Goal: Information Seeking & Learning: Learn about a topic

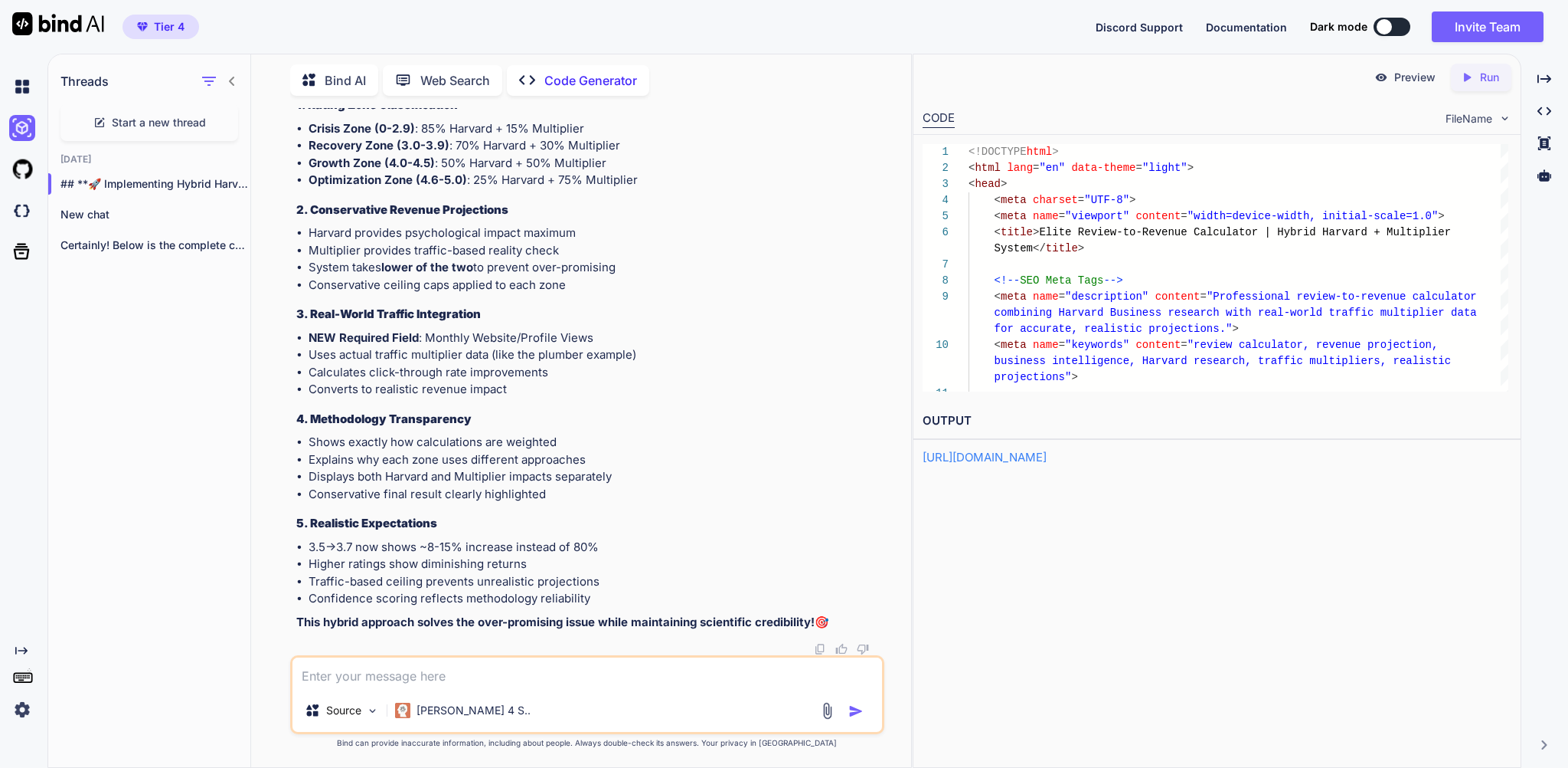
scroll to position [32, 0]
click at [395, 669] on textarea at bounding box center [587, 673] width 589 height 31
type textarea "so is anything changed to the original one"
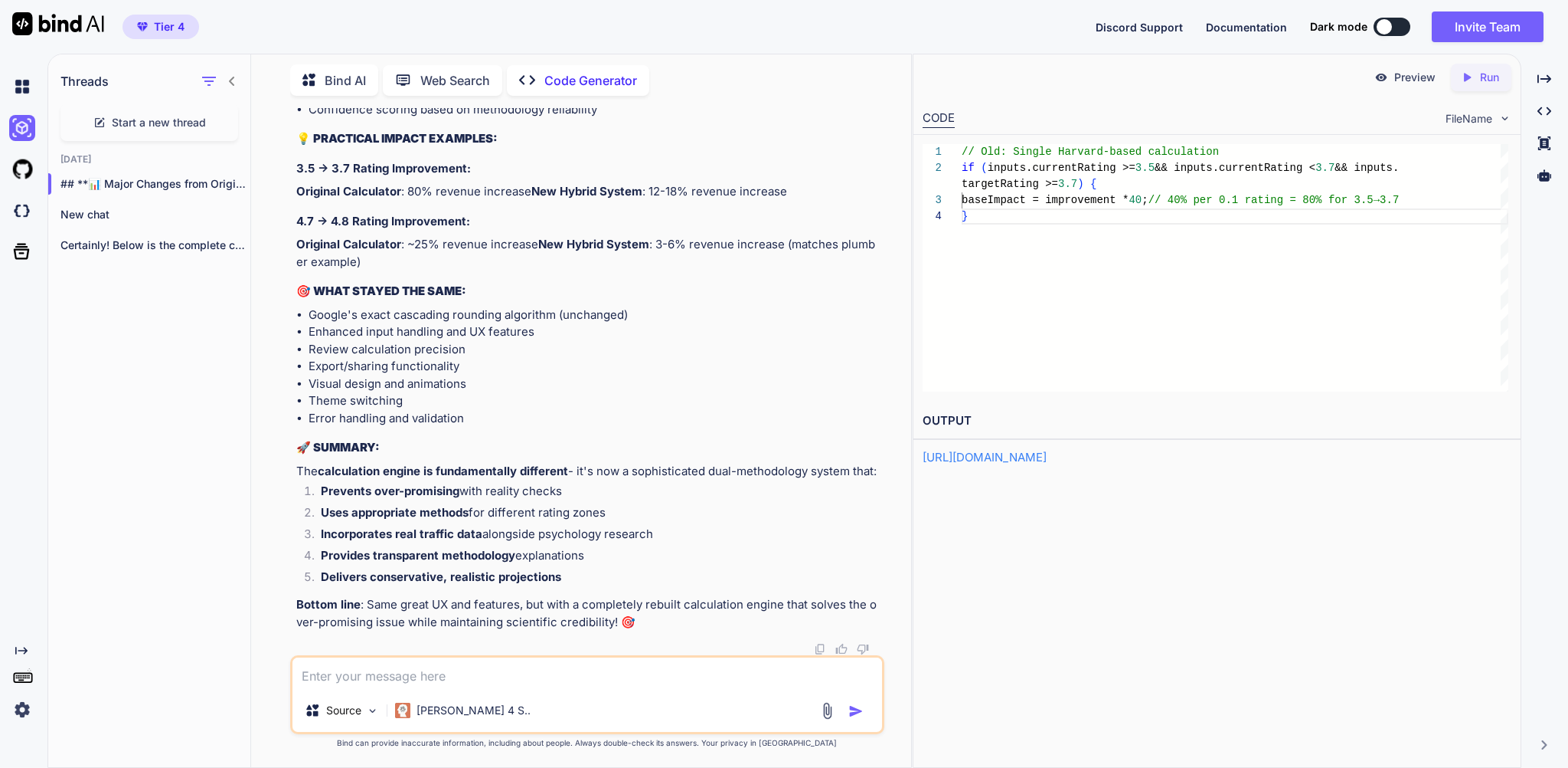
scroll to position [152426, 0]
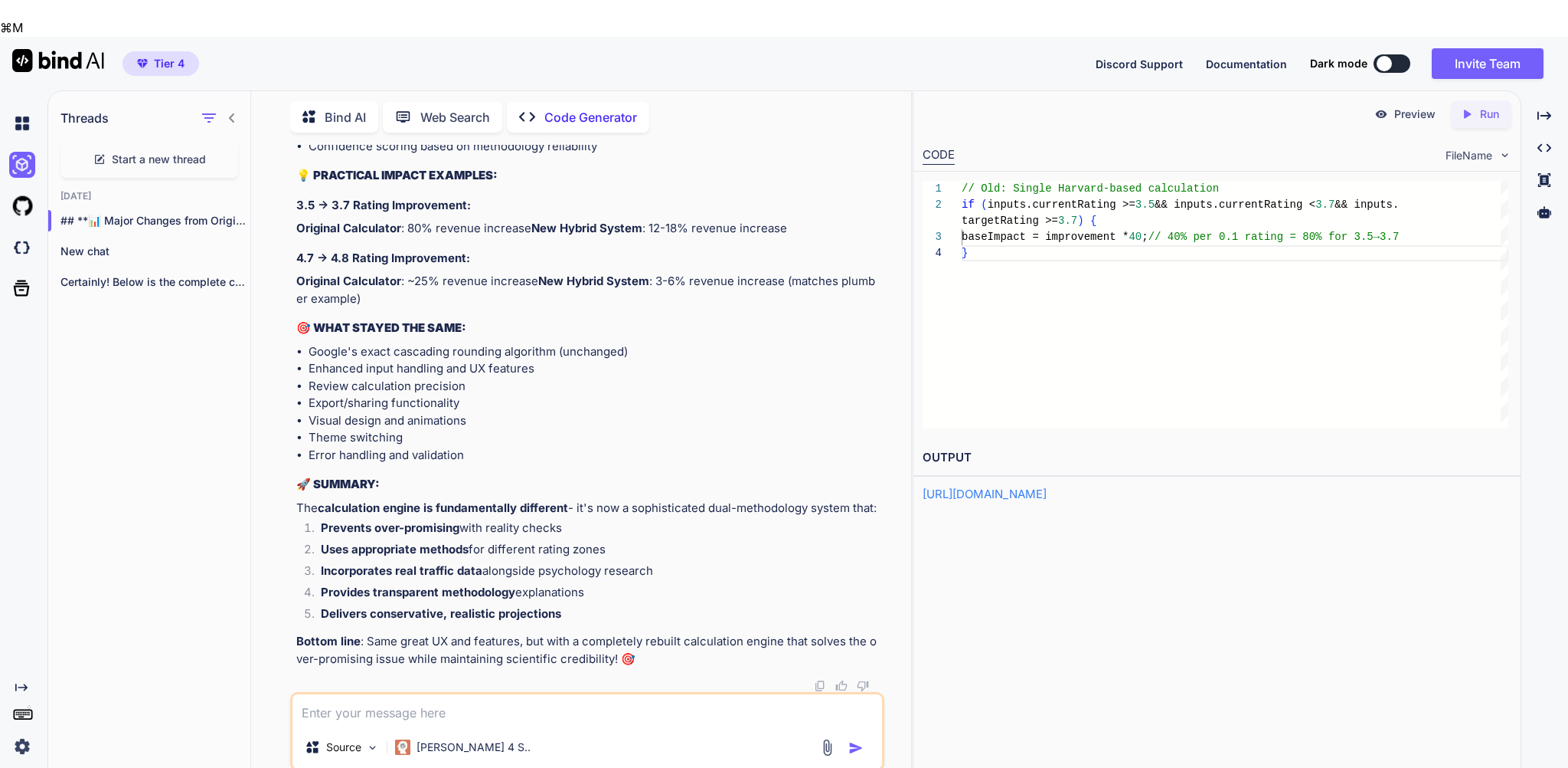
drag, startPoint x: 684, startPoint y: 380, endPoint x: 294, endPoint y: 381, distance: 390.0
click at [294, 381] on div "You I will provide you now a code make sure you understand it correctly Code Ge…" at bounding box center [587, 473] width 594 height 659
copy li "Monthly Website/Profile Views ⭐ (Essential for multiplier system)"
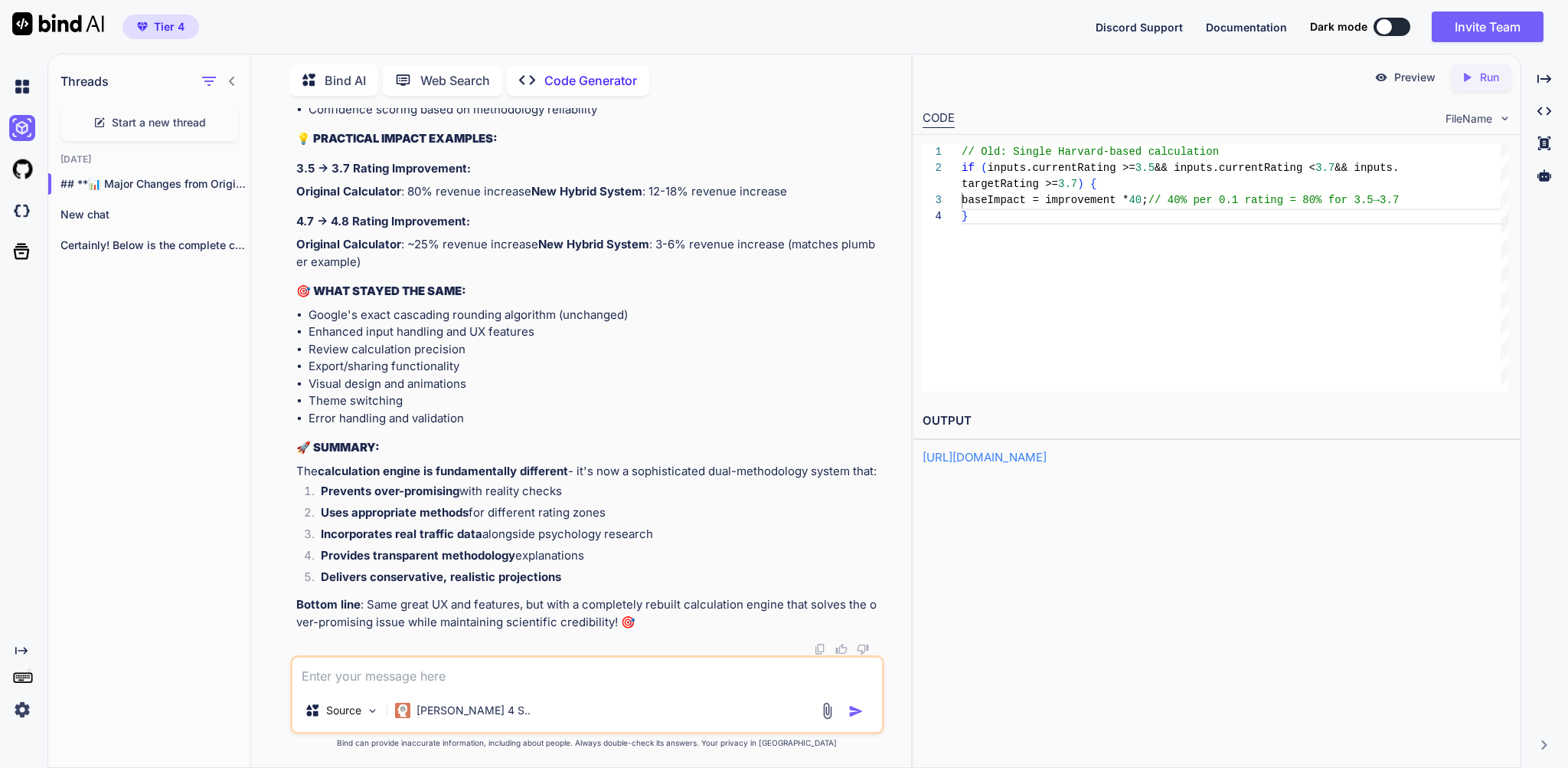
scroll to position [153060, 0]
click at [347, 670] on textarea at bounding box center [587, 673] width 589 height 31
paste textarea "Monthly Website/Profile Views ⭐ (Essential for multiplier system)"
type textarea "what is if a user don't have Monthly Website/Profile Views ⭐ (Essential for mul…"
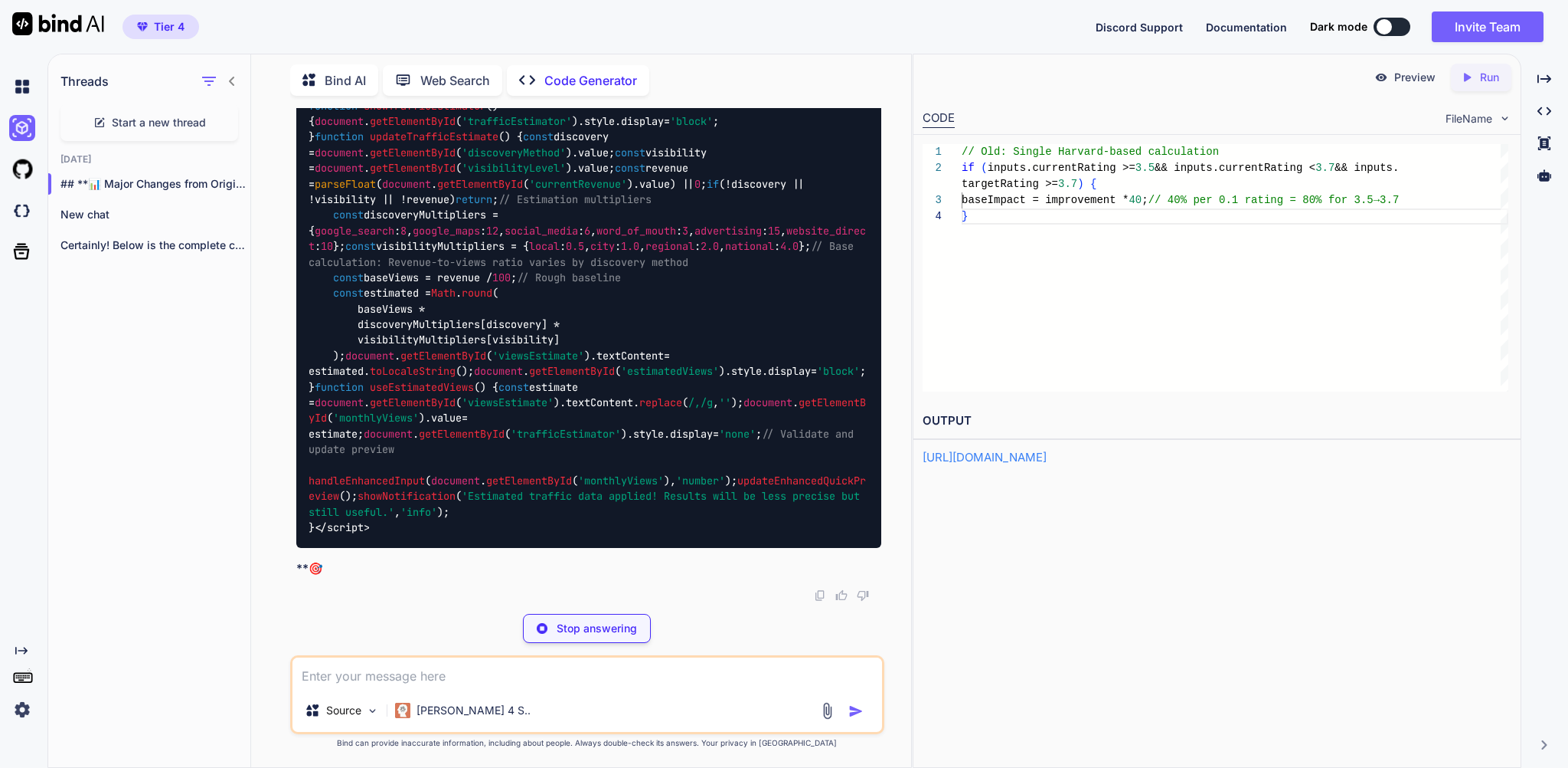
scroll to position [156719, 0]
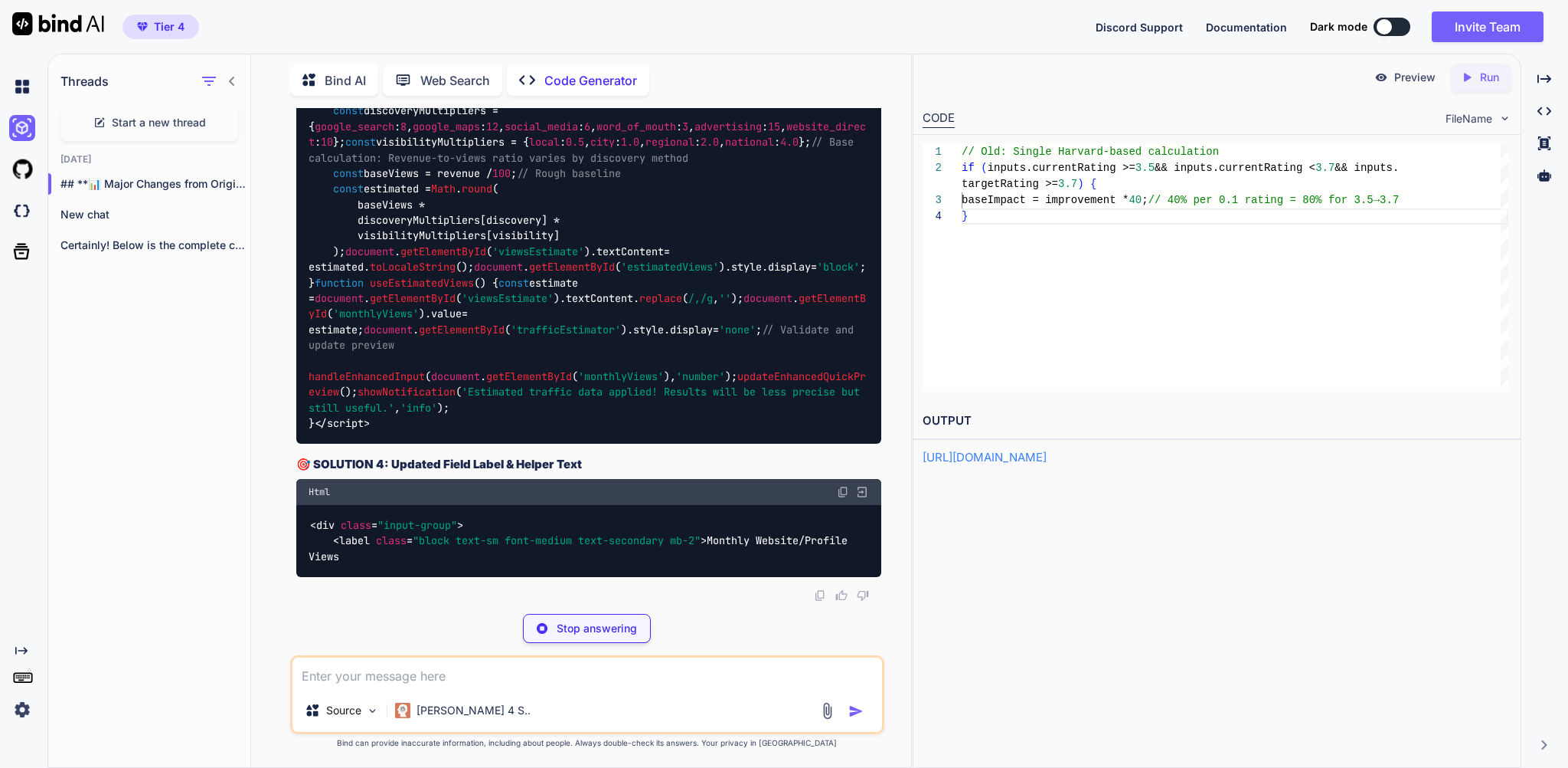
click at [1047, 462] on link "https://app.onecompiler.com/43zqjfgnu_43zqqrp74" at bounding box center [984, 457] width 124 height 14
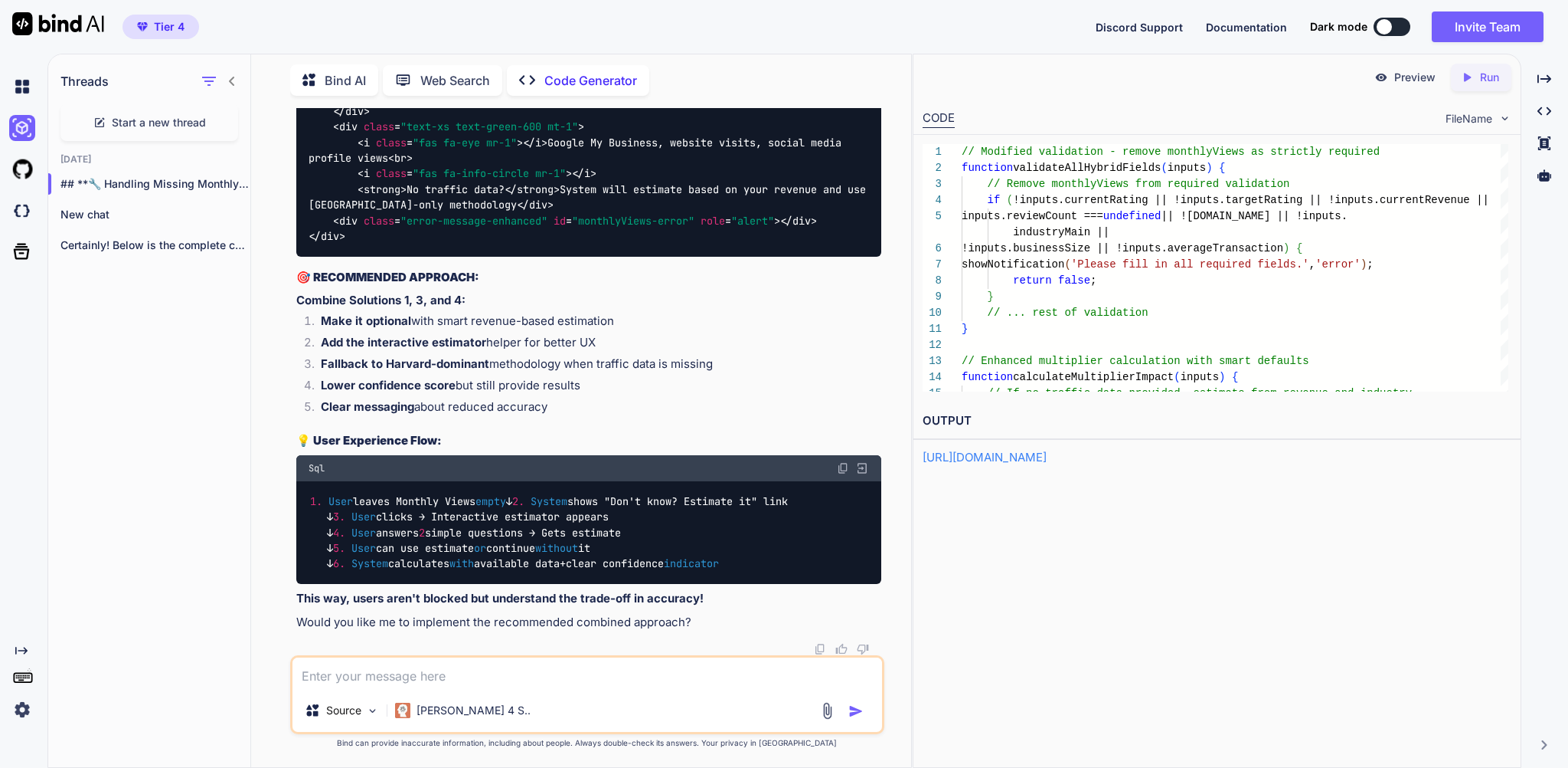
scroll to position [157767, 0]
click at [413, 668] on textarea at bounding box center [587, 673] width 589 height 31
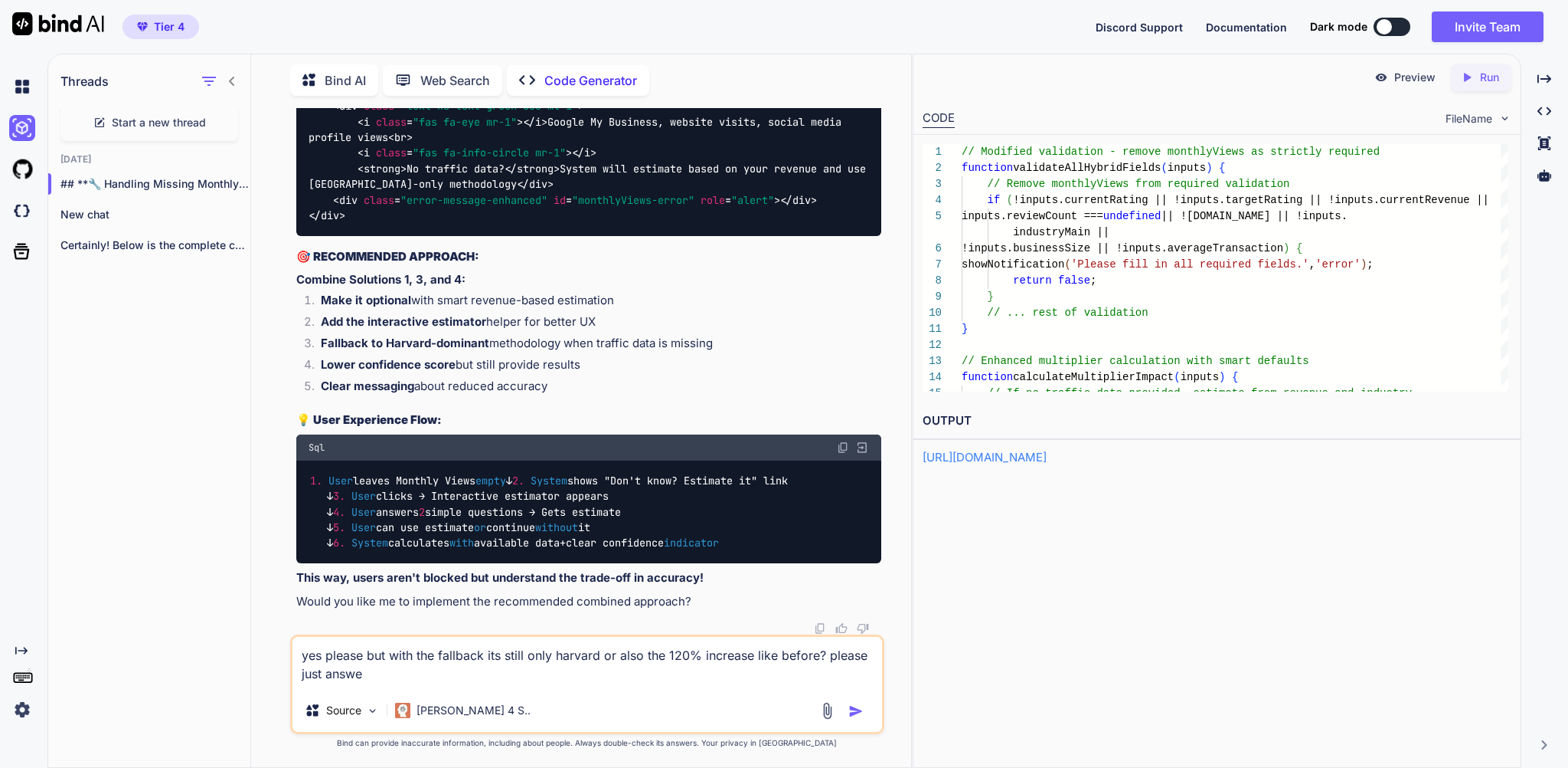
type textarea "yes please but with the fallback its still only harvard or also the 120% increa…"
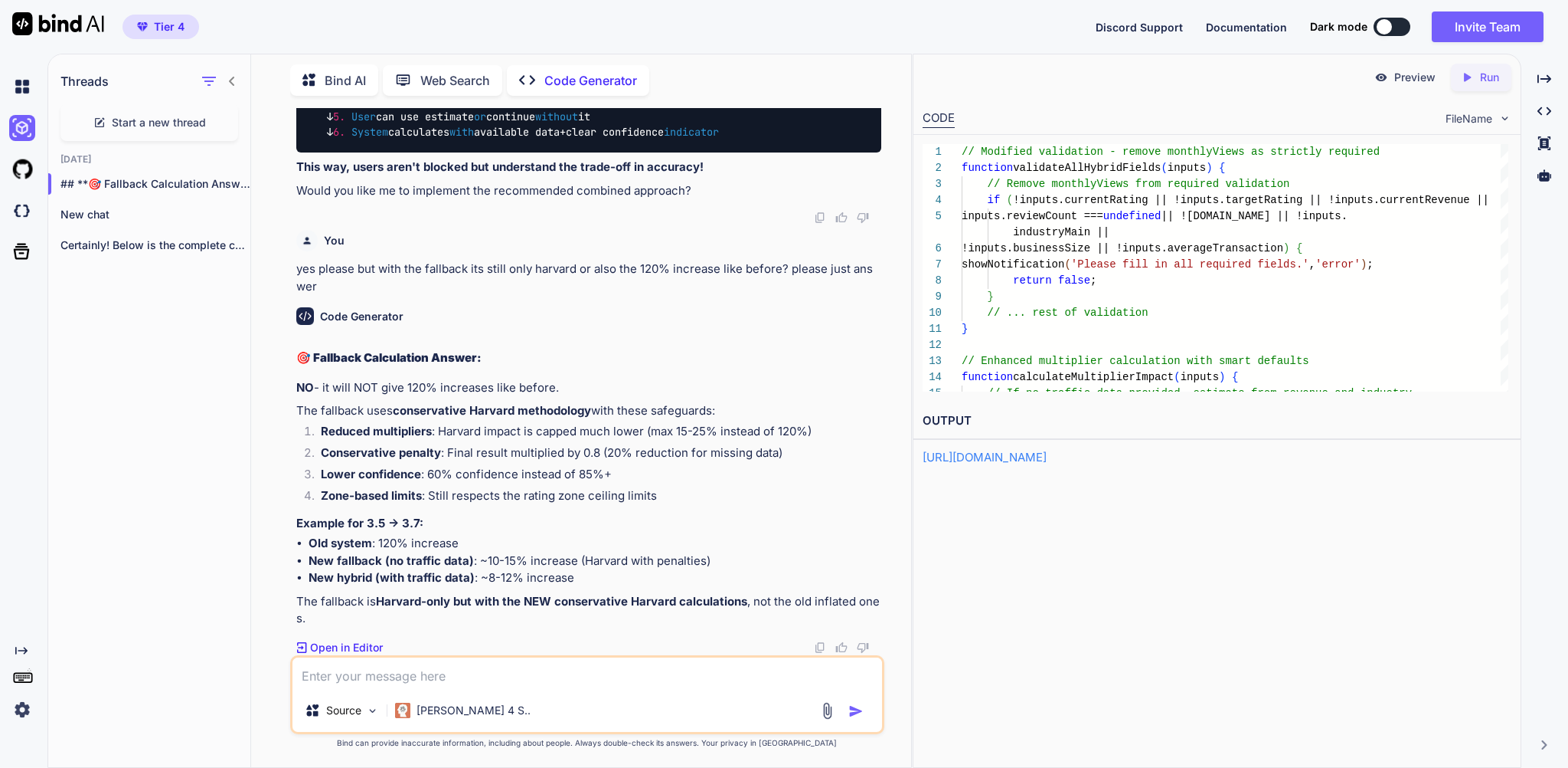
scroll to position [158216, 0]
type textarea "ok can i have the whole clean code please ."
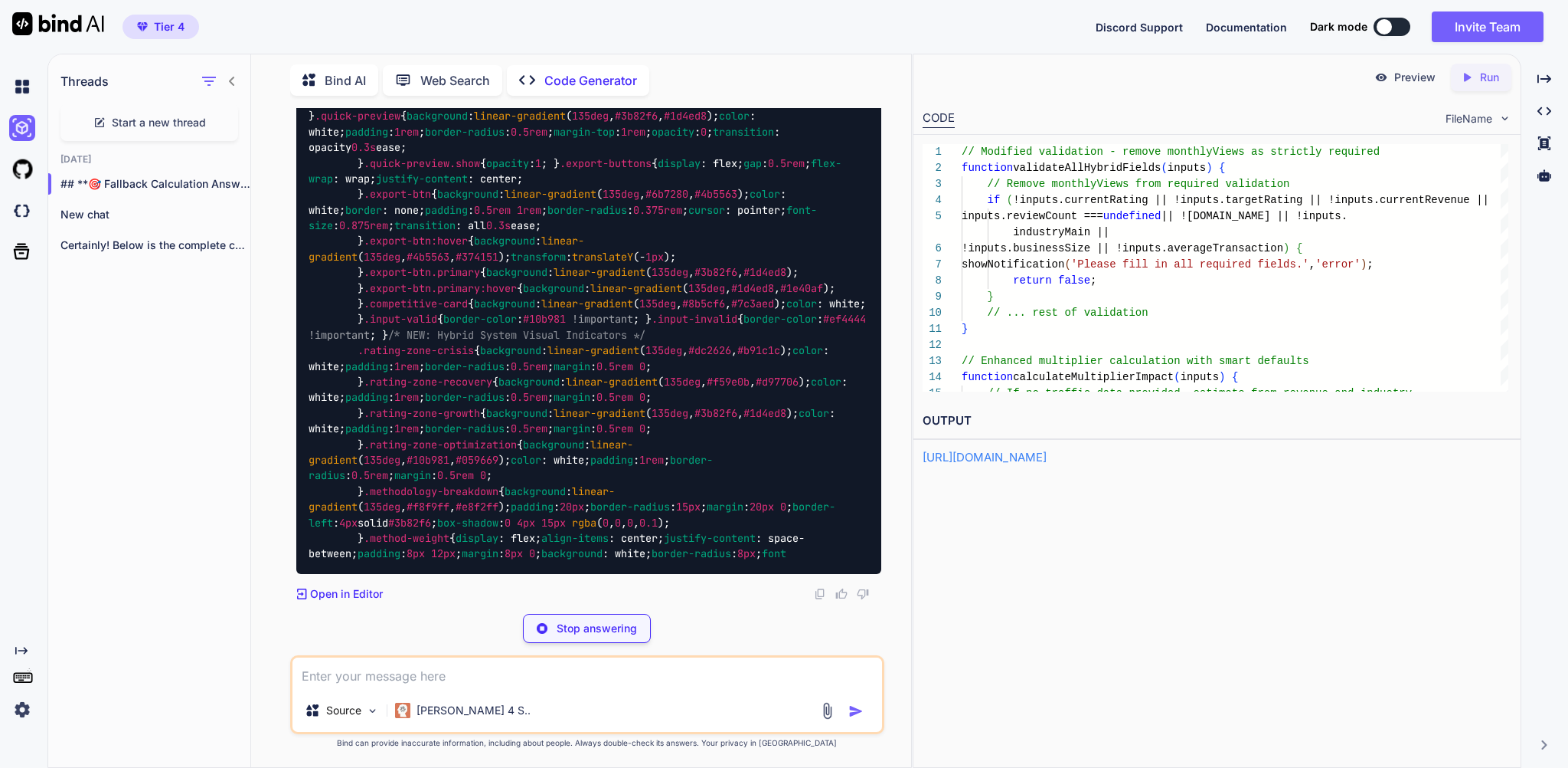
scroll to position [165858, 0]
click at [585, 620] on p "Stop answering" at bounding box center [597, 628] width 80 height 15
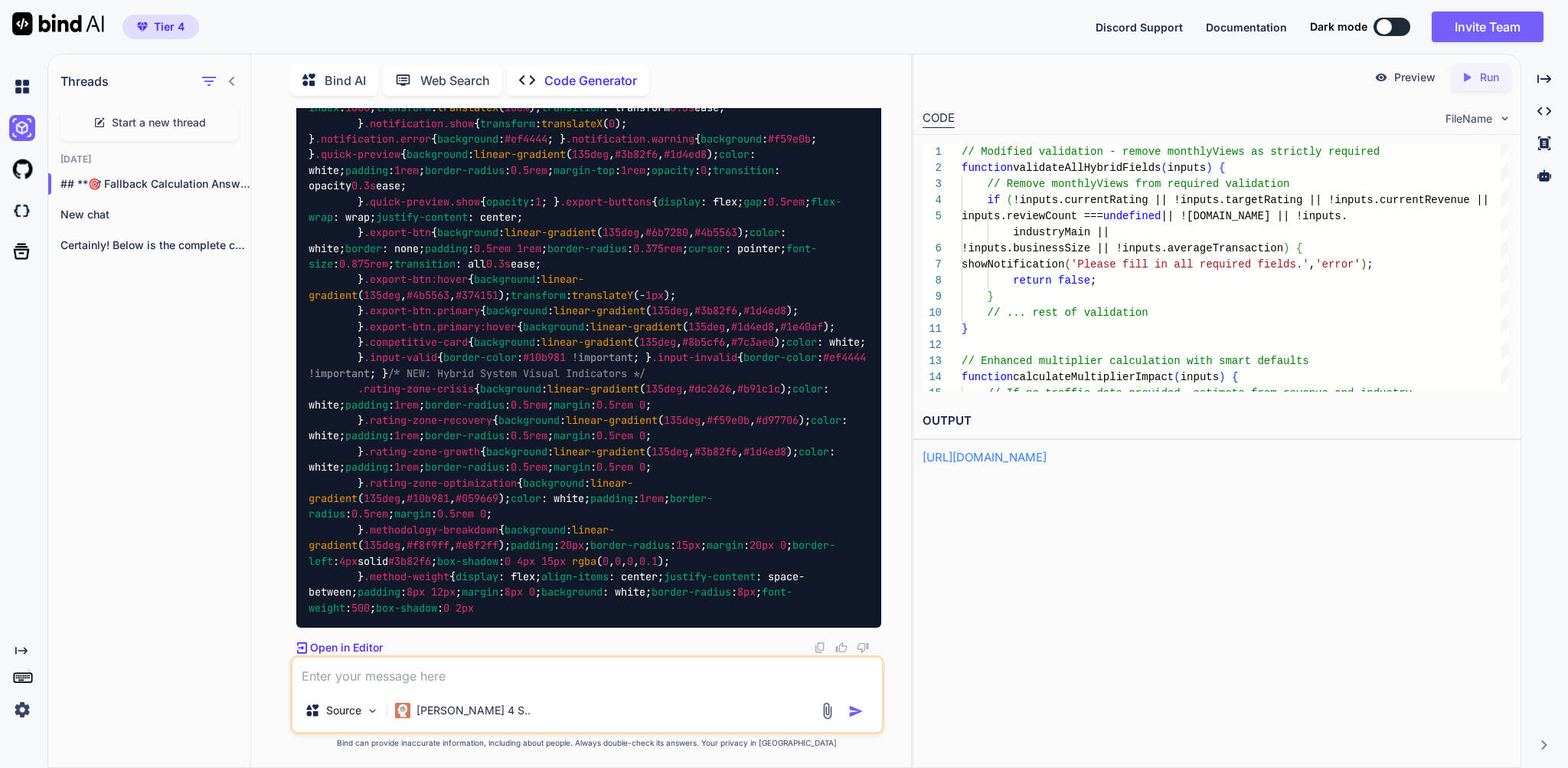
click at [407, 668] on textarea at bounding box center [587, 673] width 589 height 31
paste textarea "Hybrid Analysis"
drag, startPoint x: 324, startPoint y: 668, endPoint x: 331, endPoint y: 669, distance: 7.1
click at [325, 668] on textarea "whait the Hybrid Analysis" at bounding box center [587, 673] width 589 height 31
click at [485, 667] on textarea "wait the Hybrid Analysis" at bounding box center [587, 673] width 589 height 31
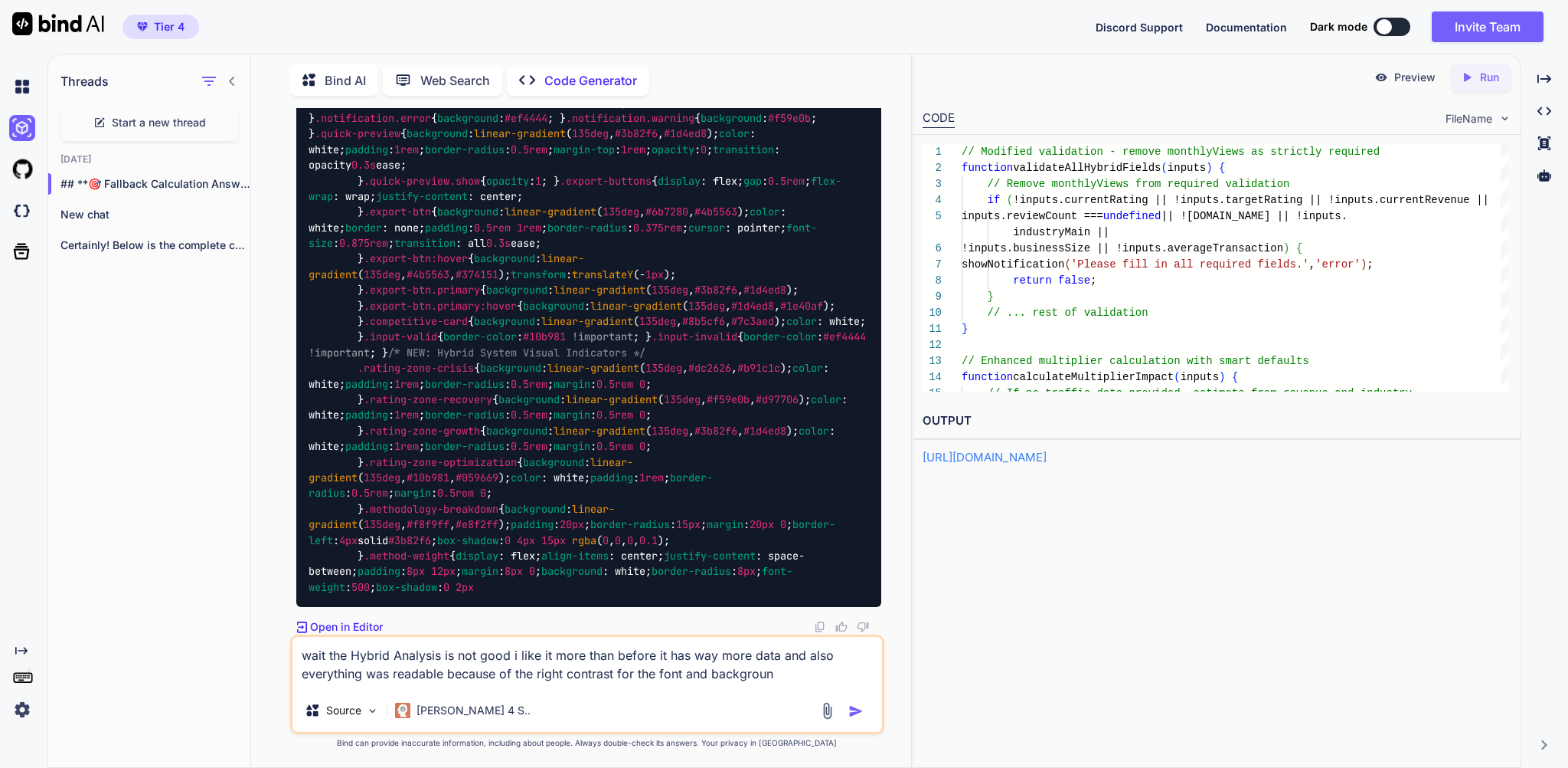
type textarea "wait the Hybrid Analysis is not good i like it more than before it has way more…"
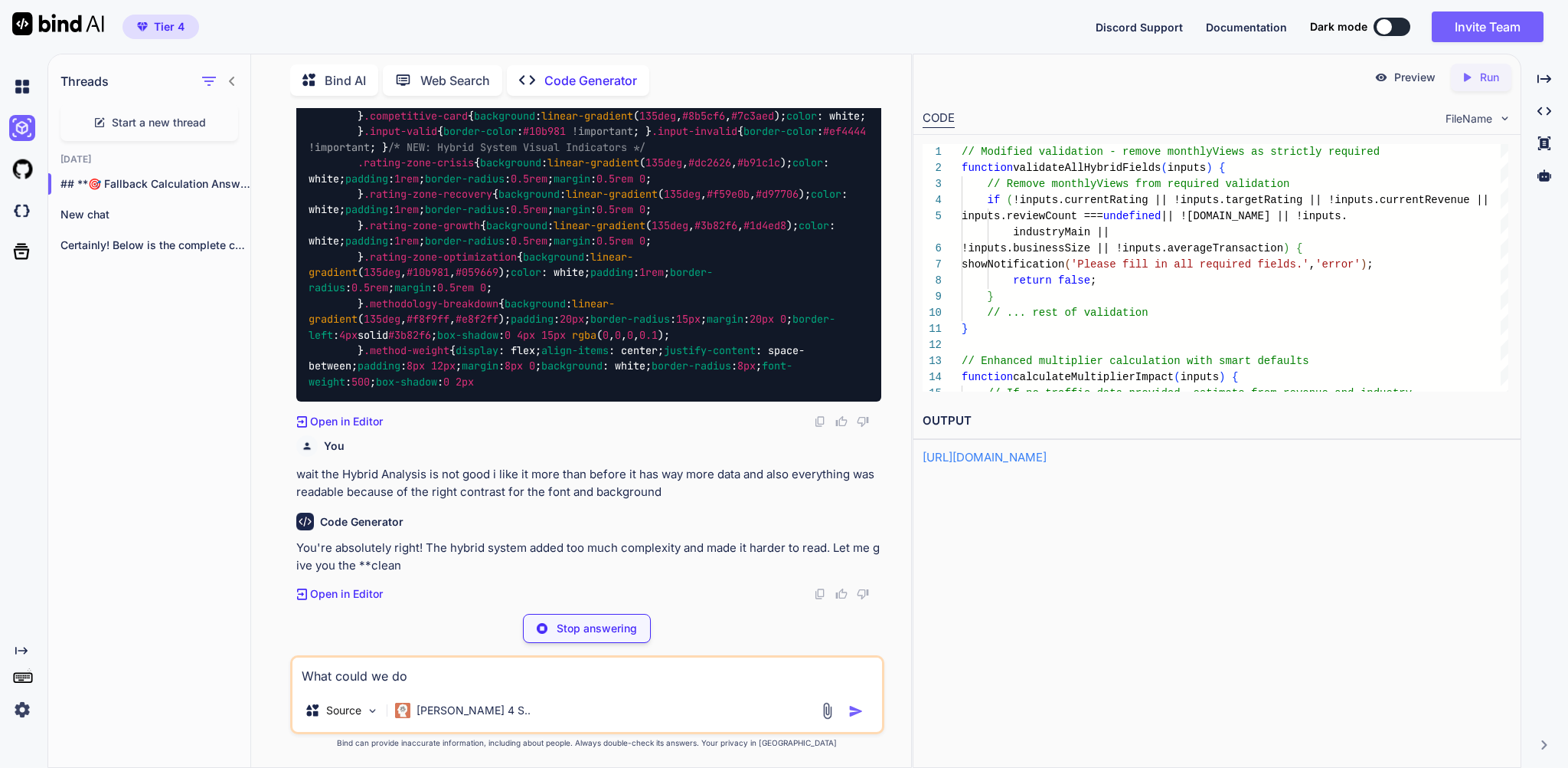
scroll to position [169155, 0]
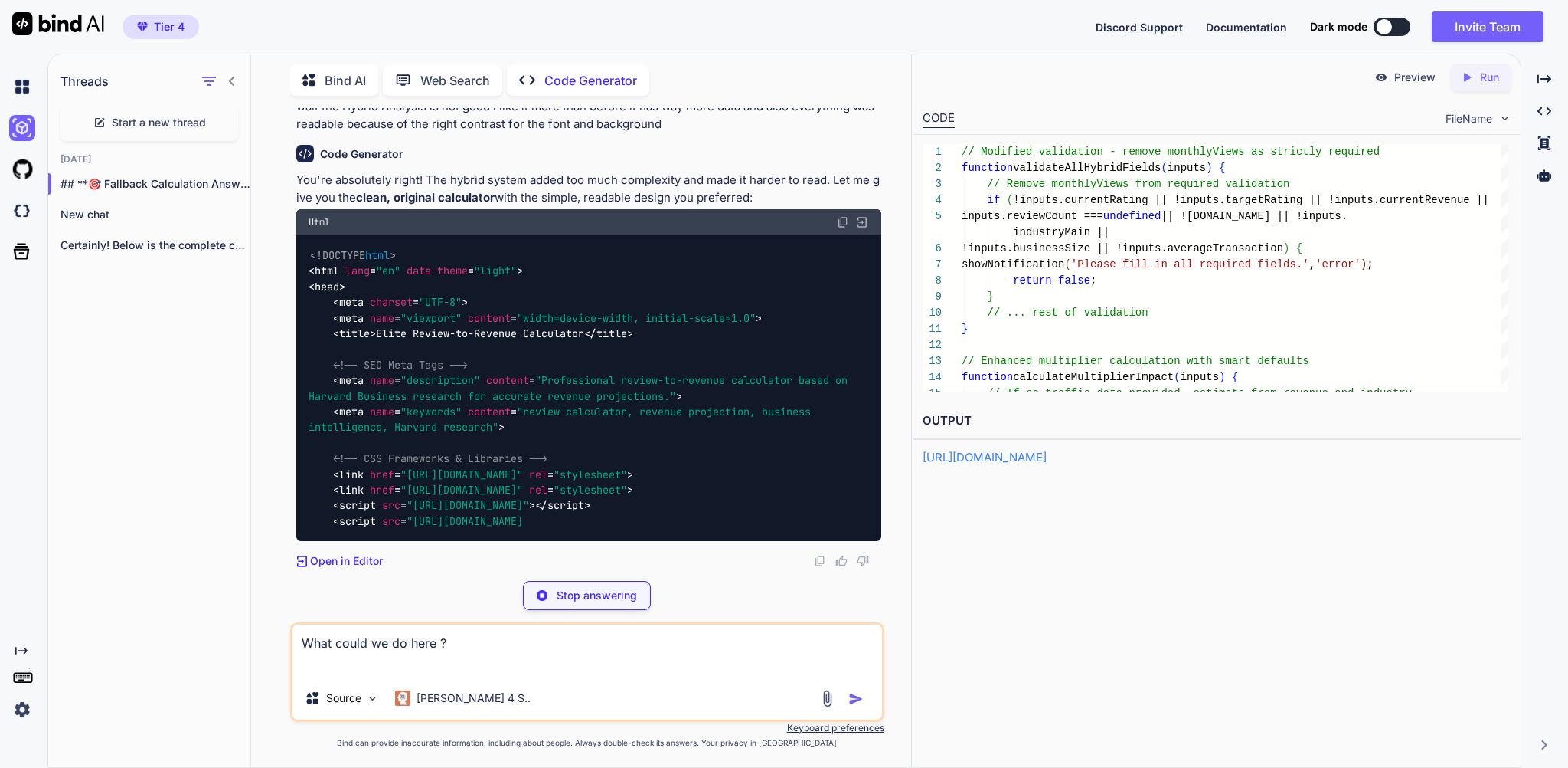
type textarea "What could we do here ?"
click at [559, 587] on p "Stop answering" at bounding box center [597, 595] width 80 height 15
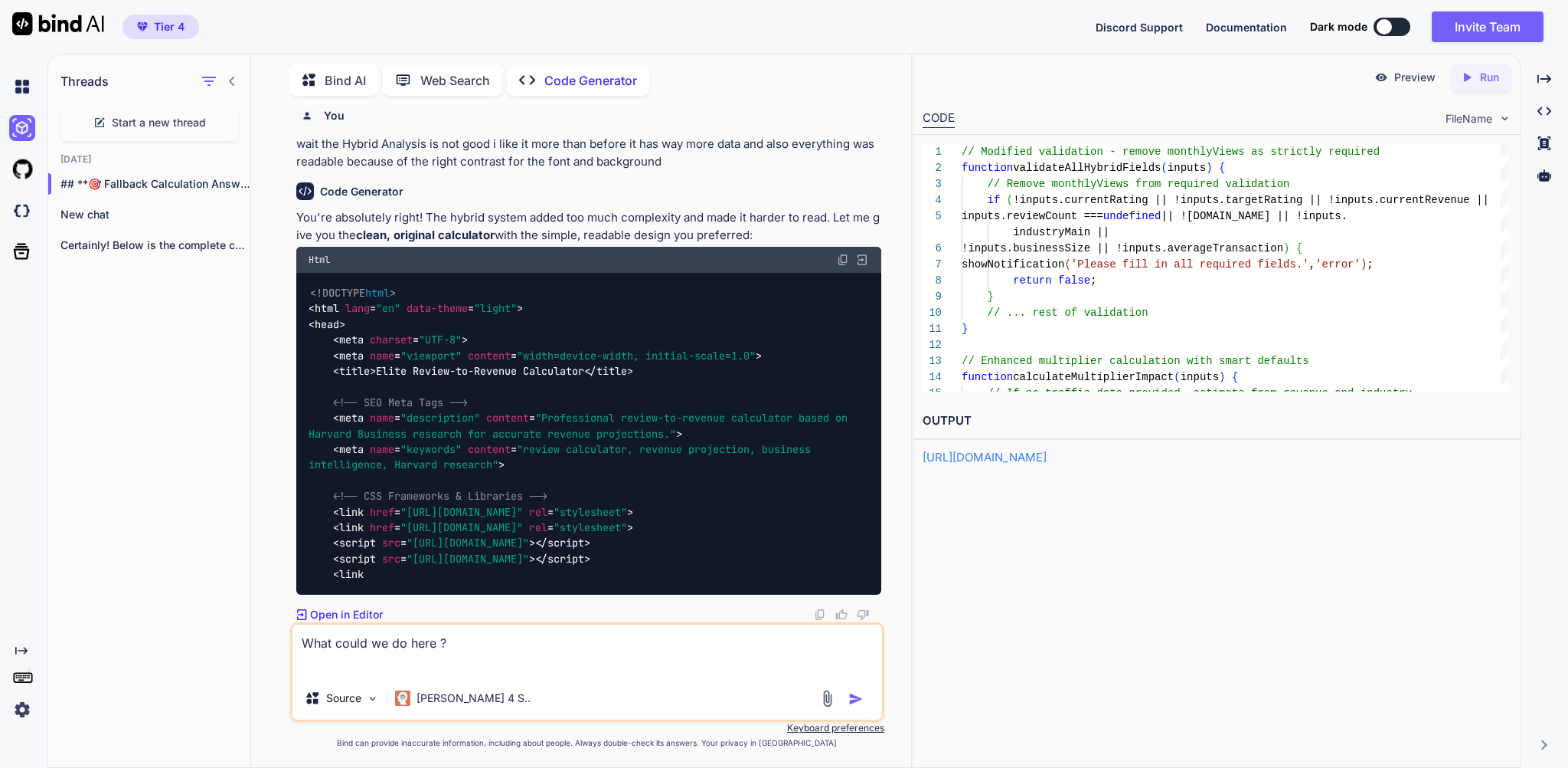
click at [480, 636] on textarea "What could we do here ?" at bounding box center [587, 650] width 589 height 52
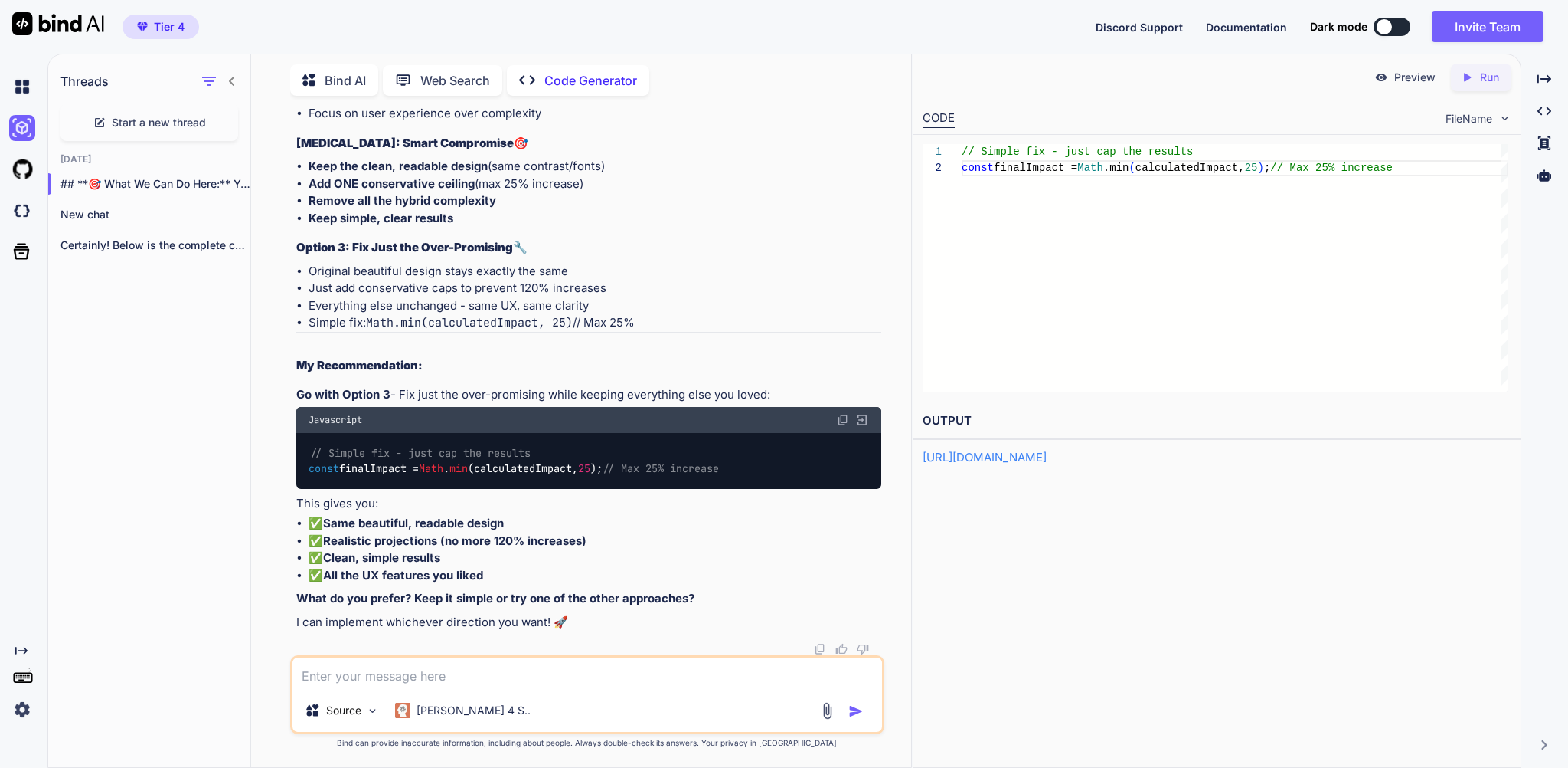
scroll to position [170443, 0]
paste textarea "Hybrid Analysis"
type textarea "What kind of Hybrid Analysis do we have?"
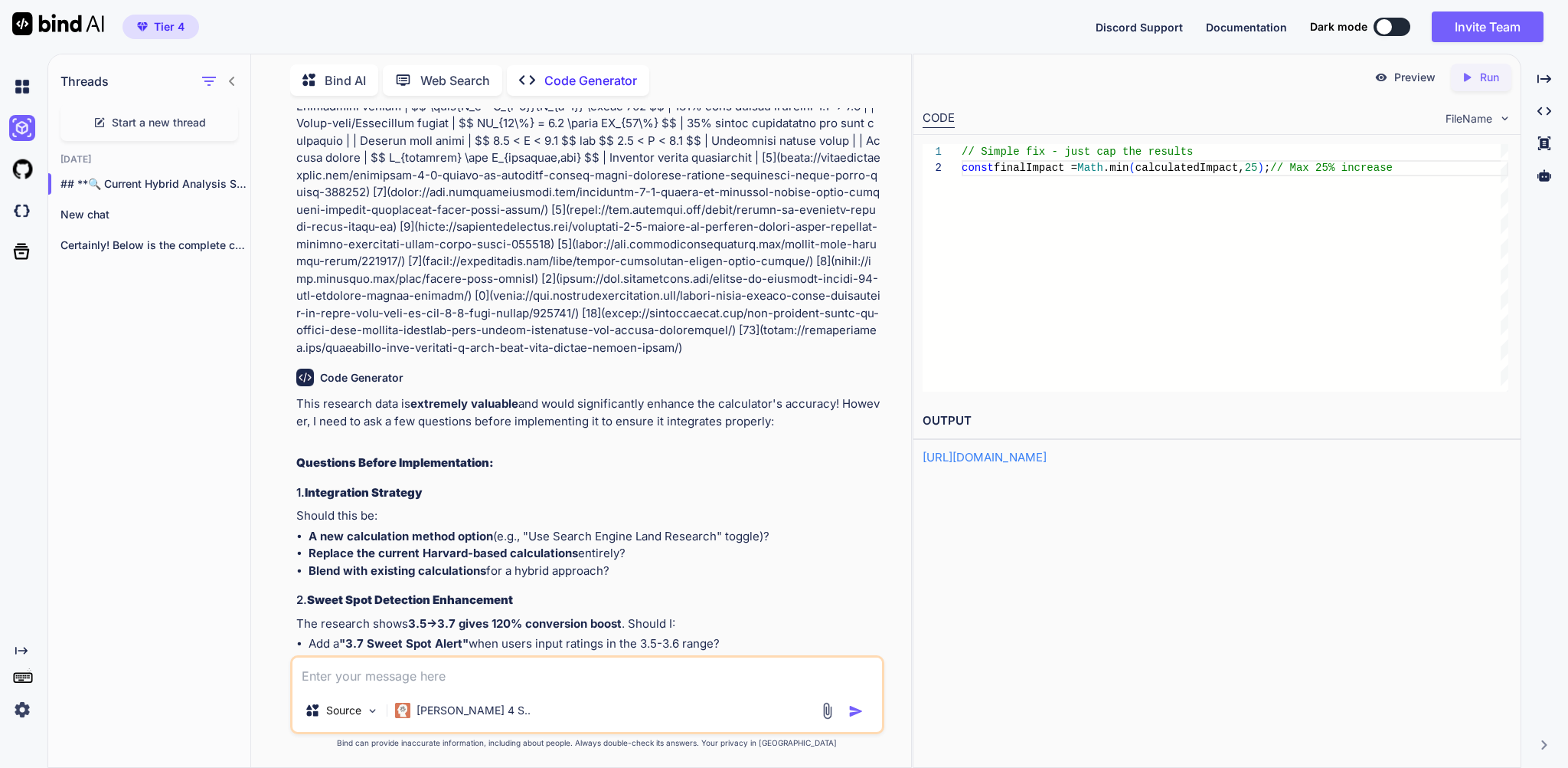
scroll to position [21258, 0]
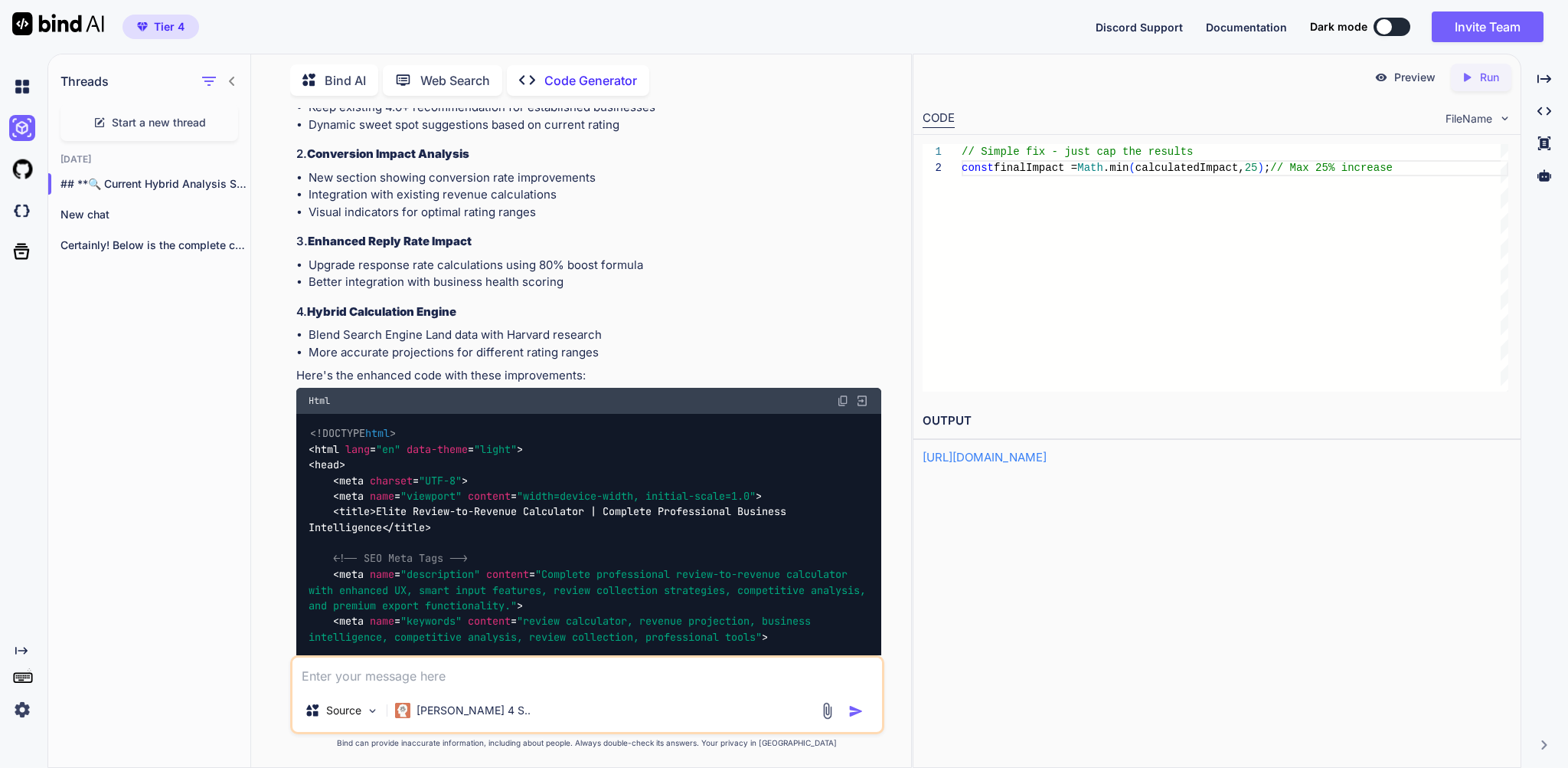
click at [837, 395] on img at bounding box center [842, 400] width 12 height 12
click at [411, 665] on textarea at bounding box center [587, 673] width 589 height 31
paste textarea "<!DOCTYPE html> <html lang="en" data-theme="light"> <head> <meta charset="UTF-8…"
type textarea "what do we have here which makes sense to integrate because i liked it <!DOCTYP…"
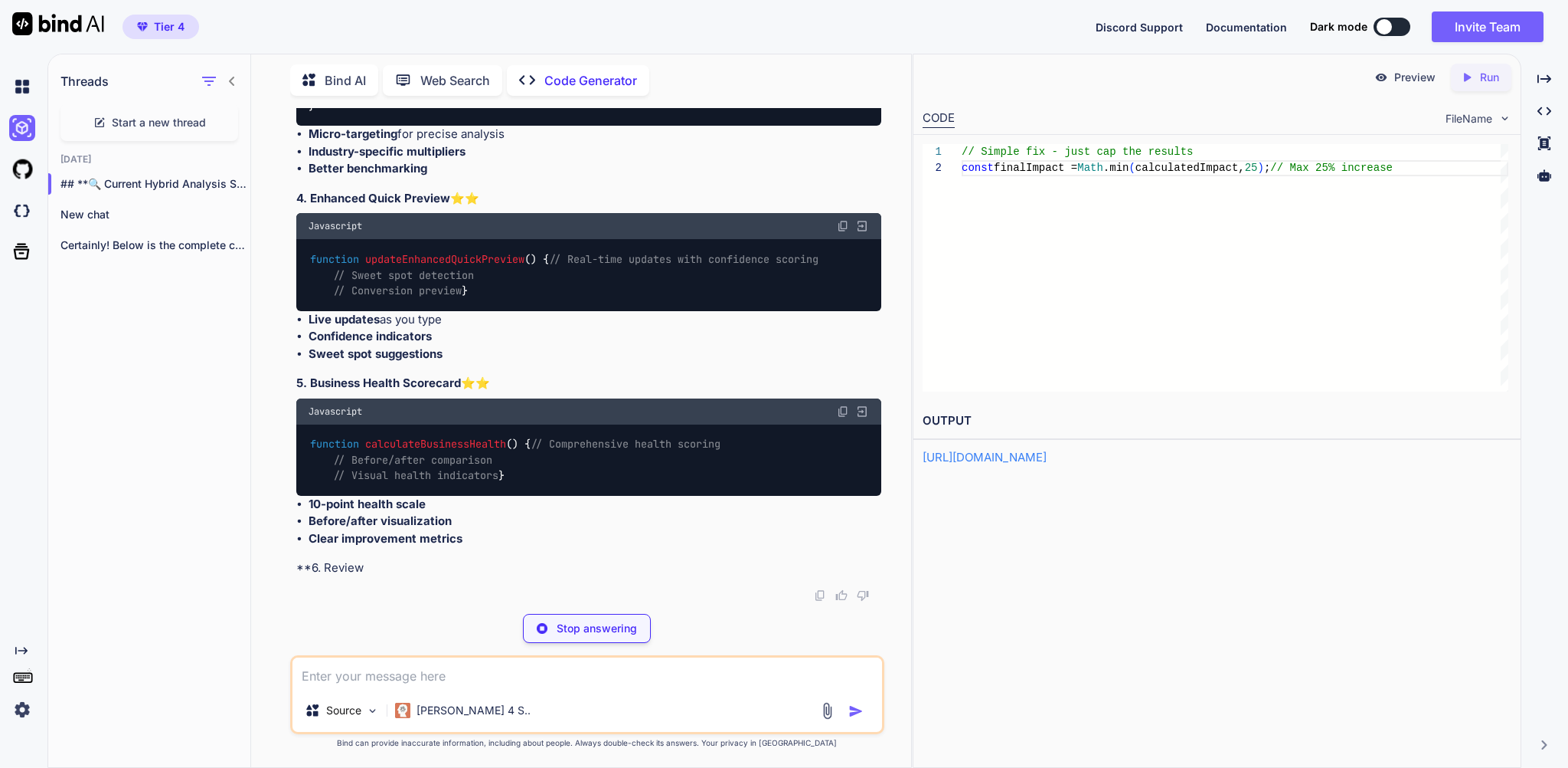
scroll to position [192720, 0]
click at [425, 675] on textarea at bounding box center [587, 673] width 589 height 31
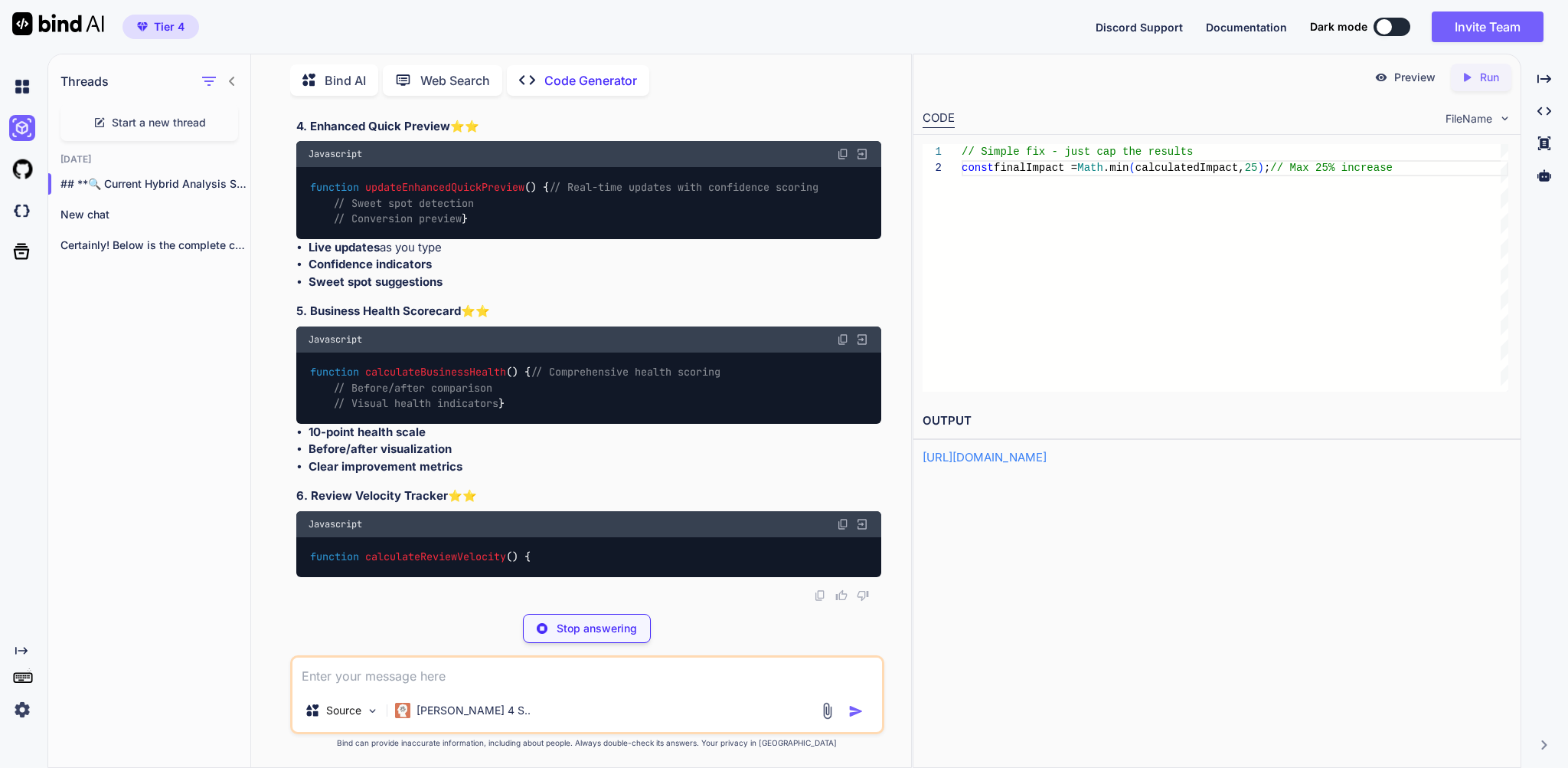
click at [571, 620] on p "Stop answering" at bounding box center [597, 628] width 80 height 15
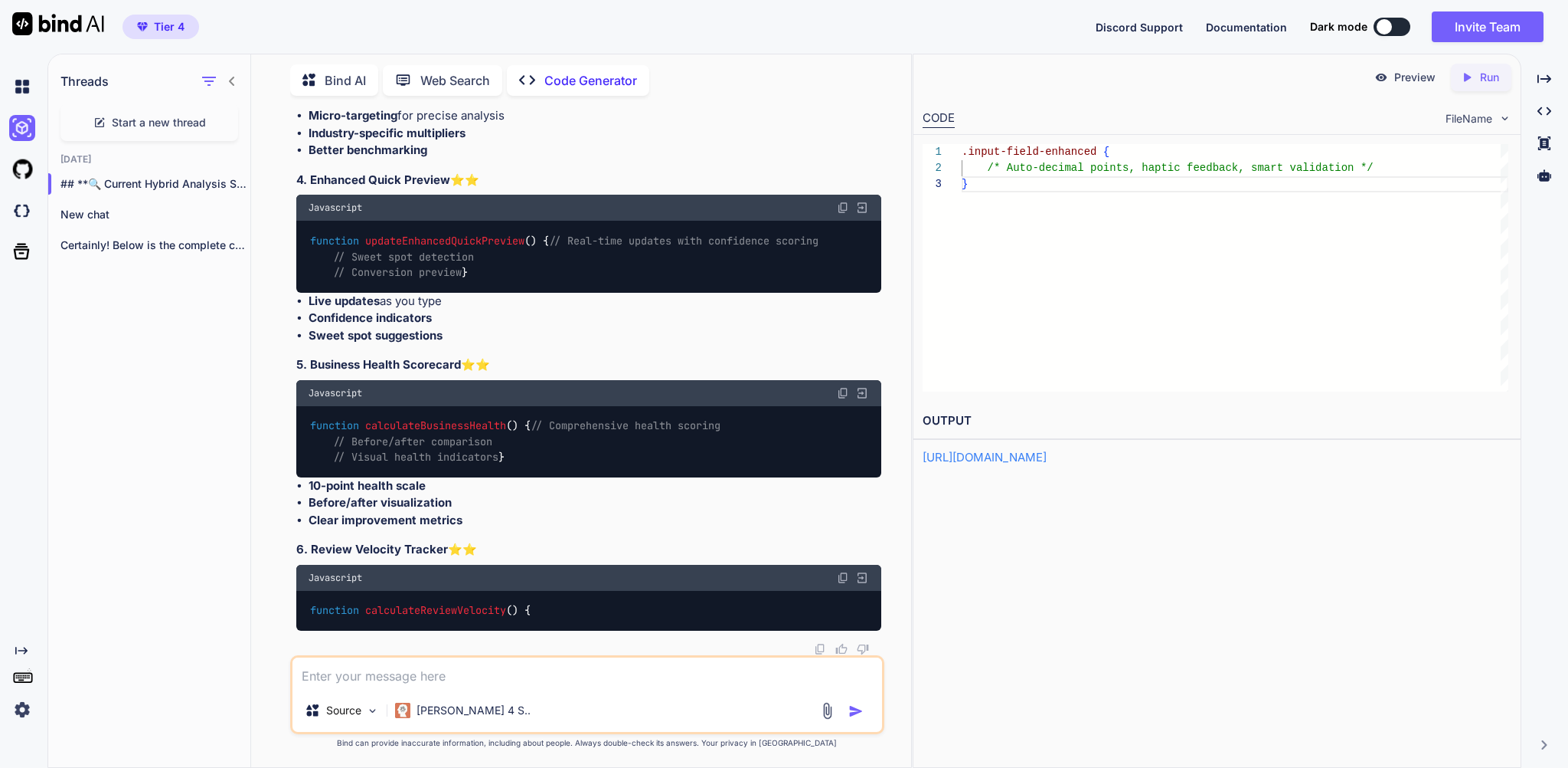
scroll to position [32, 0]
click at [367, 679] on textarea at bounding box center [587, 673] width 589 height 31
type textarea "sorry i mean for the Hybrid analysis"
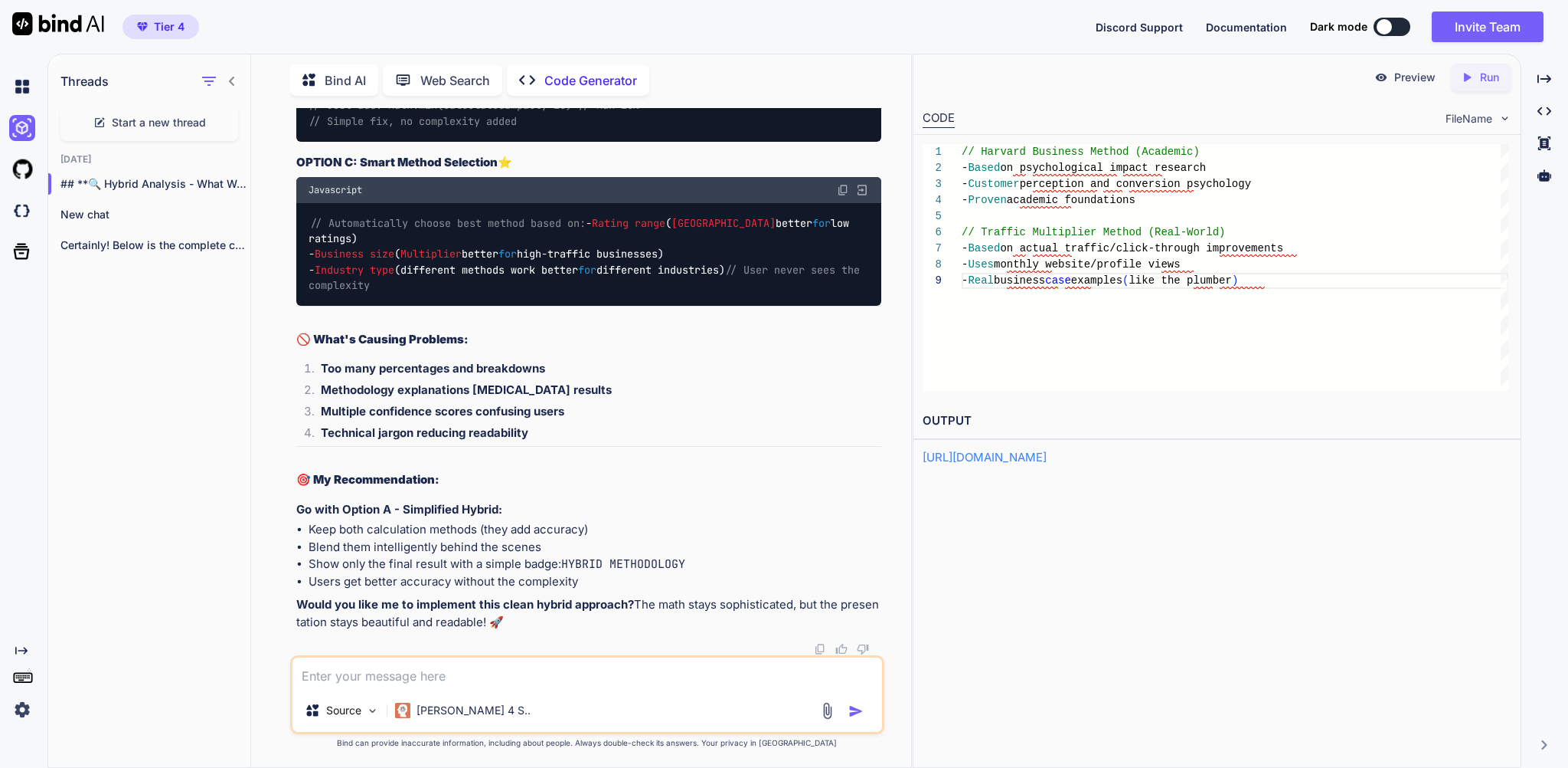
scroll to position [194647, 0]
click at [316, 670] on textarea "ok and what we can do with the report part?" at bounding box center [587, 673] width 589 height 31
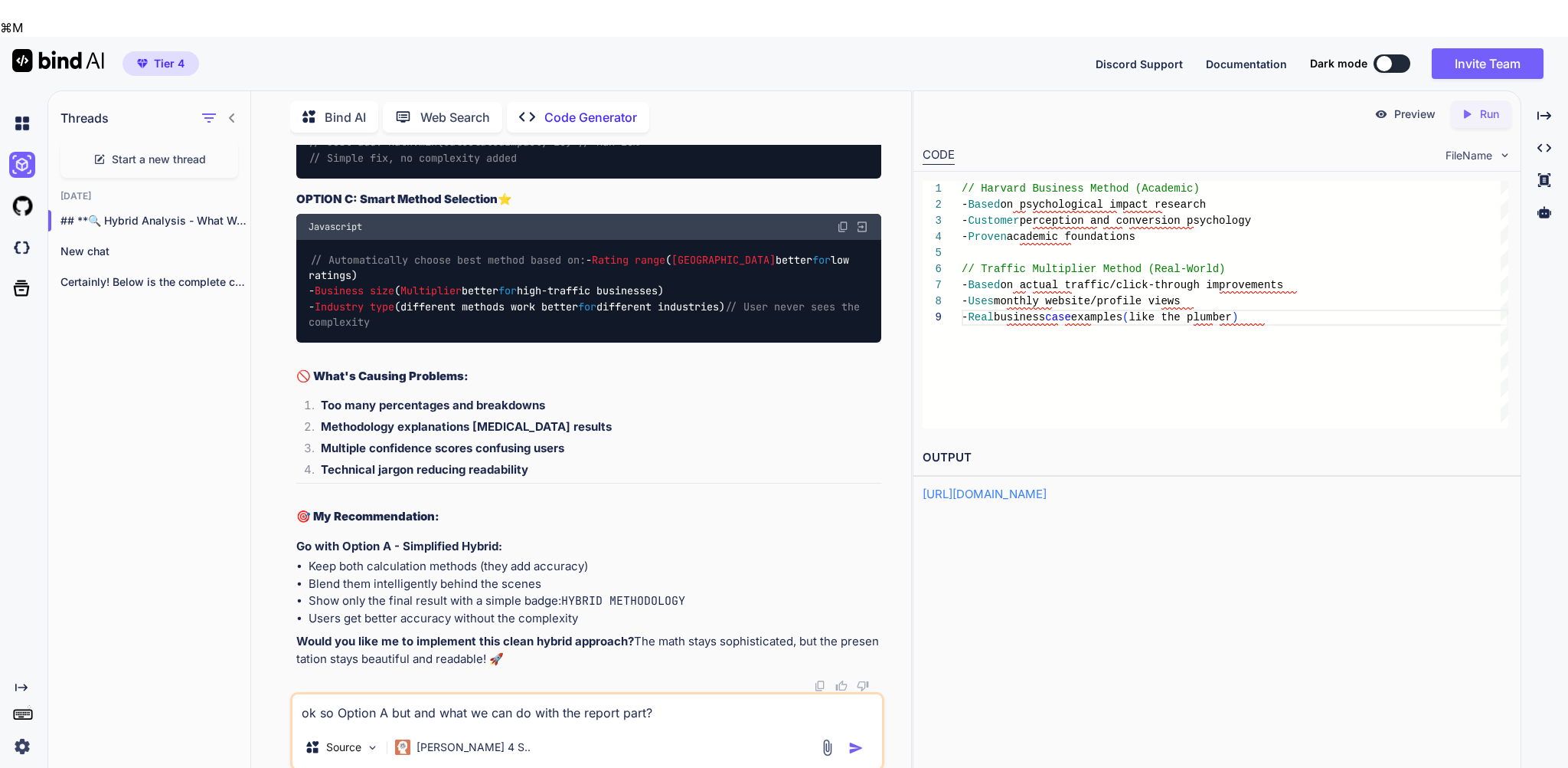
drag, startPoint x: 452, startPoint y: 668, endPoint x: 426, endPoint y: 673, distance: 26.5
click at [426, 694] on textarea "ok so Option A but and what we can do with the report part?" at bounding box center [587, 709] width 589 height 31
type textarea "ok so Option A but what we can do with the report part?"
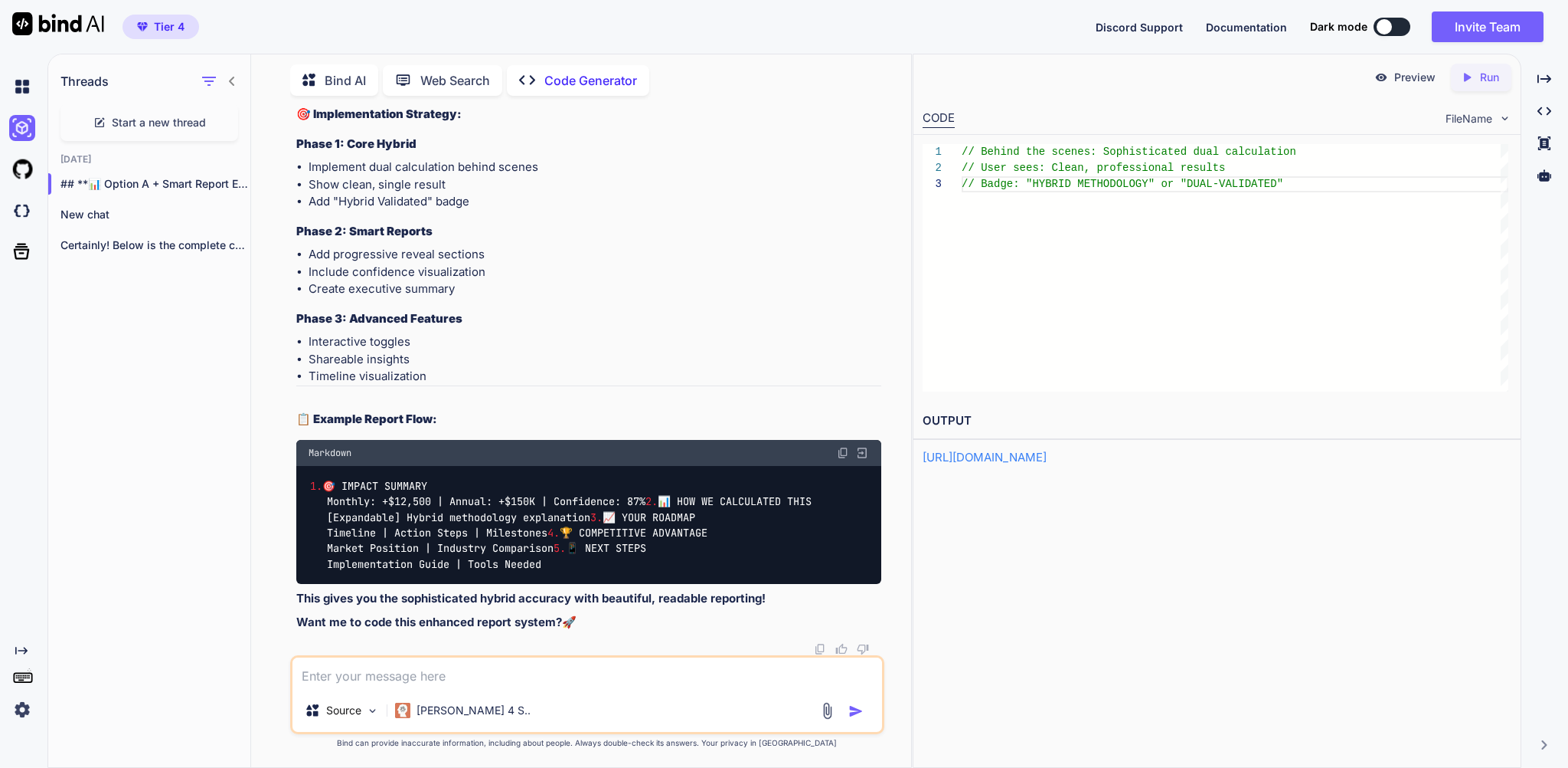
scroll to position [197933, 0]
type textarea "yes please and give me the whole code"
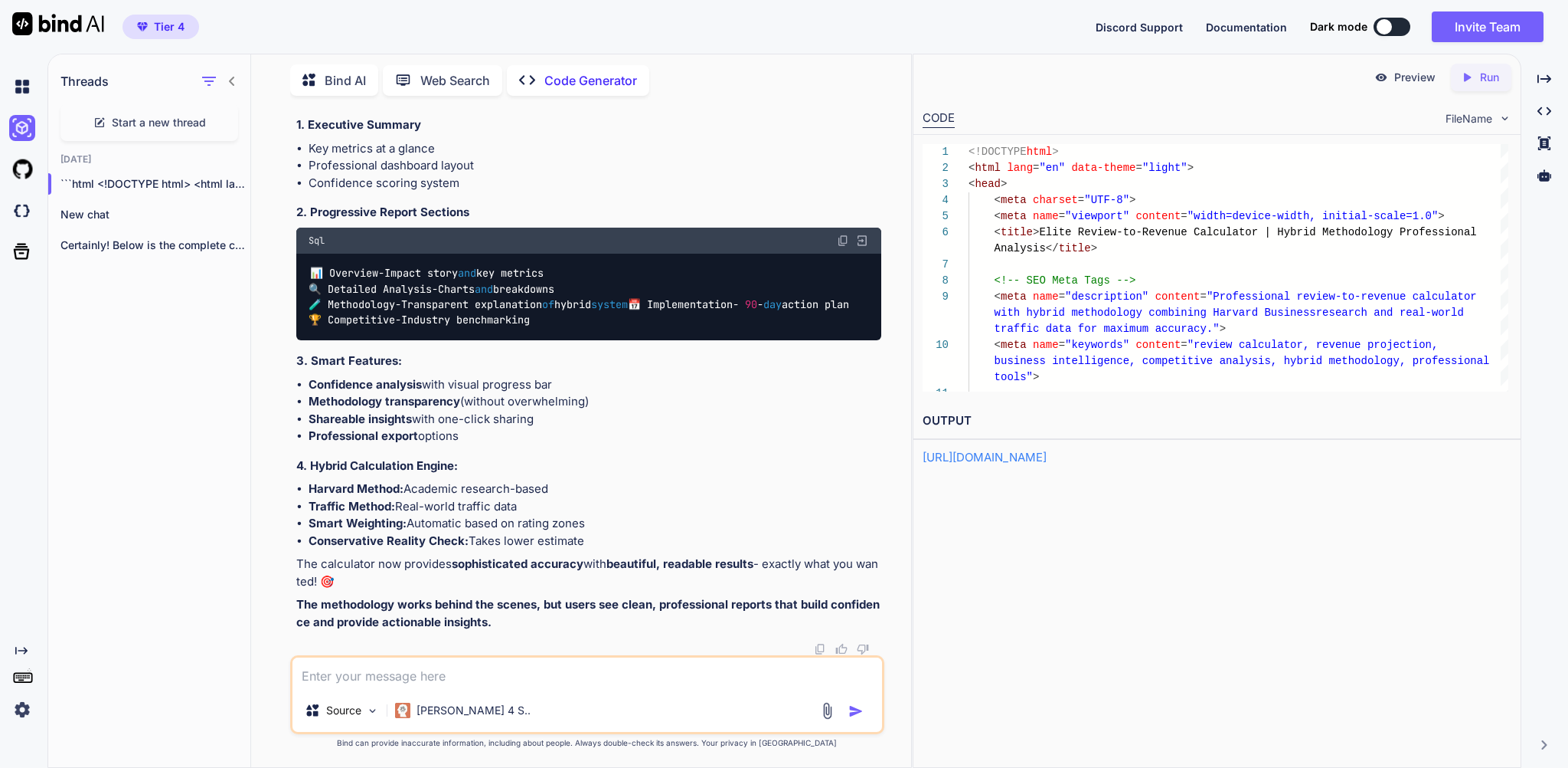
scroll to position [248952, 0]
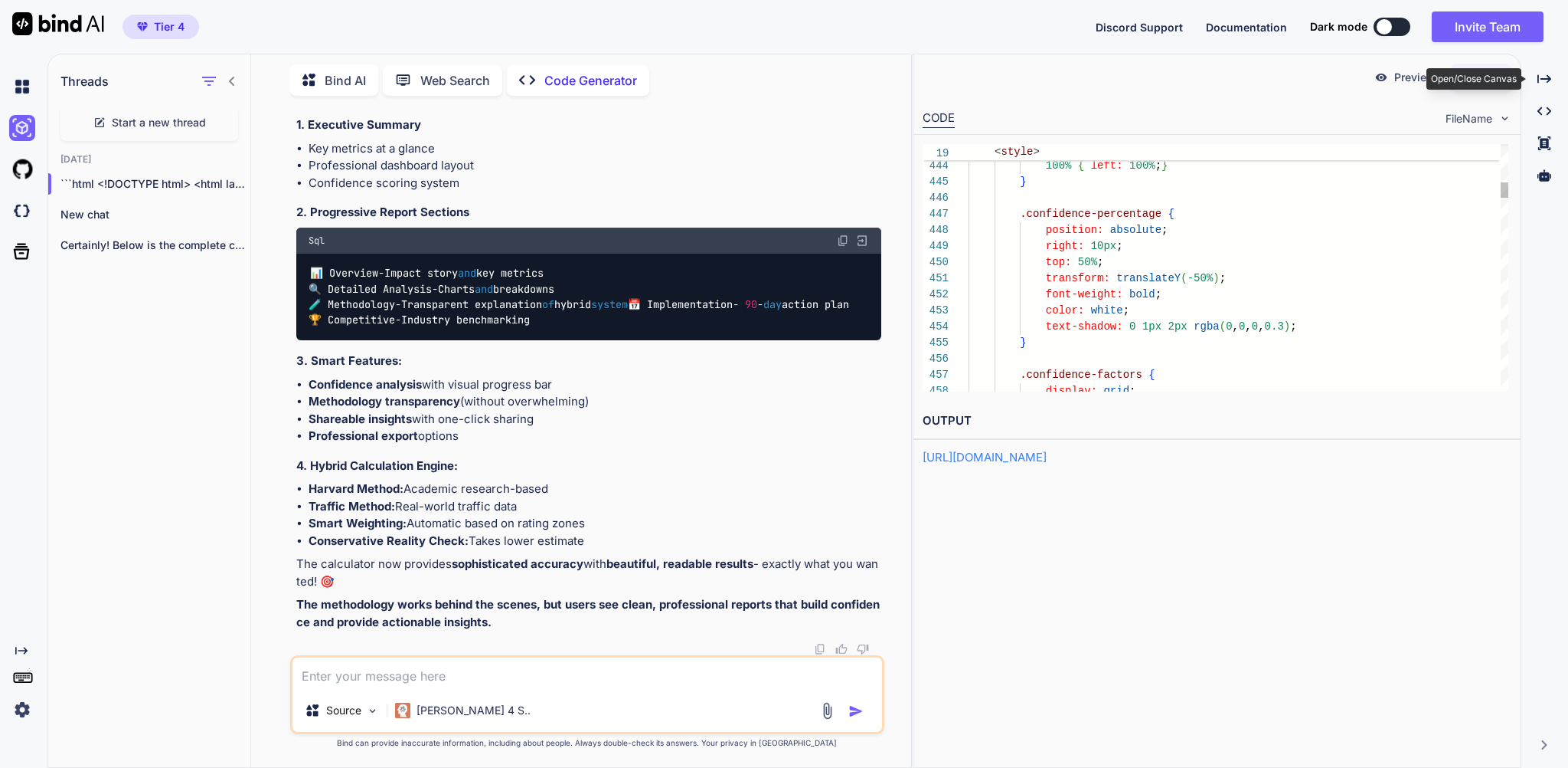
click at [1493, 80] on div "Open/Close Canvas" at bounding box center [1474, 79] width 95 height 22
click at [1484, 80] on p "Run" at bounding box center [1489, 77] width 19 height 15
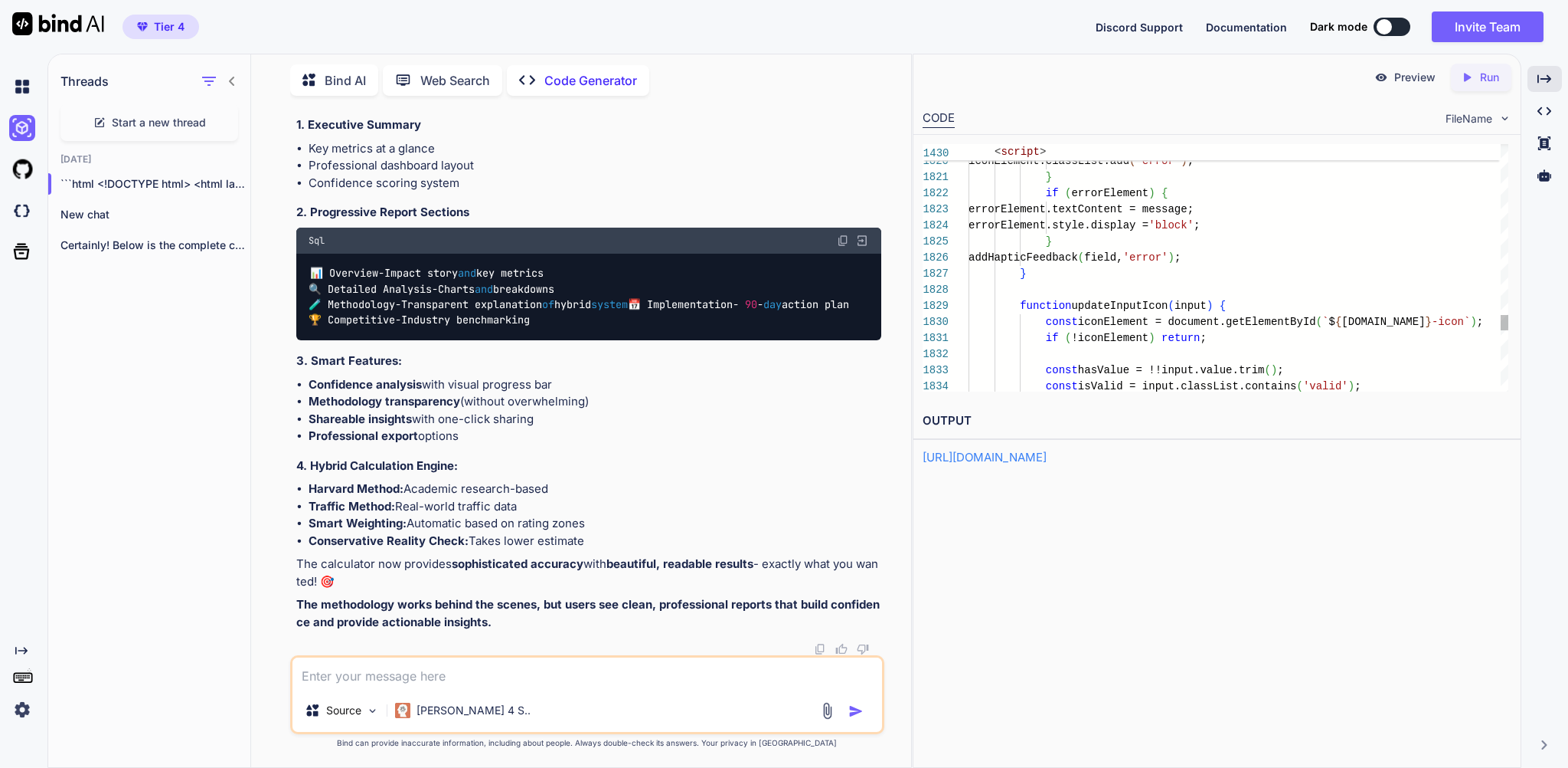
click at [1047, 465] on link "https://app.onecompiler.com/43zqjfd6m_43zqxvfnc" at bounding box center [984, 457] width 124 height 14
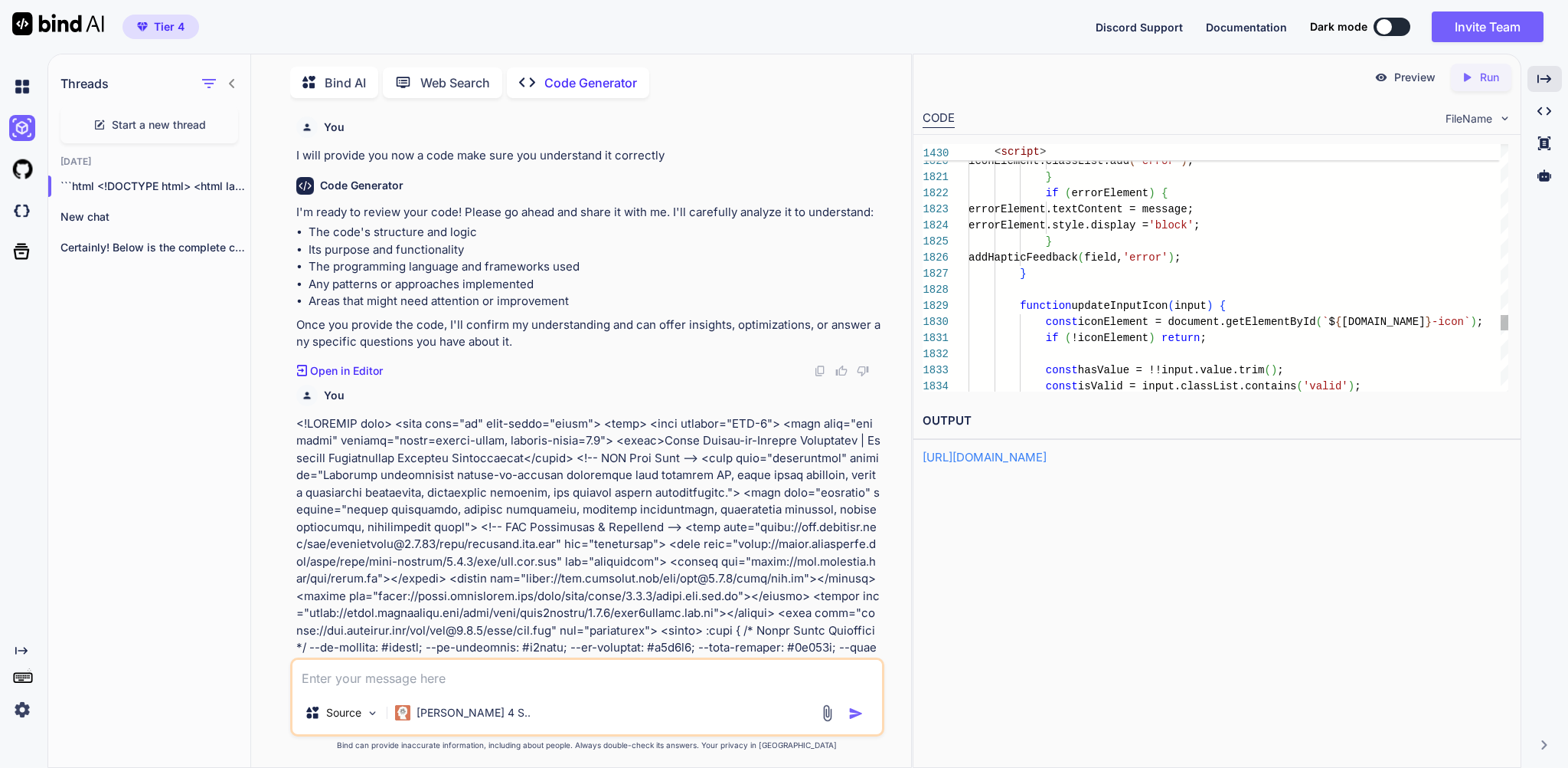
type textarea "x"
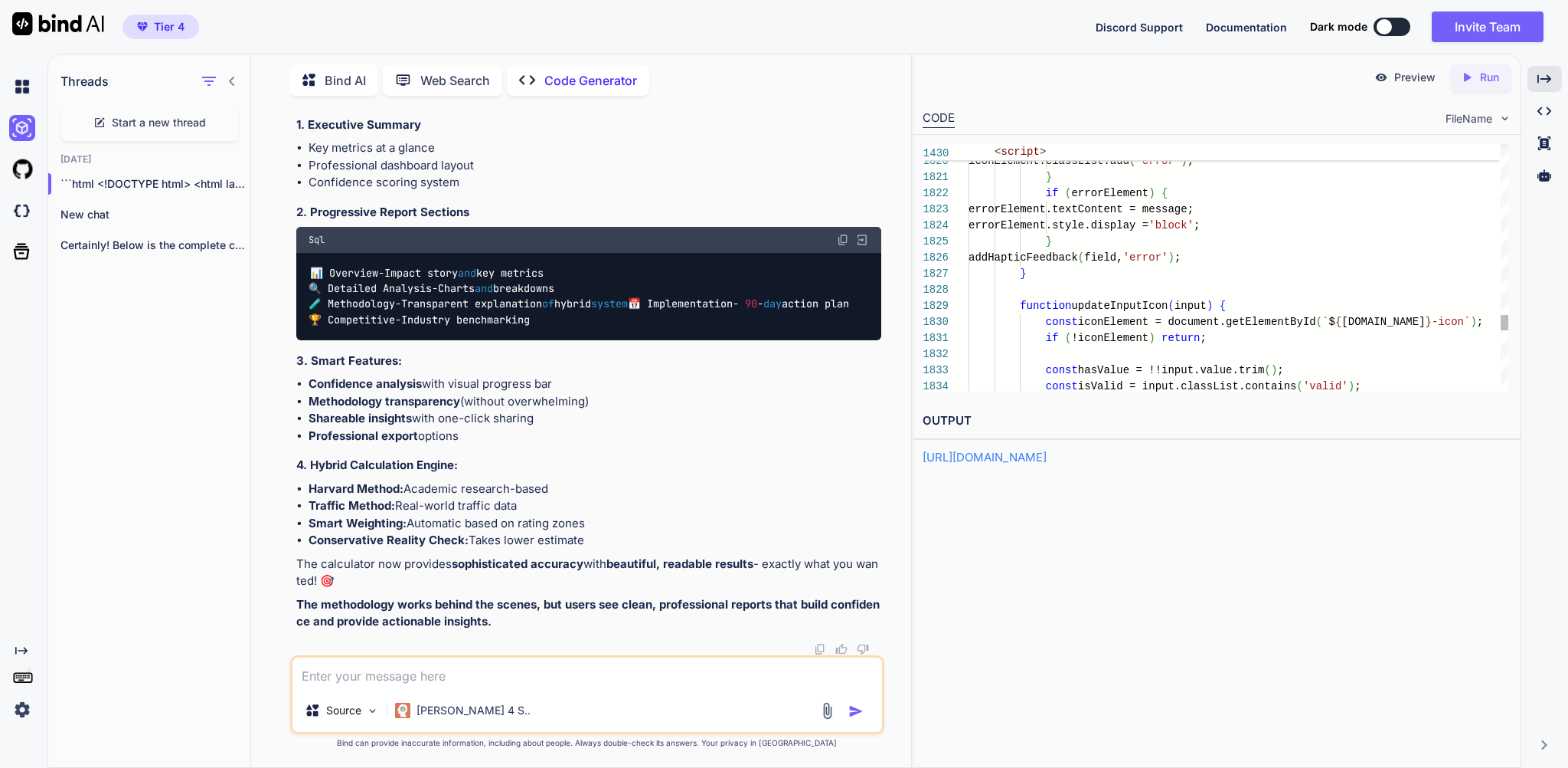
scroll to position [32, 0]
click at [380, 661] on textarea at bounding box center [587, 673] width 589 height 31
type textarea "c"
type textarea "x"
type textarea "ca"
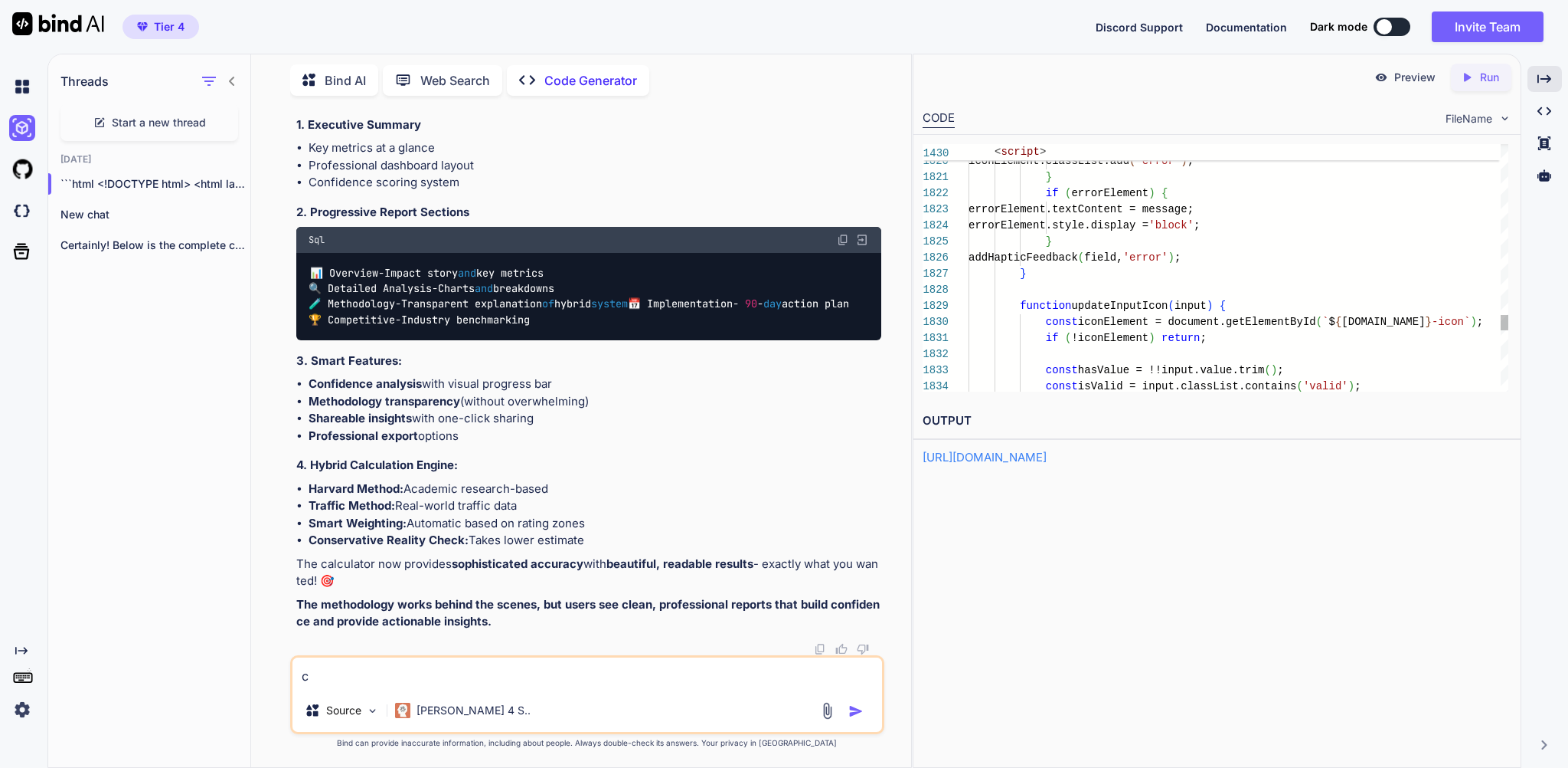
type textarea "x"
type textarea "can"
type textarea "x"
type textarea "can"
type textarea "x"
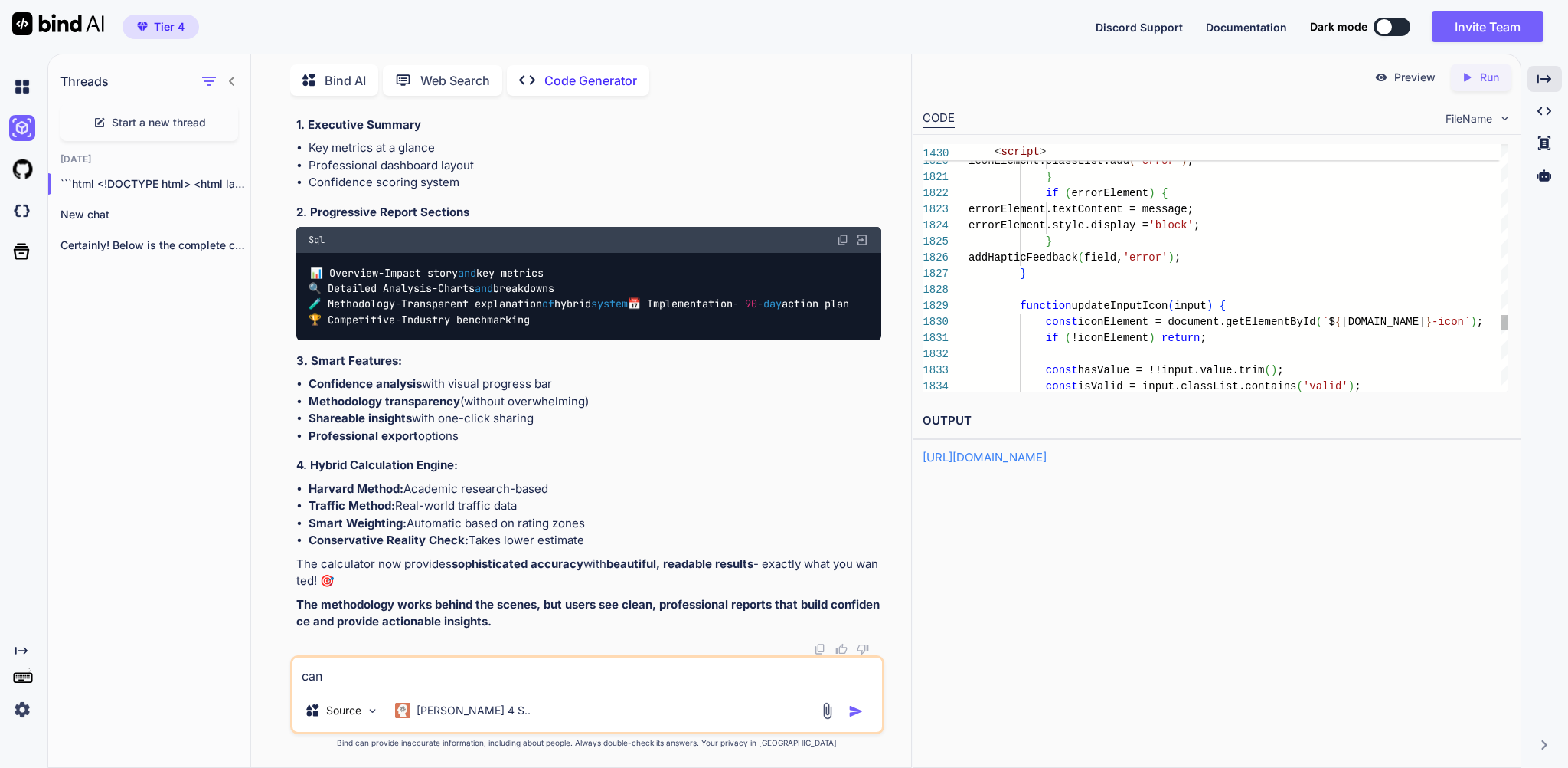
type textarea "can y"
type textarea "x"
type textarea "can yo"
type textarea "x"
type textarea "can you"
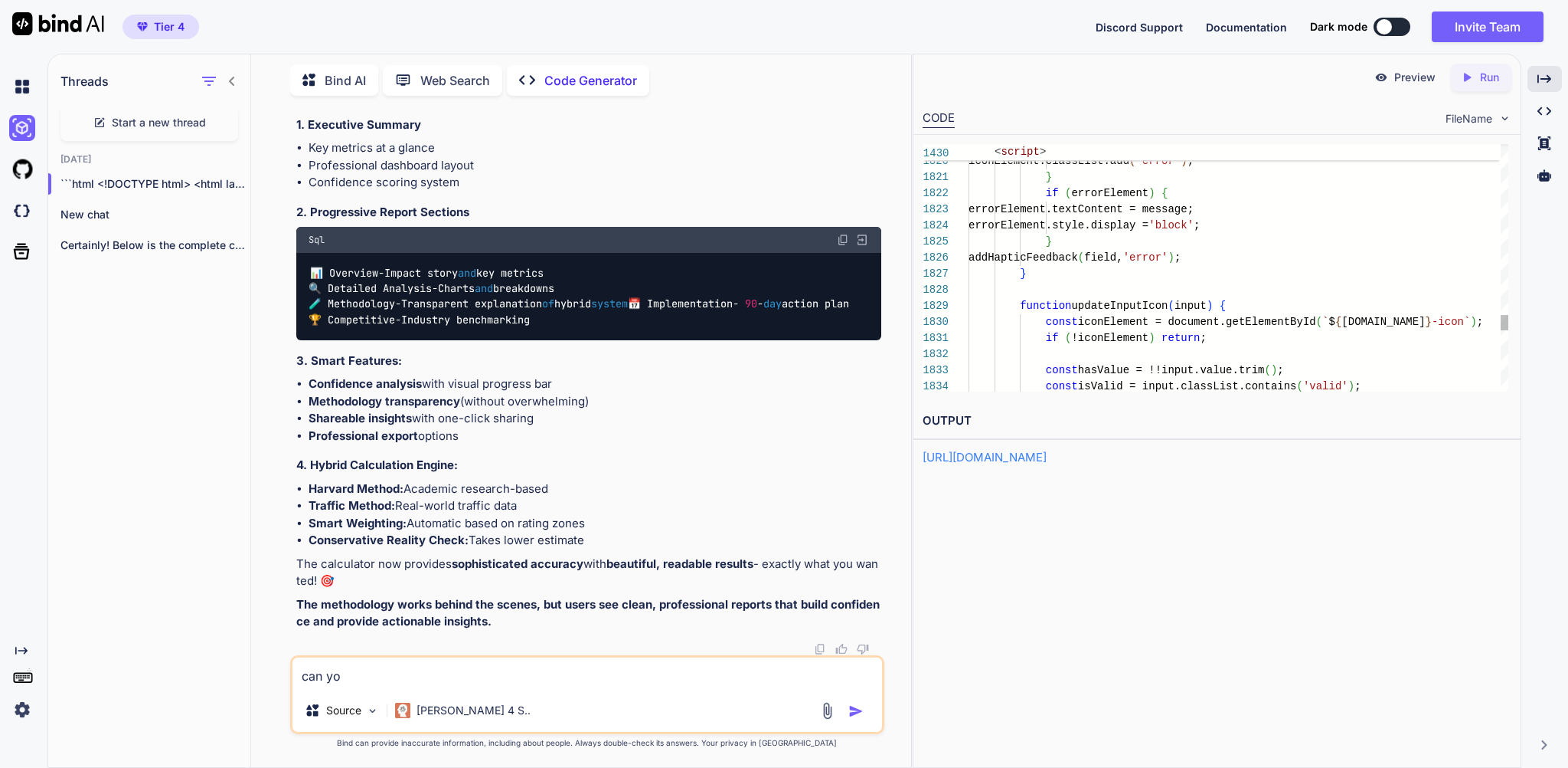
type textarea "x"
type textarea "can you"
type textarea "x"
type textarea "can you a"
type textarea "x"
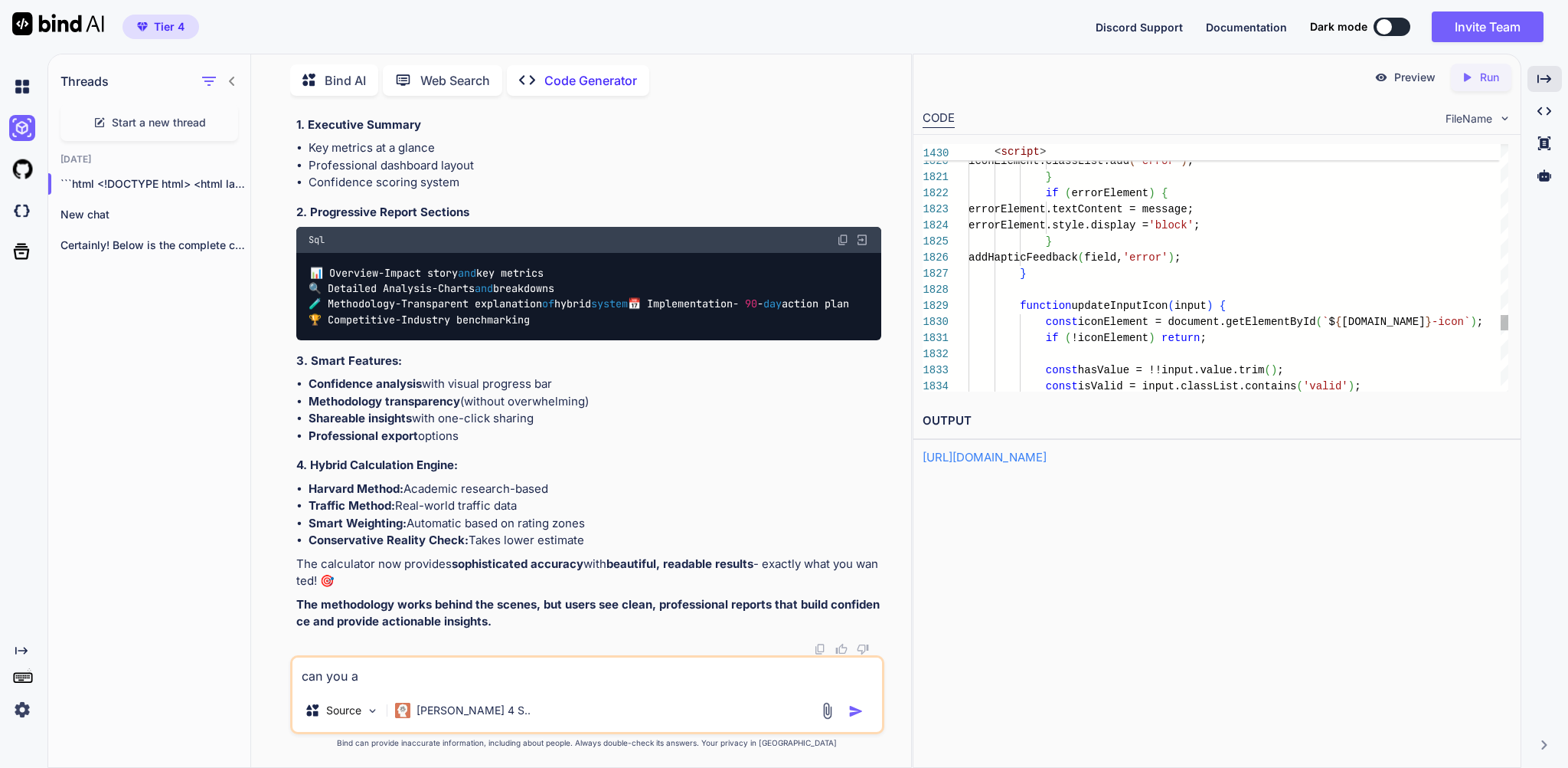
type textarea "can you an"
type textarea "x"
type textarea "can you ana"
type textarea "x"
type textarea "can you anal"
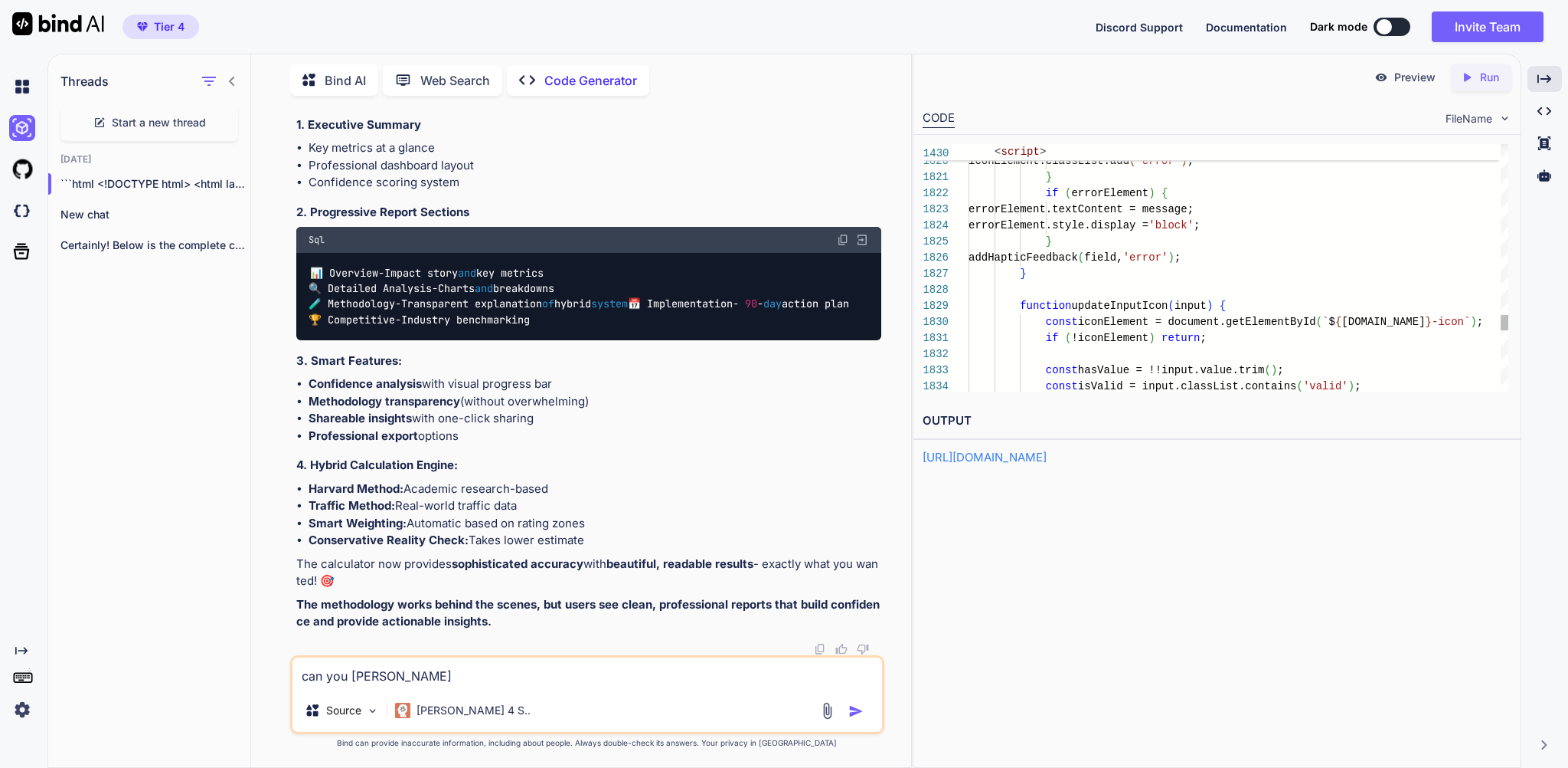
type textarea "x"
type textarea "can you analy"
type textarea "x"
type textarea "can you analys"
type textarea "x"
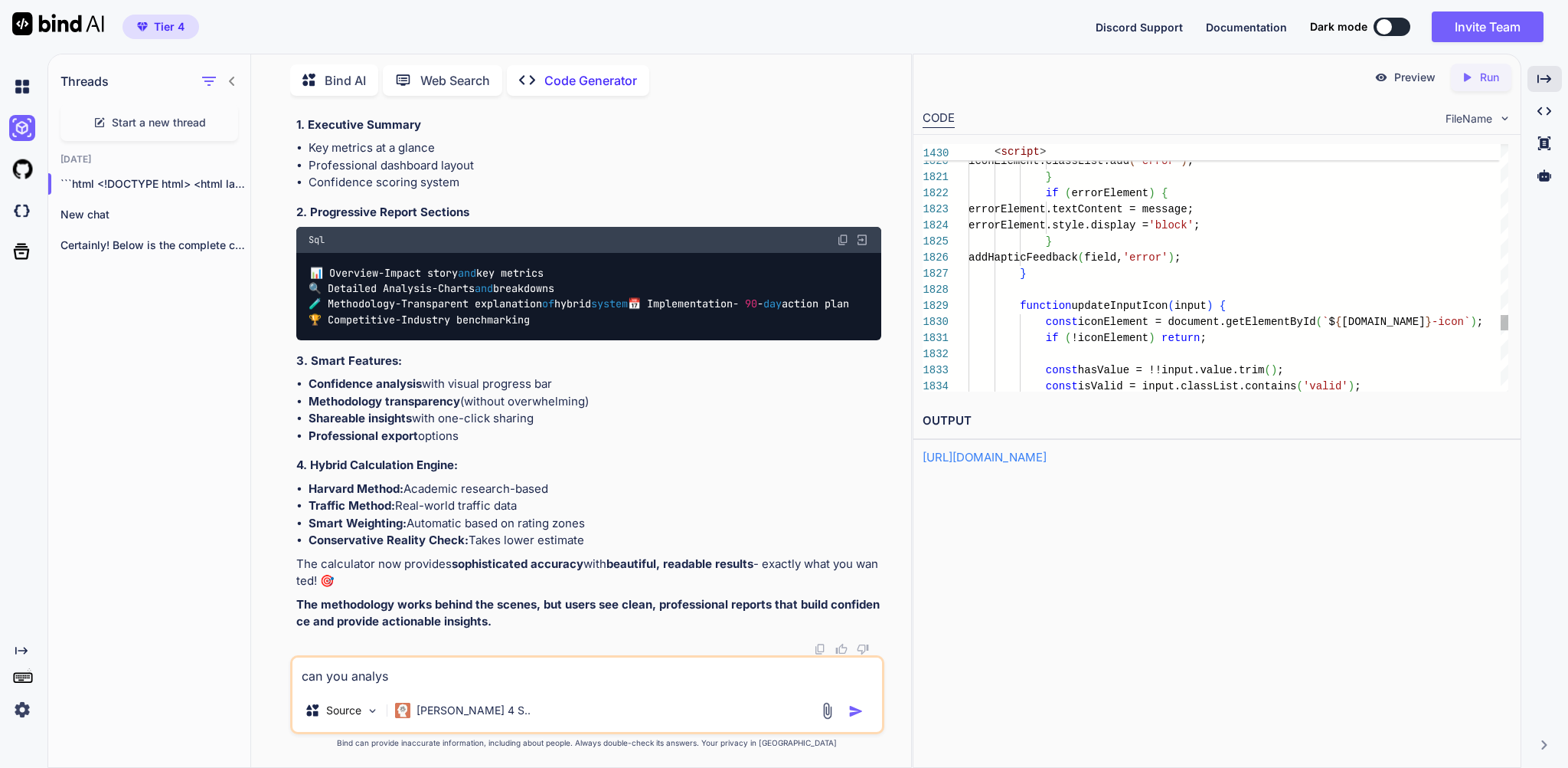
type textarea "can you analyse"
type textarea "x"
type textarea "can you analyse"
type textarea "x"
type textarea "can you analyse t"
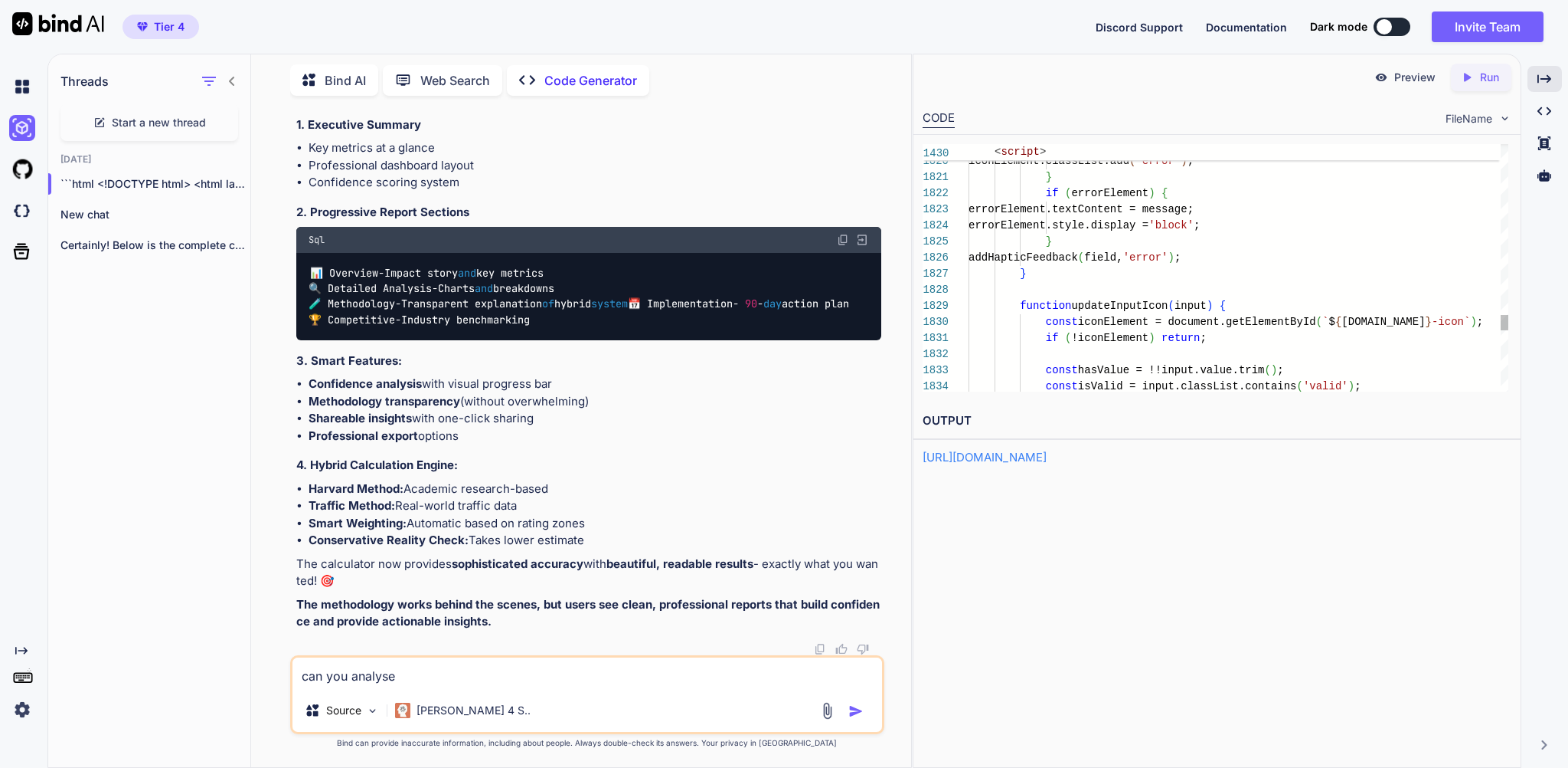
type textarea "x"
type textarea "can you analyse th"
type textarea "x"
type textarea "can you analyse thi"
type textarea "x"
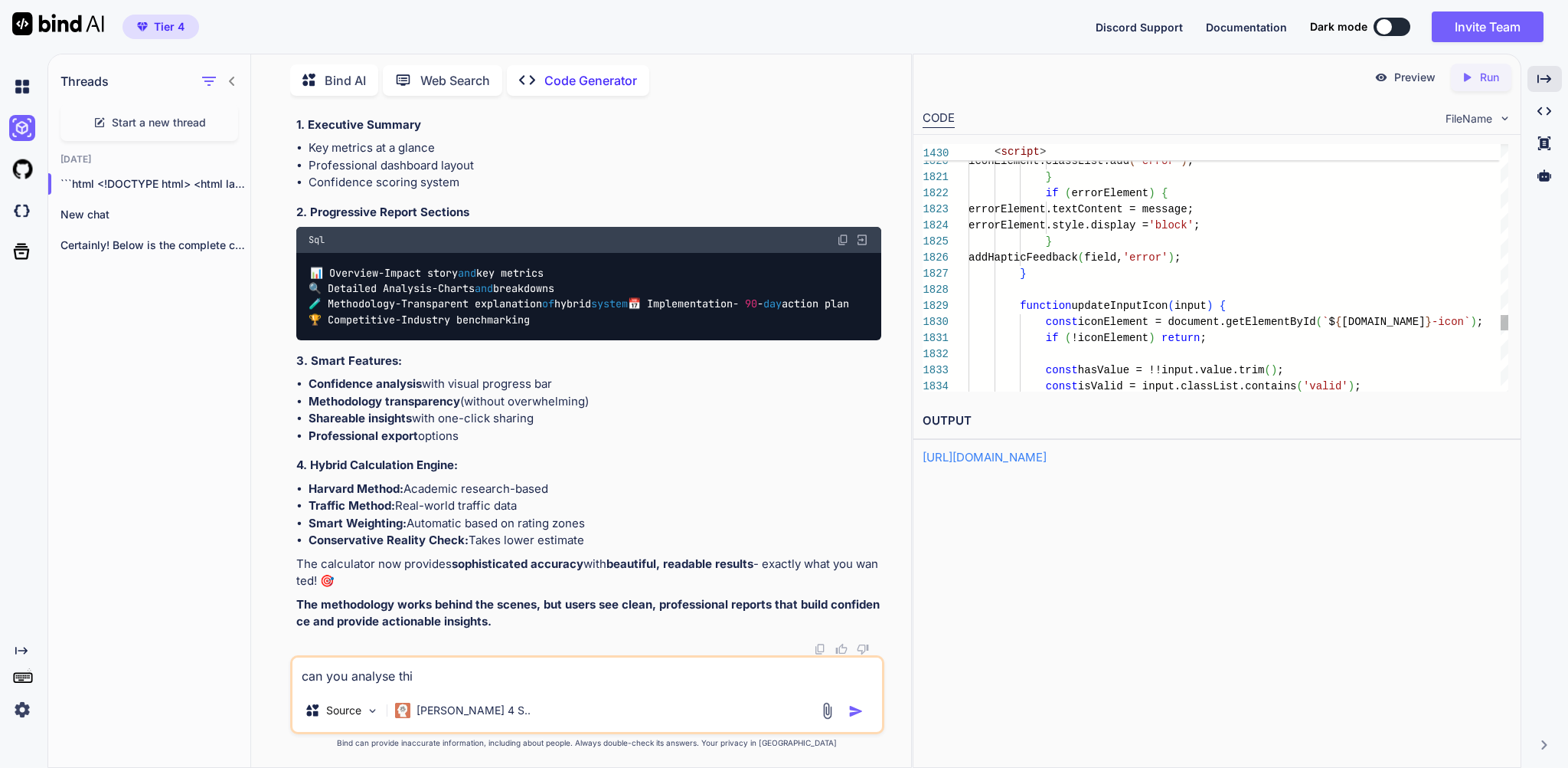
type textarea "can you analyse this"
type textarea "x"
type textarea "can you analyse this"
type textarea "x"
type textarea "can you analyse this c"
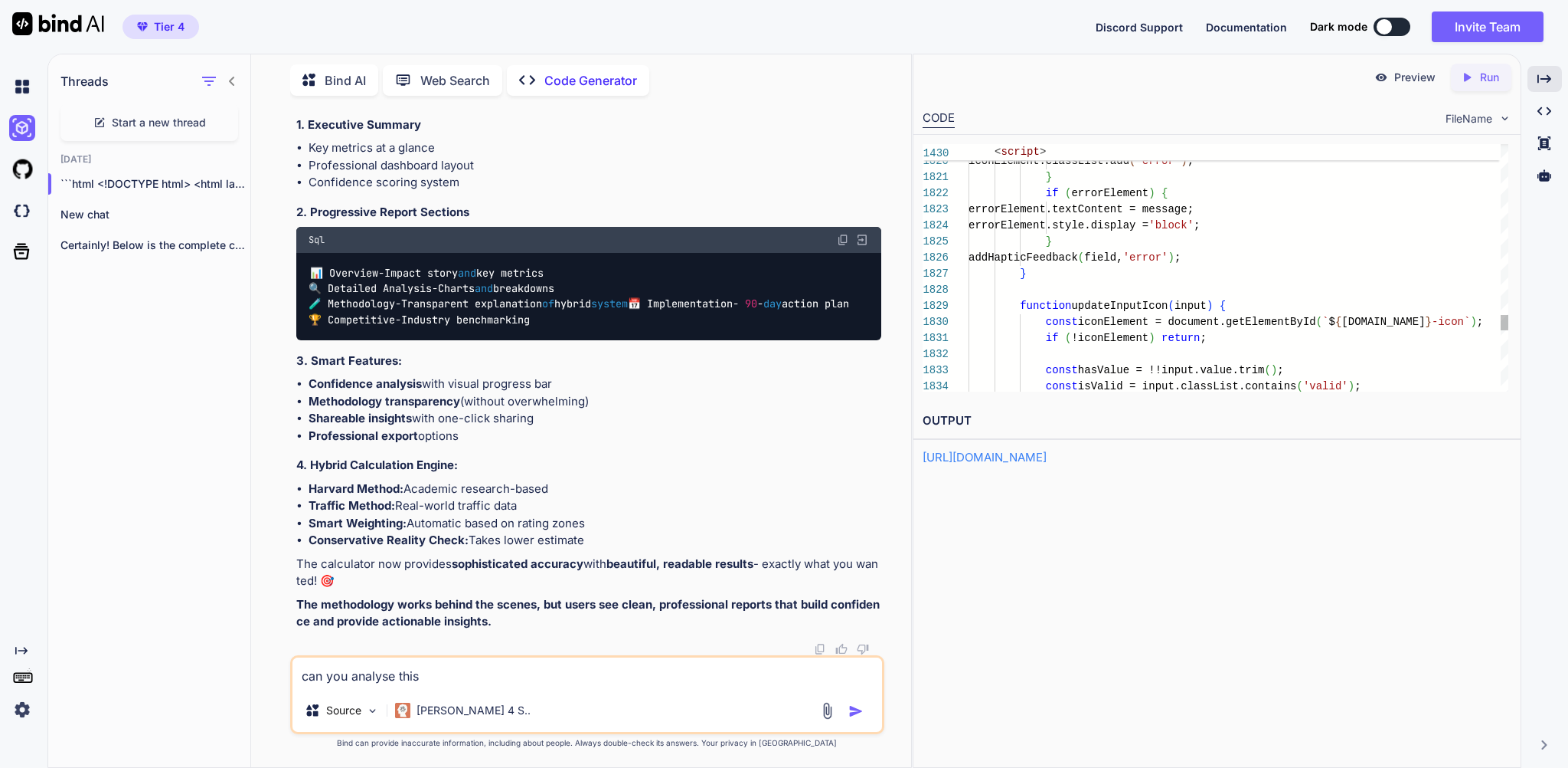
type textarea "x"
type textarea "can you analyse this co"
type textarea "x"
type textarea "can you analyse this cod"
type textarea "x"
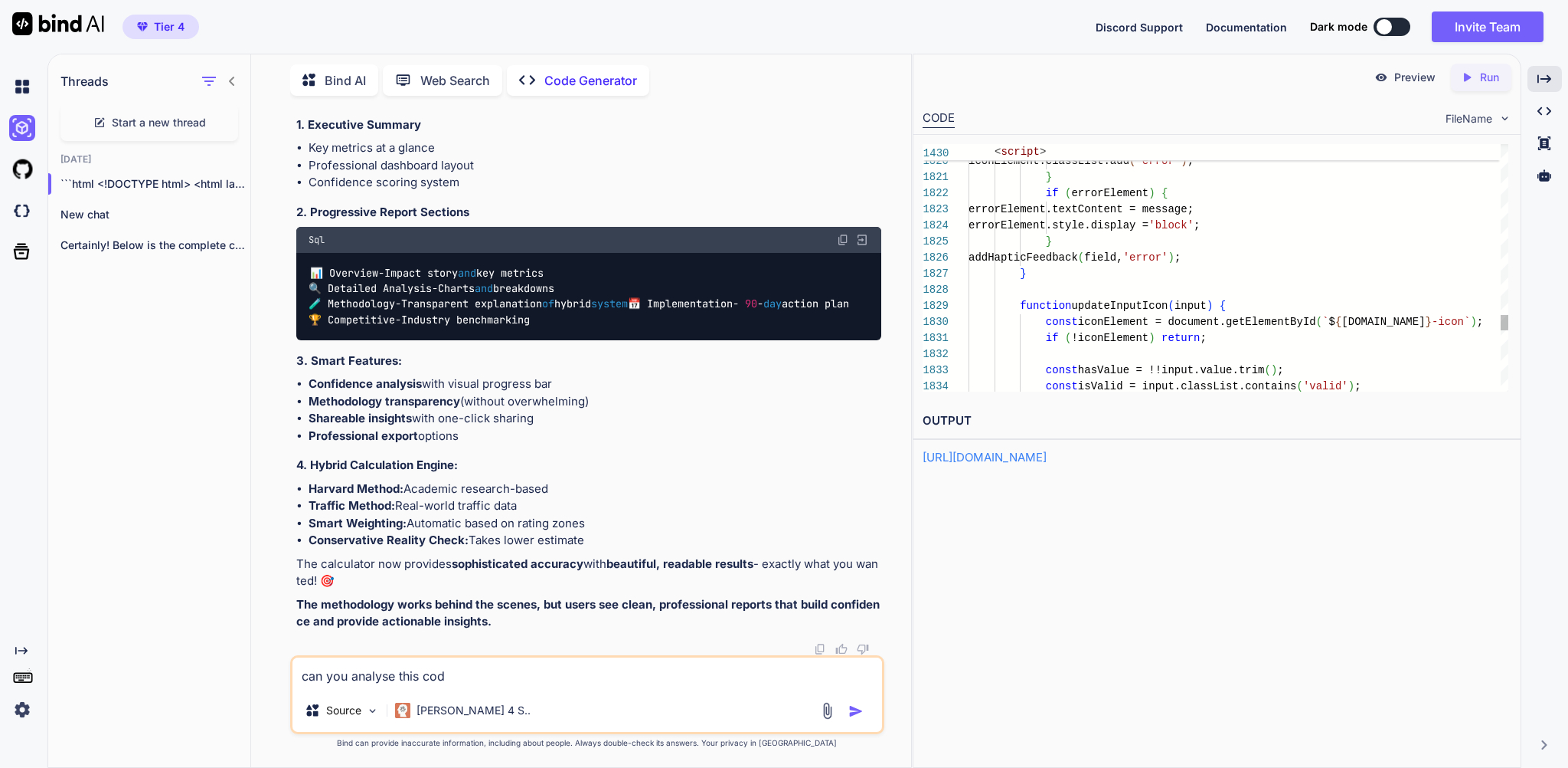
type textarea "can you analyse this code"
type textarea "x"
type textarea "can you analyse this code"
type textarea "x"
type textarea "can you analyse this code a"
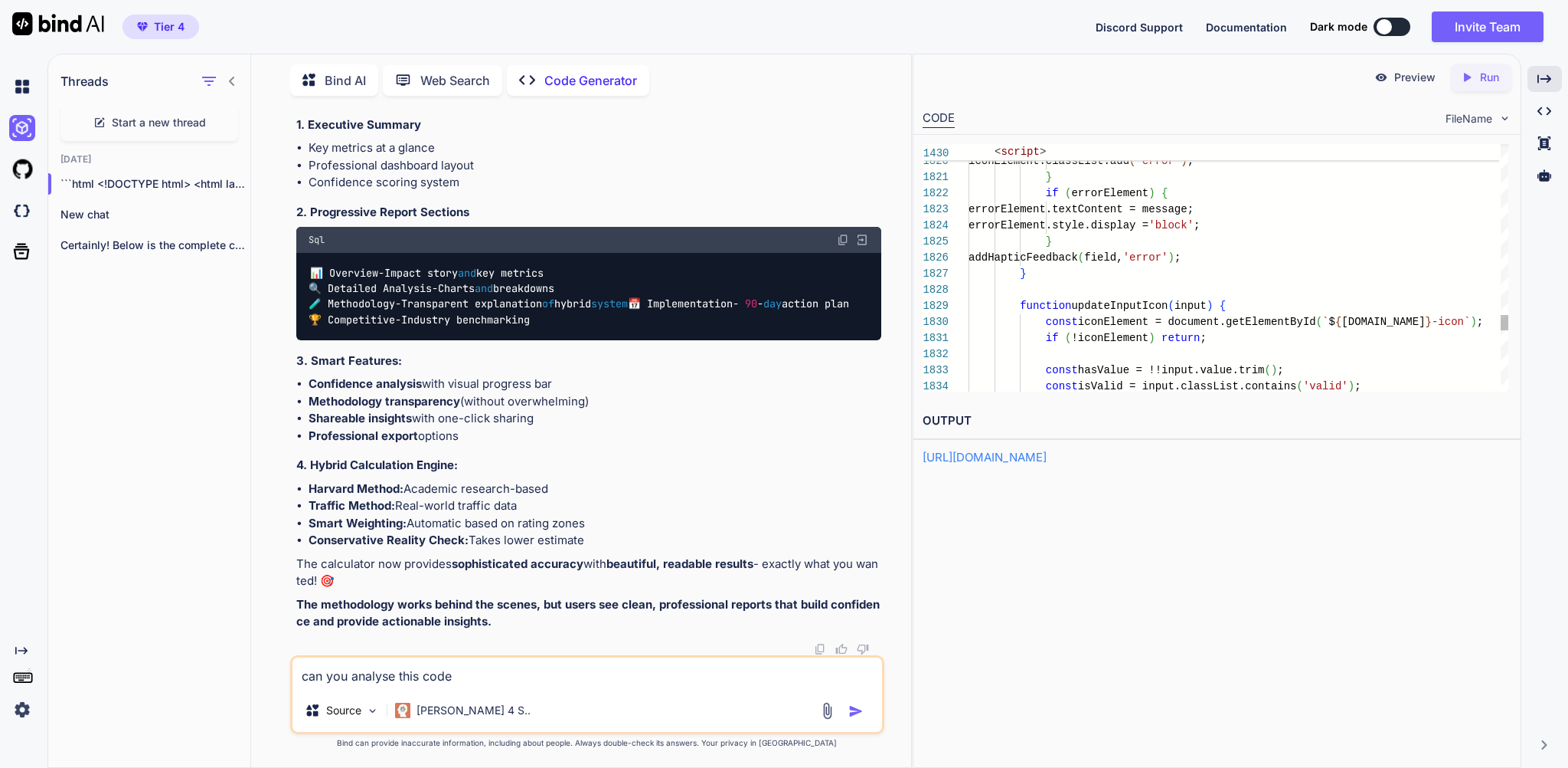
type textarea "x"
type textarea "can you analyse this code an"
type textarea "x"
type textarea "can you analyse this code and"
type textarea "x"
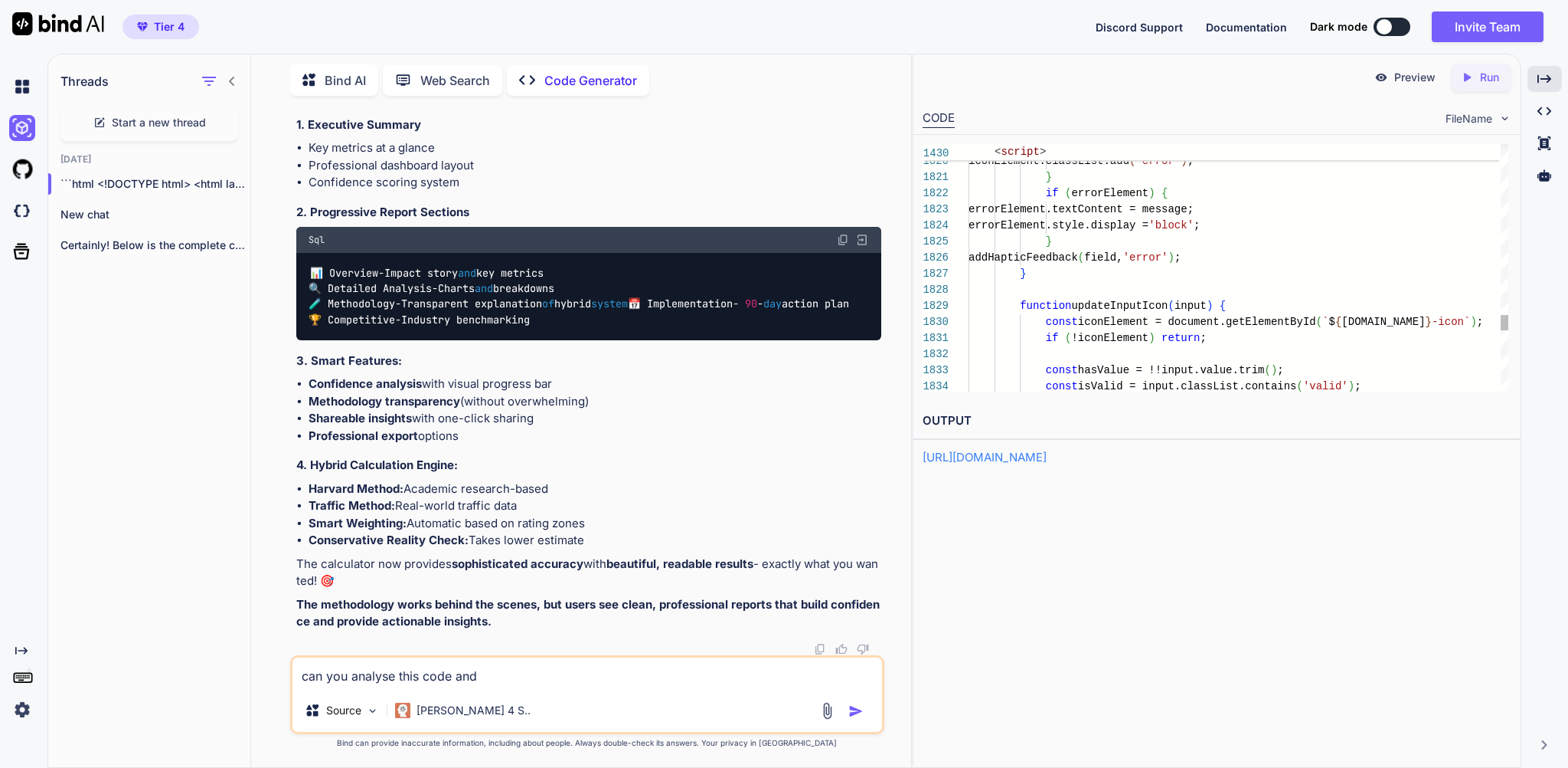
type textarea "can you analyse this code and"
type textarea "x"
type textarea "can you analyse this code and l"
type textarea "x"
type textarea "can you analyse this code and lo"
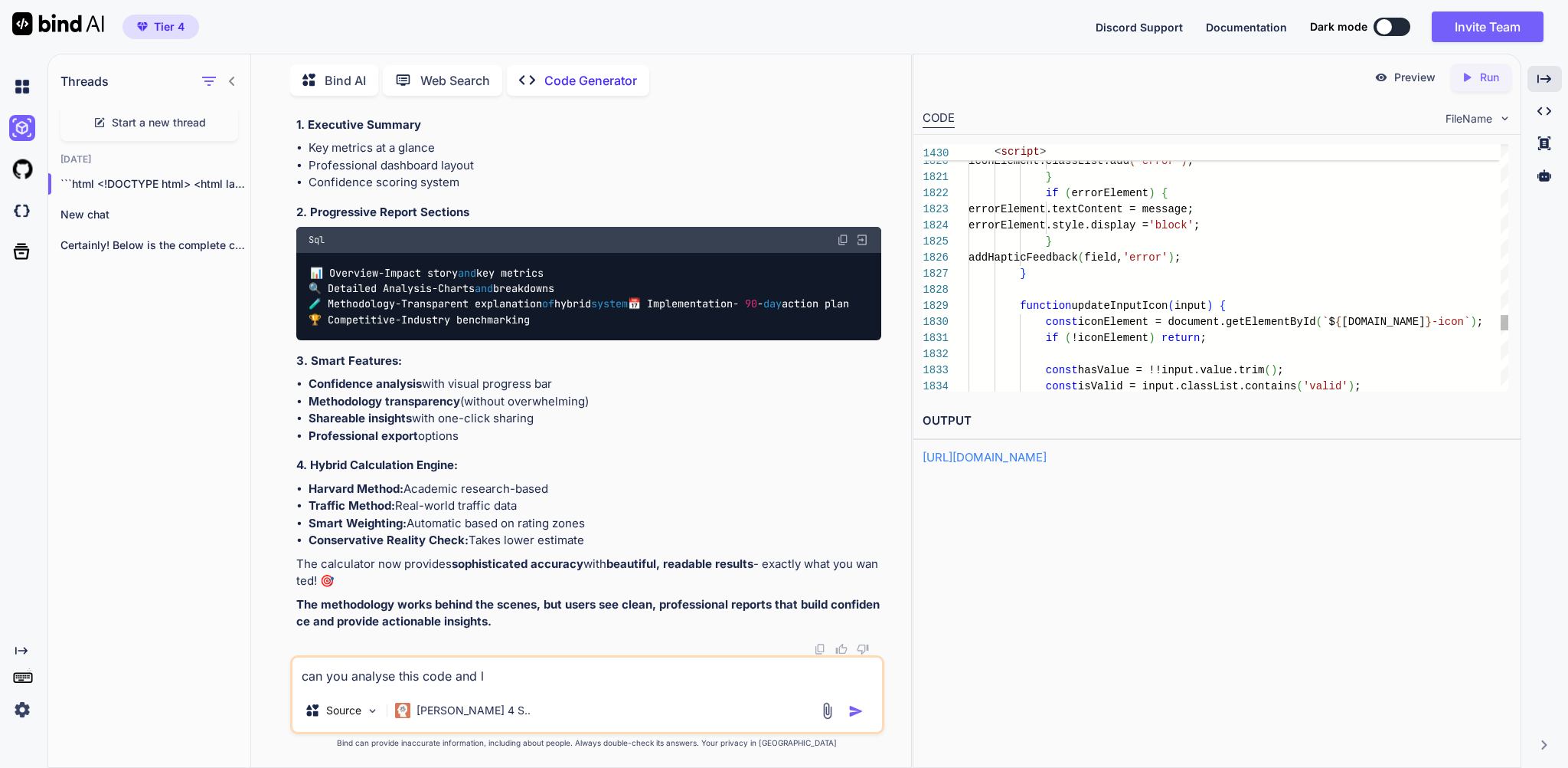
type textarea "x"
type textarea "can you analyse this code and loo"
type textarea "x"
type textarea "can you analyse this code and look"
type textarea "x"
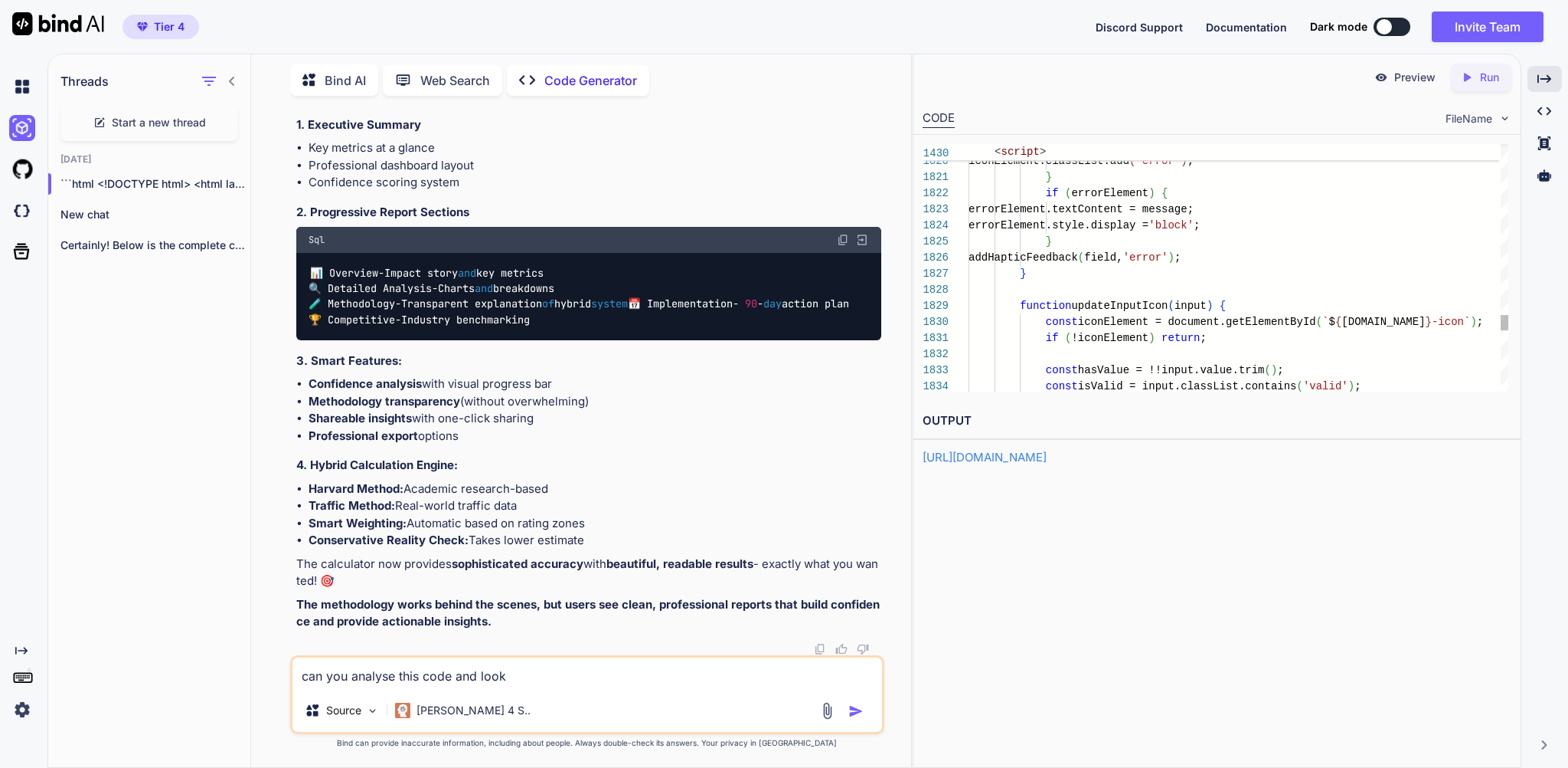
type textarea "can you analyse this code and look"
type textarea "x"
type textarea "can you analyse this code and look w"
type textarea "x"
type textarea "can you analyse this code and look wh"
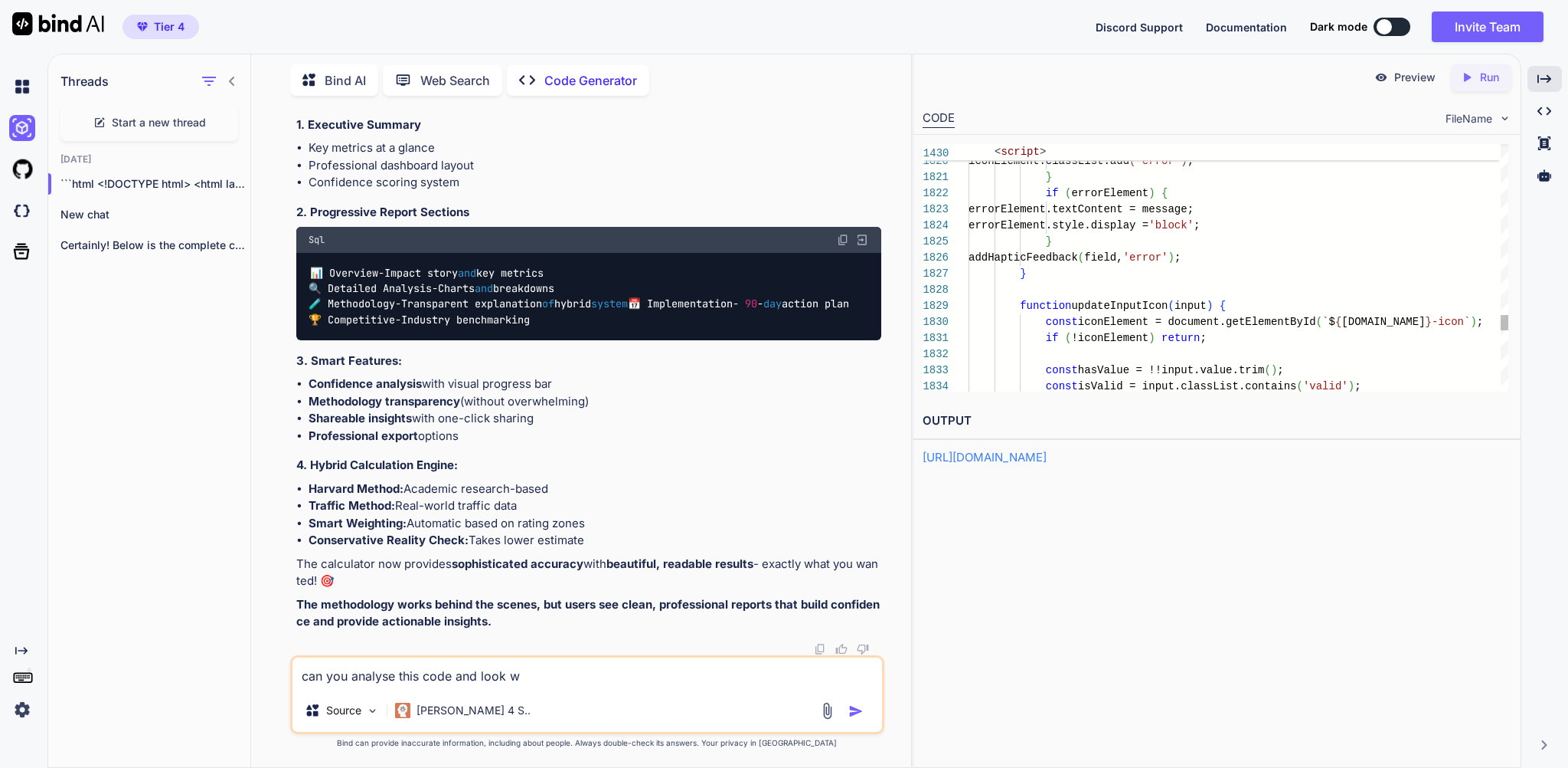
type textarea "x"
type textarea "can you analyse this code and look wha"
type textarea "x"
type textarea "can you analyse this code and look what"
type textarea "x"
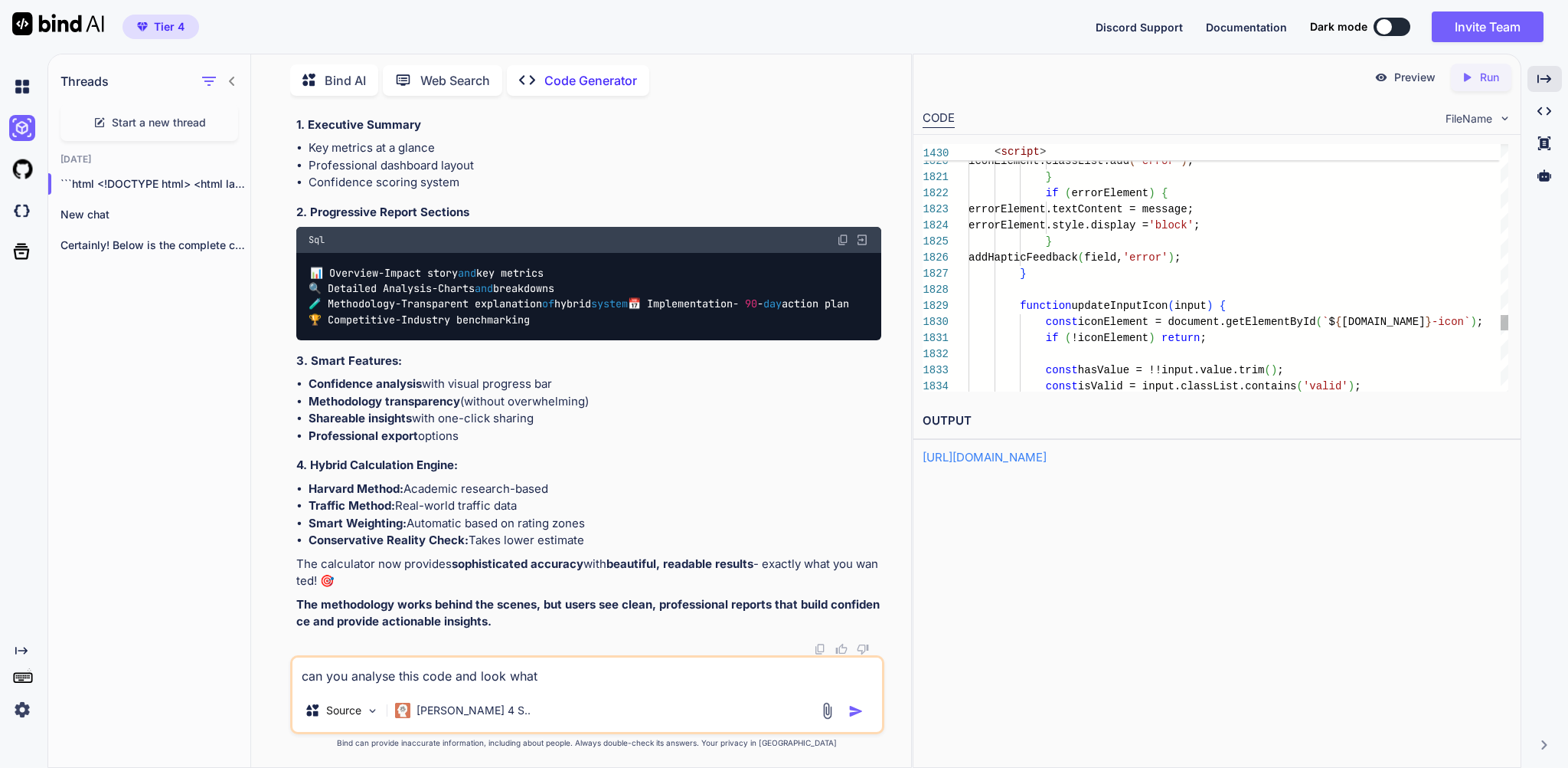
type textarea "can you analyse this code and look what"
type textarea "x"
type textarea "can you analyse this code and look what t"
type textarea "x"
type textarea "can you analyse this code and look what th"
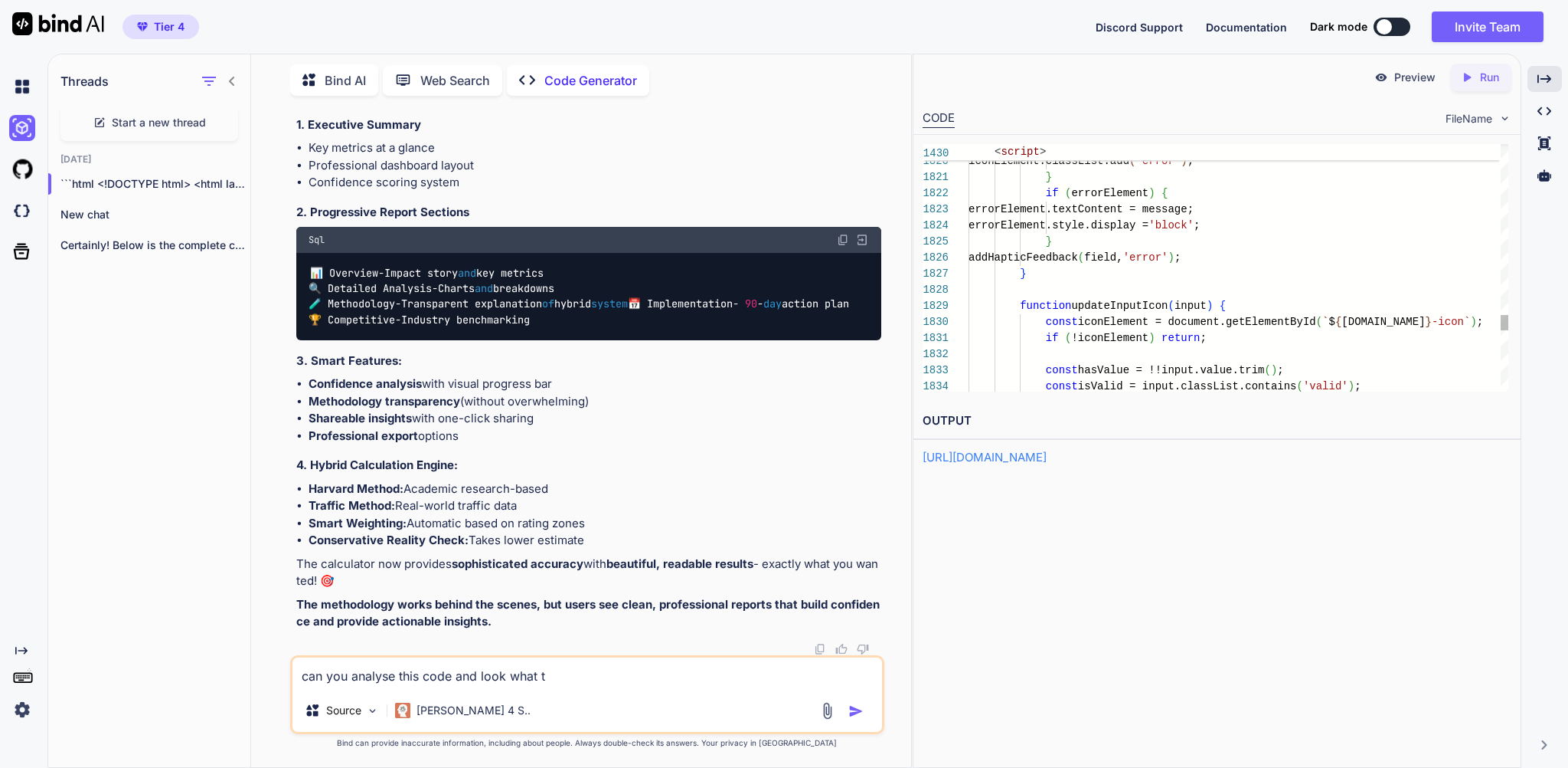
type textarea "x"
type textarea "can you analyse this code and look what the"
type textarea "x"
type textarea "can you analyse this code and look what the"
type textarea "x"
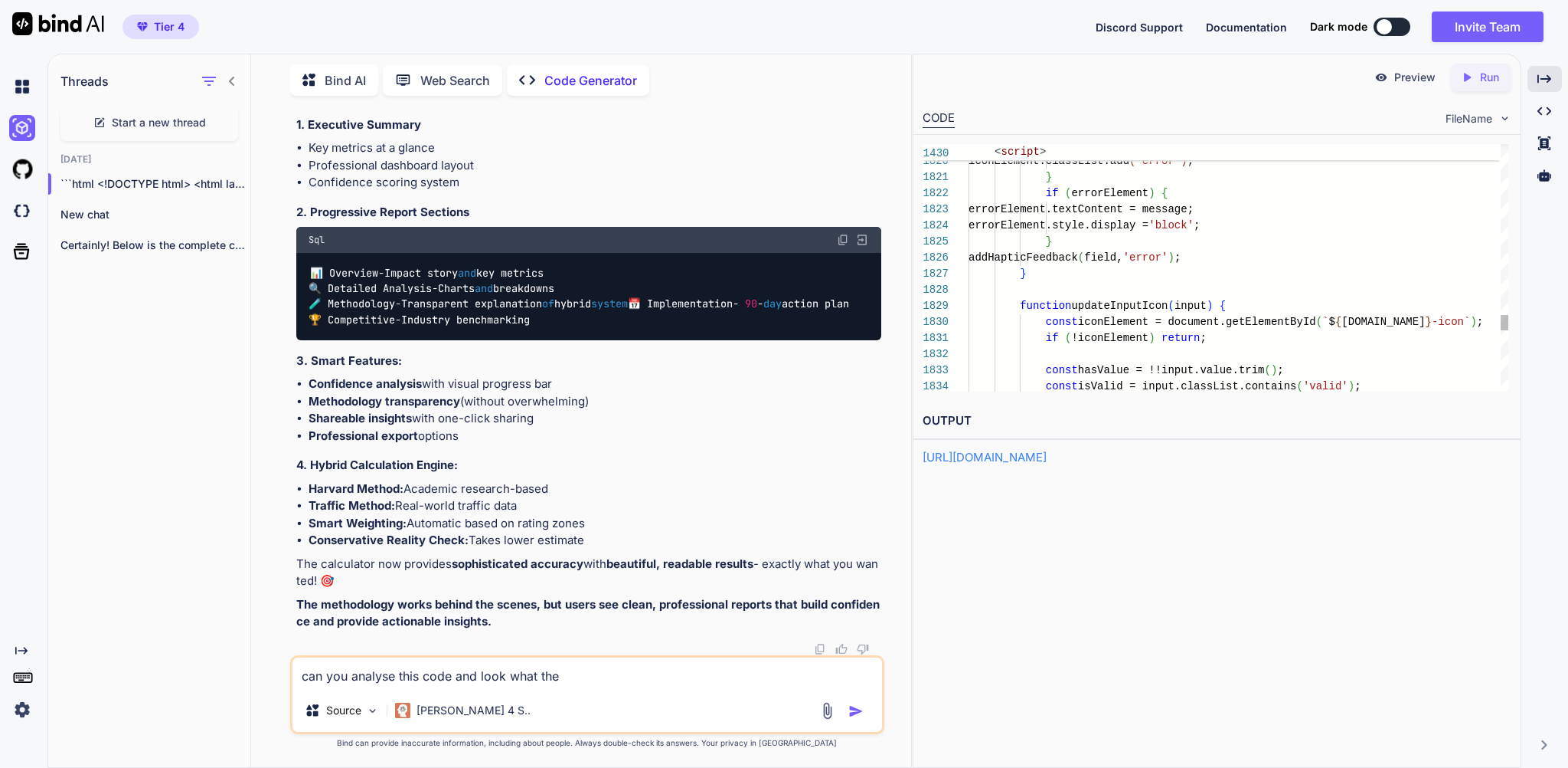
type textarea "can you analyse this code and look what the d"
type textarea "x"
type textarea "can you analyse this code and look what the di"
type textarea "x"
type textarea "can you analyse this code and look what the dif"
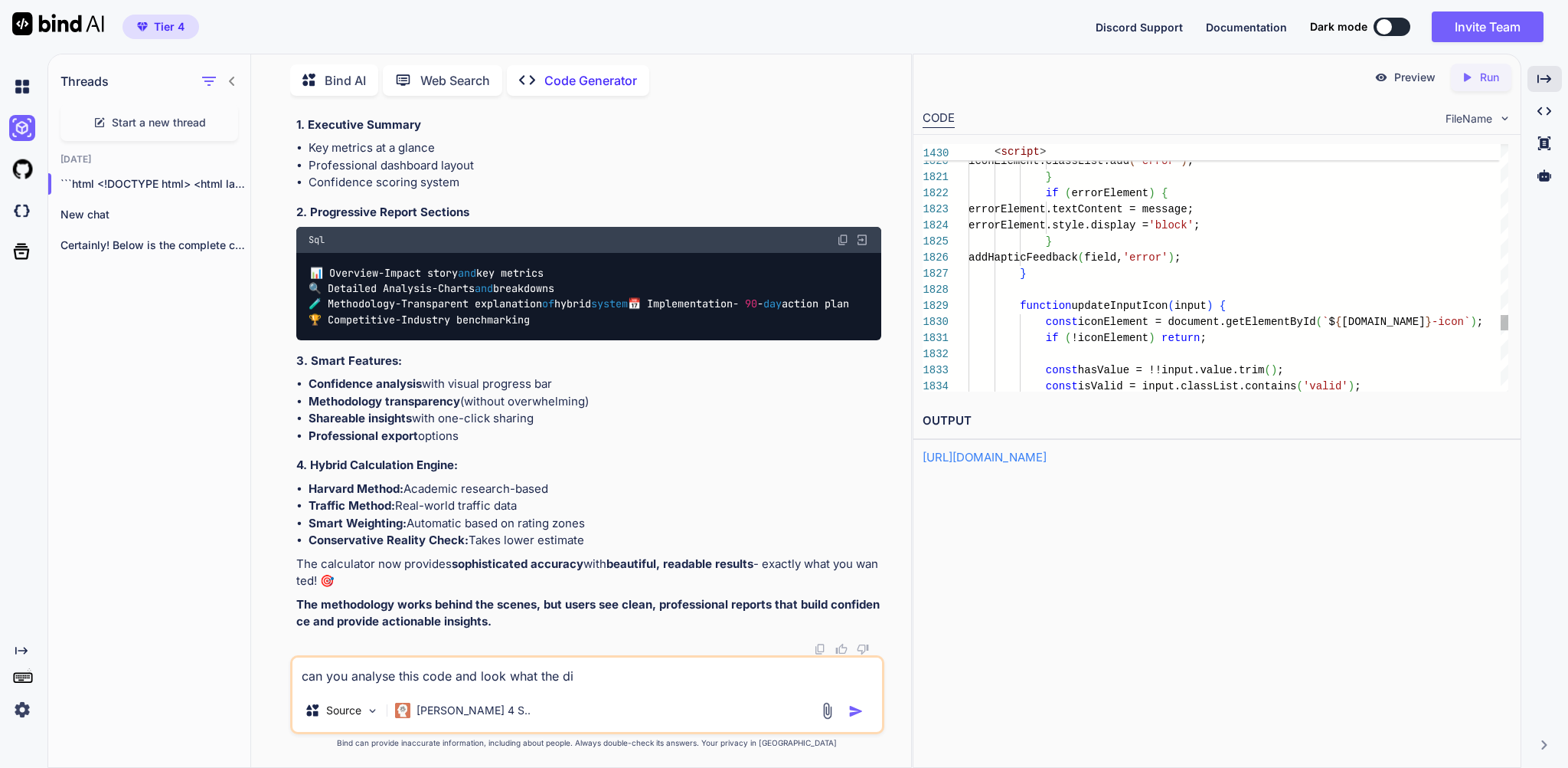
type textarea "x"
type textarea "can you analyse this code and look what the diff"
type textarea "x"
type textarea "can you analyse this code and look what the diffe"
type textarea "x"
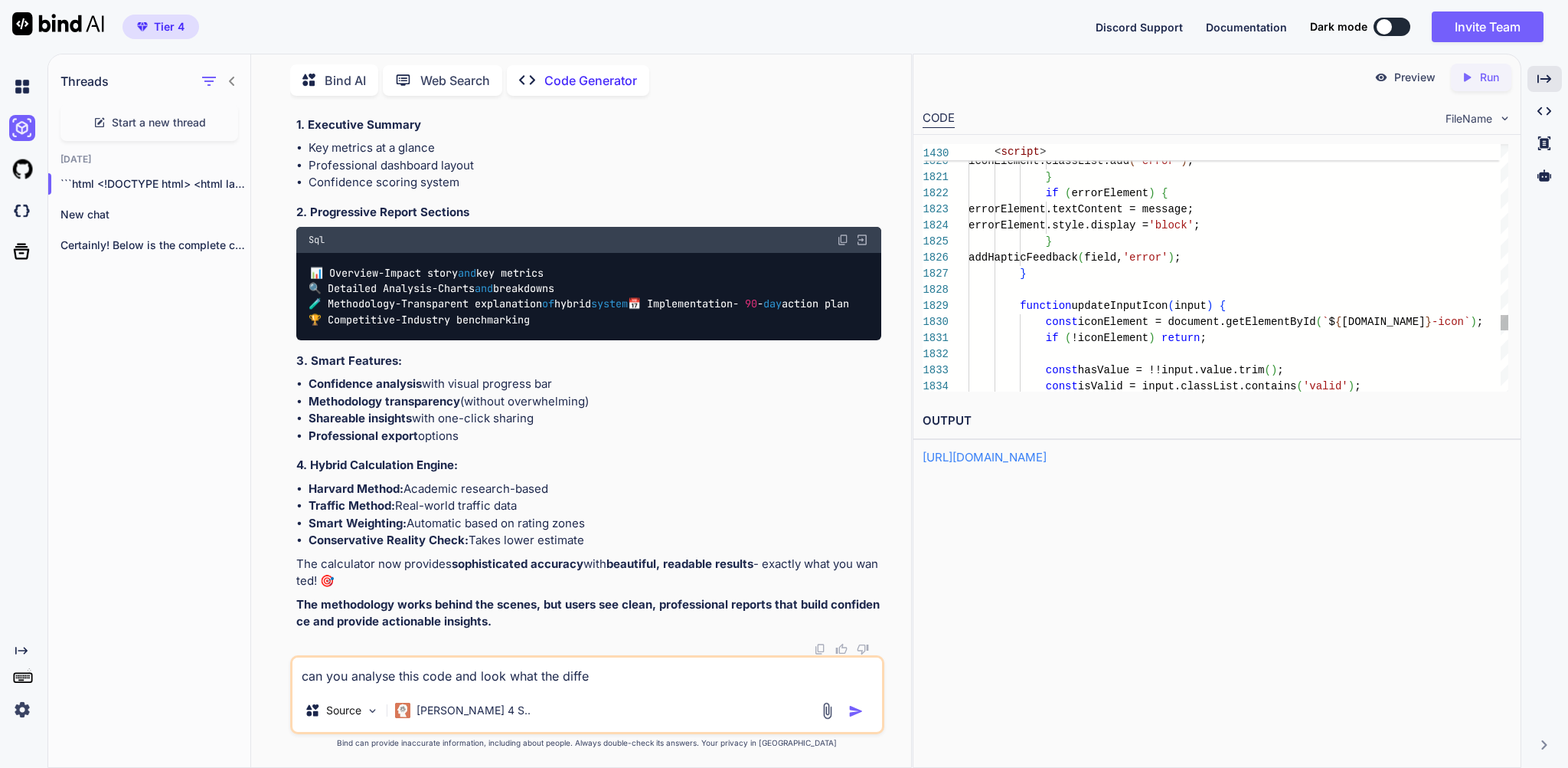
type textarea "can you analyse this code and look what the differ"
type textarea "x"
type textarea "can you analyse this code and look what the differe"
type textarea "x"
type textarea "can you analyse this code and look what the differen"
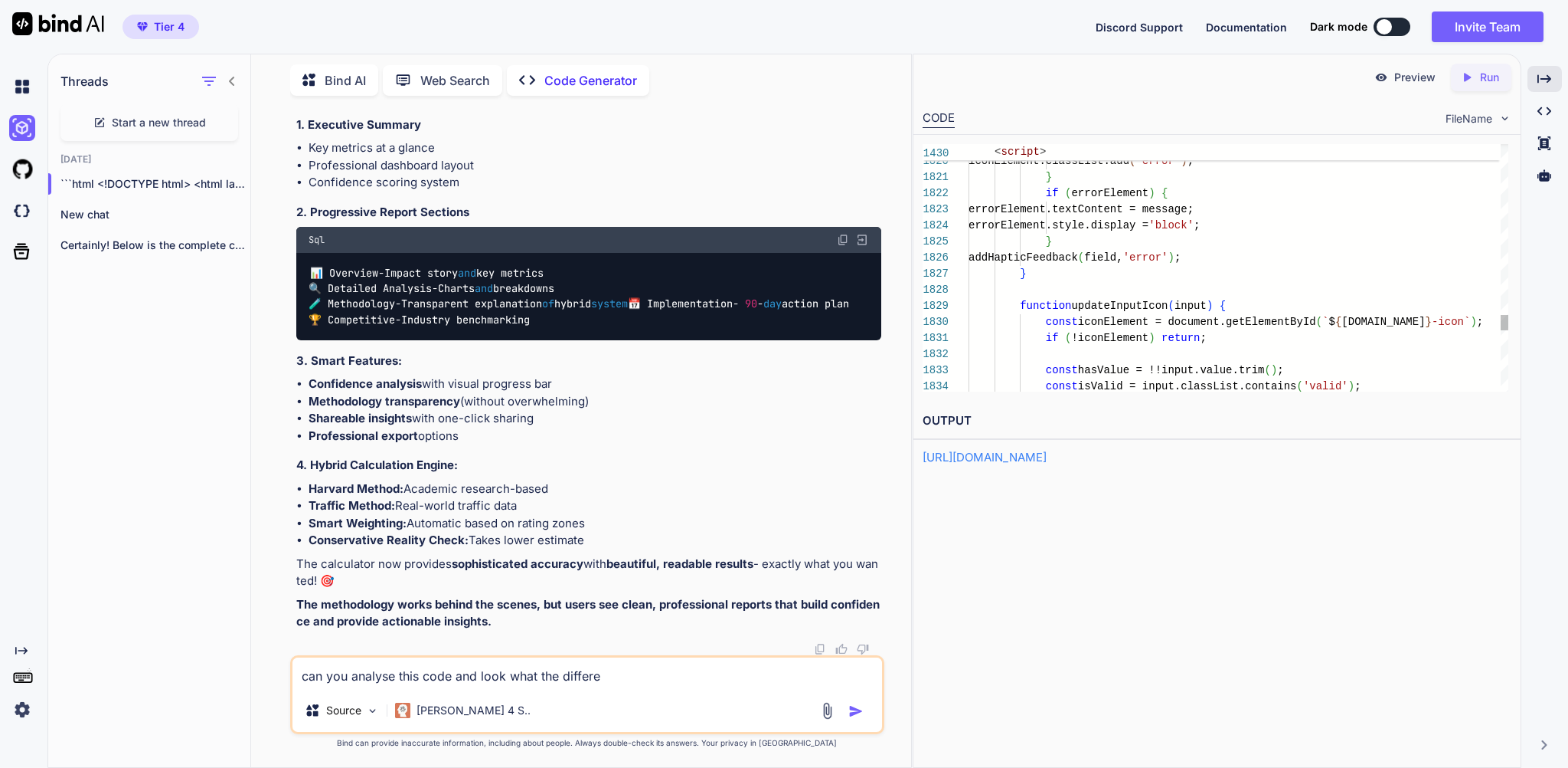
type textarea "x"
type textarea "can you analyse this code and look what the differenc"
type textarea "x"
type textarea "can you analyse this code and look what the difference"
type textarea "x"
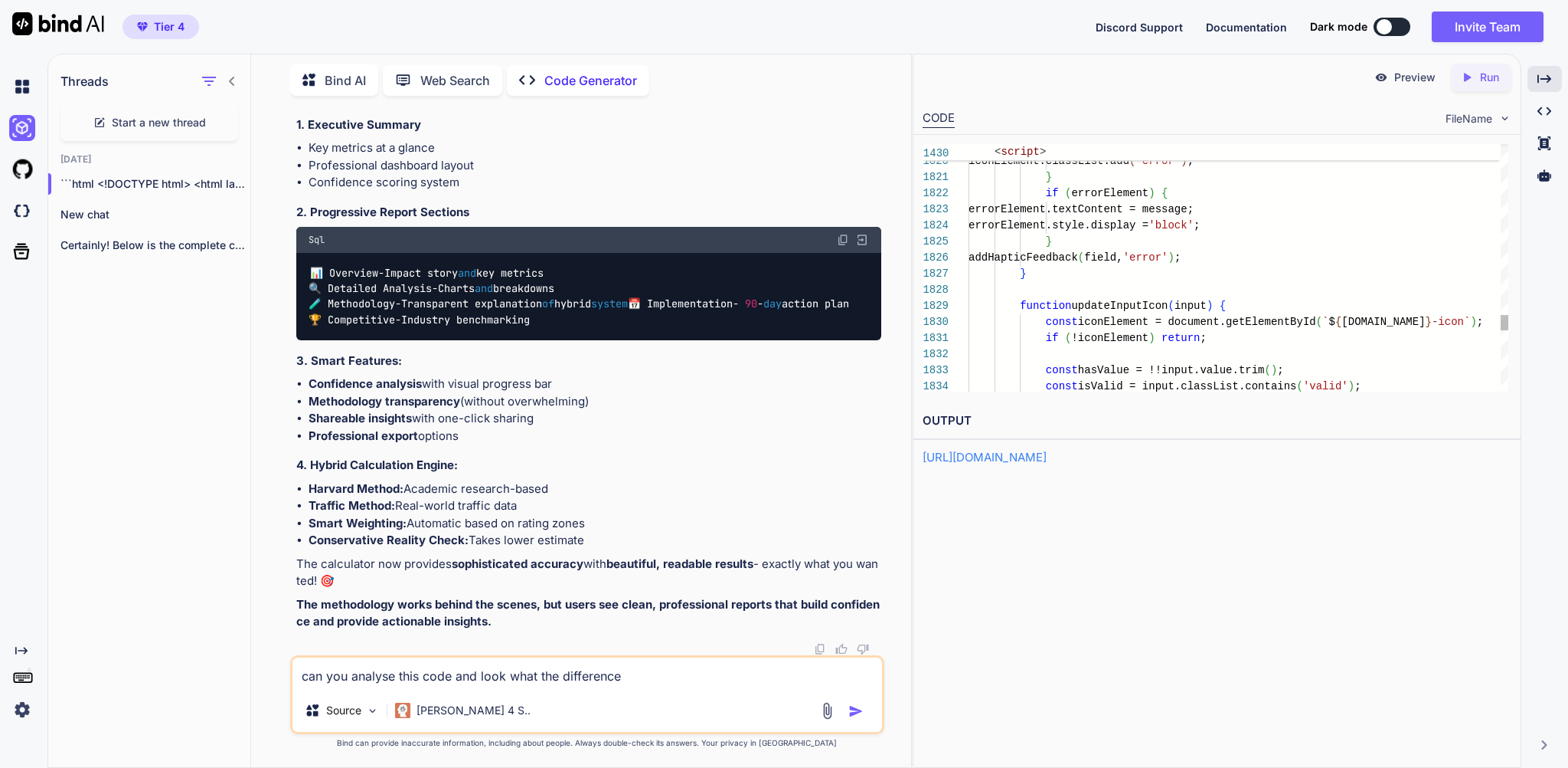
type textarea "can you analyse this code and look what the differences"
type textarea "x"
type textarea "can you analyse this code and look what the differences"
type textarea "x"
type textarea "can you analyse this code and look what the differences a"
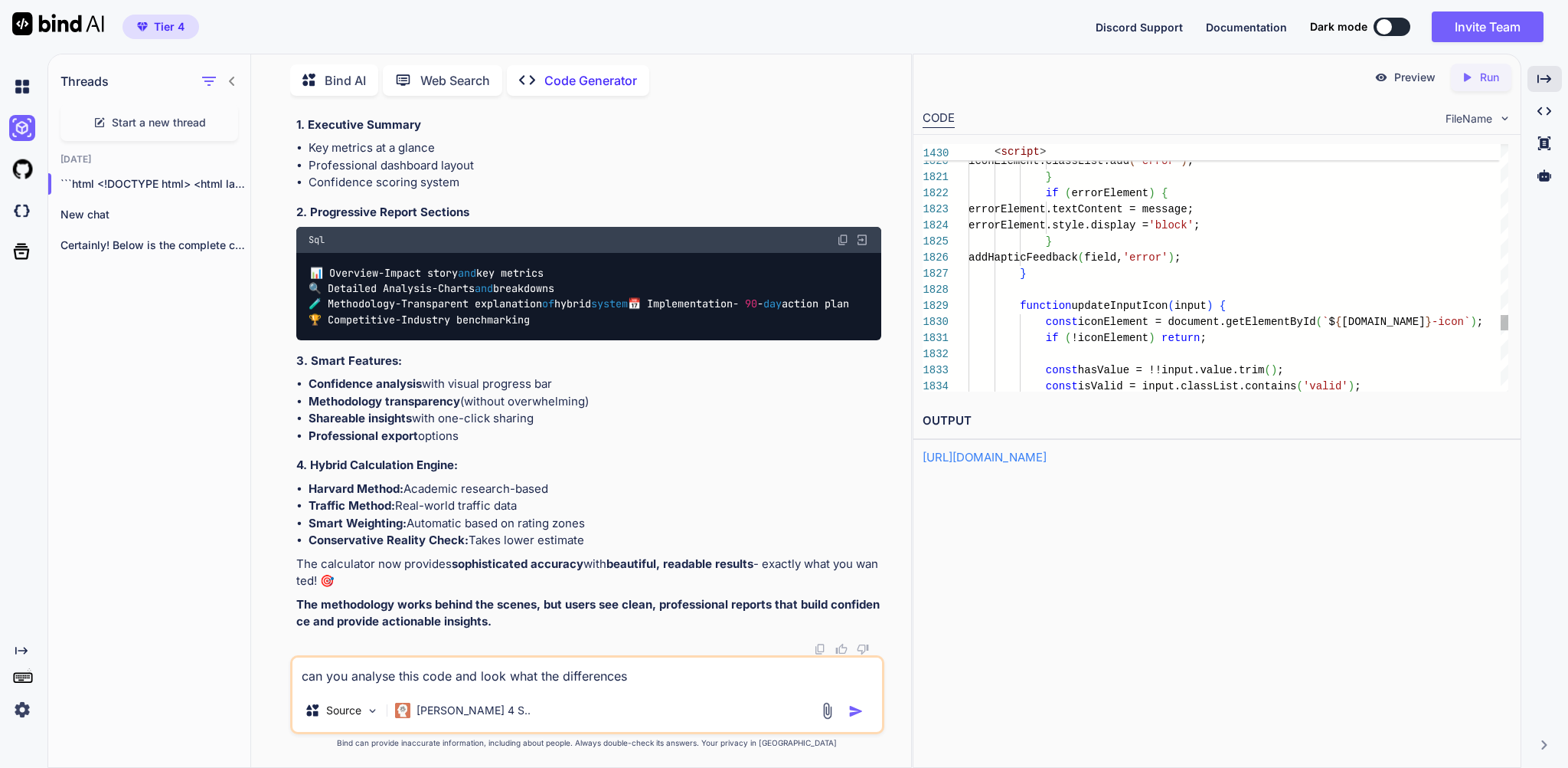
type textarea "x"
type textarea "can you analyse this code and look what the differences ar"
type textarea "x"
type textarea "can you analyse this code and look what the differences are"
type textarea "x"
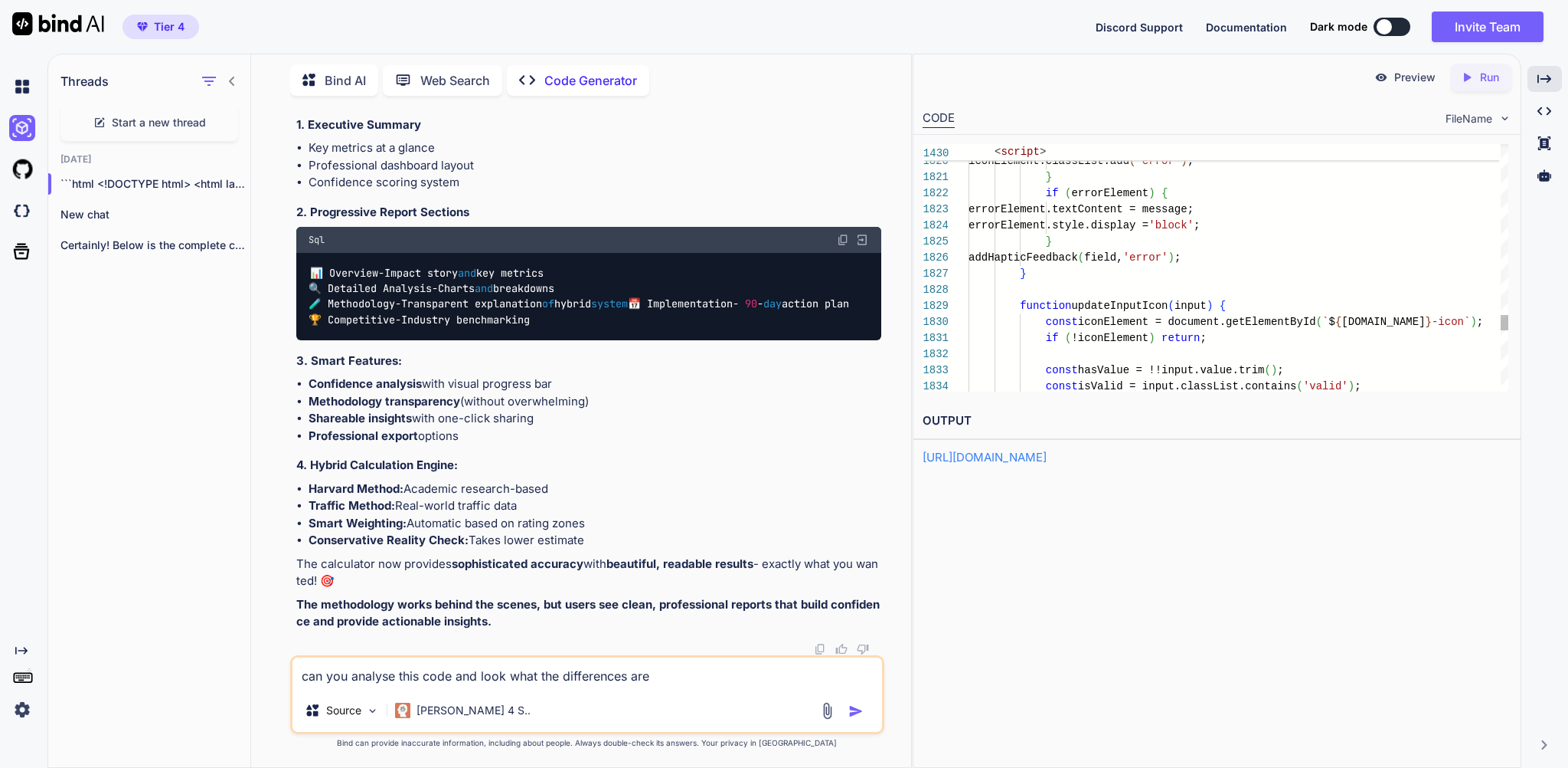
type textarea "can you analyse this code and look what the differences are"
type textarea "x"
type textarea "can you analyse this code and look what the differences are a"
type textarea "x"
type textarea "can you analyse this code and look what the differences are an"
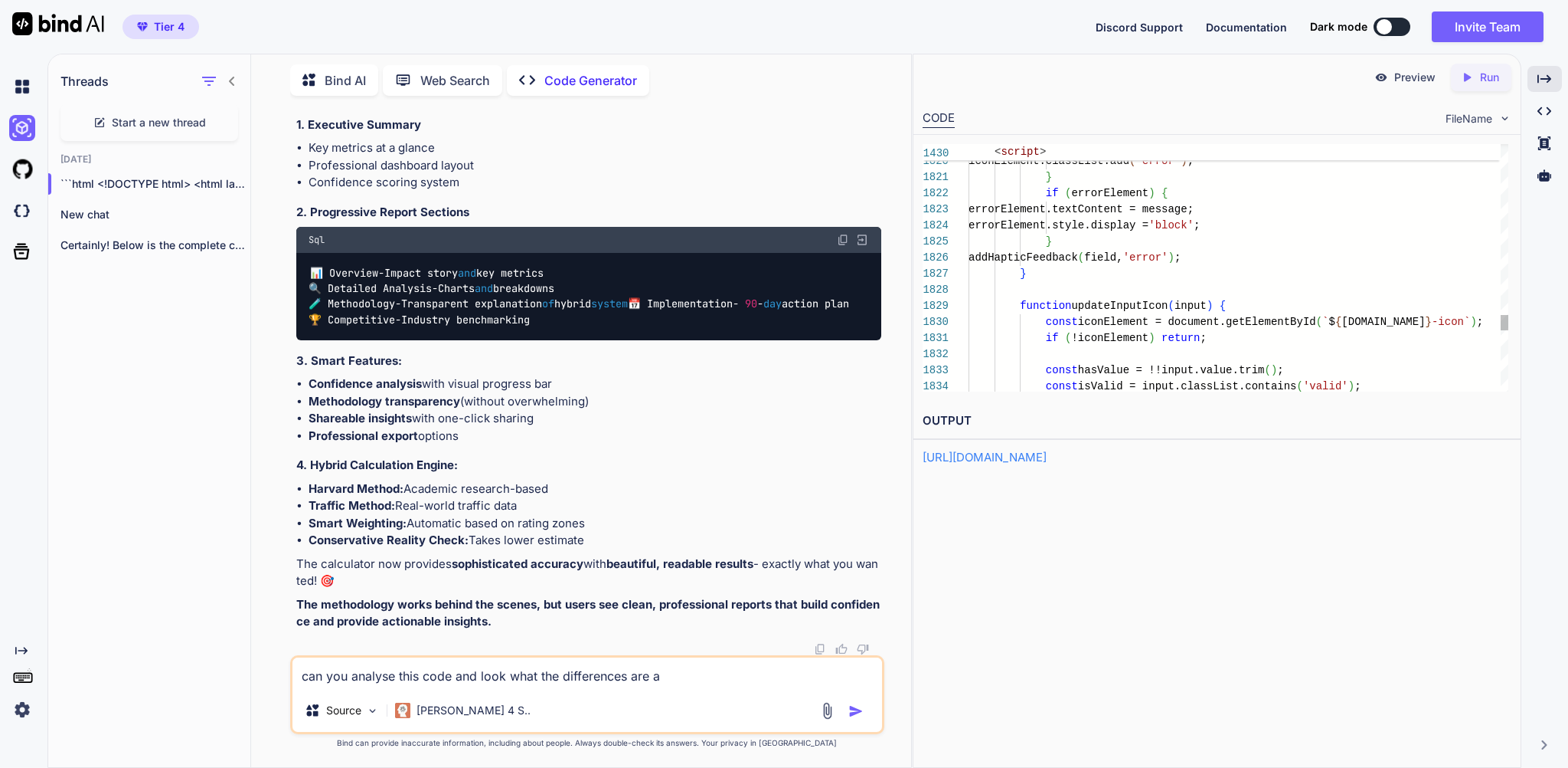
type textarea "x"
type textarea "can you analyse this code and look what the differences are and"
type textarea "x"
type textarea "can you analyse this code and look what the differences are and"
type textarea "x"
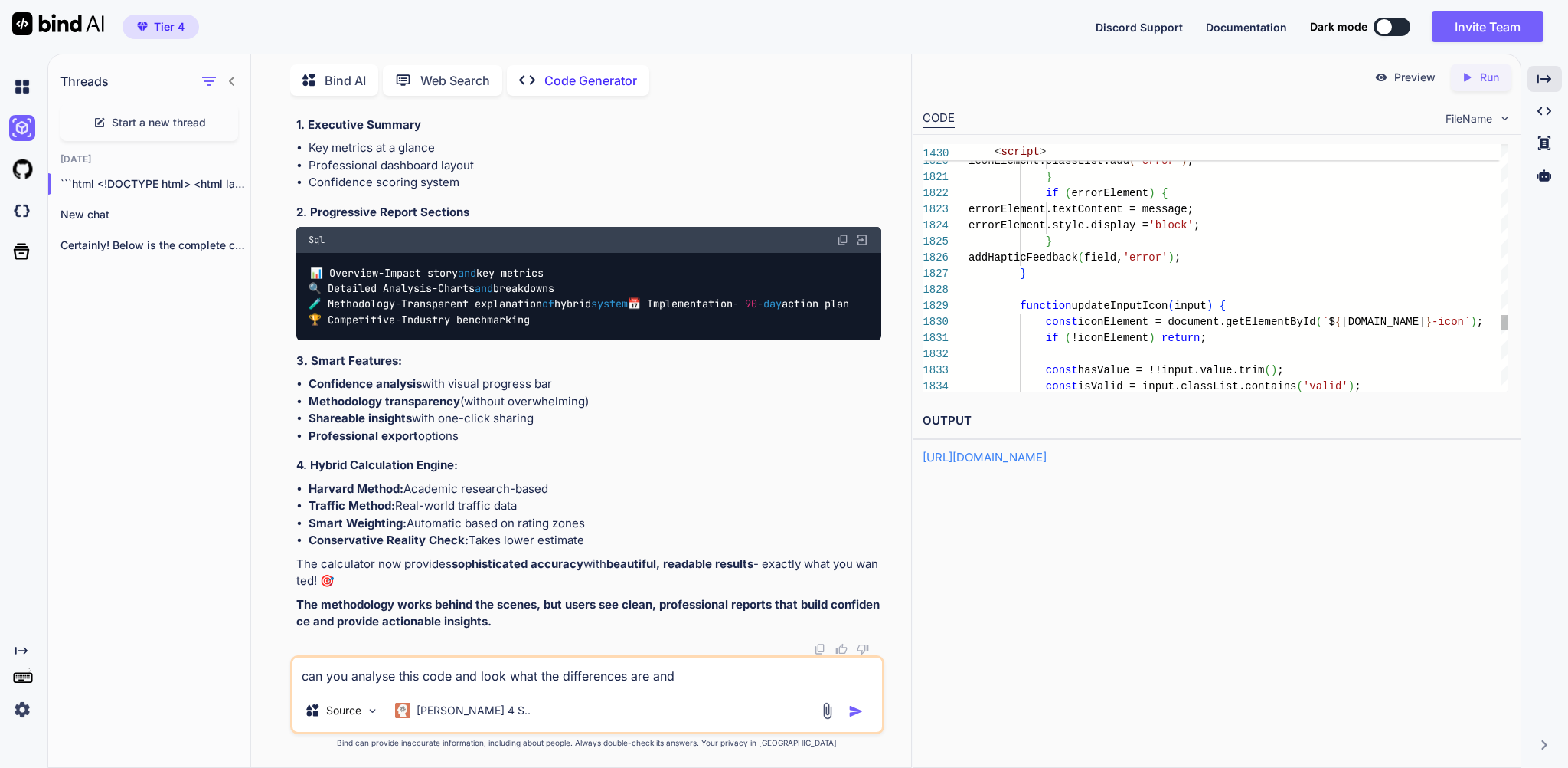
type textarea "can you analyse this code and look what the differences are and i"
type textarea "x"
type textarea "can you analyse this code and look what the differences are and if"
type textarea "x"
type textarea "can you analyse this code and look what the differences are and if"
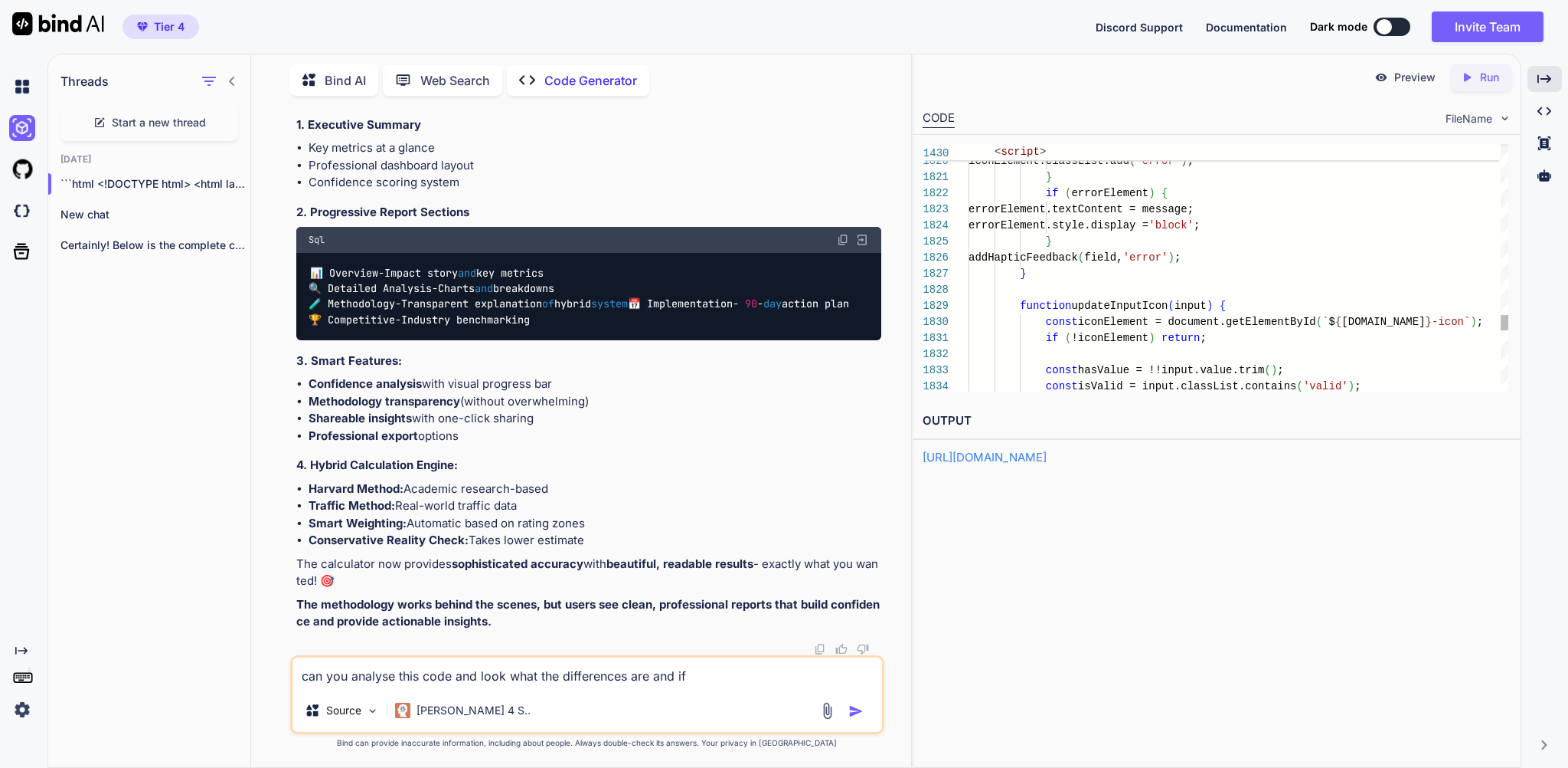
type textarea "x"
type textarea "can you analyse this code and look what the differences are and if w"
type textarea "x"
type textarea "can you analyse this code and look what the differences are and if we"
type textarea "x"
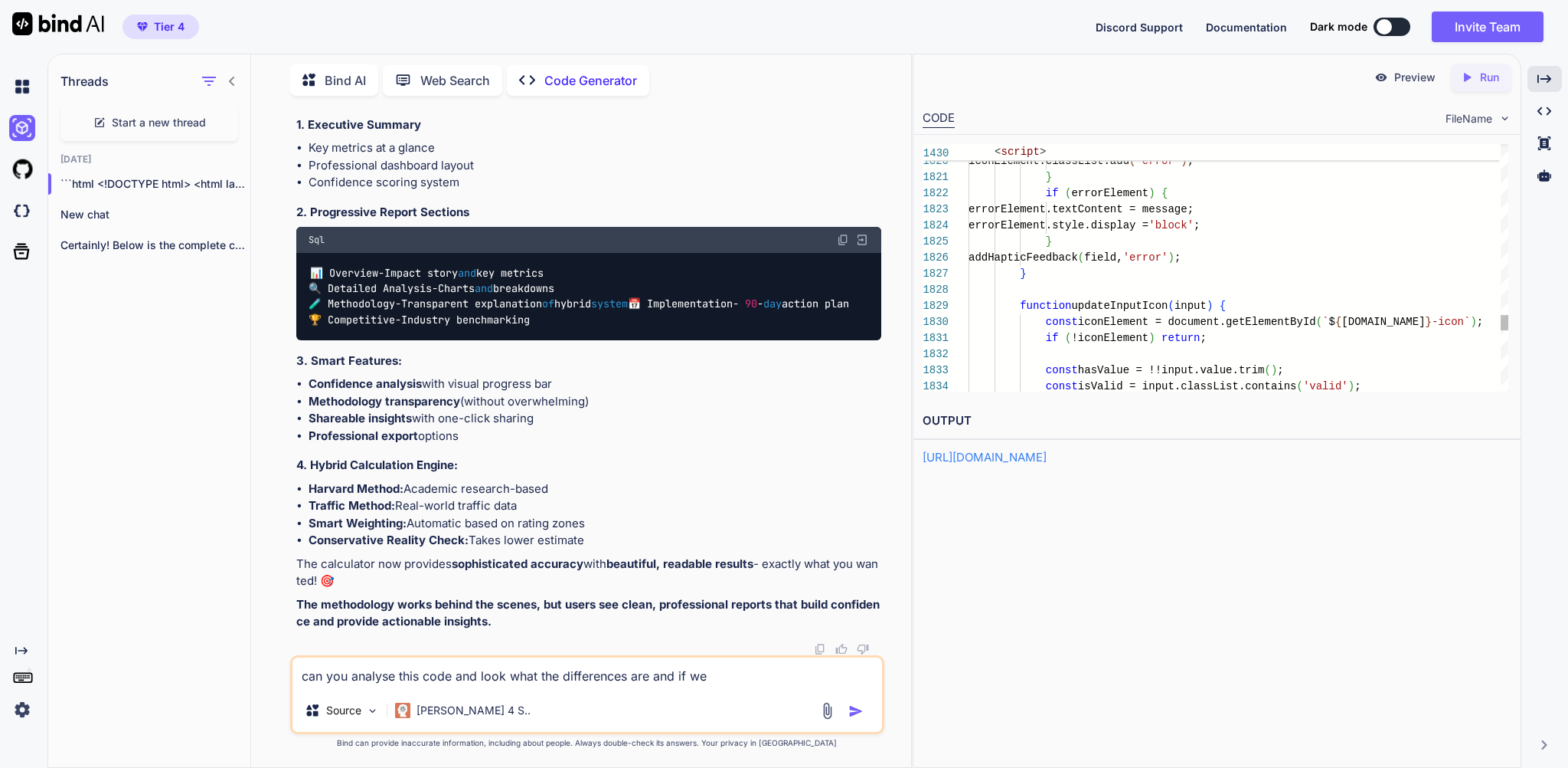
type textarea "can you analyse this code and look what the differences are and if we"
type textarea "x"
type textarea "can you analyse this code and look what the differences are and if we can use"
type textarea "x"
type textarea "can you analyse this code and look what the differences are and if we can use an"
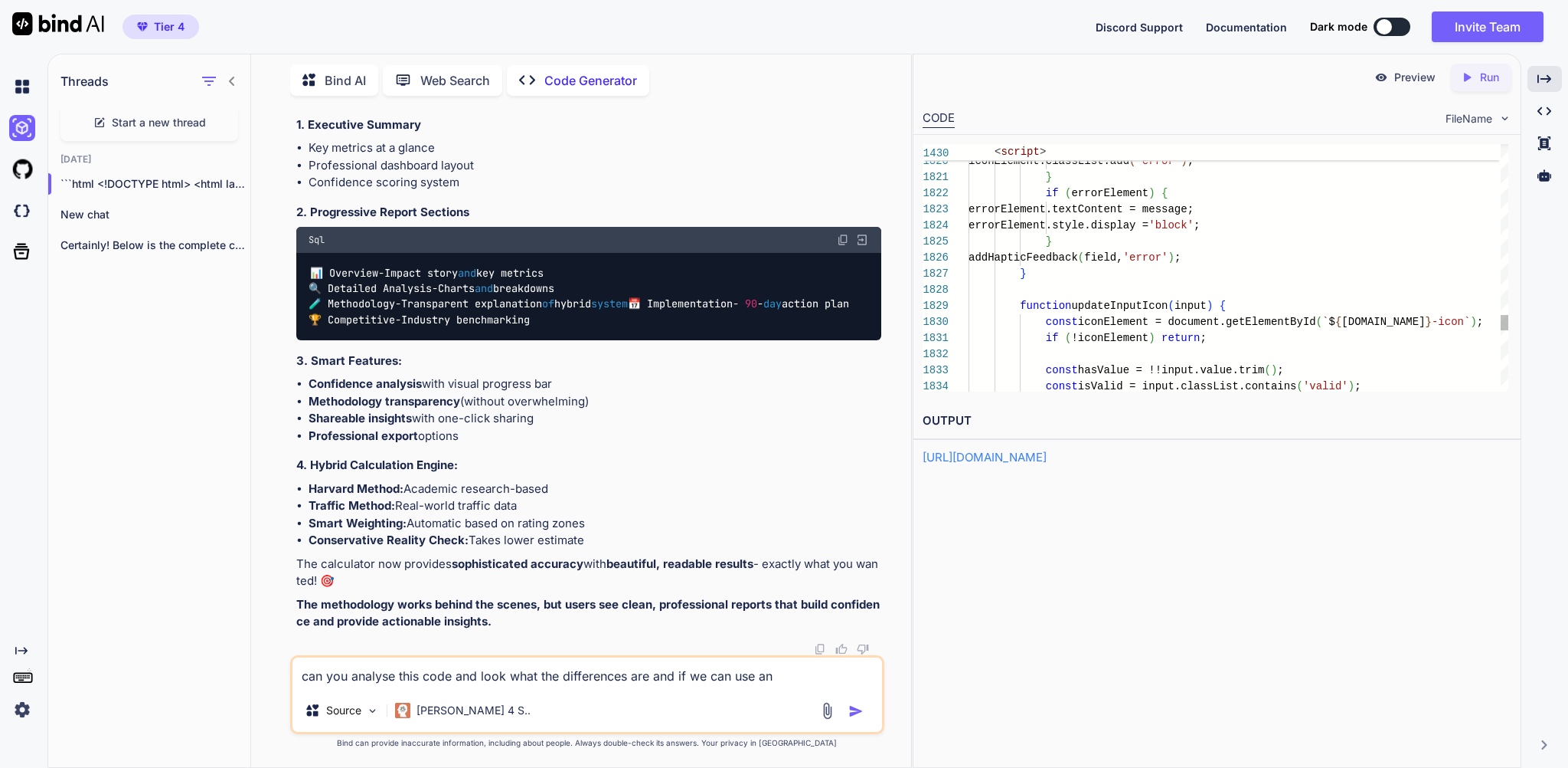
type textarea "x"
type textarea "can you analyse this code and look what the differences are and if we can use a…"
type textarea "x"
type textarea "can you analyse this code and look what the differences are and if we can use a…"
type textarea "x"
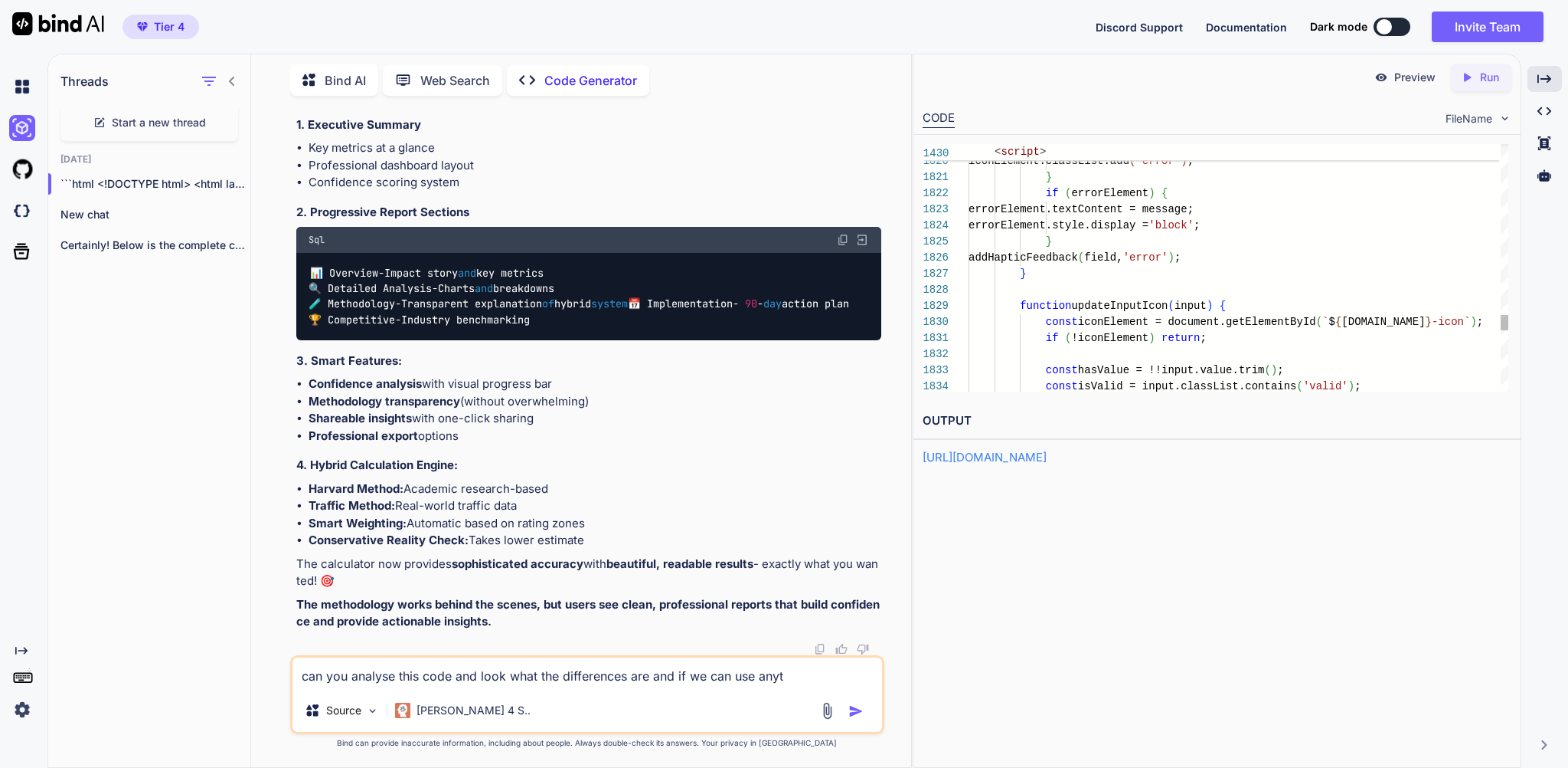
type textarea "can you analyse this code and look what the differences are and if we can use a…"
type textarea "x"
type textarea "can you analyse this code and look what the differences are and if we can use a…"
type textarea "x"
type textarea "can you analyse this code and look what the differences are and if we can use a…"
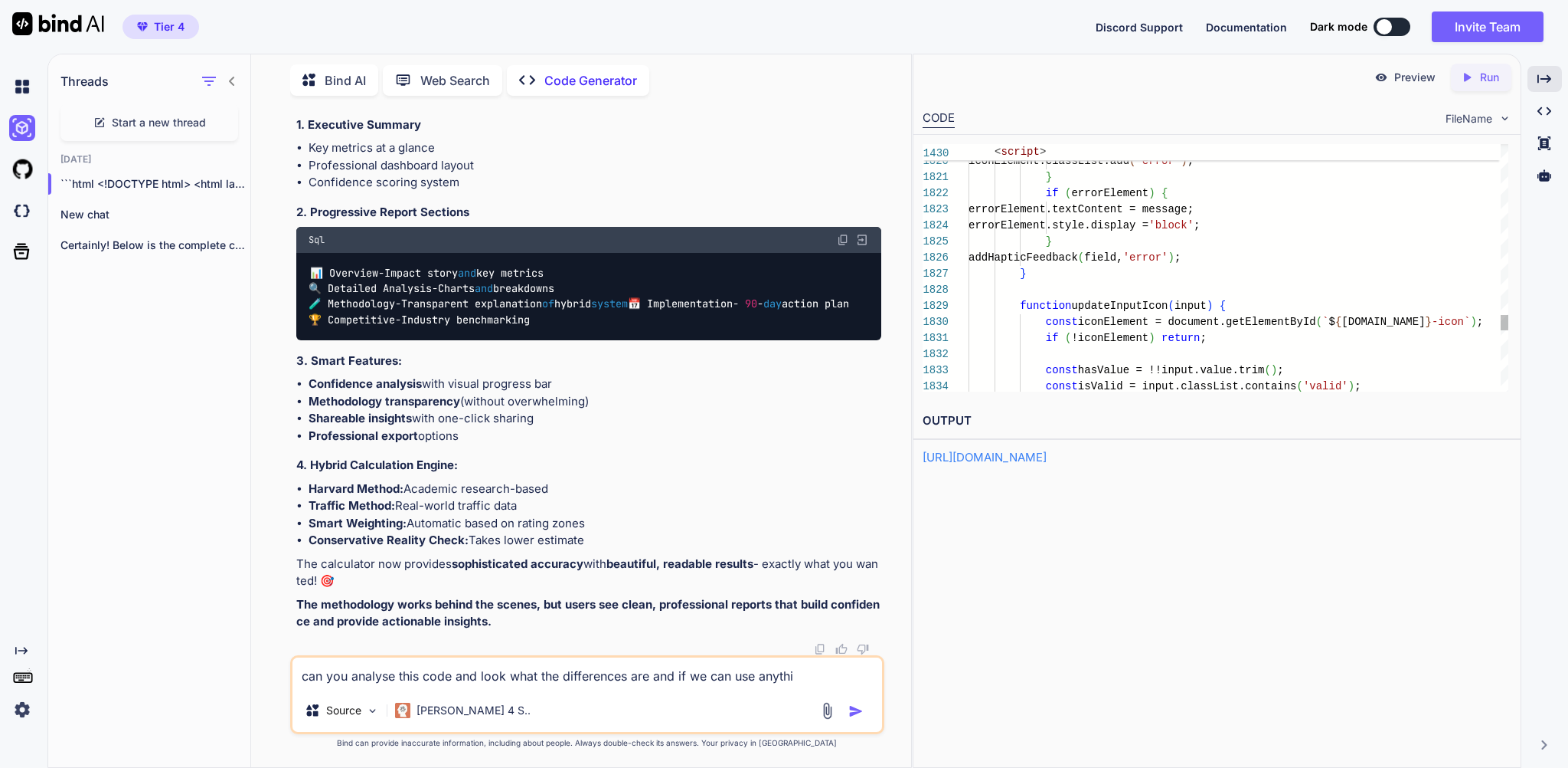
type textarea "x"
type textarea "can you analyse this code and look what the differences are and if we can use a…"
type textarea "x"
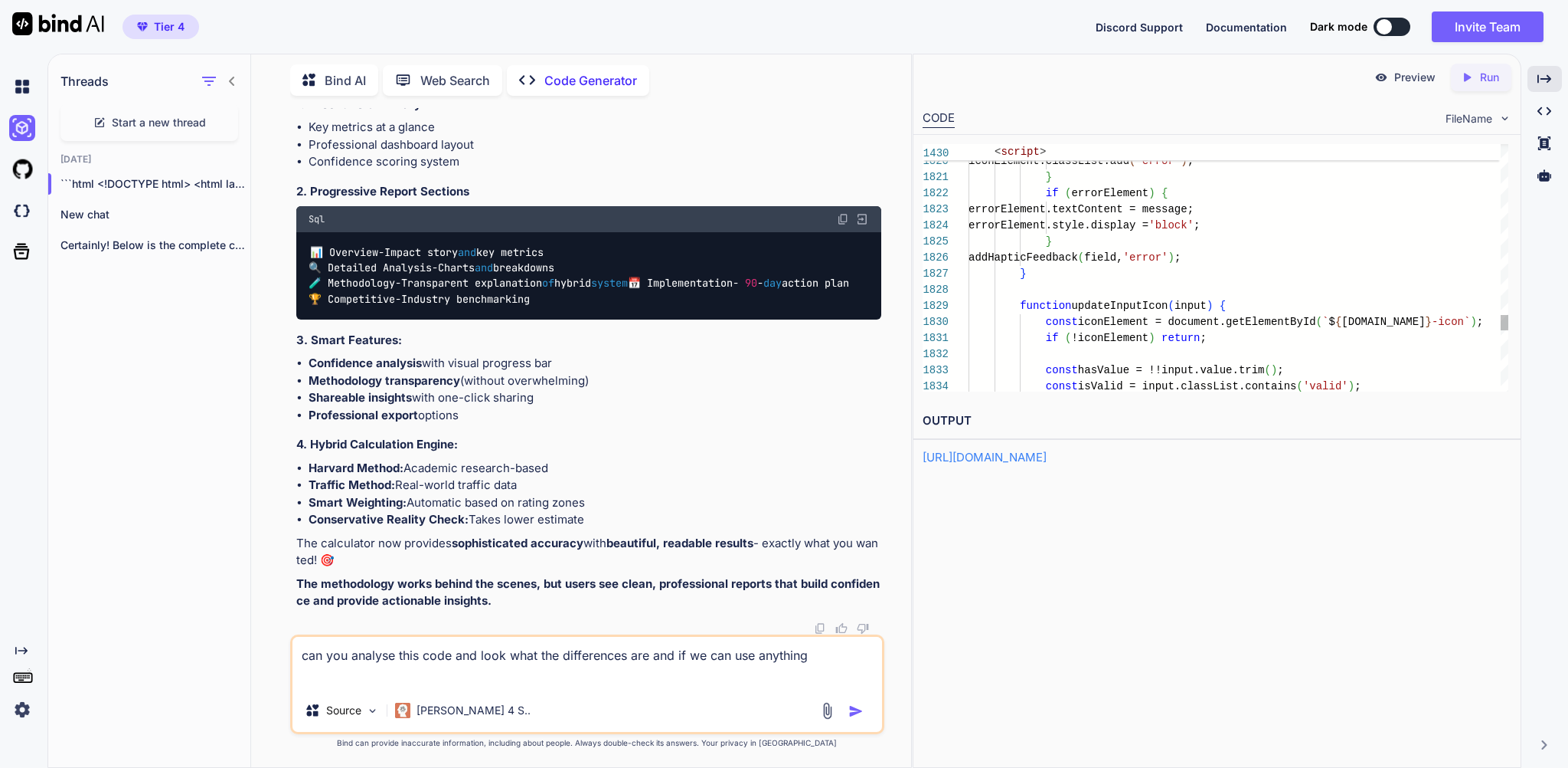
type textarea "can you analyse this code and look what the differences are and if we can use a…"
type textarea "x"
type textarea "can you analyse this code and look what the differences are and if we can use a…"
type textarea "x"
type textarea "can you analyse this code and look what the differences are and if we can use a…"
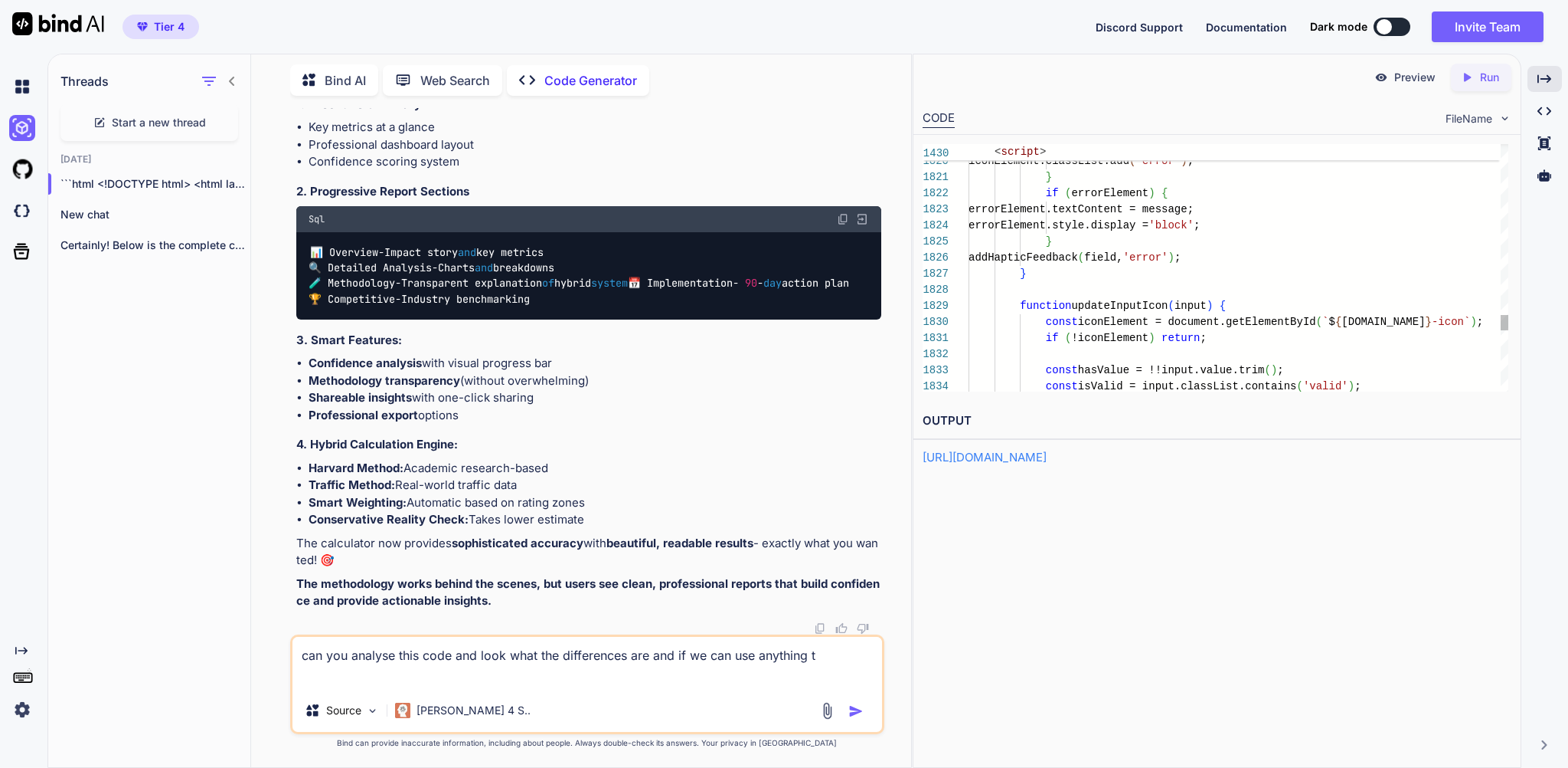
type textarea "x"
type textarea "can you analyse this code and look what the differences are and if we can use a…"
type textarea "x"
type textarea "can you analyse this code and look what the differences are and if we can use a…"
type textarea "x"
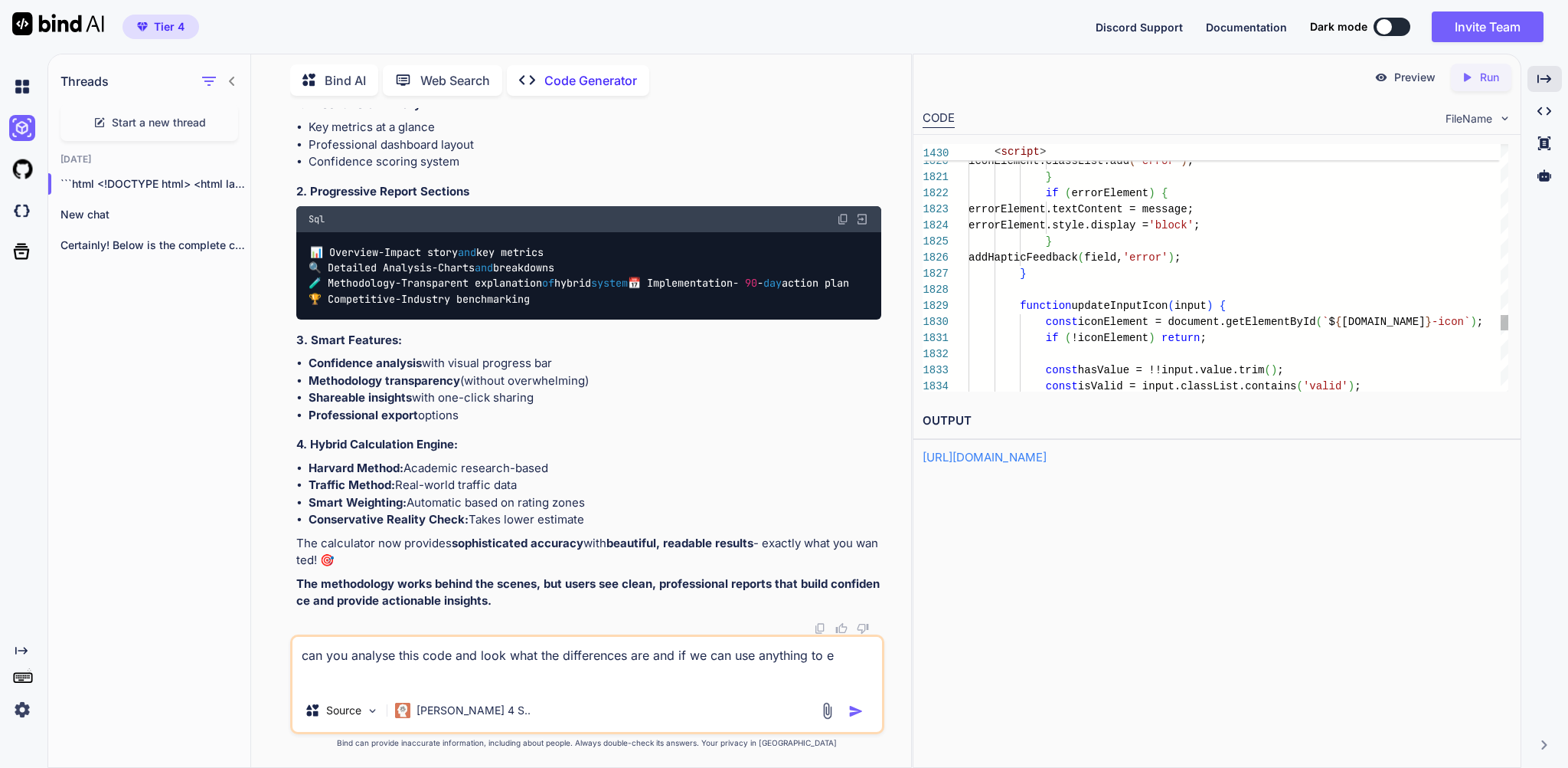
type textarea "can you analyse this code and look what the differences are and if we can use a…"
type textarea "x"
type textarea "can you analyse this code and look what the differences are and if we can use a…"
type textarea "x"
type textarea "can you analyse this code and look what the differences are and if we can use a…"
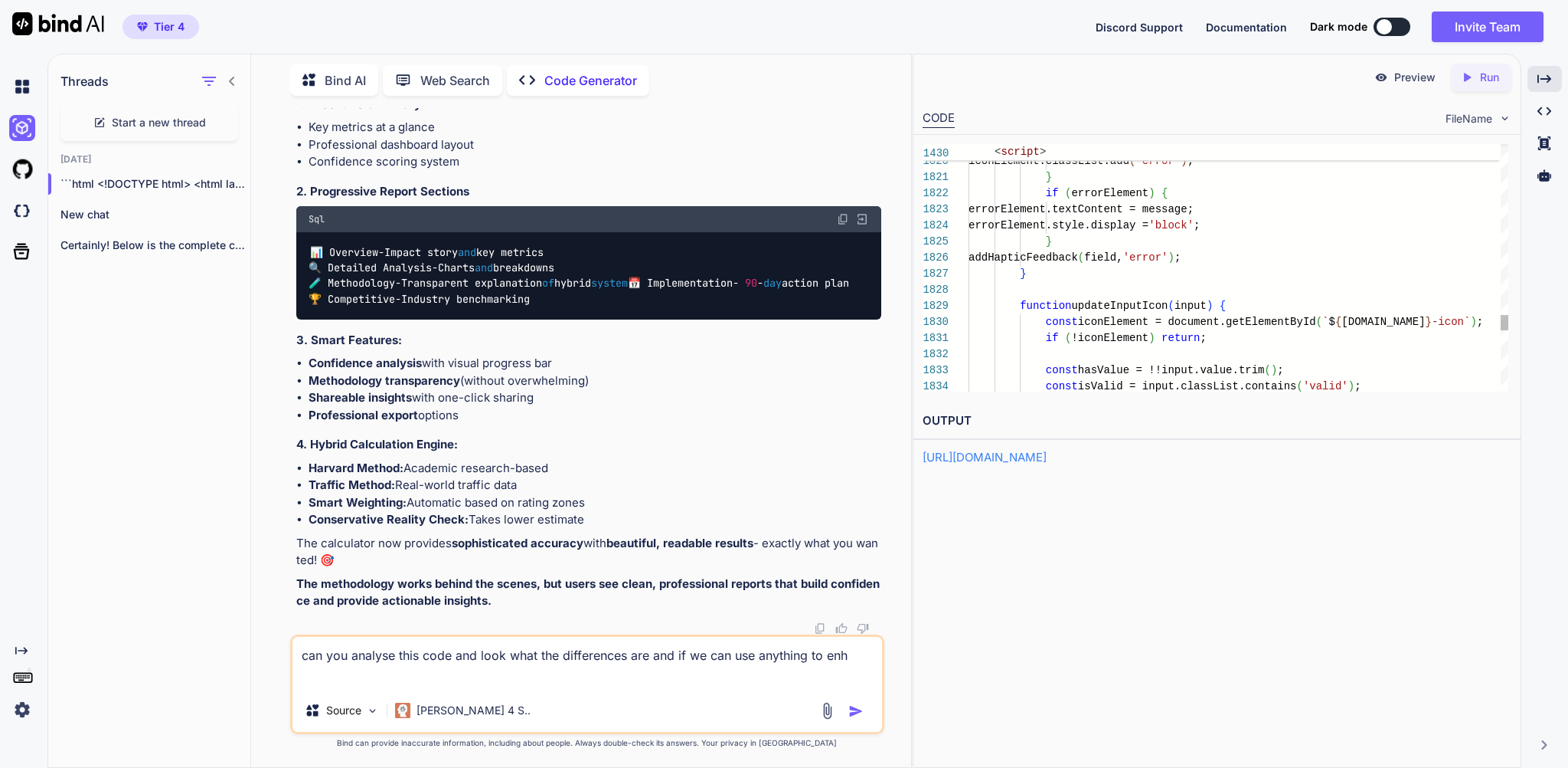
type textarea "x"
type textarea "can you analyse this code and look what the differences are and if we can use a…"
type textarea "x"
type textarea "can you analyse this code and look what the differences are and if we can use a…"
type textarea "x"
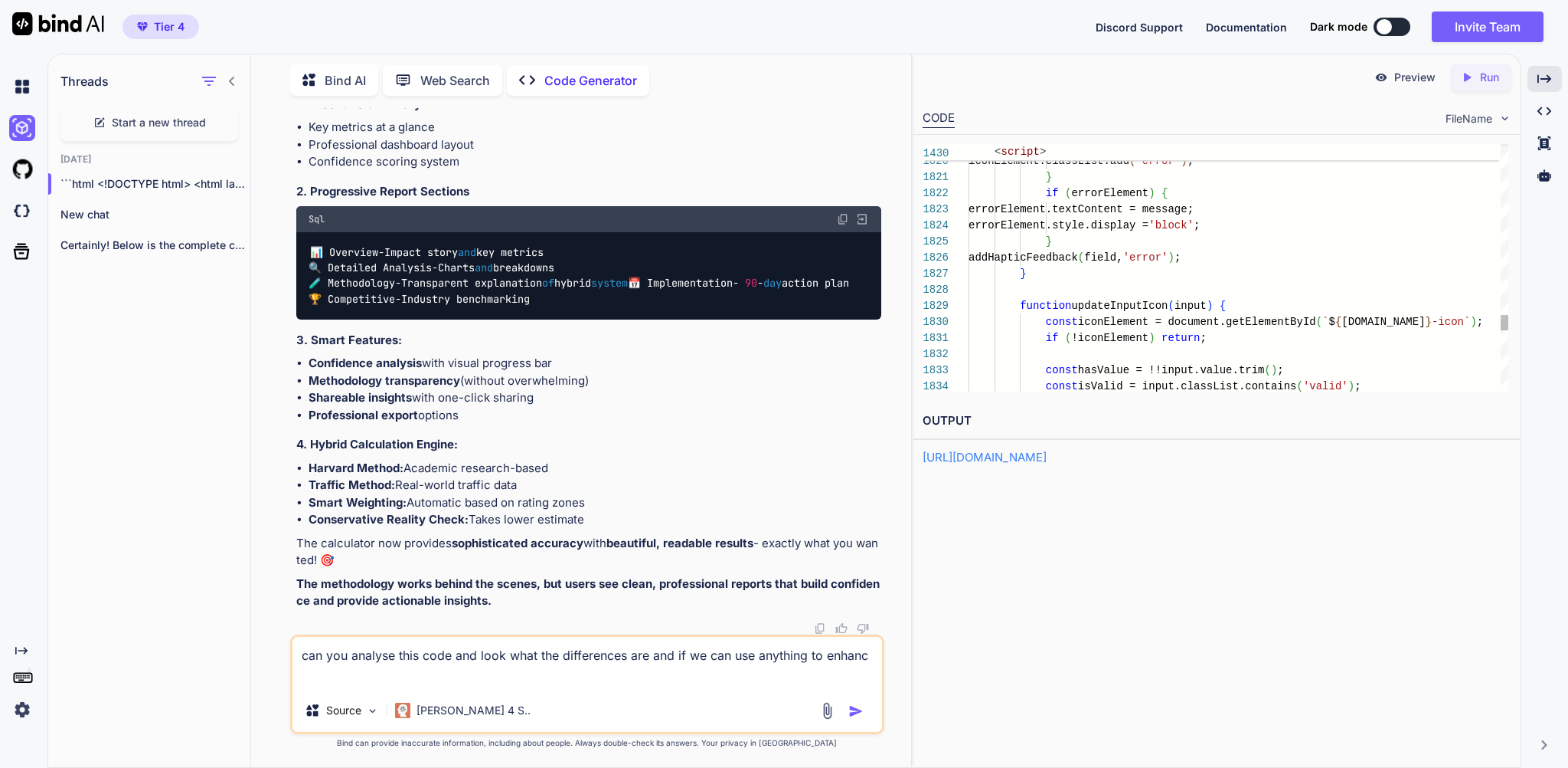
type textarea "can you analyse this code and look what the differences are and if we can use a…"
type textarea "x"
type textarea "can you analyse this code and look what the differences are and if we can use a…"
type textarea "x"
type textarea "can you analyse this code and look what the differences are and if we can use a…"
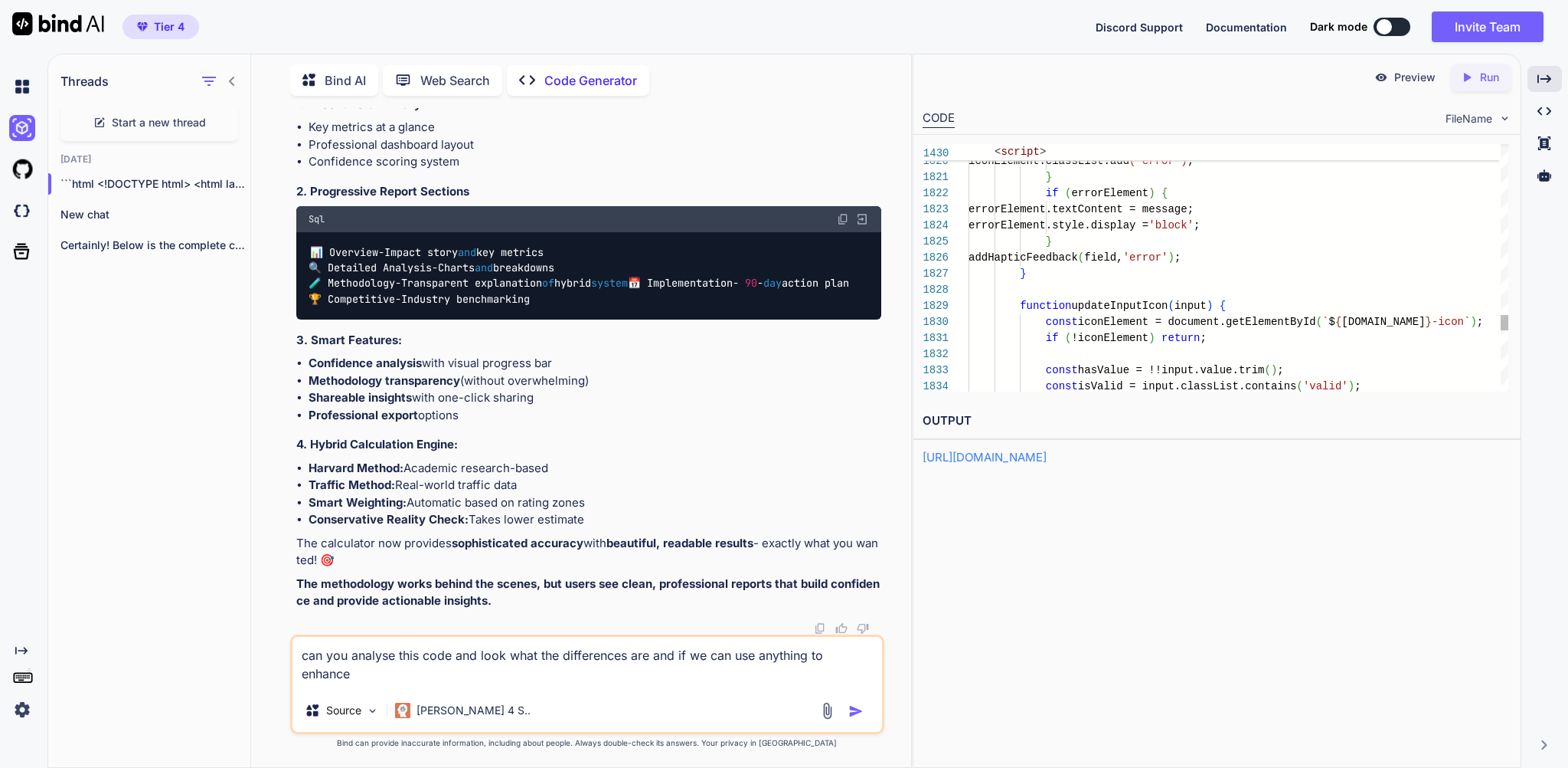
type textarea "x"
type textarea "can you analyse this code and look what the differences are and if we can use a…"
type textarea "x"
type textarea "can you analyse this code and look what the differences are and if we can use a…"
type textarea "x"
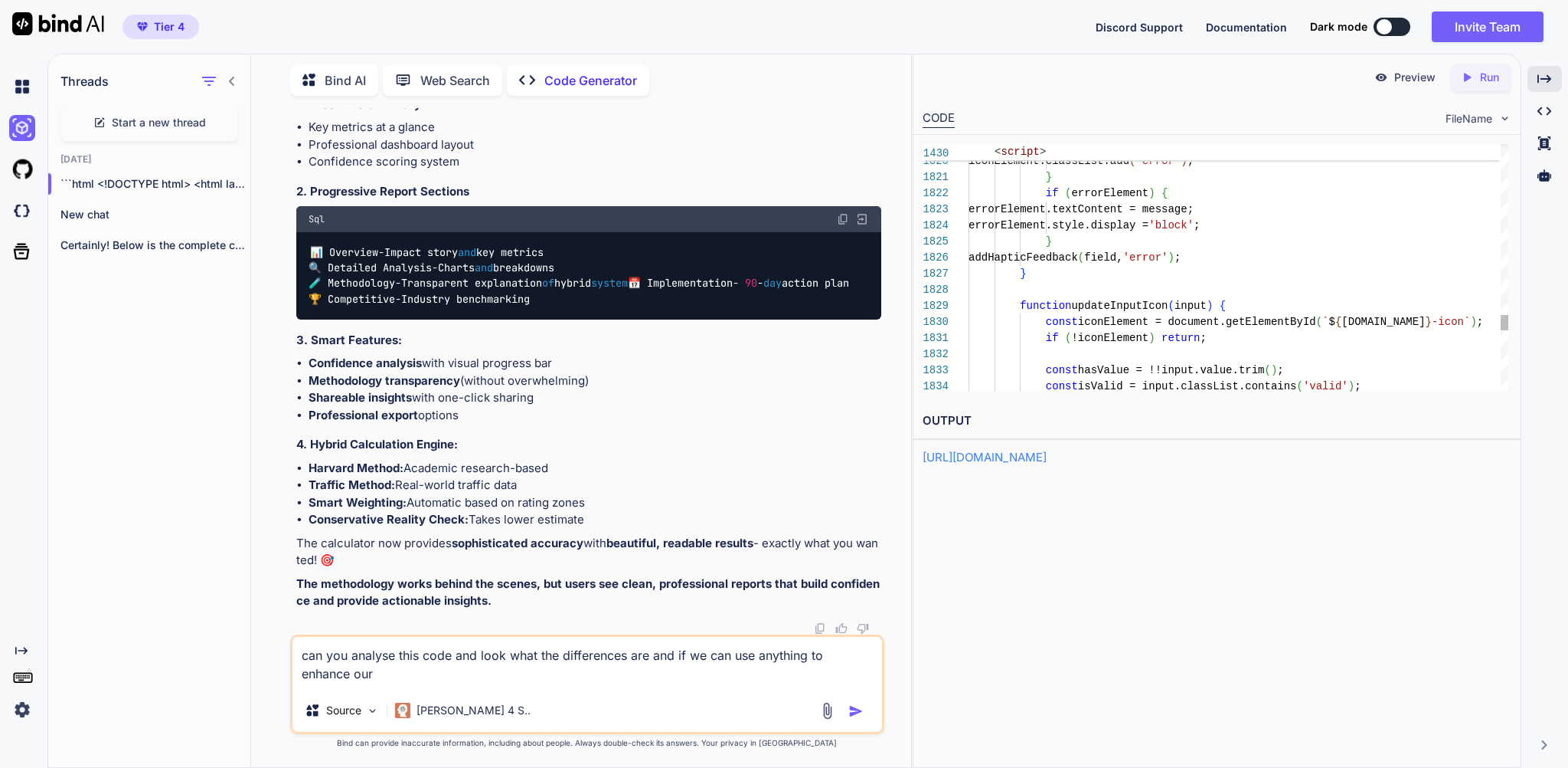
type textarea "can you analyse this code and look what the differences are and if we can use a…"
type textarea "x"
type textarea "can you analyse this code and look what the differences are and if we can use a…"
type textarea "x"
type textarea "can you analyse this code and look what the differences are and if we can use a…"
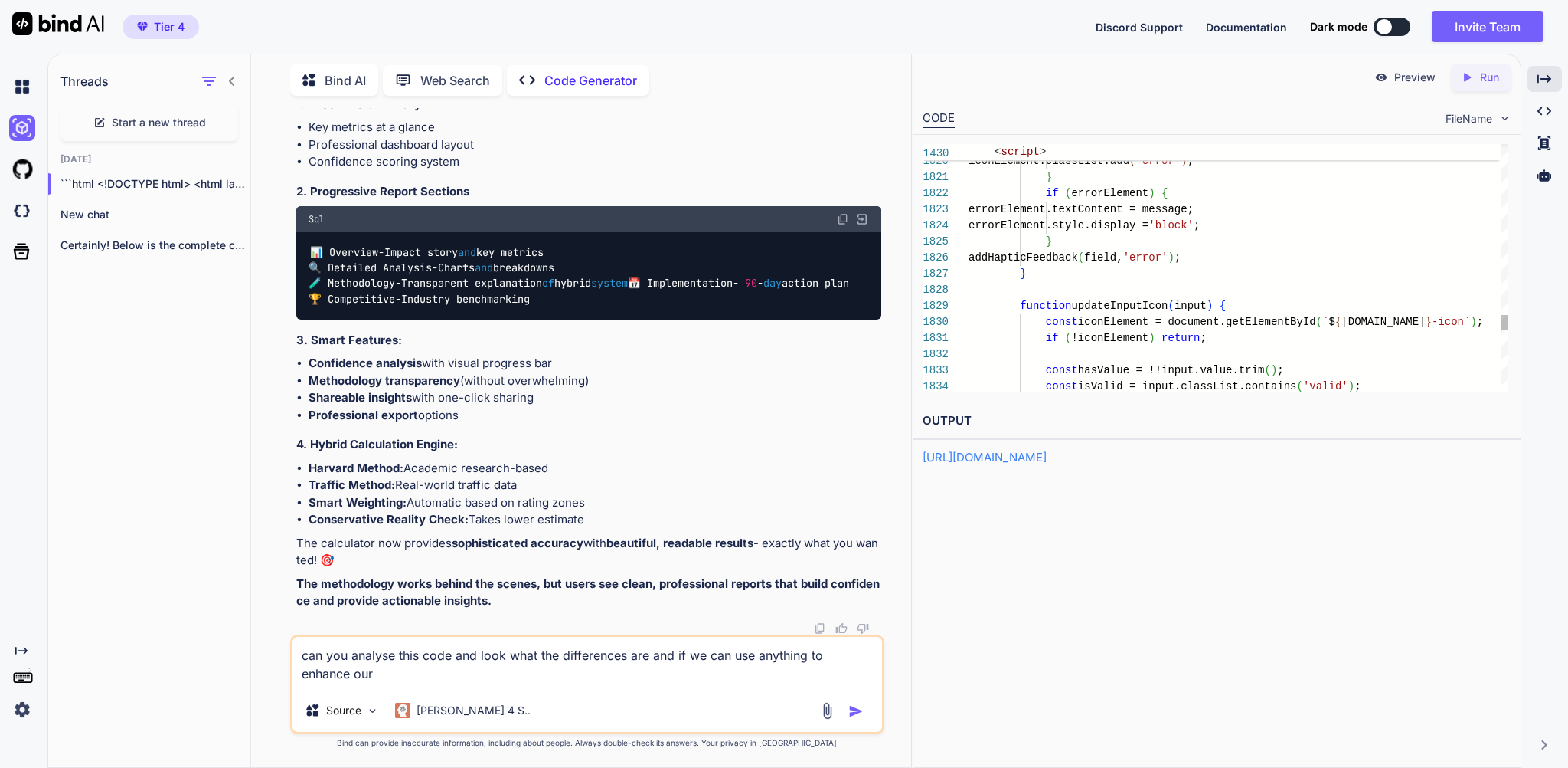
type textarea "x"
type textarea "can you analyse this code and look what the differences are and if we can use a…"
type textarea "x"
type textarea "can you analyse this code and look what the differences are and if we can use a…"
type textarea "x"
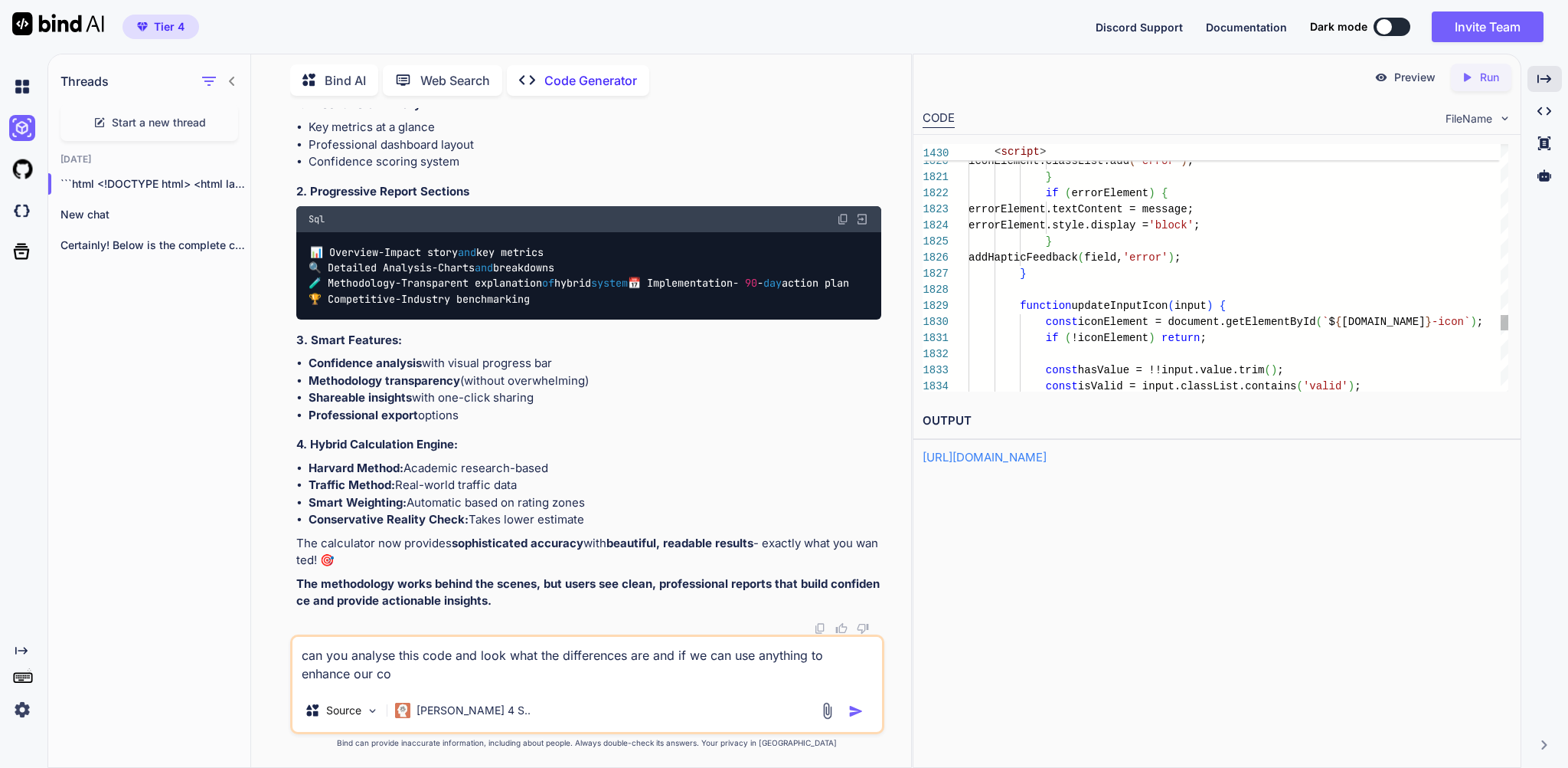
type textarea "can you analyse this code and look what the differences are and if we can use a…"
type textarea "x"
type textarea "can you analyse this code and look what the differences are and if we can use a…"
paste textarea "<!DOCTYPE html> <html lang="en" data-theme="light"> <head> <meta charset="UTF-8…"
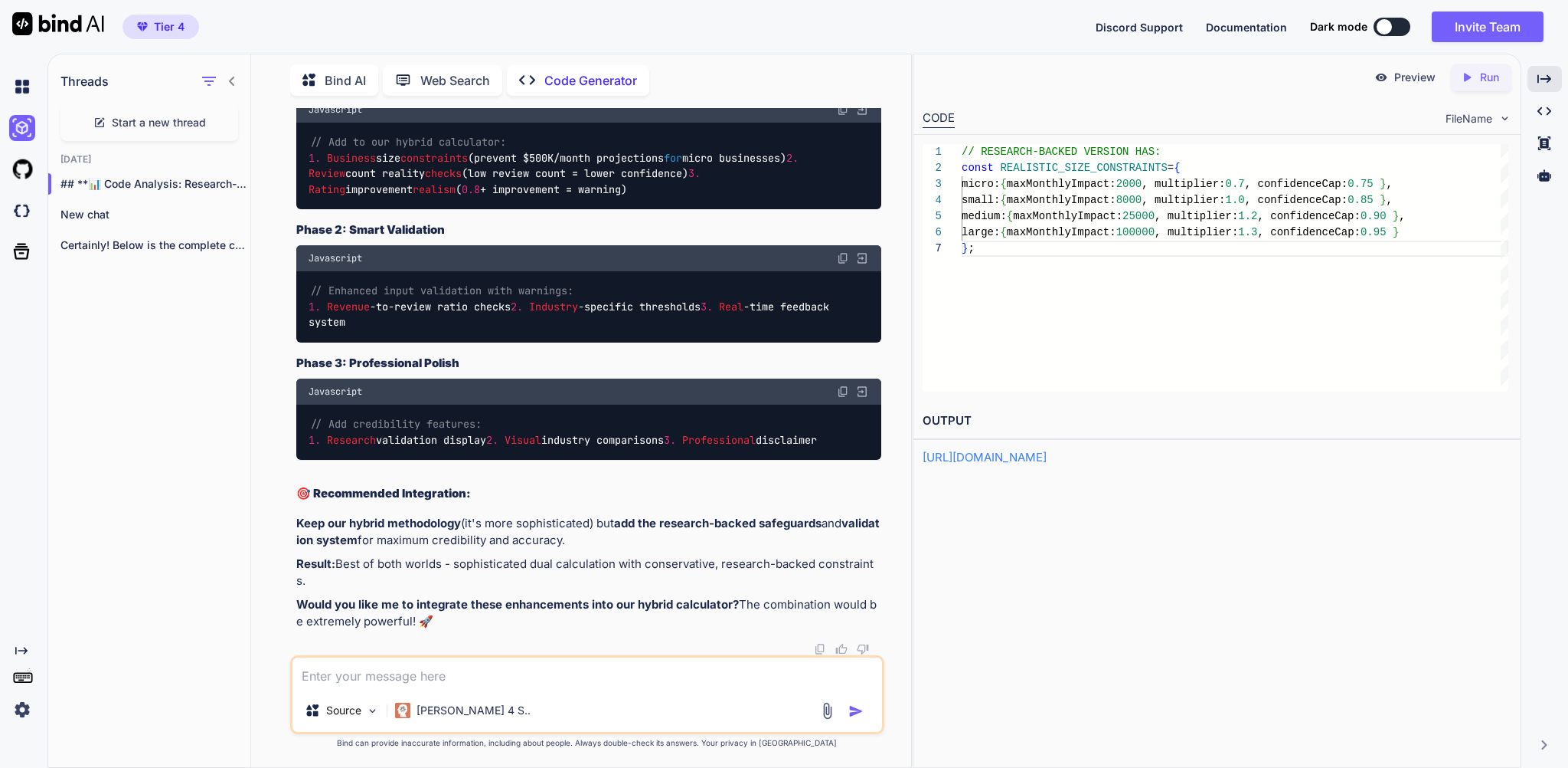
scroll to position [268564, 0]
paste textarea "Current Review Collection Methods"
paste textarea "Specific Category"
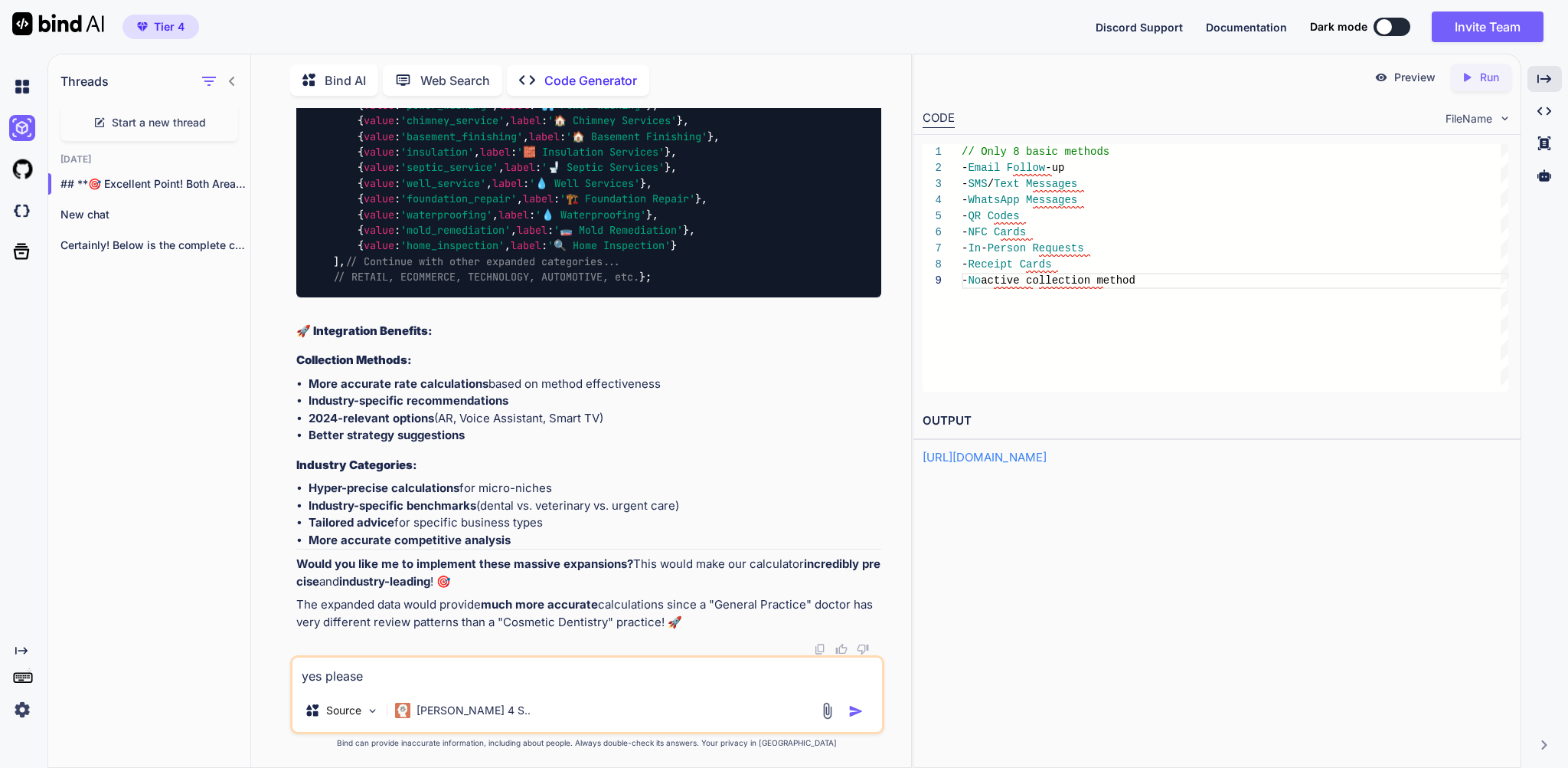
scroll to position [268832, 0]
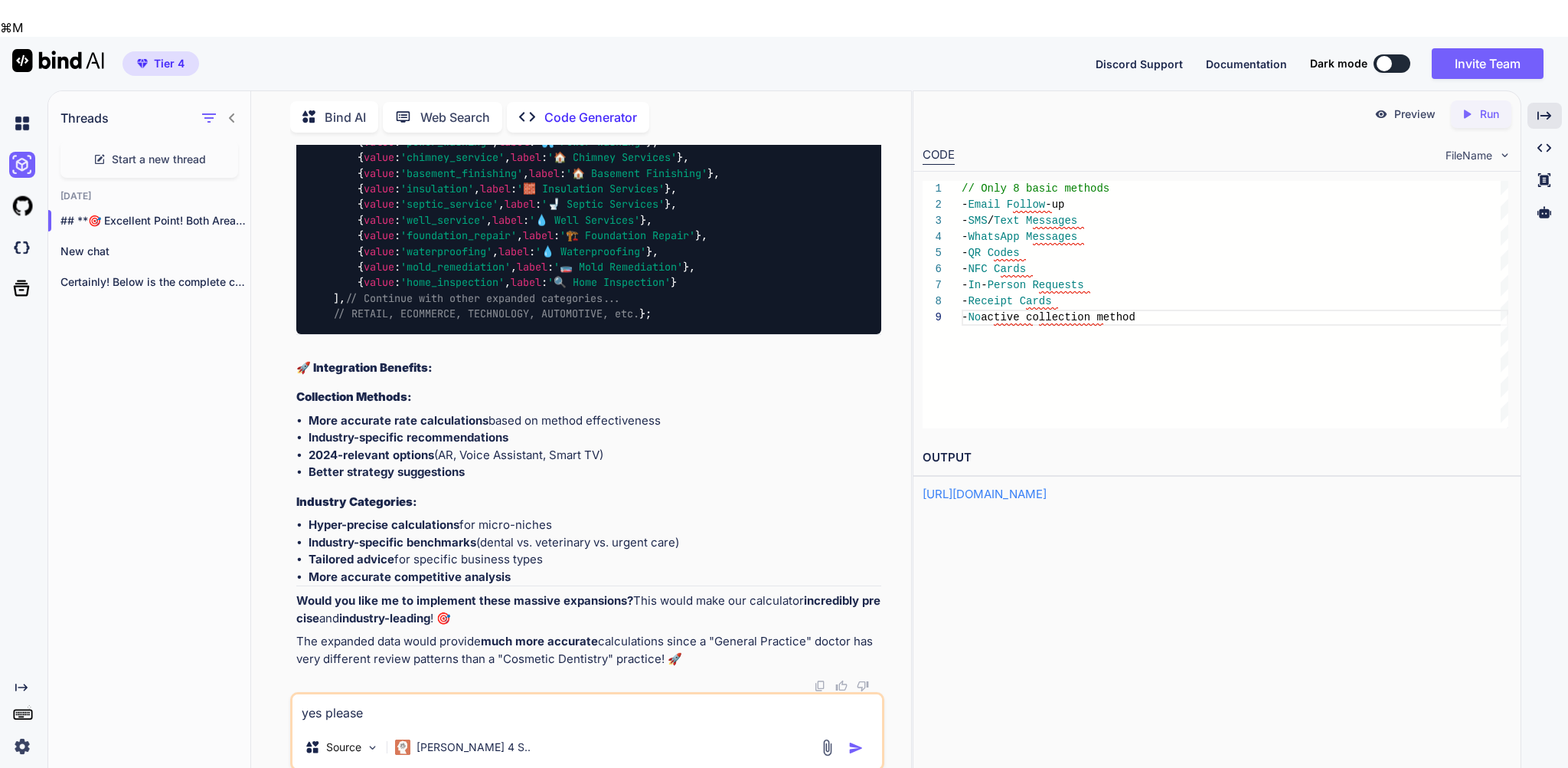
drag, startPoint x: 665, startPoint y: 248, endPoint x: 584, endPoint y: 267, distance: 83.2
copy p "dd the research-backed safeguards and validation system for maximum credibility…"
click at [456, 694] on textarea "yes please" at bounding box center [587, 709] width 589 height 31
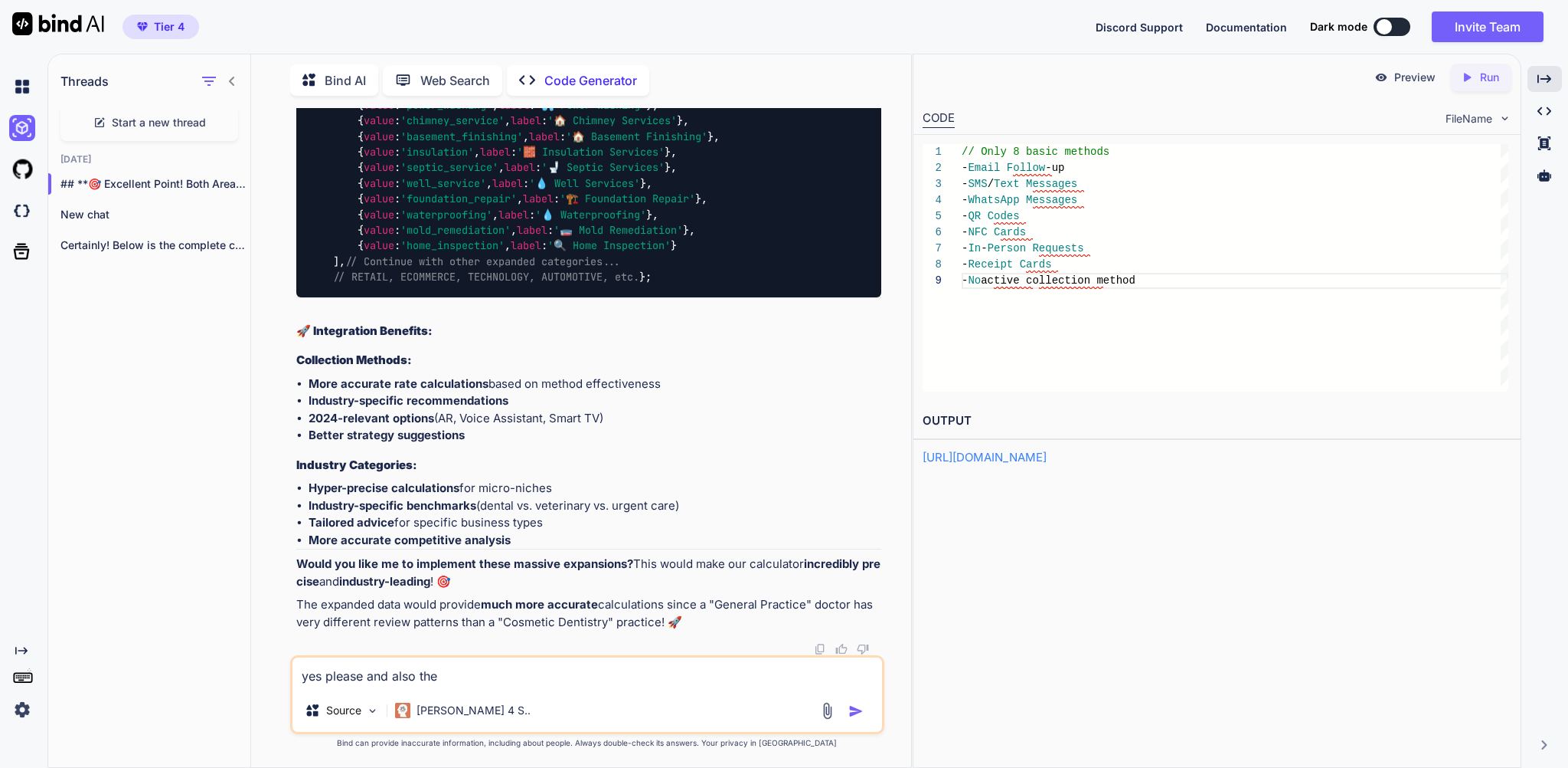
paste textarea "dd the research-backed safeguards and validation system for maximum credibility…"
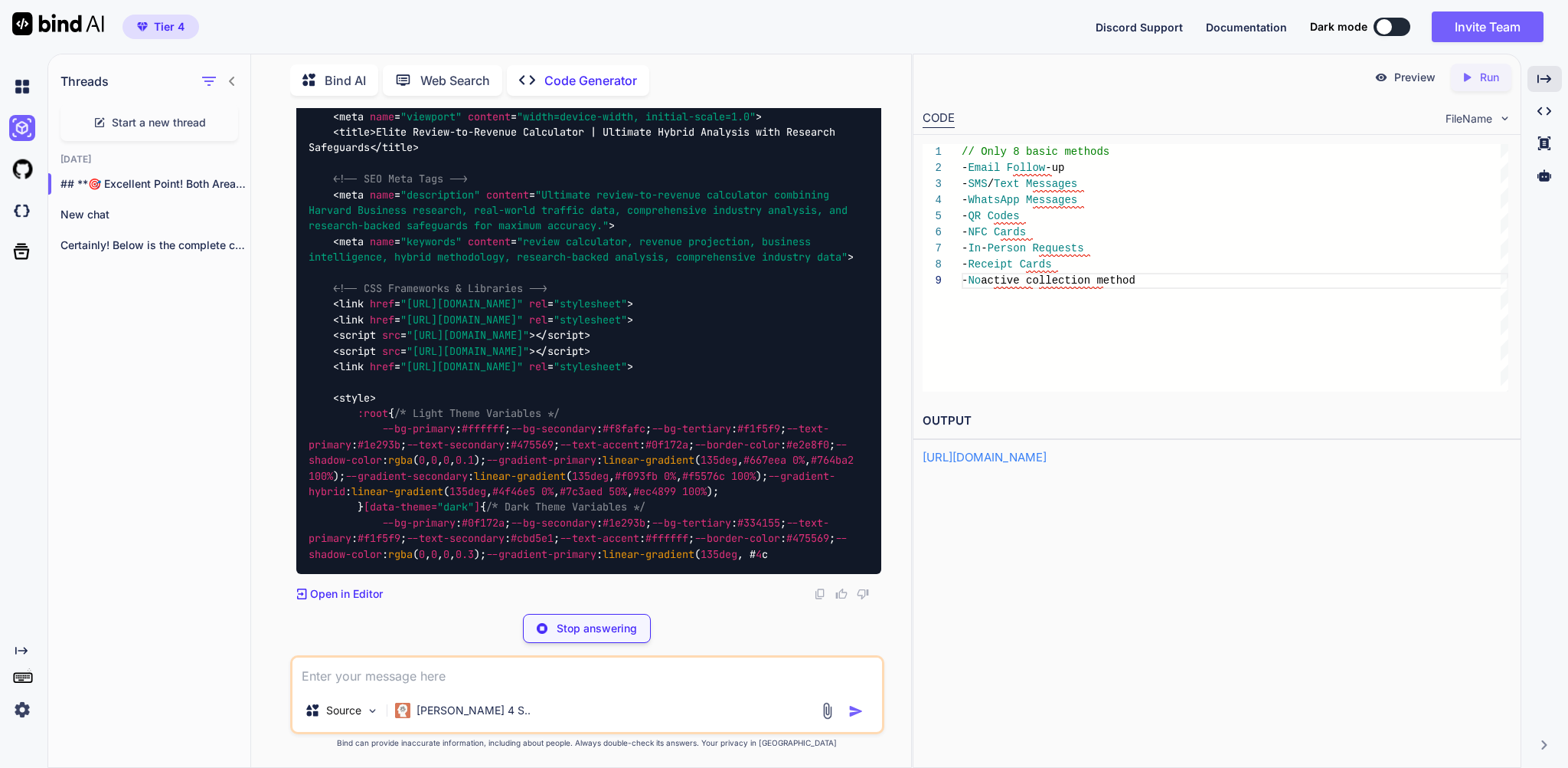
scroll to position [274980, 0]
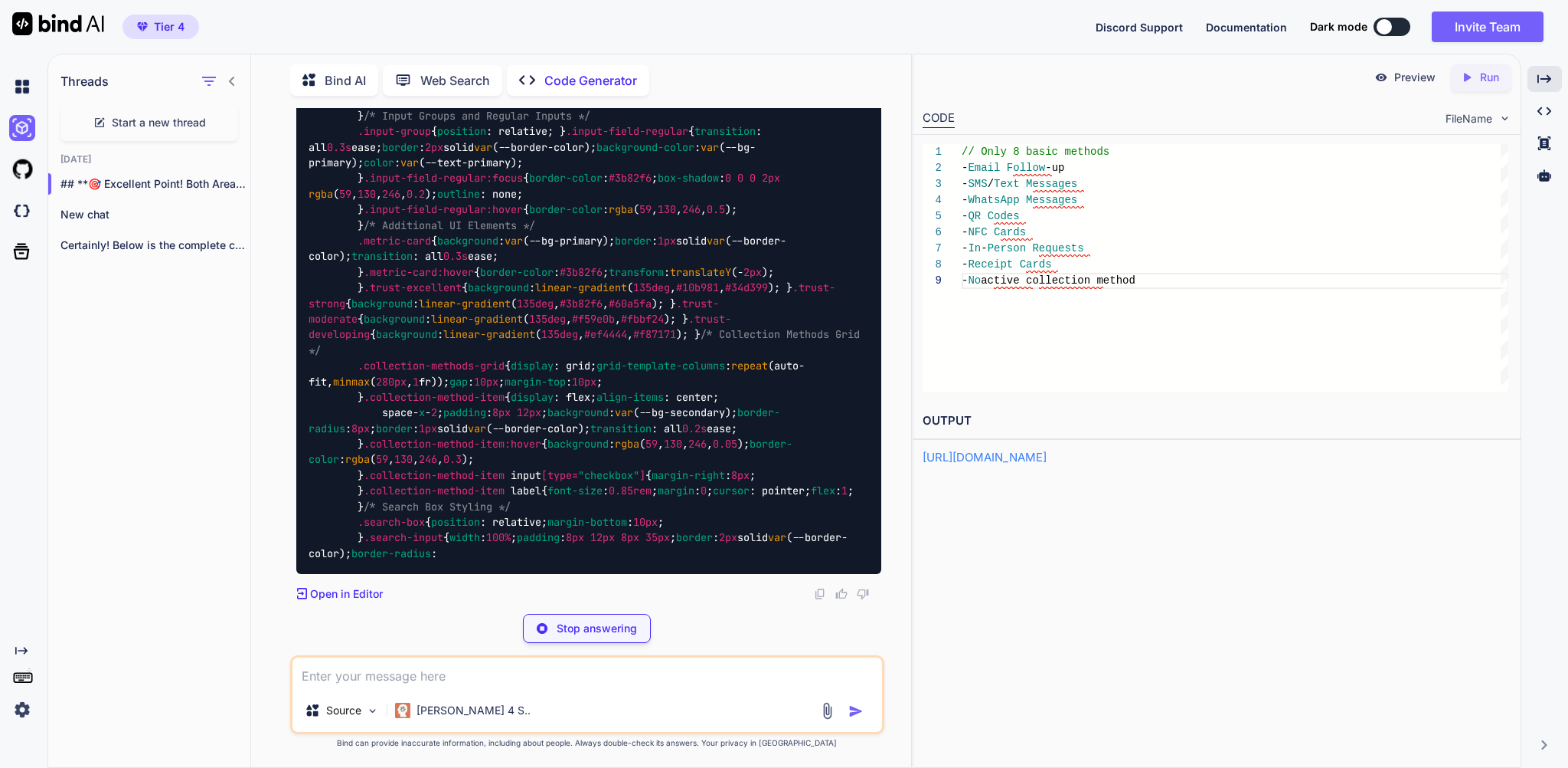
click at [593, 620] on p "Stop answering" at bounding box center [597, 628] width 80 height 15
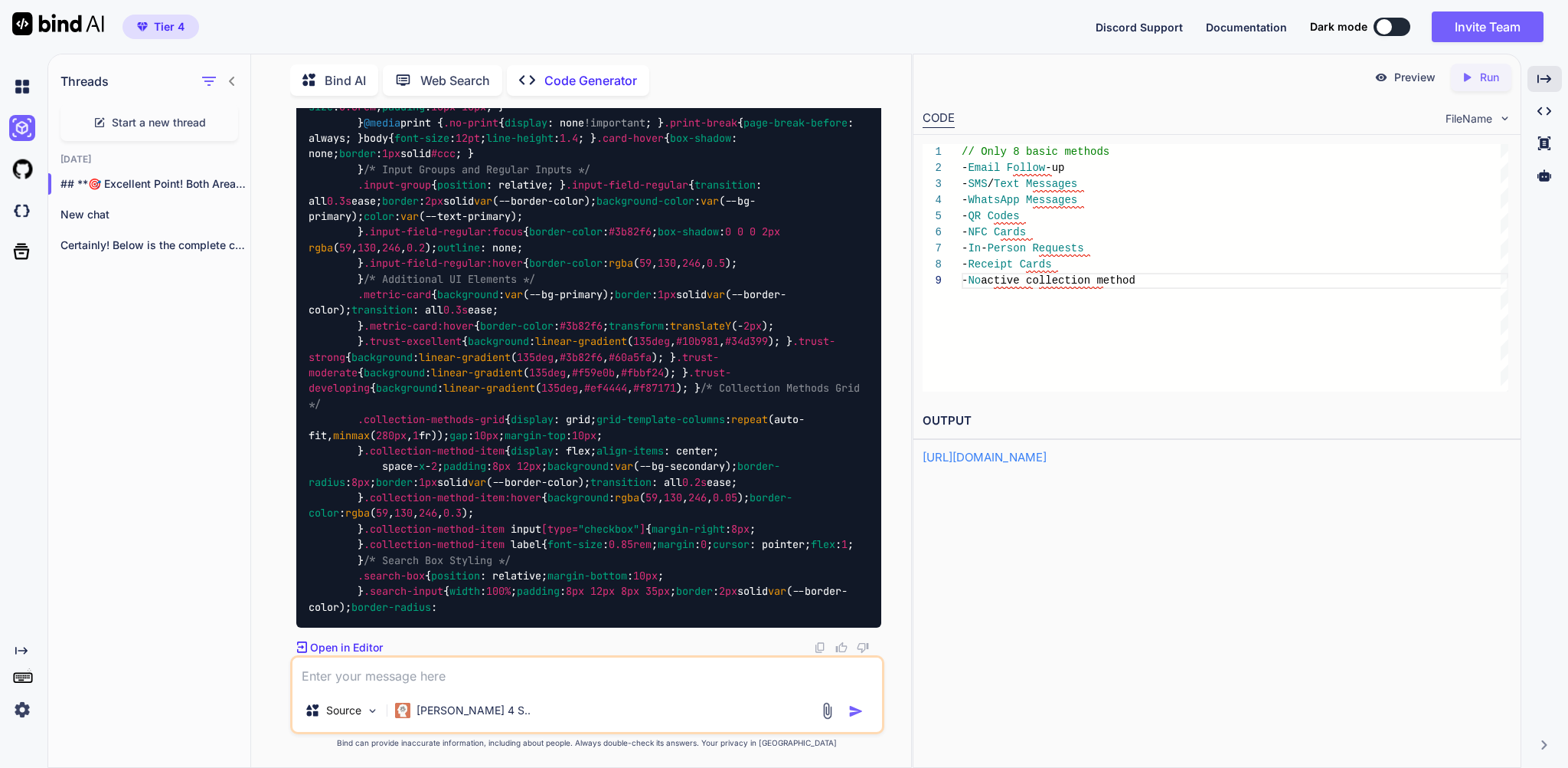
scroll to position [275309, 0]
click at [362, 663] on textarea at bounding box center [587, 673] width 589 height 31
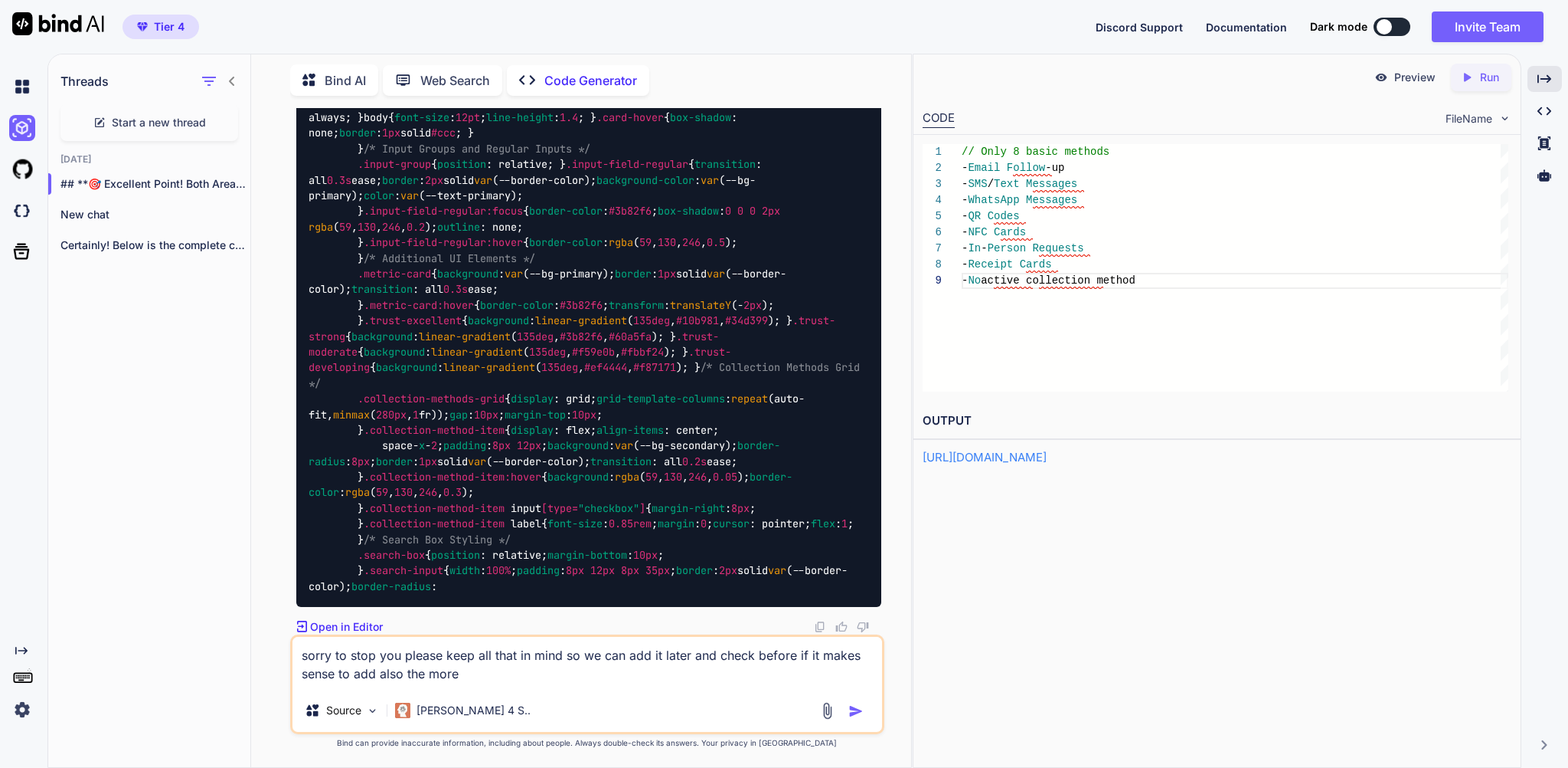
paste textarea "Review Sentiment Analysis OPTIONAL Mixed/Unknown Sentiment Based on overall ton…"
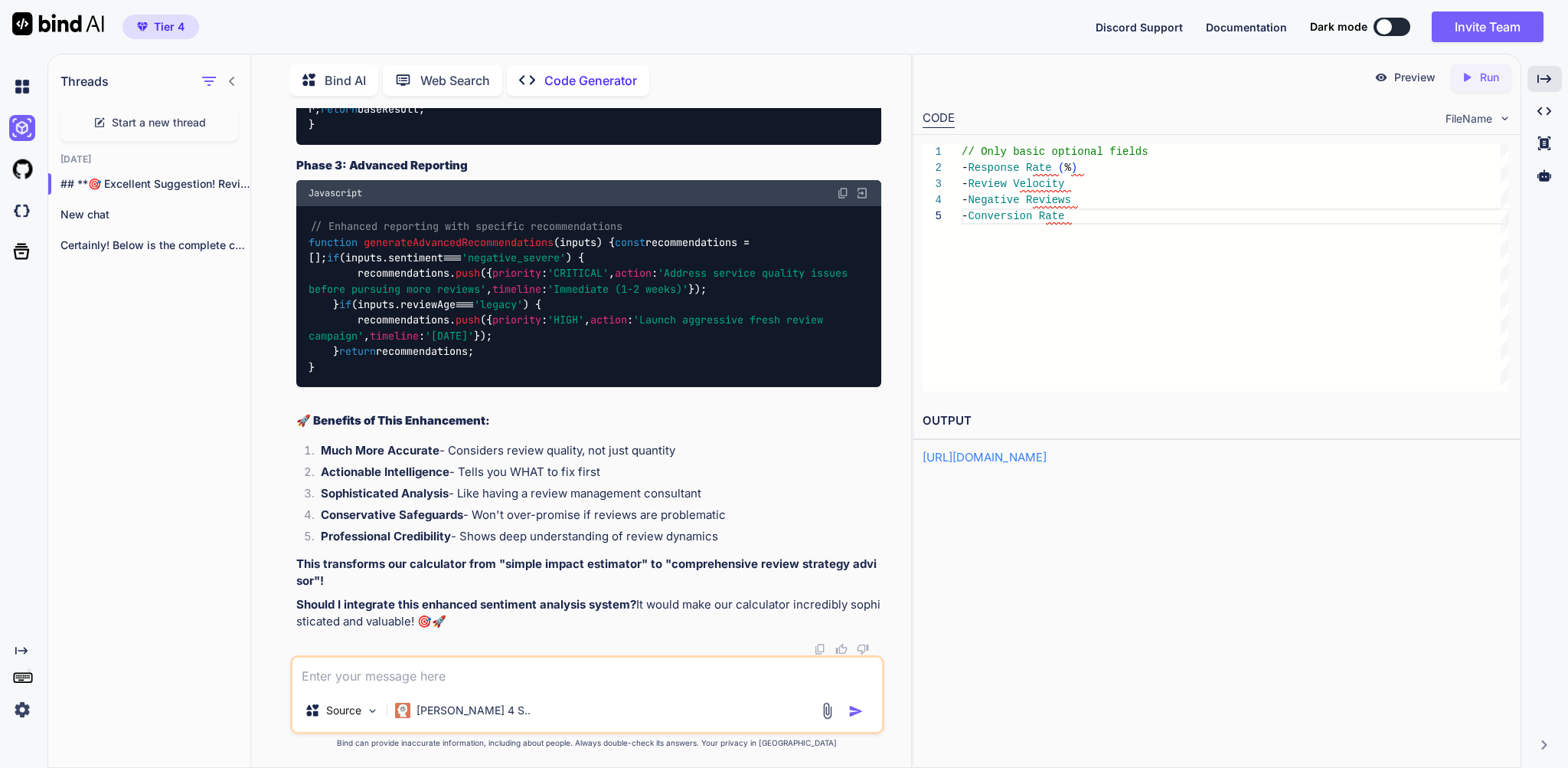
scroll to position [294695, 0]
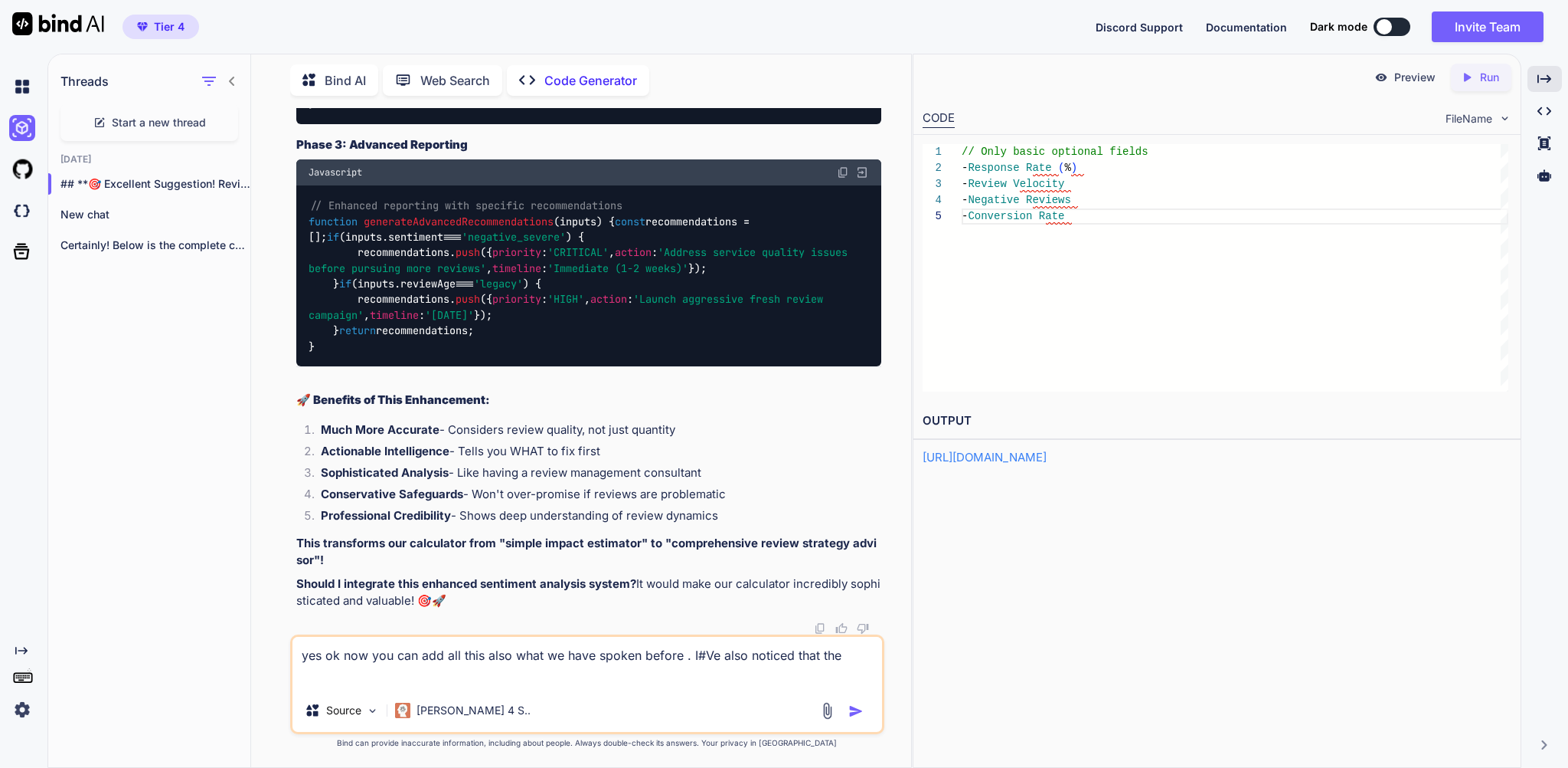
paste textarea "Monthly Website Views"
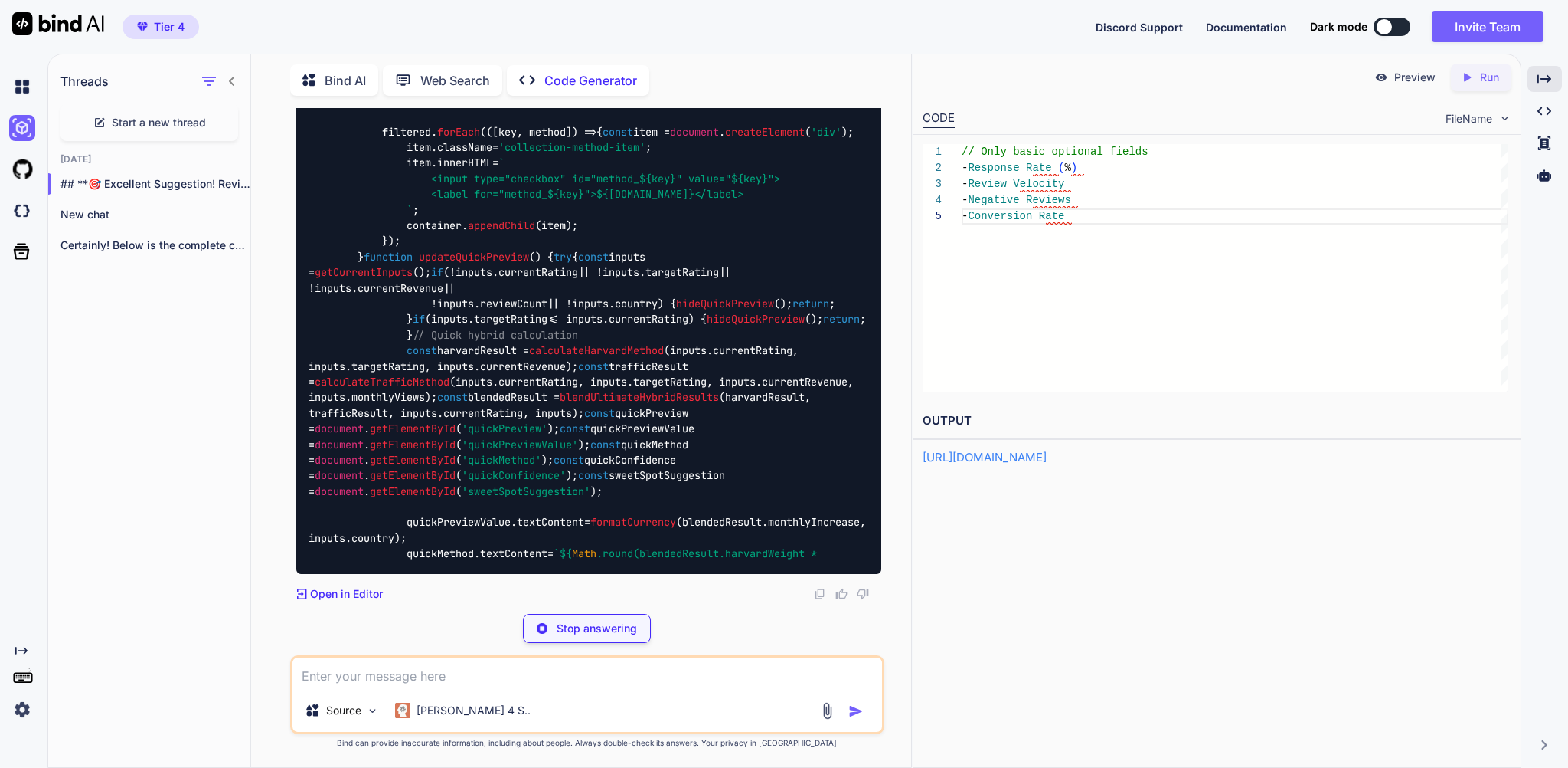
scroll to position [354826, 0]
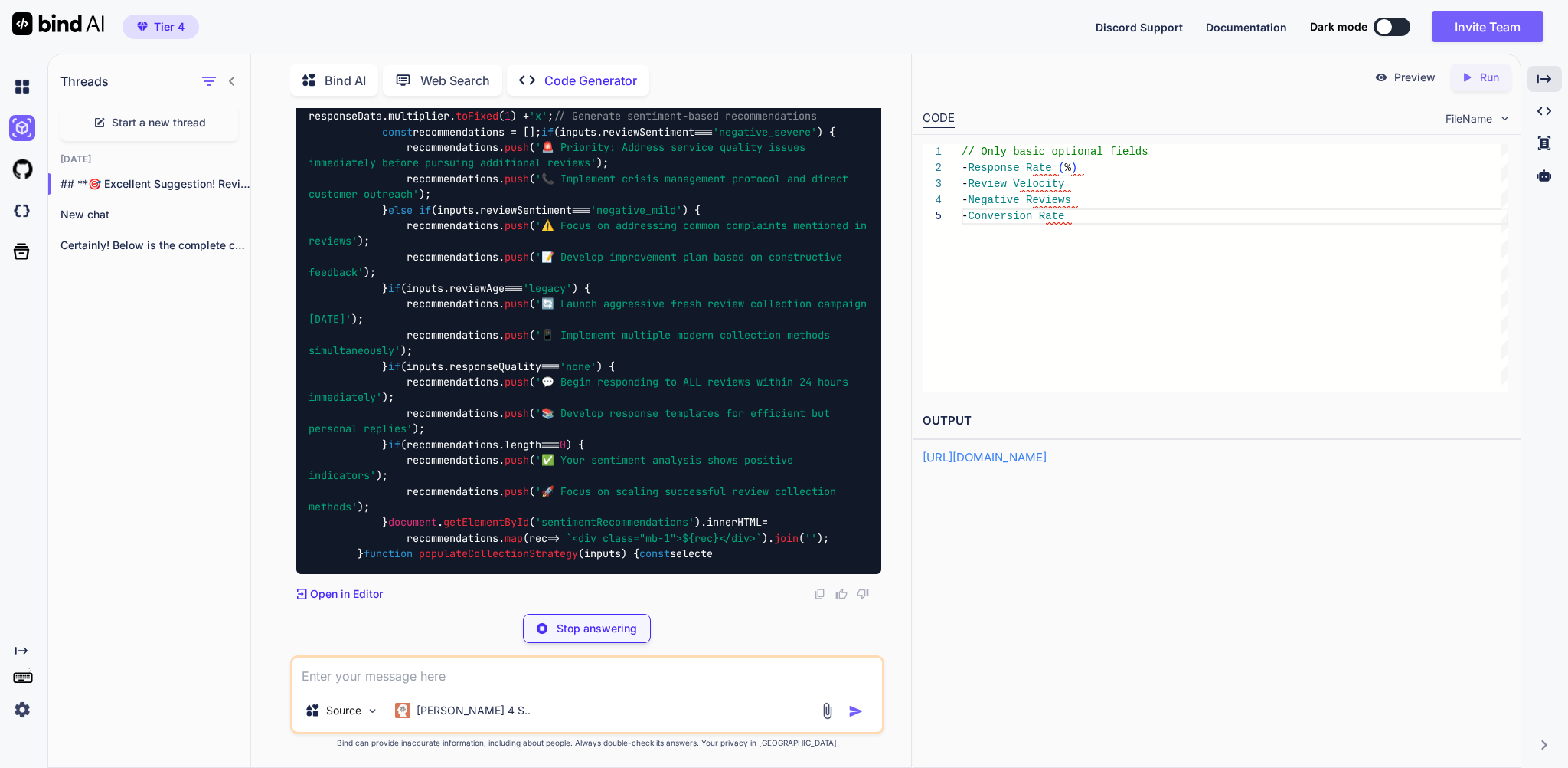
scroll to position [363969, 0]
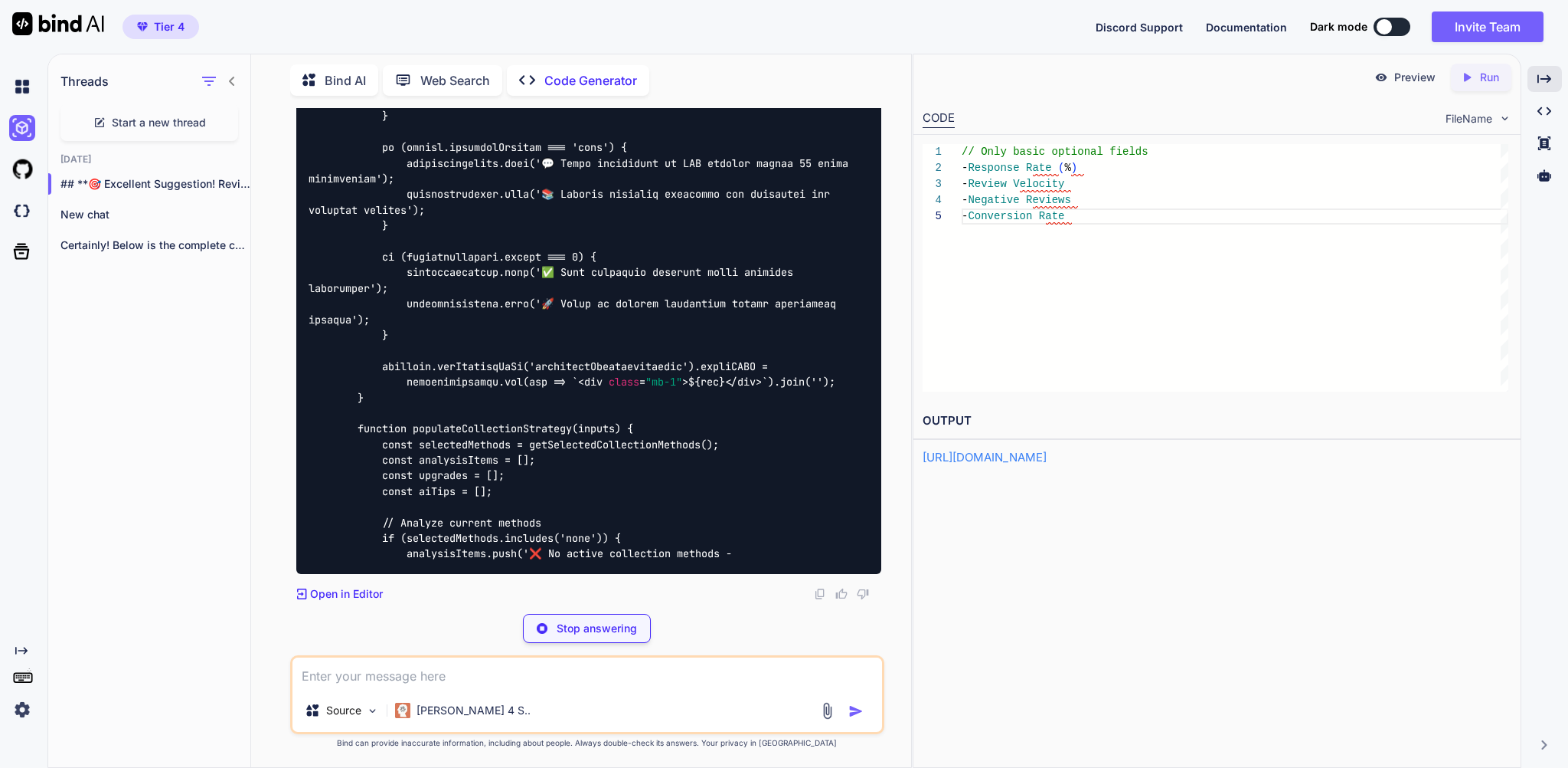
type textarea "x"
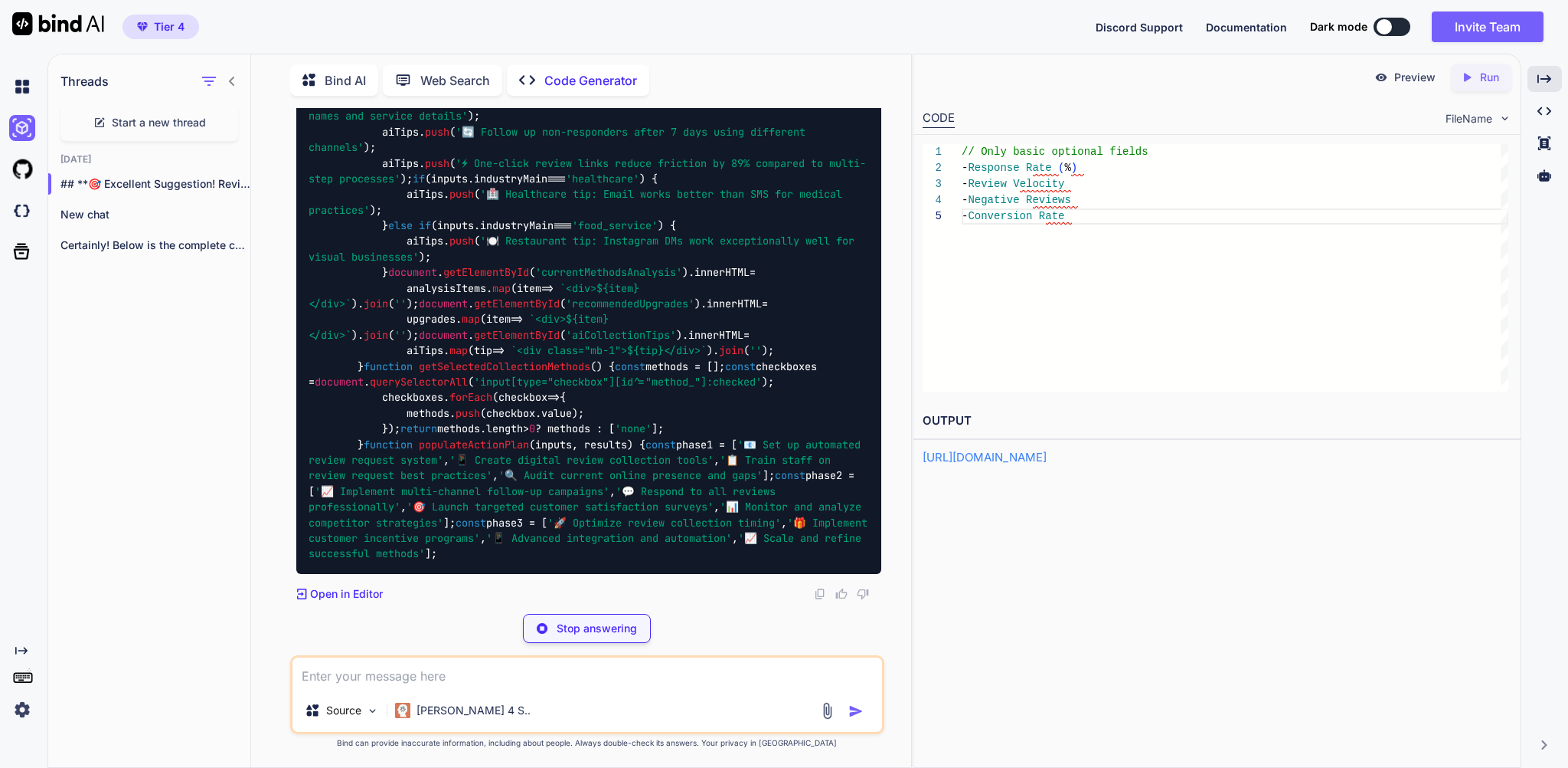
scroll to position [337825, 0]
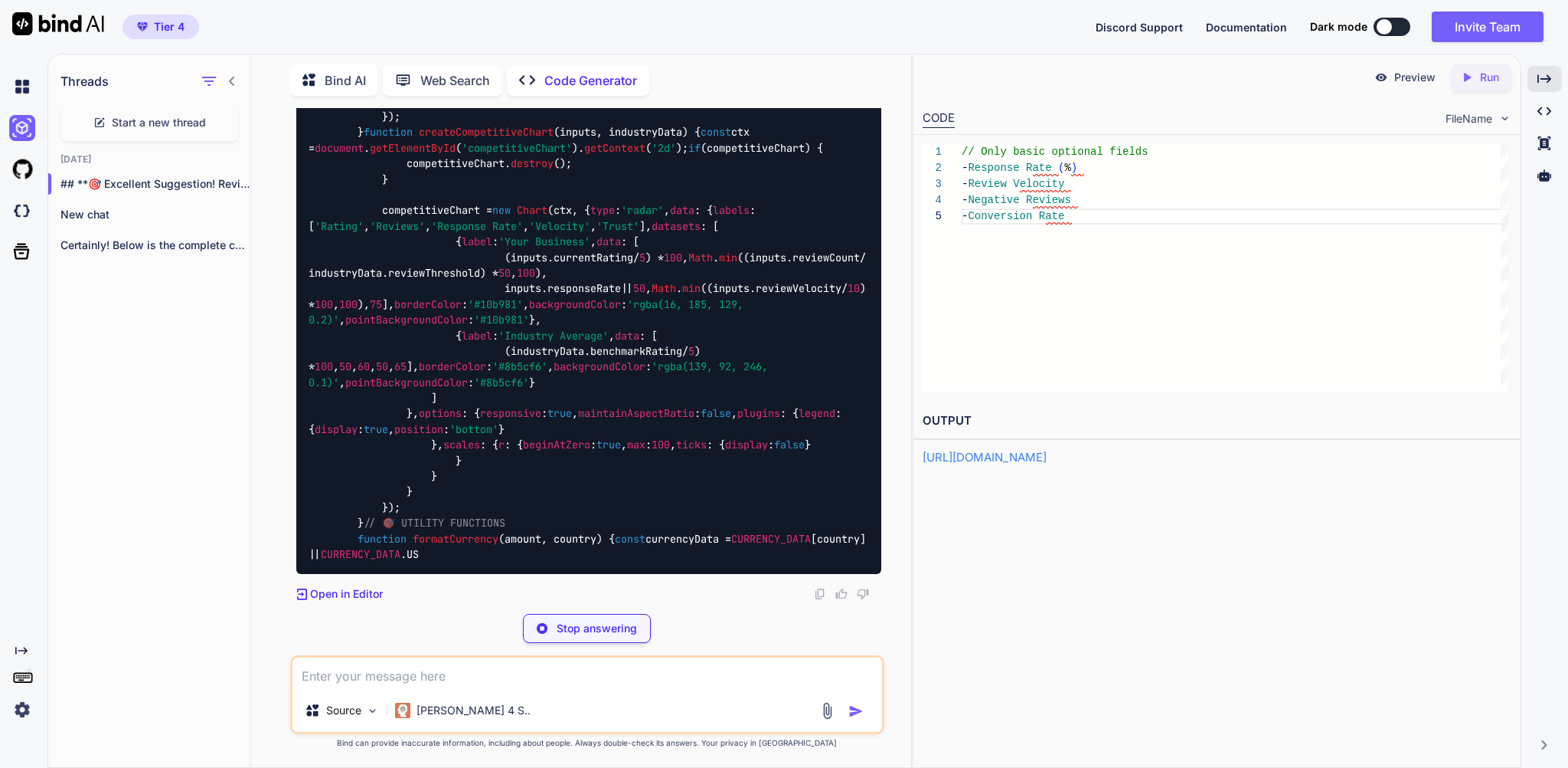
scroll to position [64, 0]
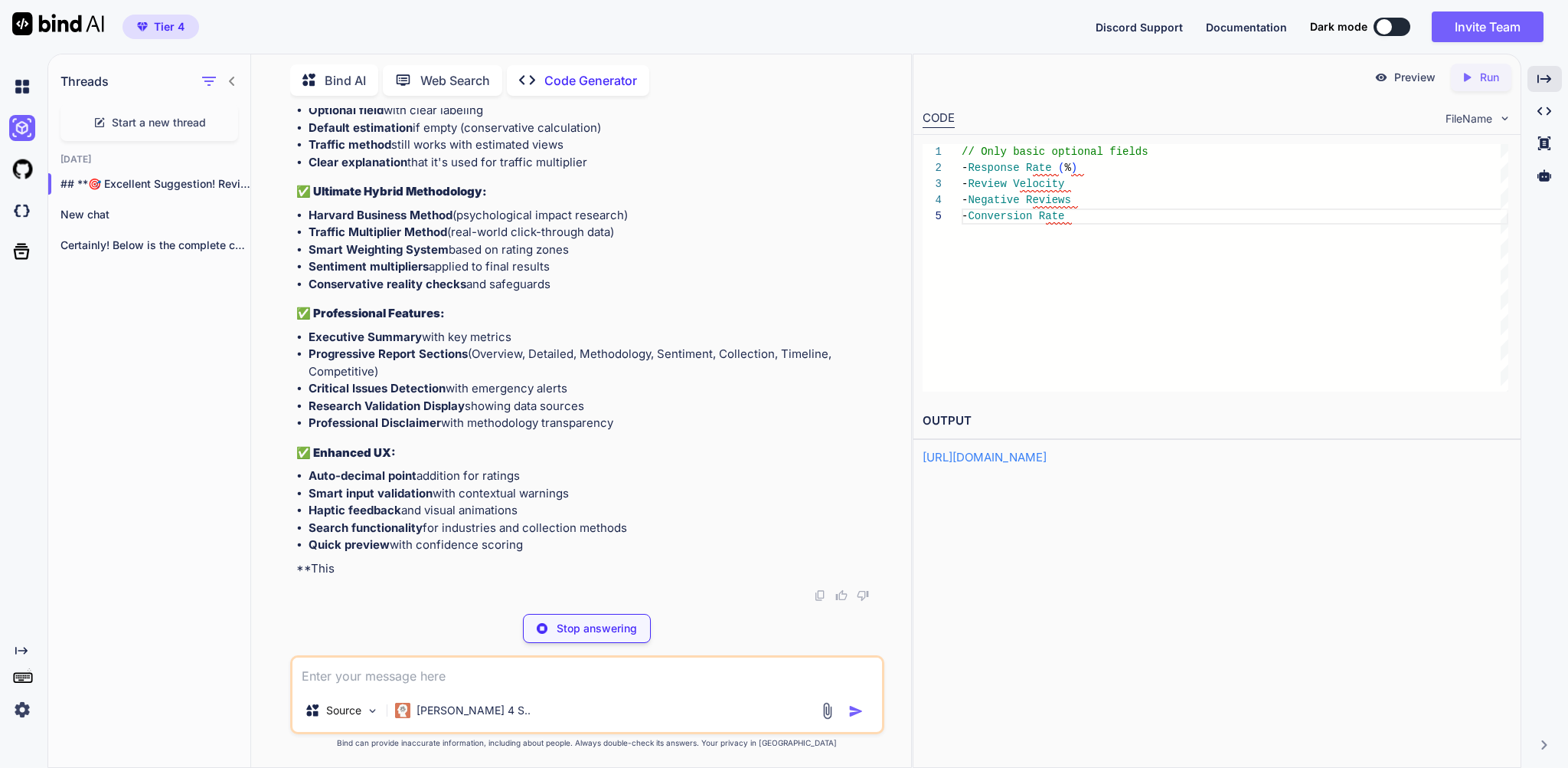
type textarea "x"
type textarea "console.log('📊 ULTIMATE VERSION - Maximum accuracy with comprehensive features!…"
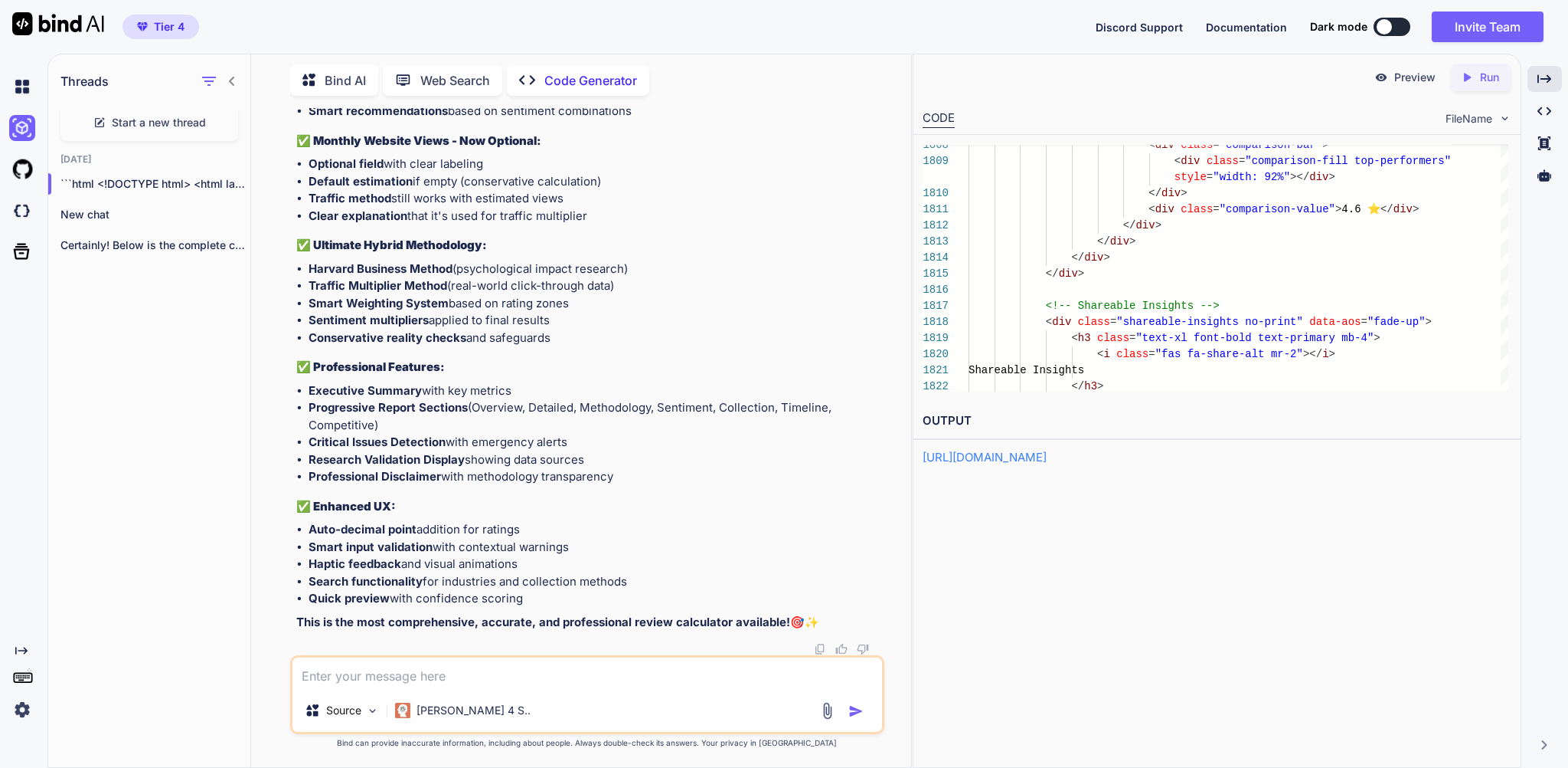
scroll to position [374369, 0]
click at [1465, 77] on icon "Created with Pixso." at bounding box center [1470, 77] width 20 height 14
click at [1019, 464] on link "https://app.onecompiler.com/43zqjfd6m_43zqza7dw" at bounding box center [984, 457] width 124 height 14
type textarea "x"
click at [344, 666] on textarea at bounding box center [587, 673] width 589 height 31
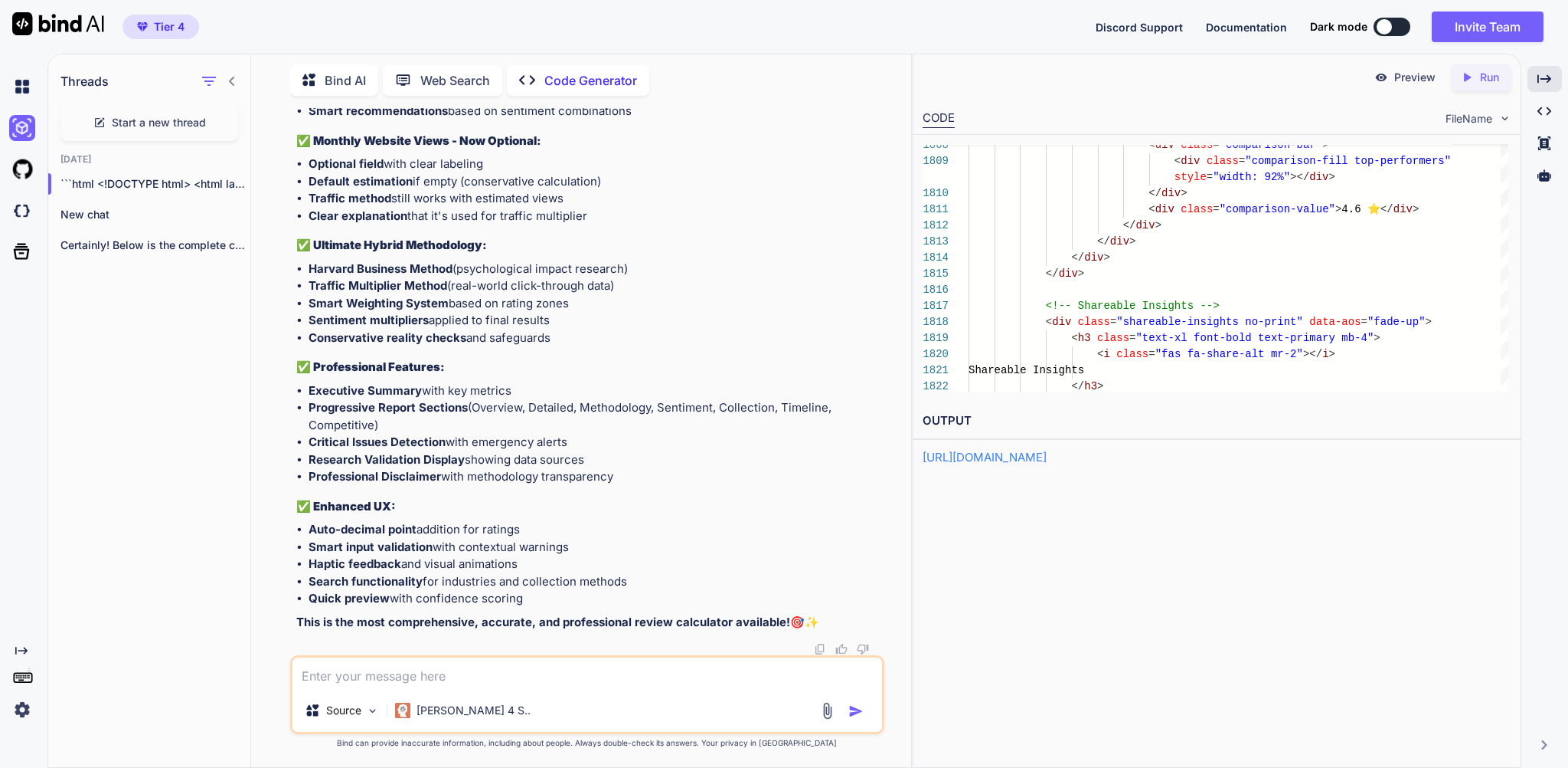
type textarea "c"
type textarea "x"
type textarea "ca"
type textarea "x"
type textarea "can"
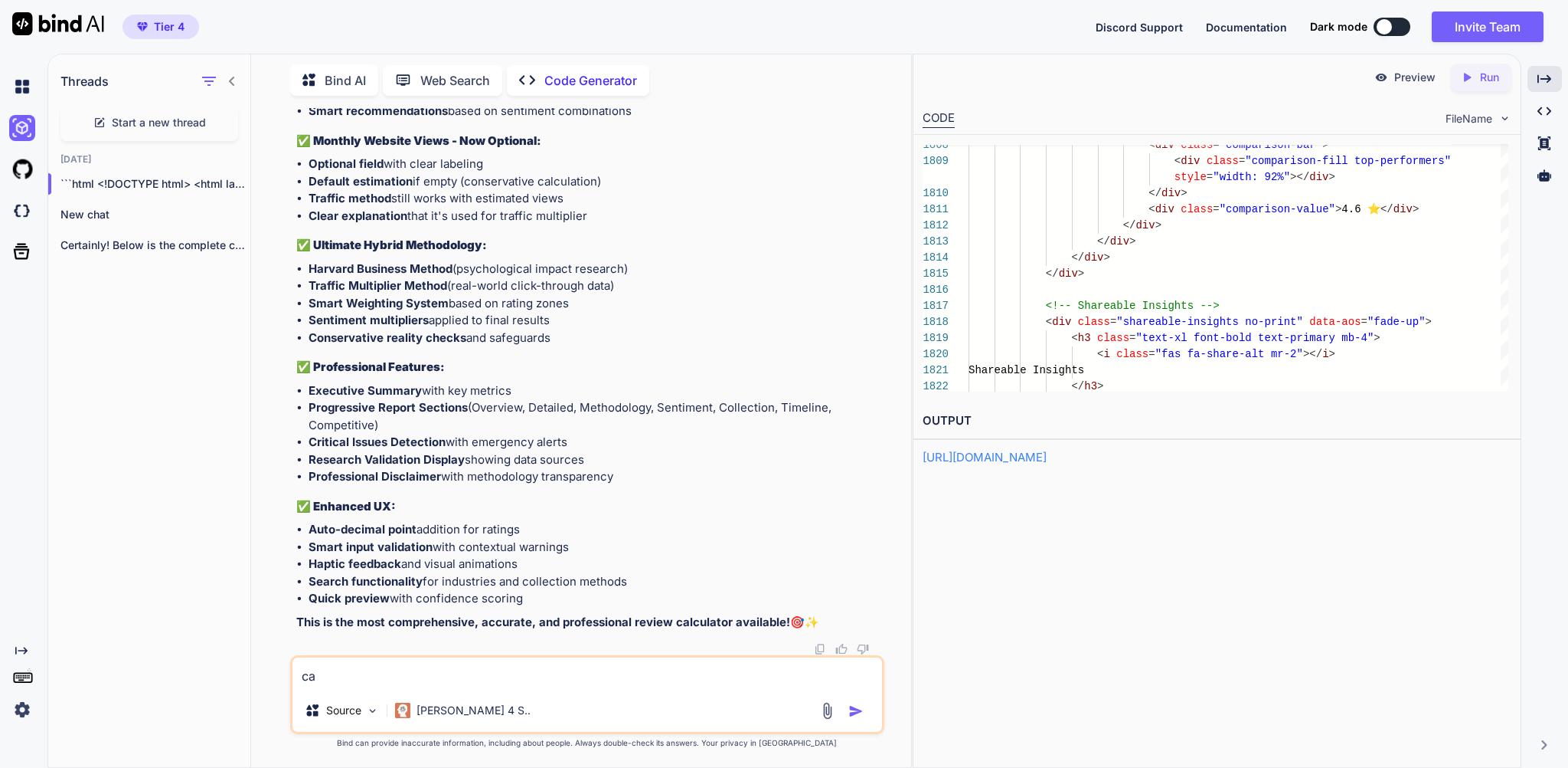
type textarea "x"
type textarea "can"
type textarea "x"
type textarea "can y"
type textarea "x"
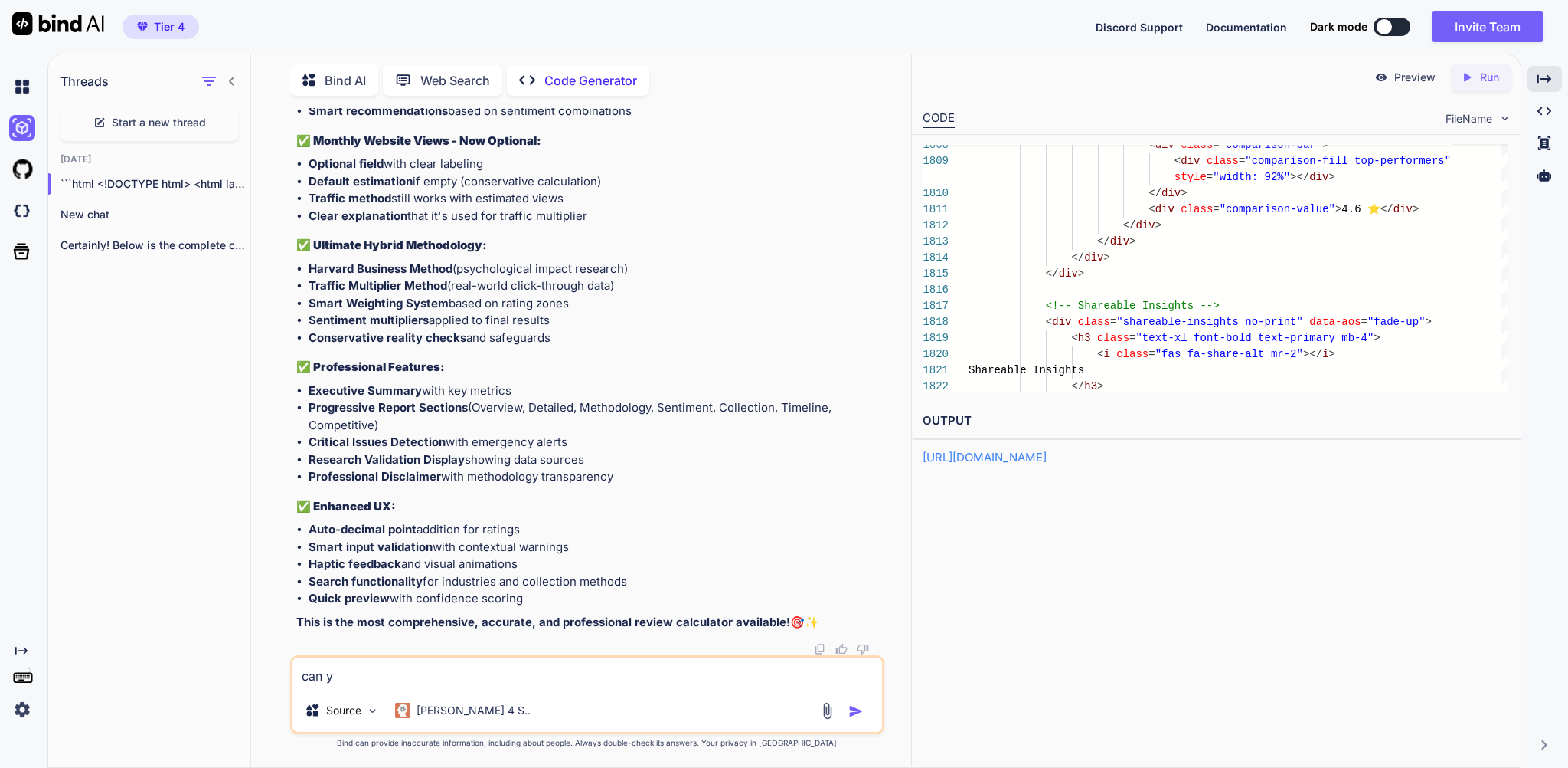
type textarea "can yo"
type textarea "x"
type textarea "can you"
type textarea "x"
type textarea "can you"
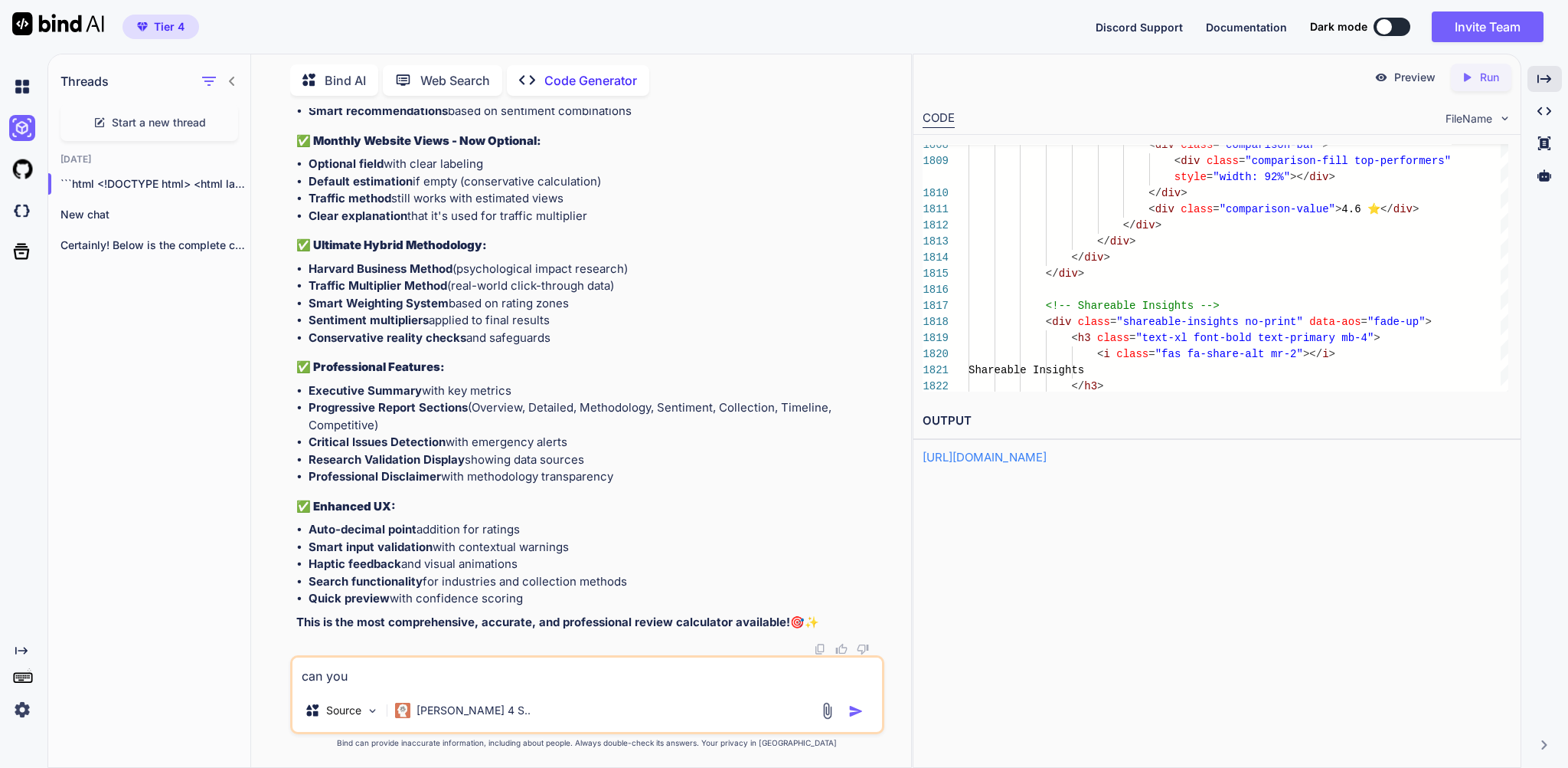
type textarea "x"
type textarea "can you c"
type textarea "x"
type textarea "can you ch"
type textarea "x"
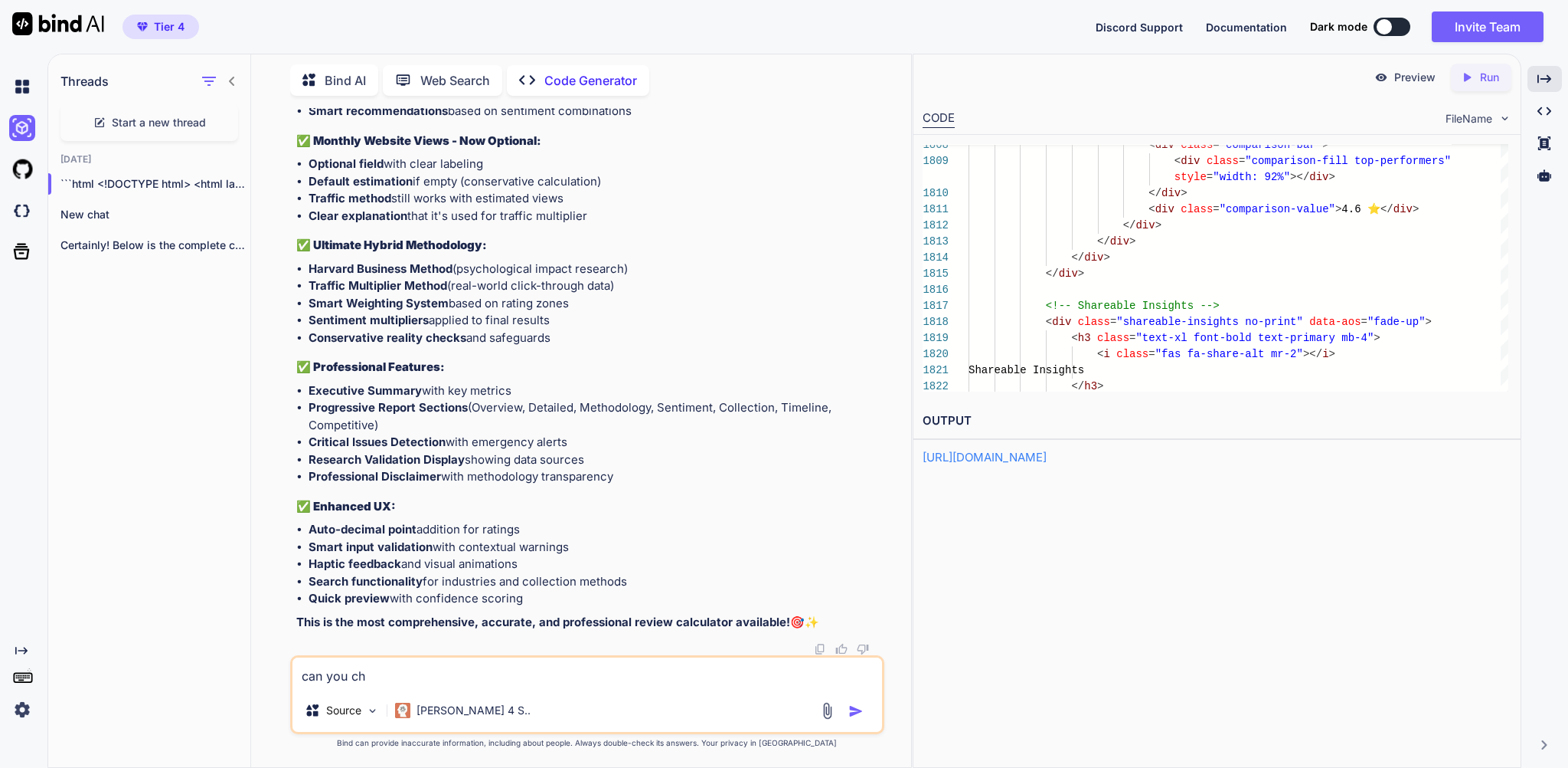
type textarea "can you che"
type textarea "x"
type textarea "can you chec"
type textarea "x"
type textarea "can you check"
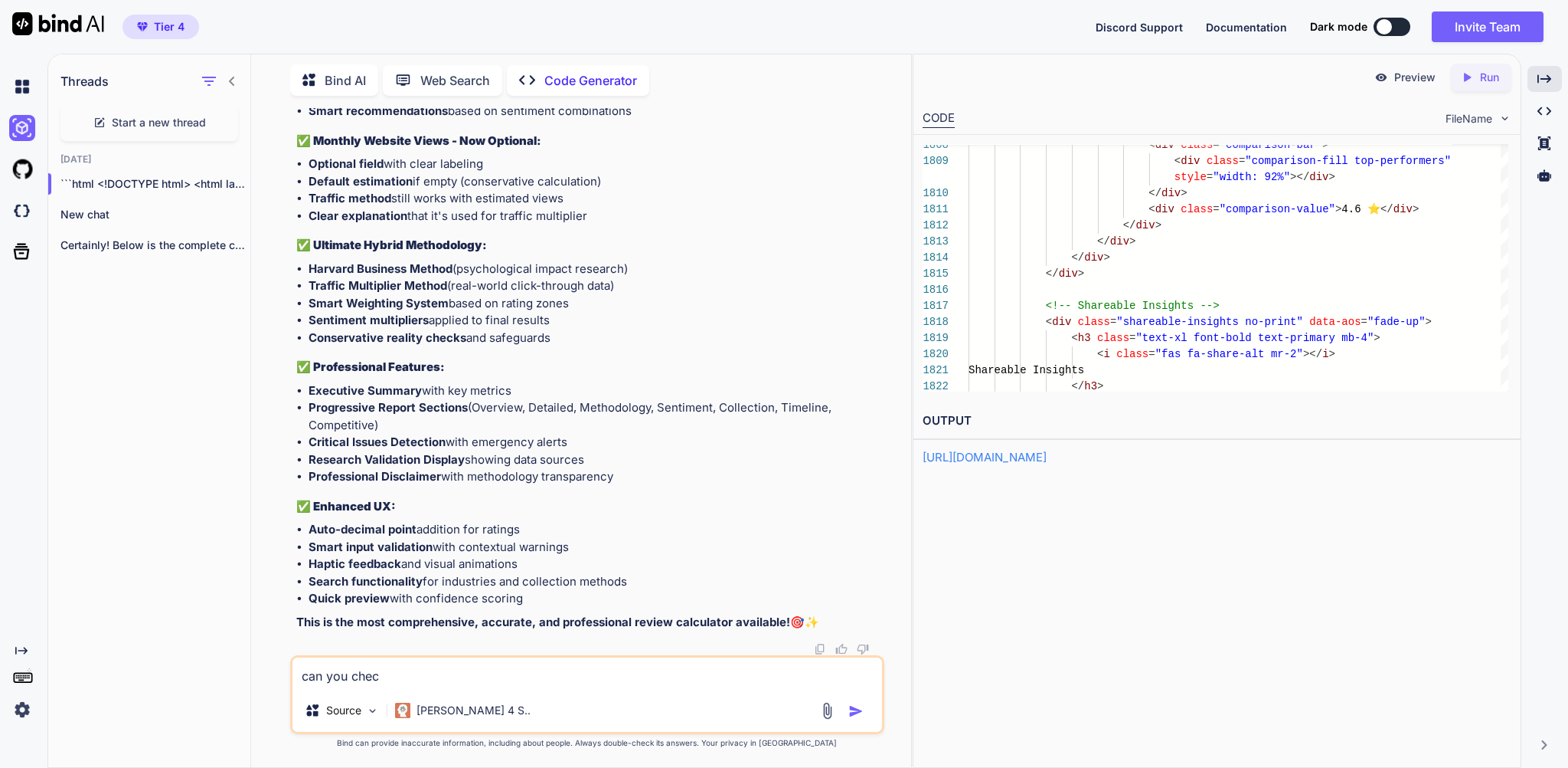
type textarea "x"
type textarea "can you check"
type textarea "x"
type textarea "can you check i"
type textarea "x"
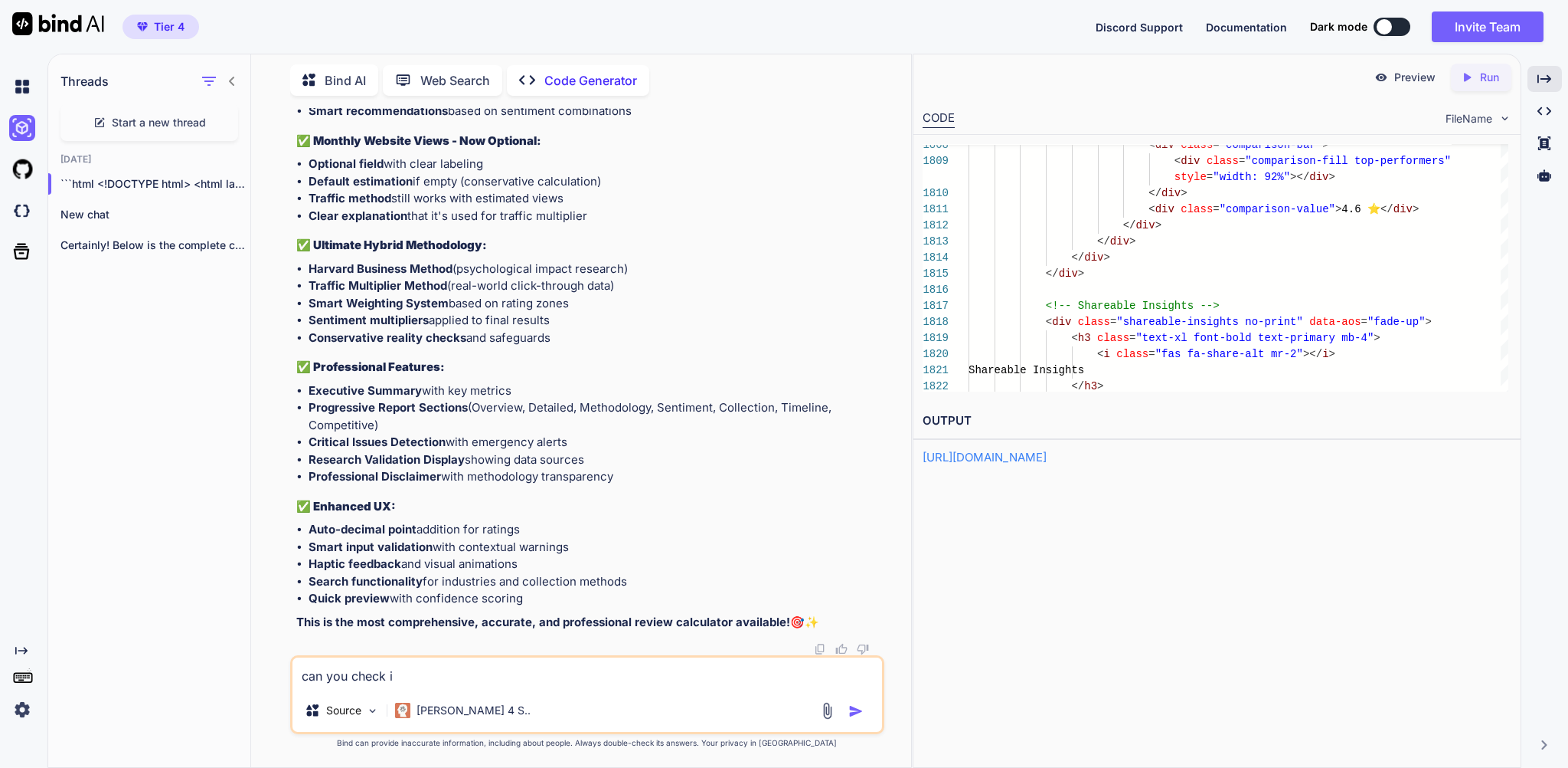
type textarea "can you check if"
type textarea "x"
type textarea "can you check if"
type textarea "x"
type textarea "can you check if t"
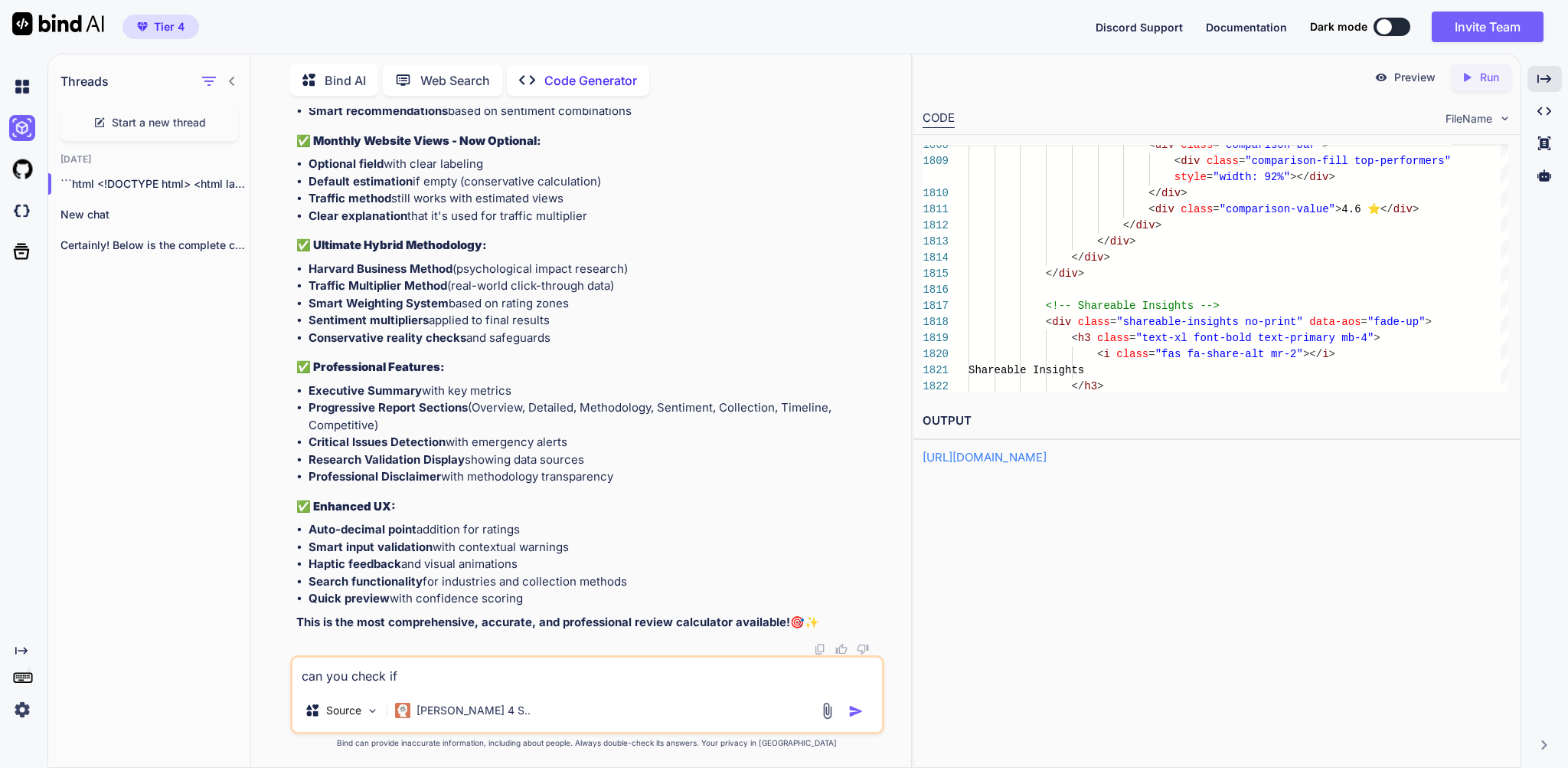
type textarea "x"
type textarea "can you check if th"
type textarea "x"
type textarea "can you check if the"
type textarea "x"
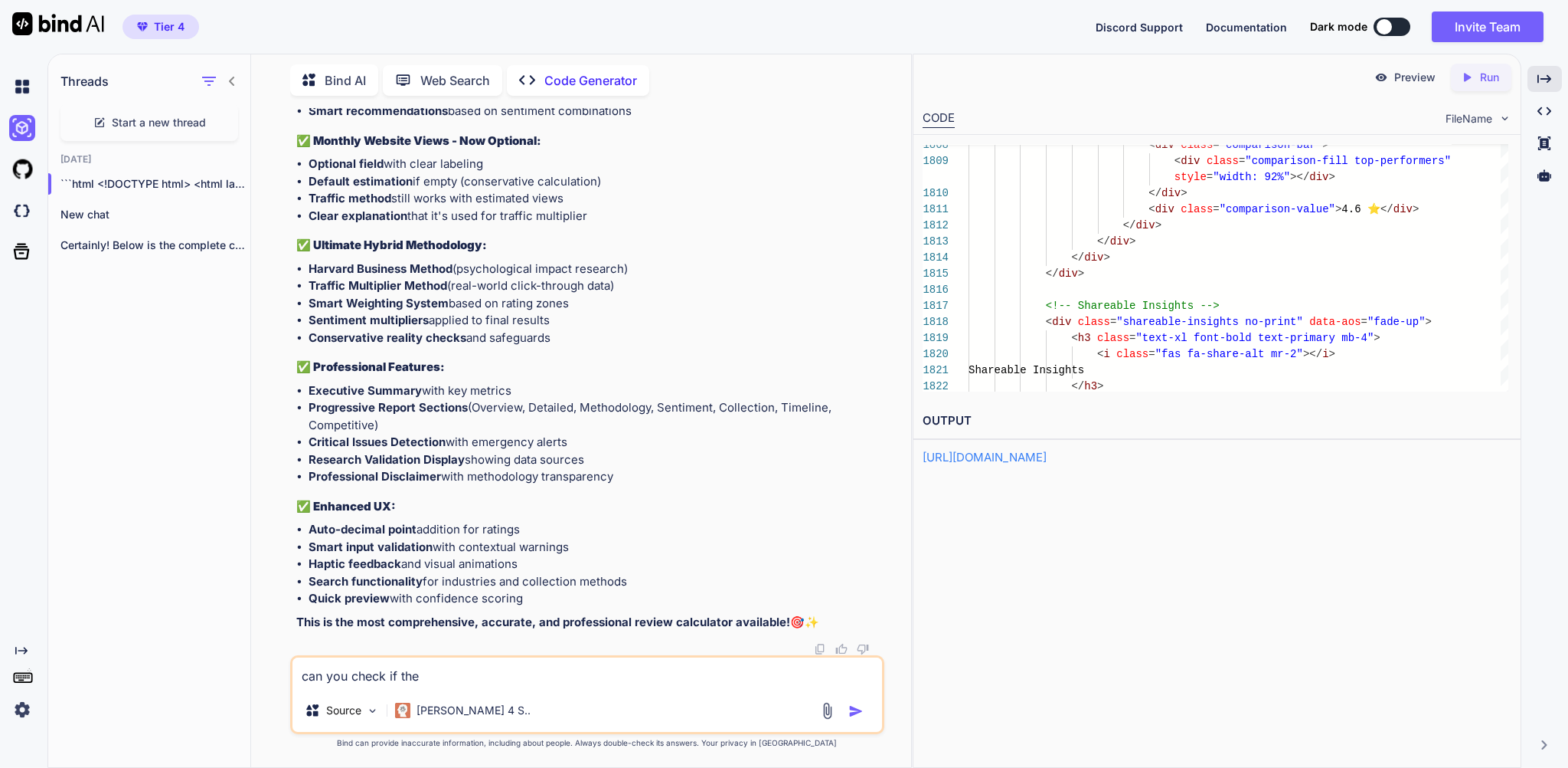
type textarea "can you check if the"
type textarea "x"
type textarea "can you check if the i"
type textarea "x"
type textarea "can you check if the in"
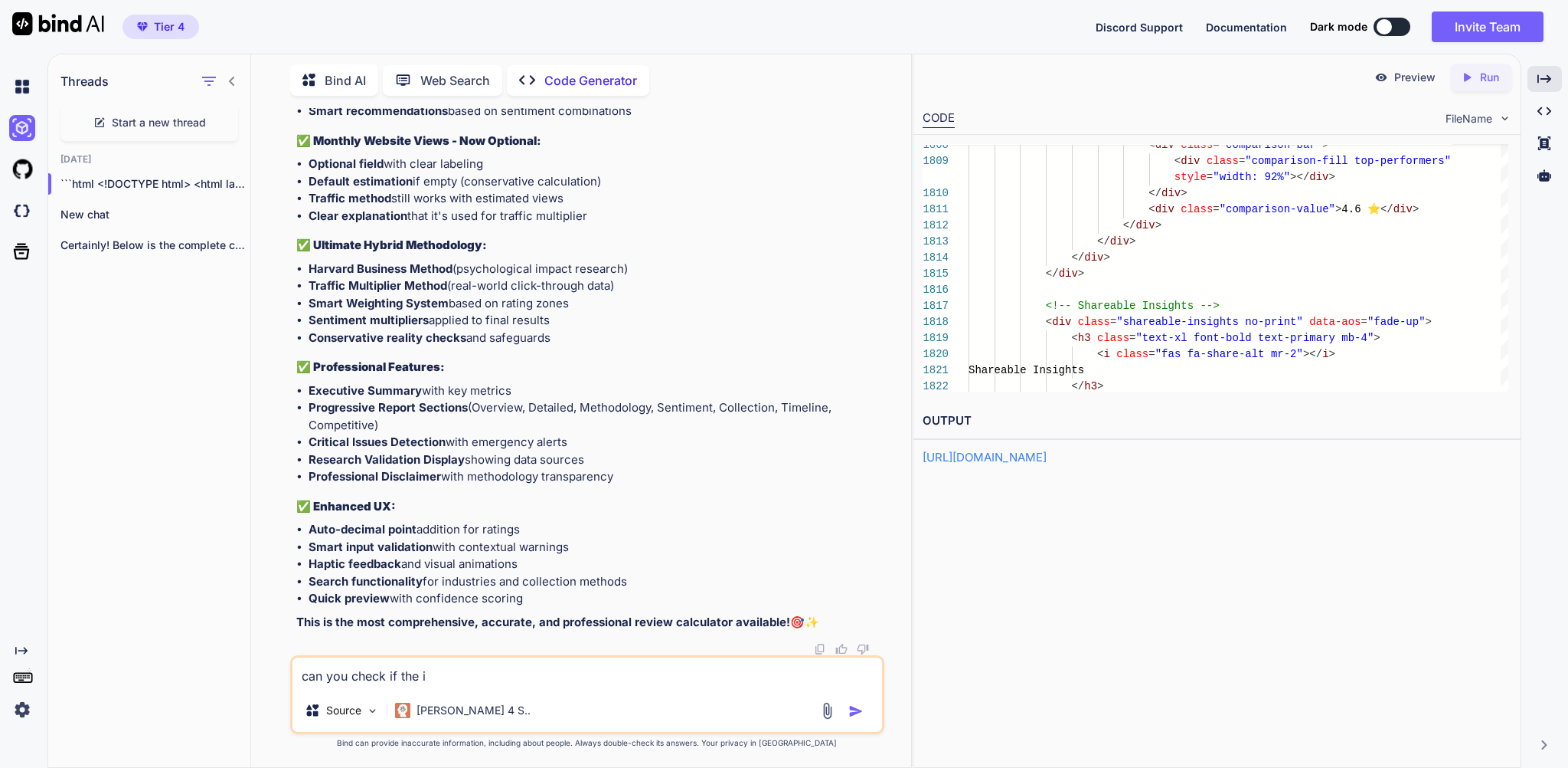
type textarea "x"
type textarea "can you check if the ind"
type textarea "x"
type textarea "can you check if the indi"
type textarea "x"
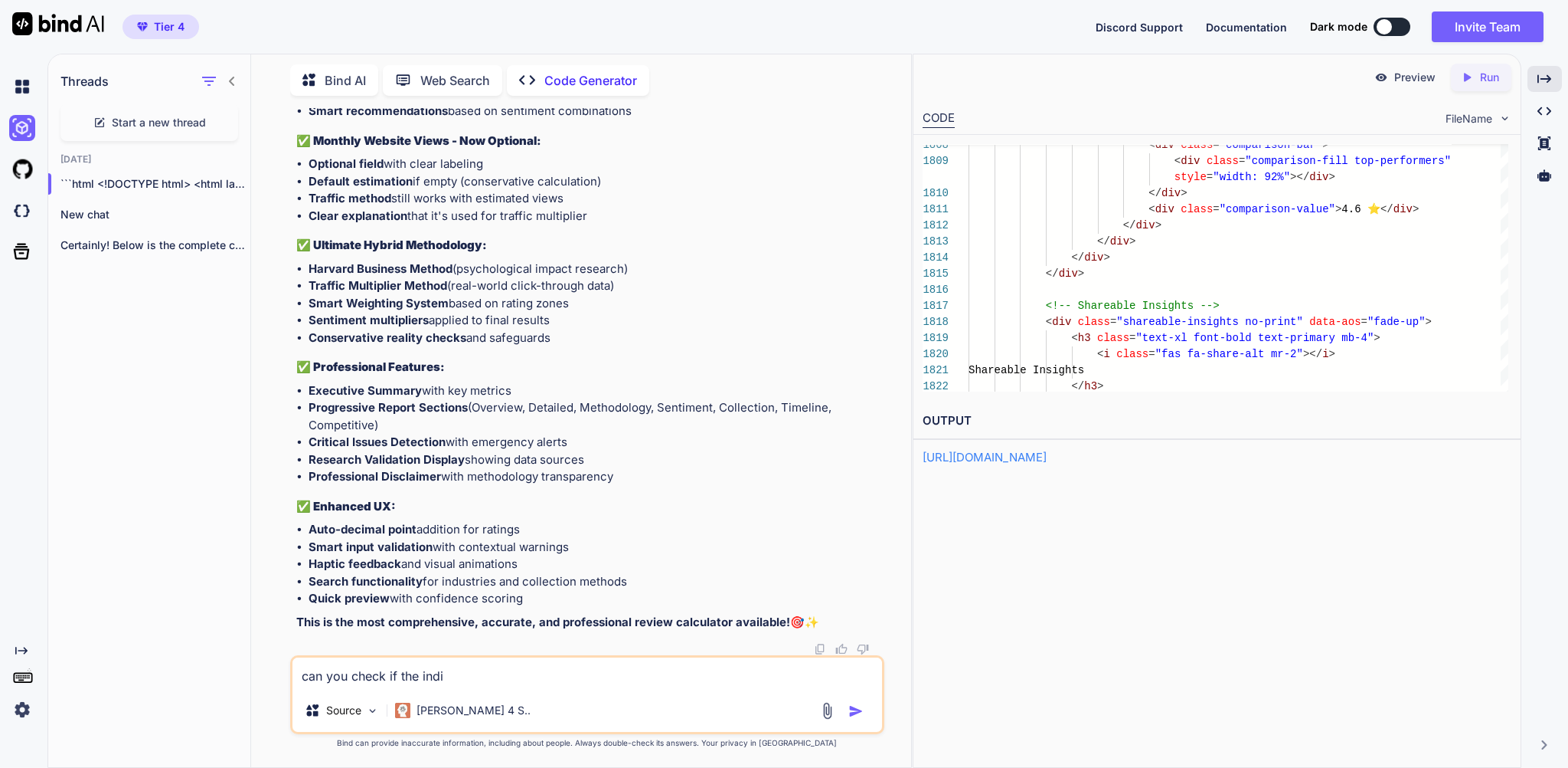
type textarea "can you check if the ind"
type textarea "x"
type textarea "can you check if the indu"
type textarea "x"
type textarea "can you check if the indus"
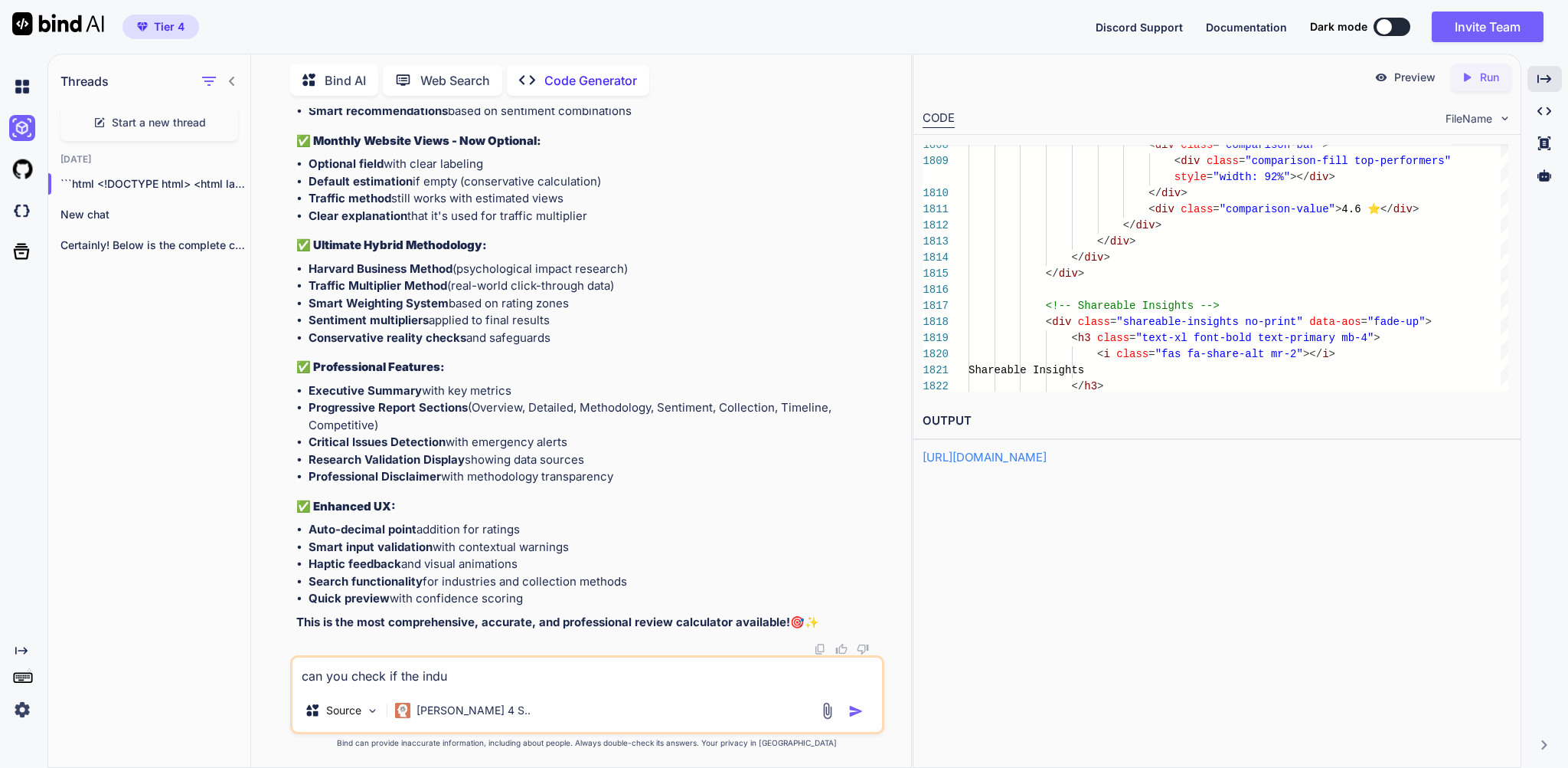
type textarea "x"
type textarea "can you check if the indust"
type textarea "x"
type textarea "can you check if the industr"
type textarea "x"
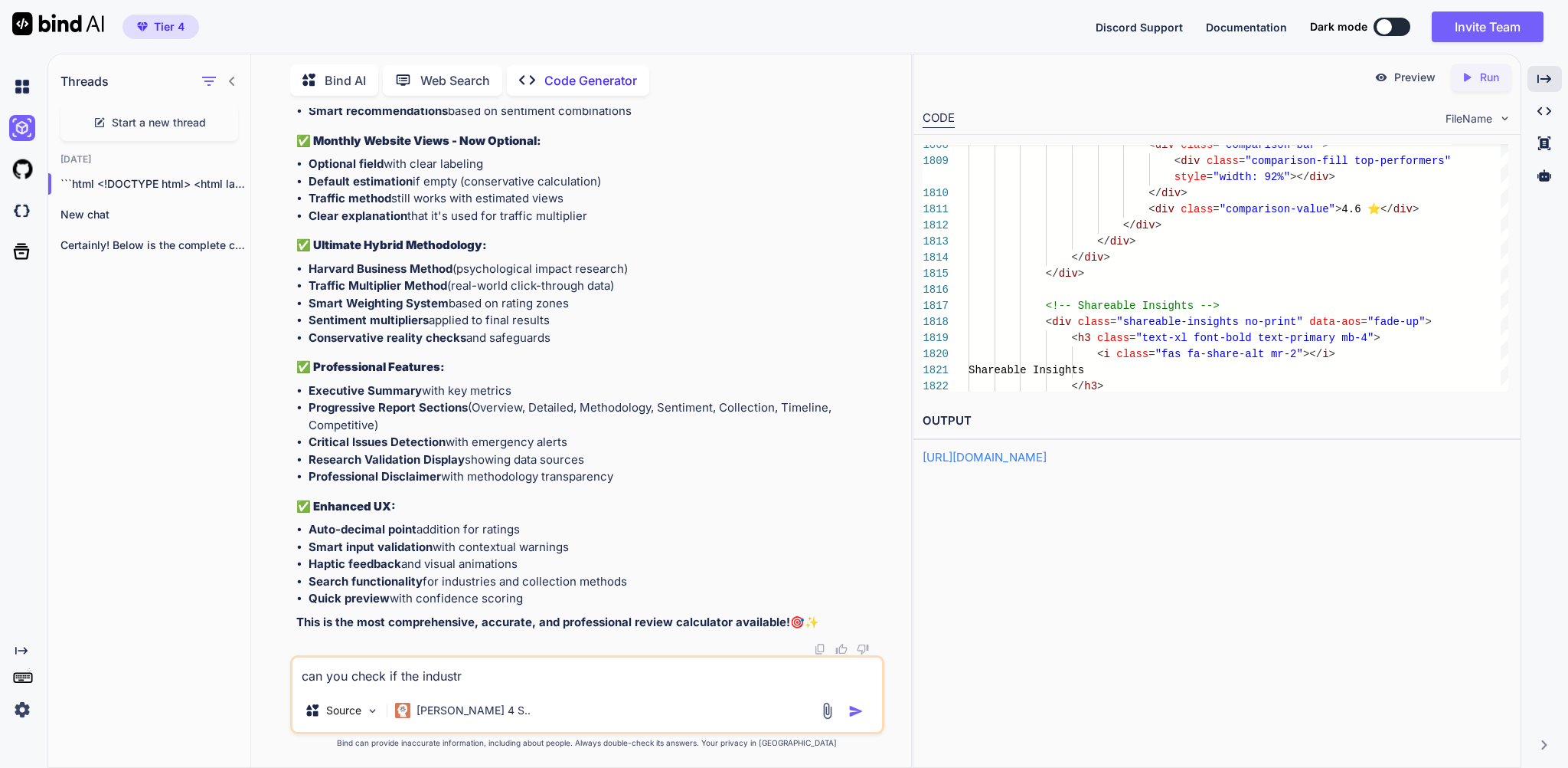
type textarea "can you check if the industry"
type textarea "x"
type textarea "can you check if the industry"
type textarea "x"
type textarea "can you check if the industry a"
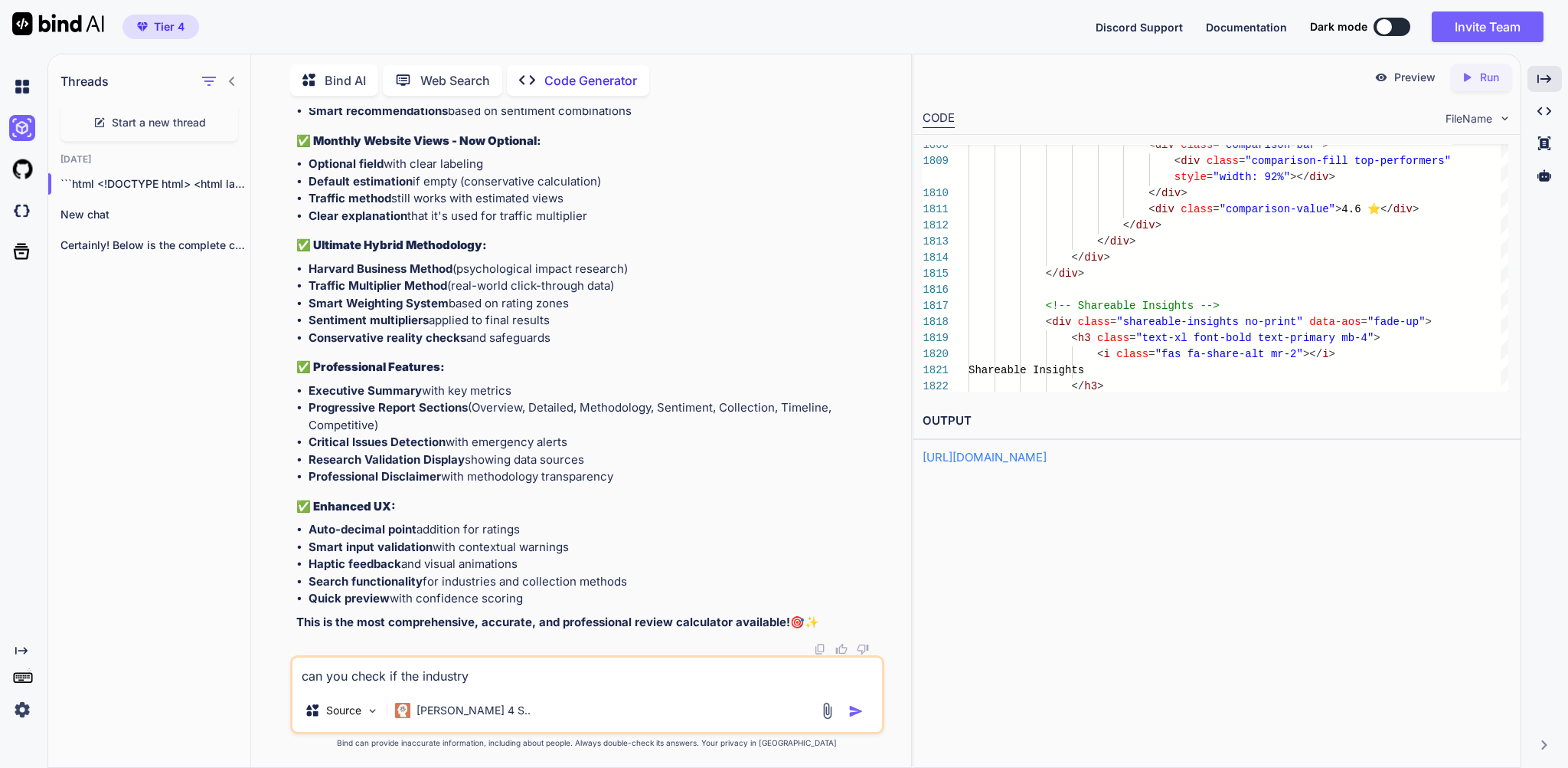
type textarea "x"
type textarea "can you check if the industry av"
type textarea "x"
type textarea "can you check if the industry ava"
type textarea "x"
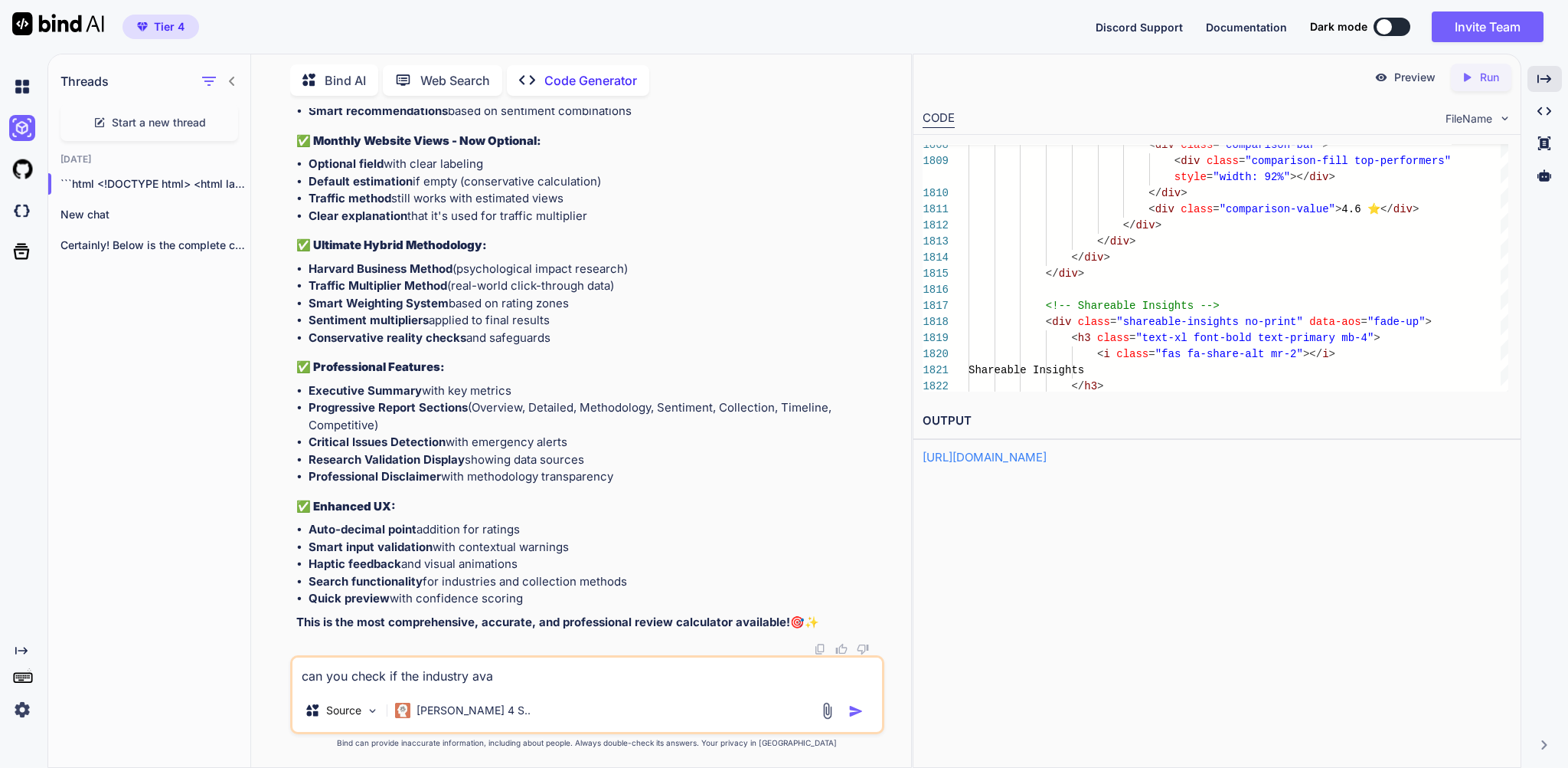
type textarea "can you check if the industry avar"
type textarea "x"
type textarea "can you check if the industry avara"
type textarea "x"
type textarea "can you check if the industry avarag"
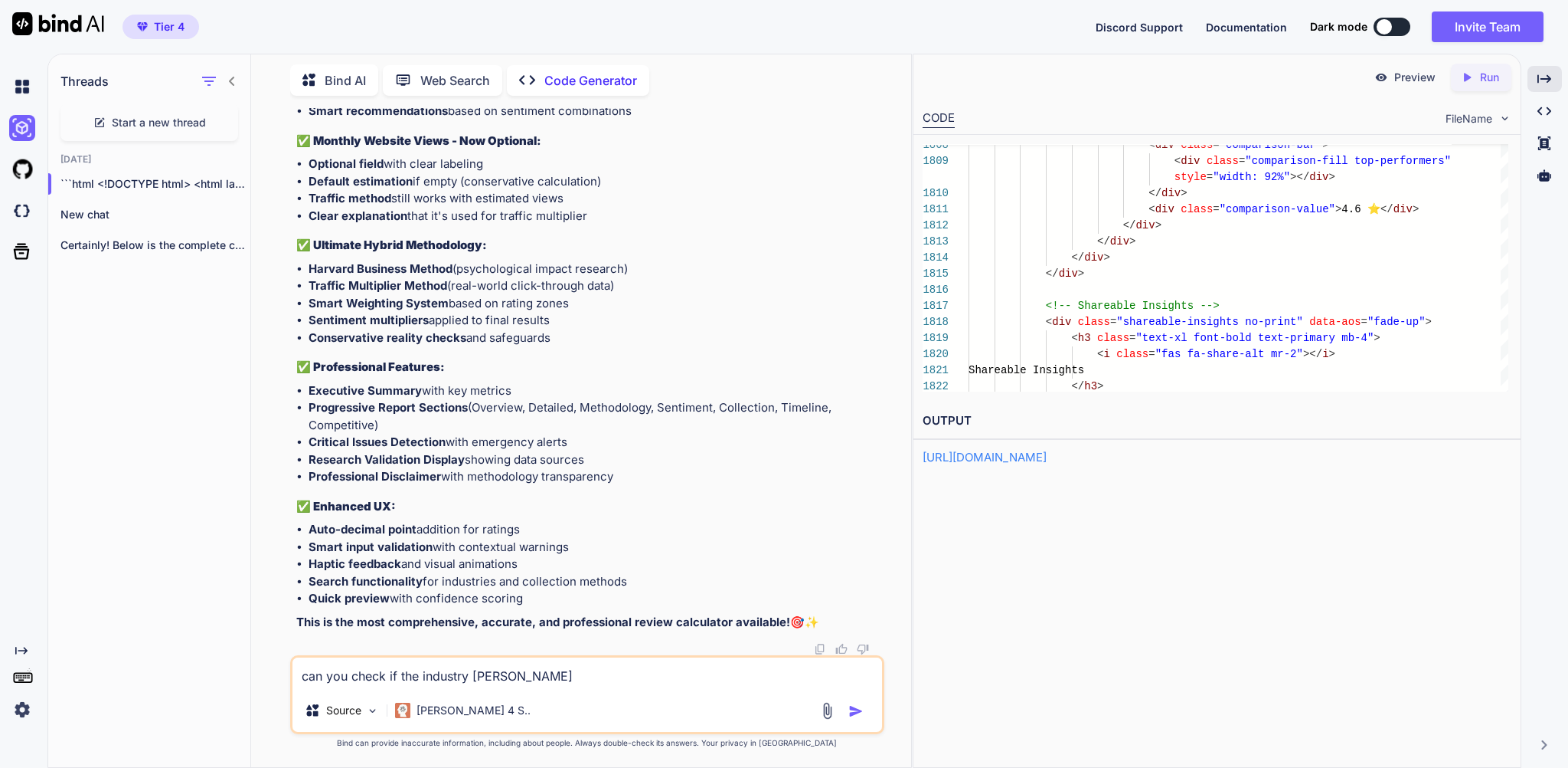
type textarea "x"
type textarea "can you check if the industry avarage"
type textarea "x"
type textarea "can you check if the industry avarage"
type textarea "x"
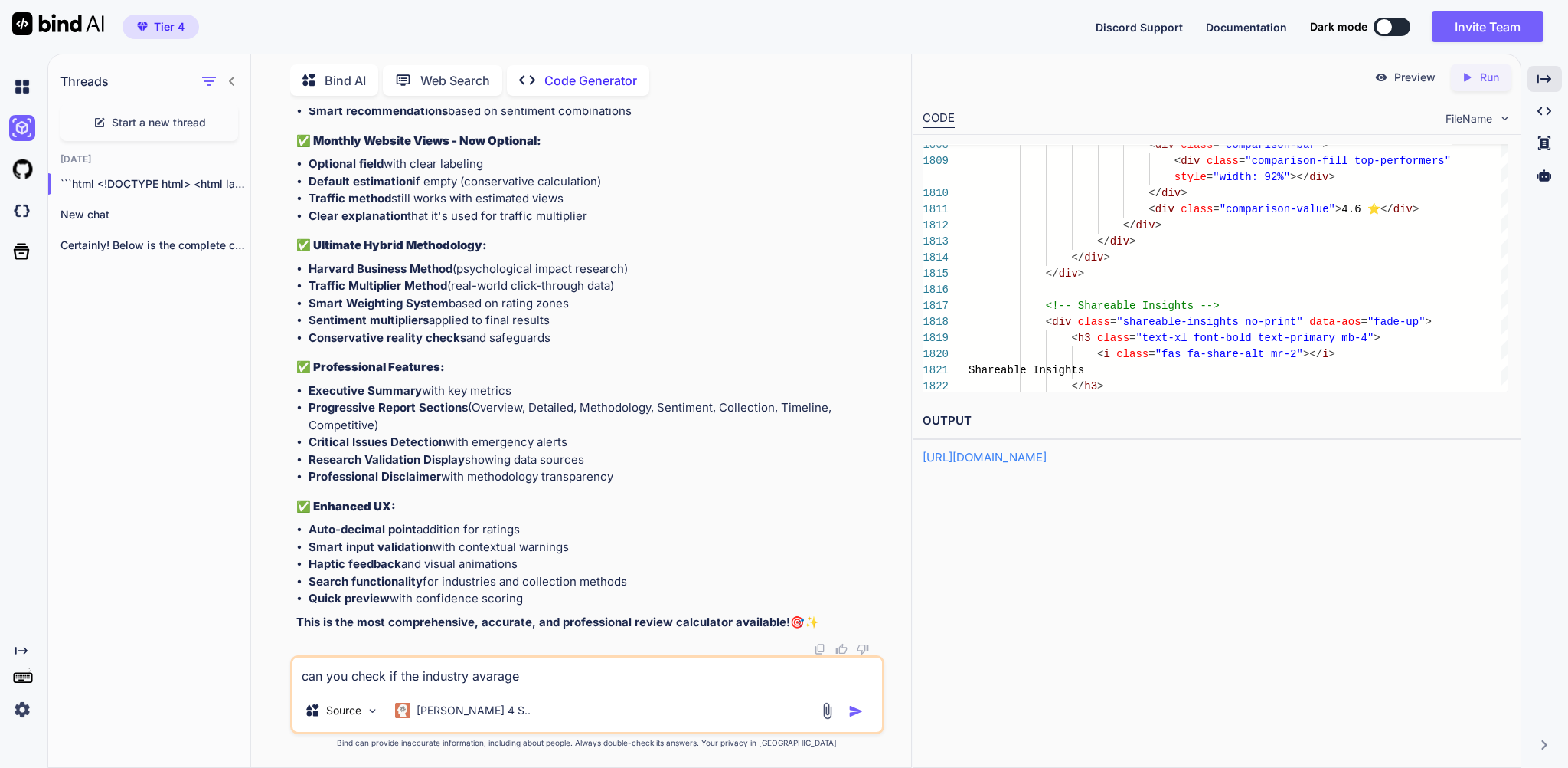
type textarea "can you check if the industry avarage d"
type textarea "x"
type textarea "can you check if the industry avarage de"
type textarea "x"
type textarea "can you check if the industry avarage dep"
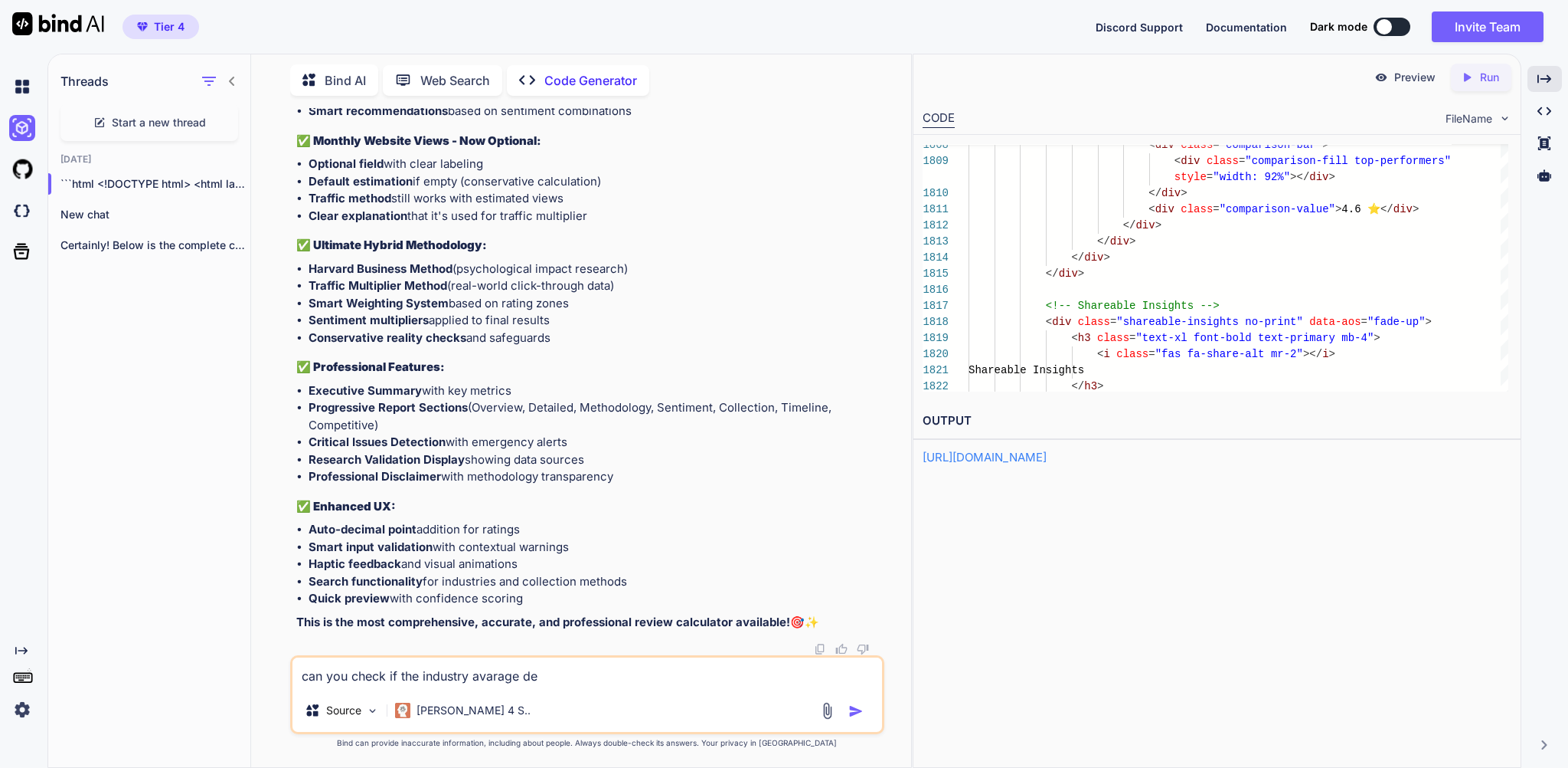
type textarea "x"
type textarea "can you check if the industry avarage depe"
type textarea "x"
type textarea "can you check if the industry avarage depends on the"
type textarea "x"
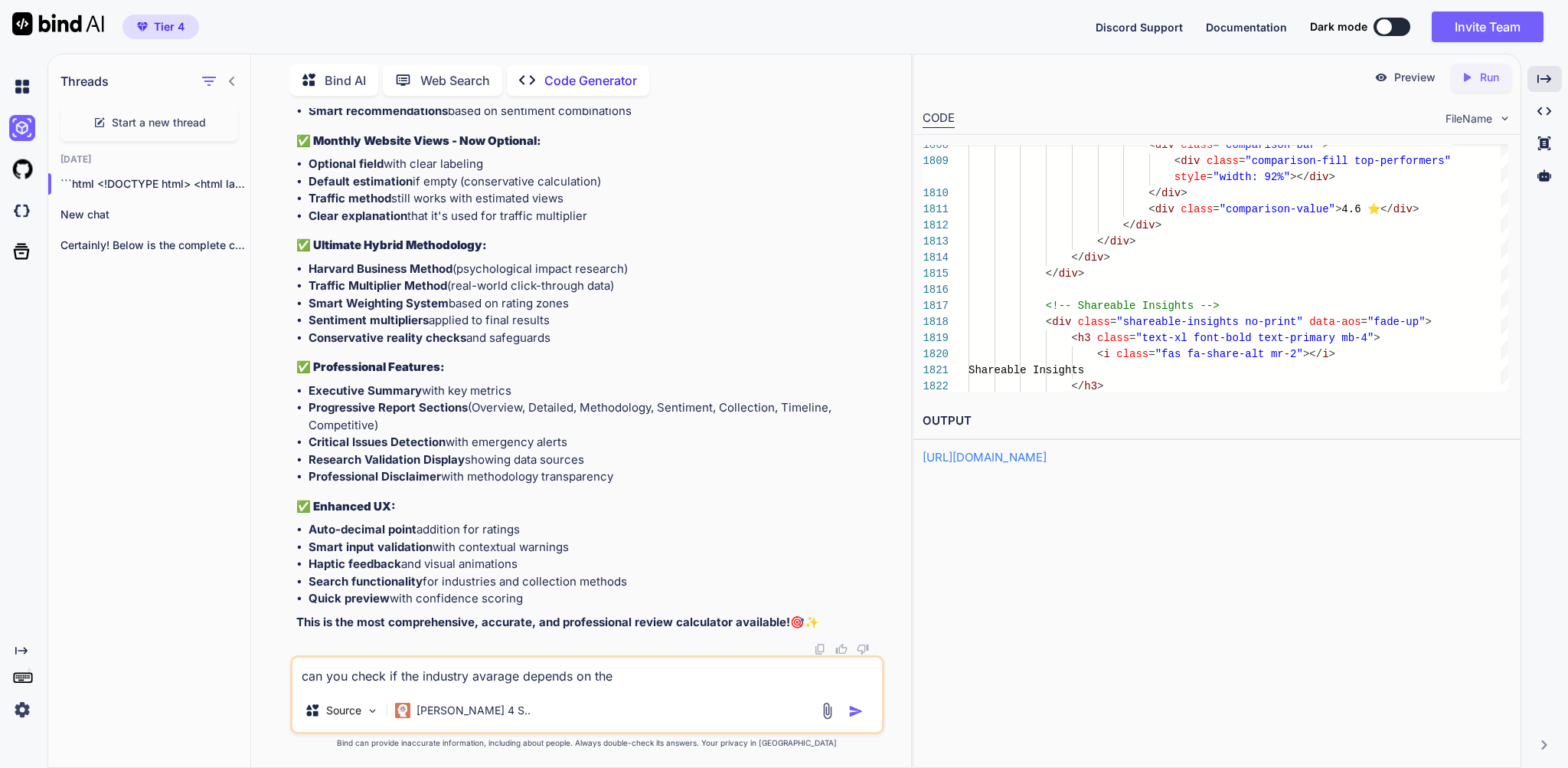
type textarea "can you check if the industry avarage depends on the c"
type textarea "x"
type textarea "can you check if the industry avarage depends on the co"
type textarea "x"
type textarea "can you check if the industry avarage depends on the cou"
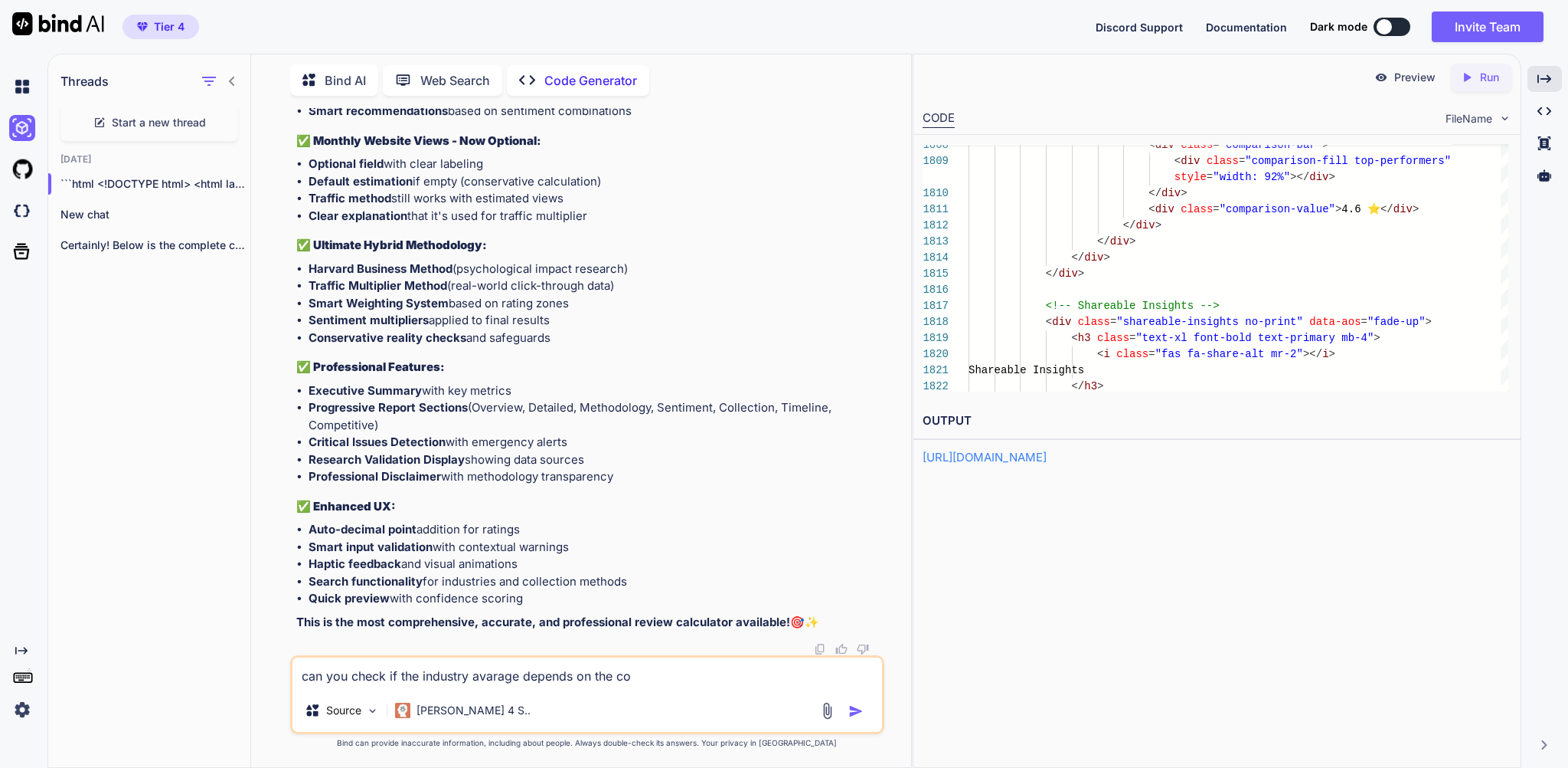
type textarea "x"
type textarea "can you check if the industry avarage depends on the coun"
type textarea "x"
type textarea "can you check if the industry avarage depends on the count"
type textarea "x"
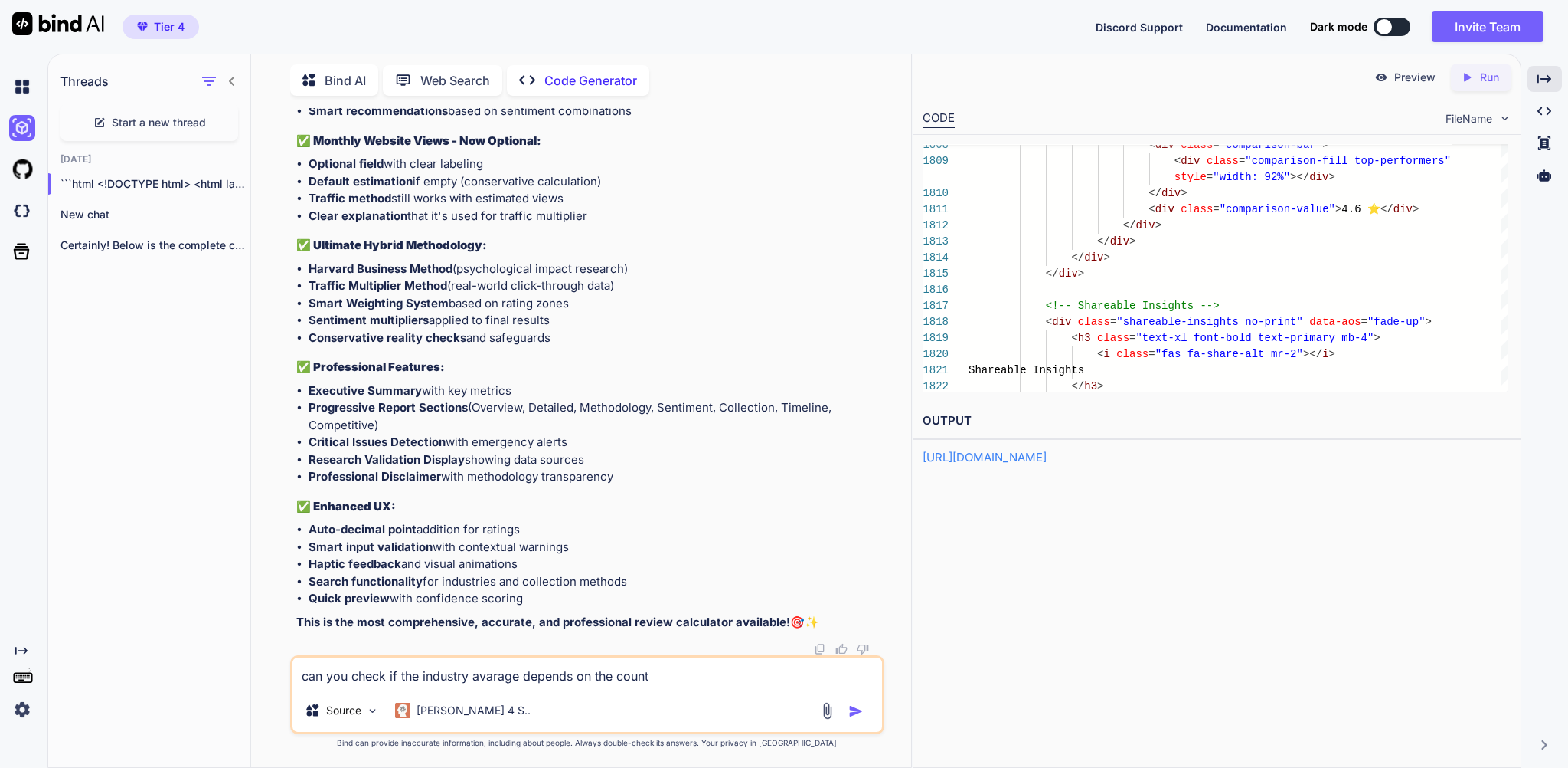
type textarea "can you check if the industry avarage depends on the countr"
type textarea "x"
type textarea "can you check if the industry avarage depends on the country"
type textarea "x"
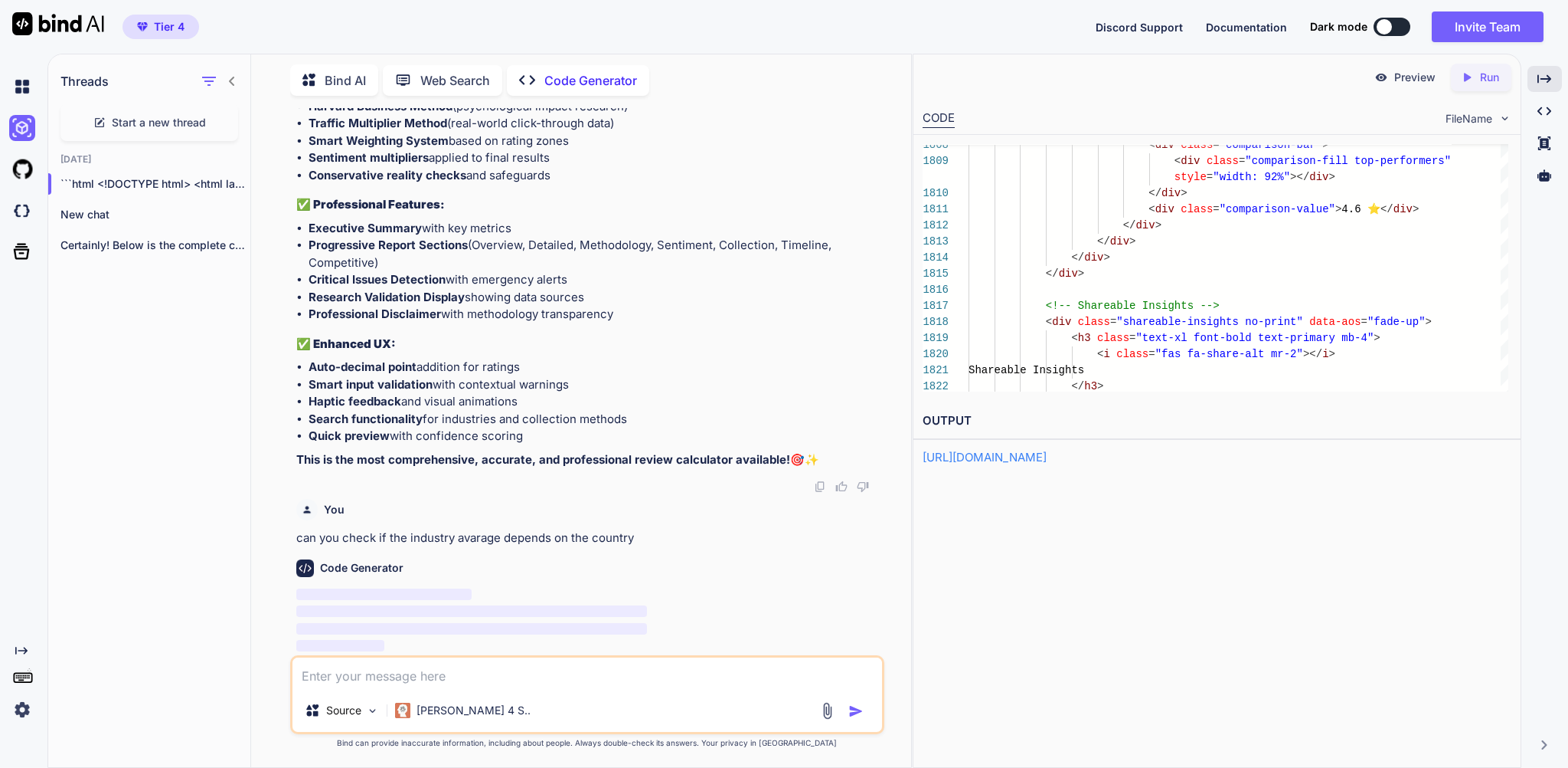
scroll to position [374538, 0]
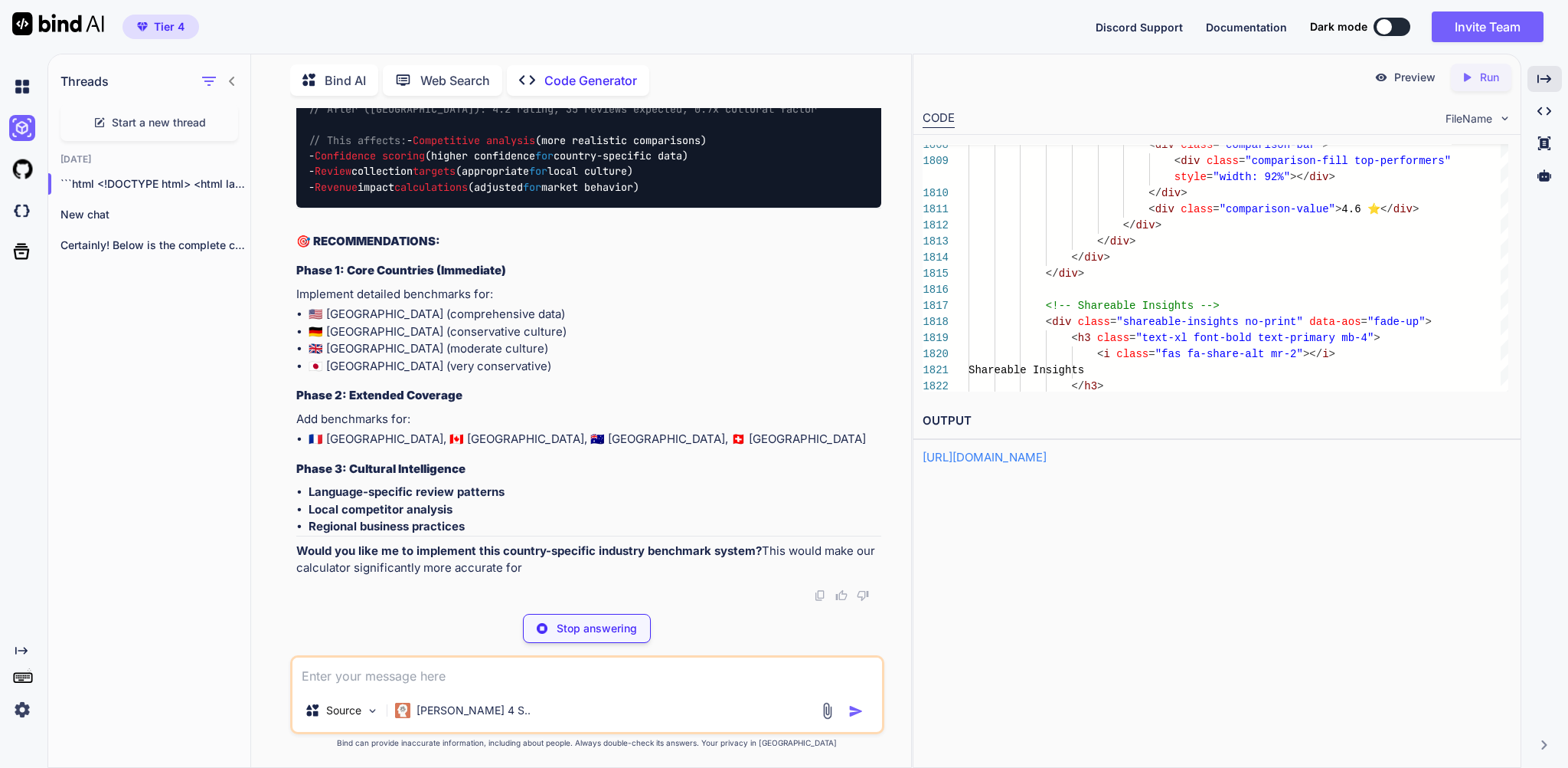
type textarea "x"
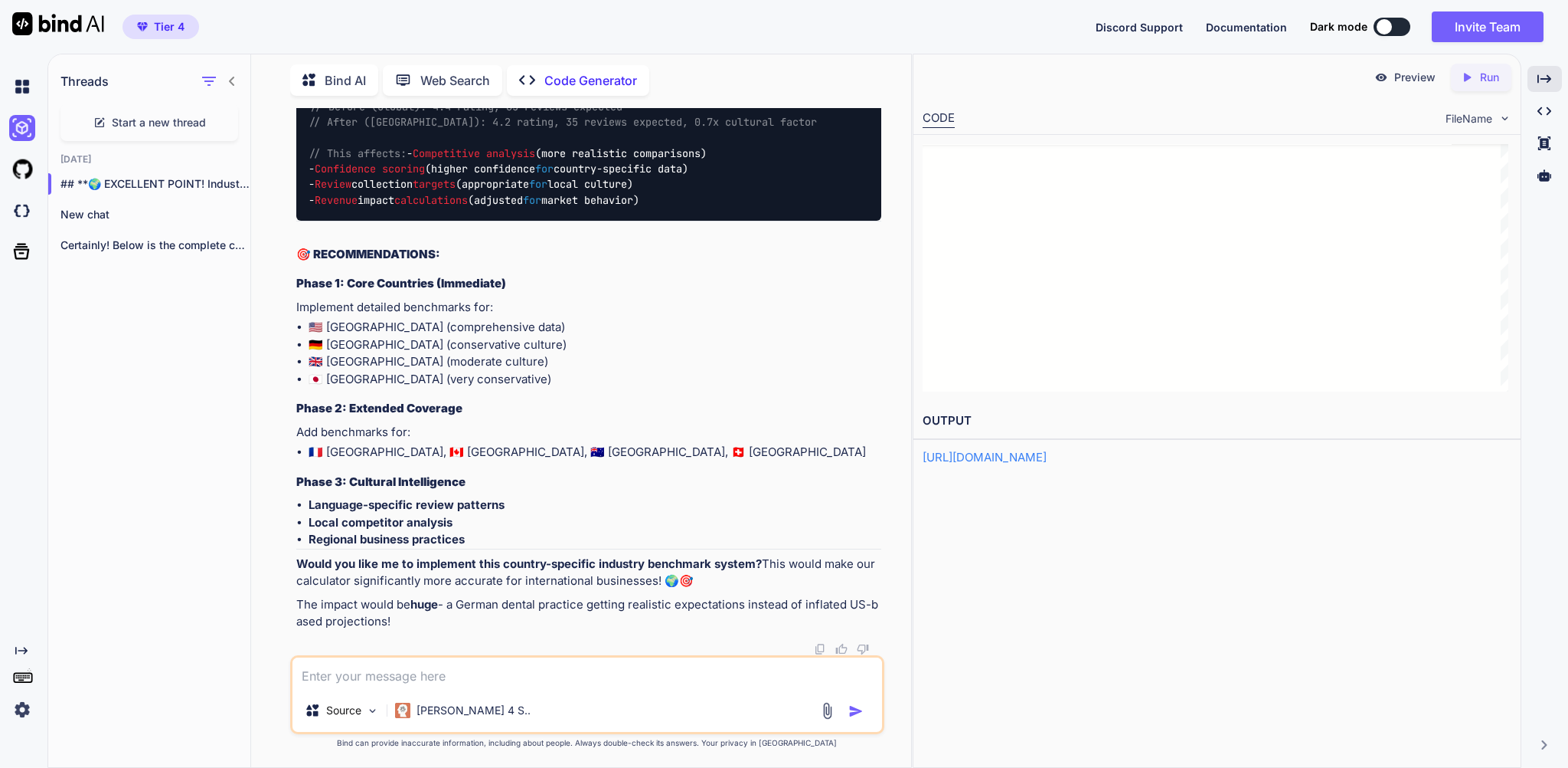
type textarea "// Currently using same benchmarks globally { value: 'dental_general', label: '…"
type textarea "x"
type textarea "i"
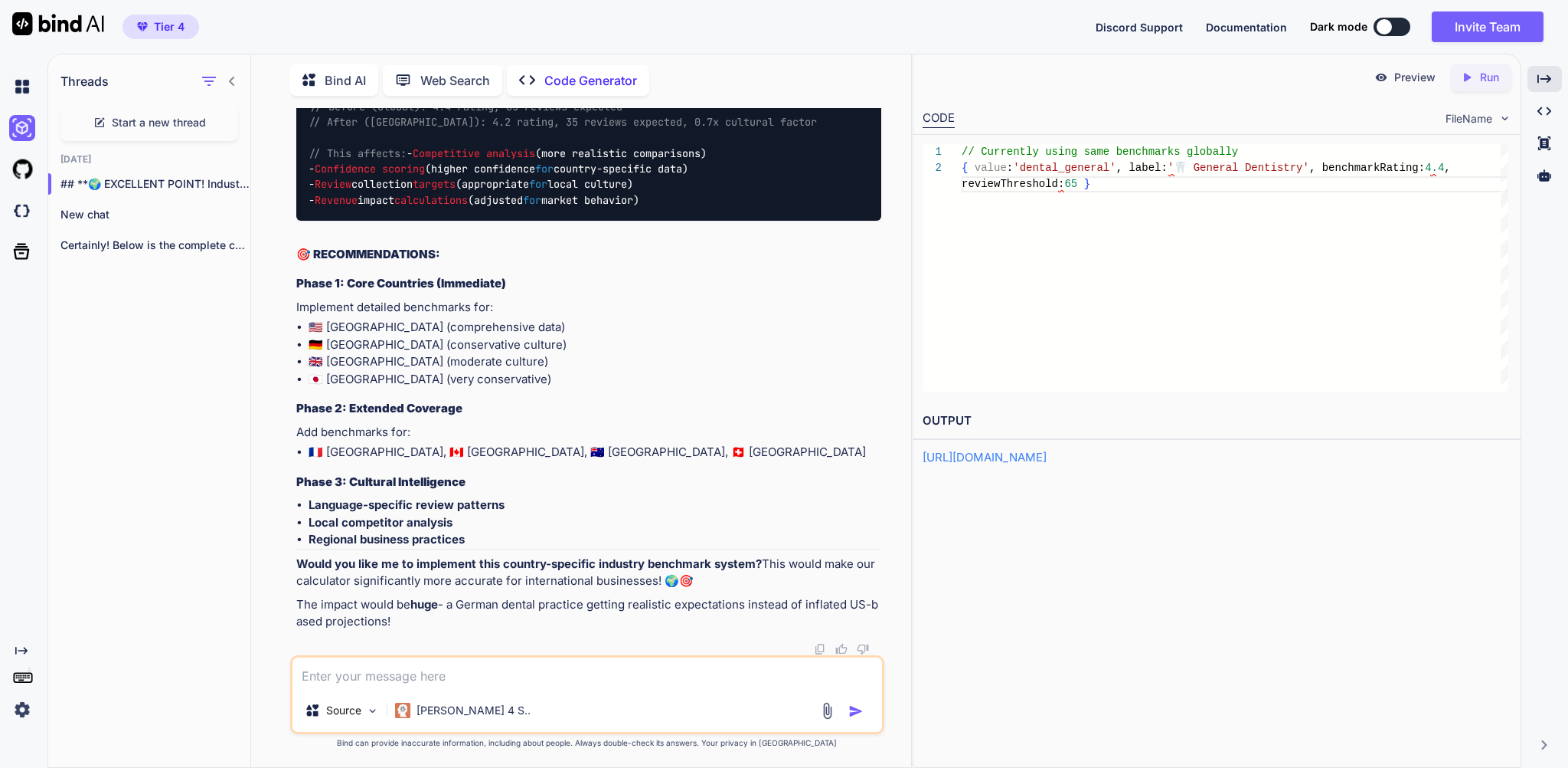
type textarea "x"
type textarea "i"
type textarea "x"
type textarea "i a"
type textarea "x"
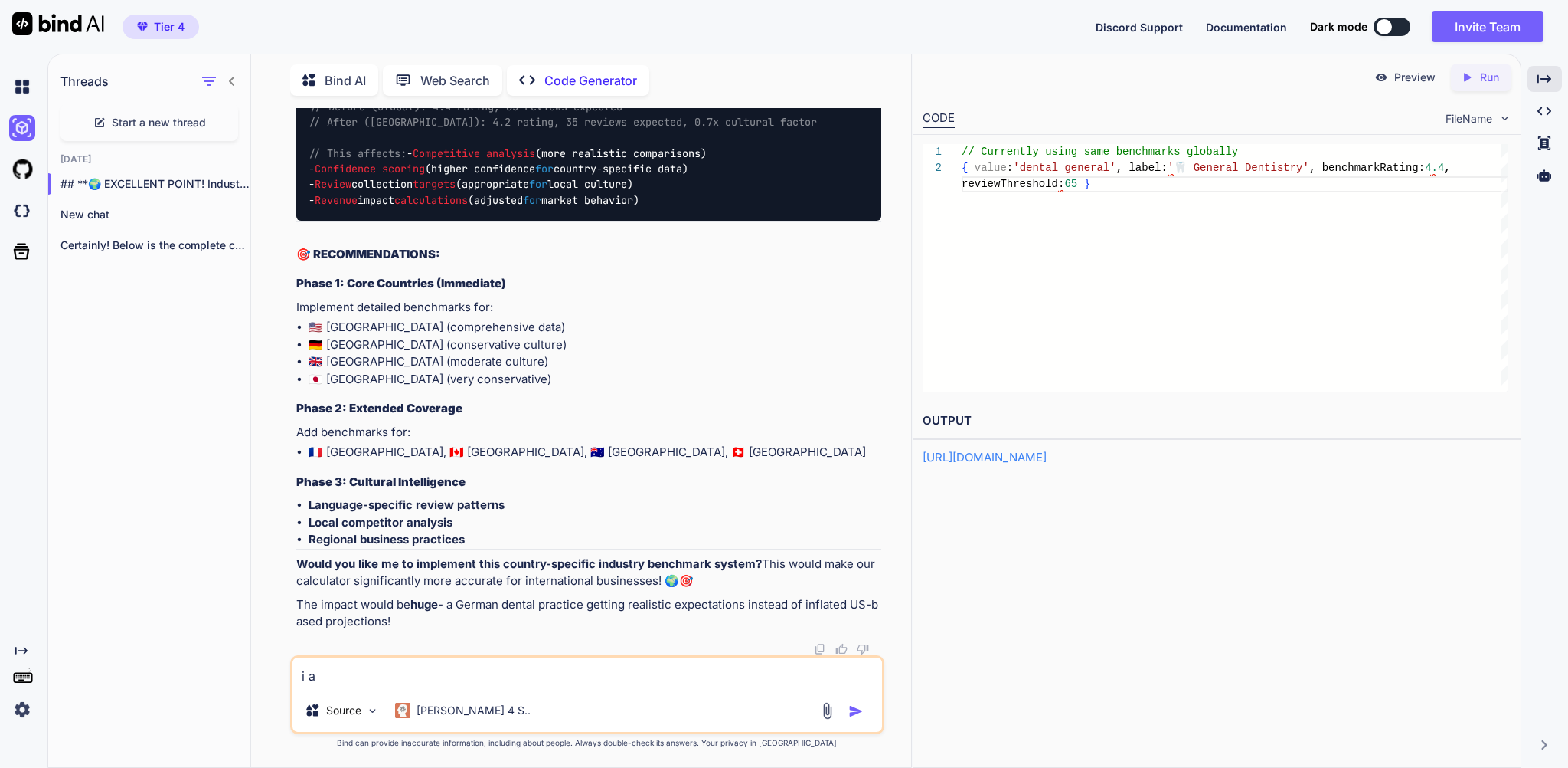
type textarea "i al"
type textarea "x"
type textarea "i als"
type textarea "x"
type textarea "i also"
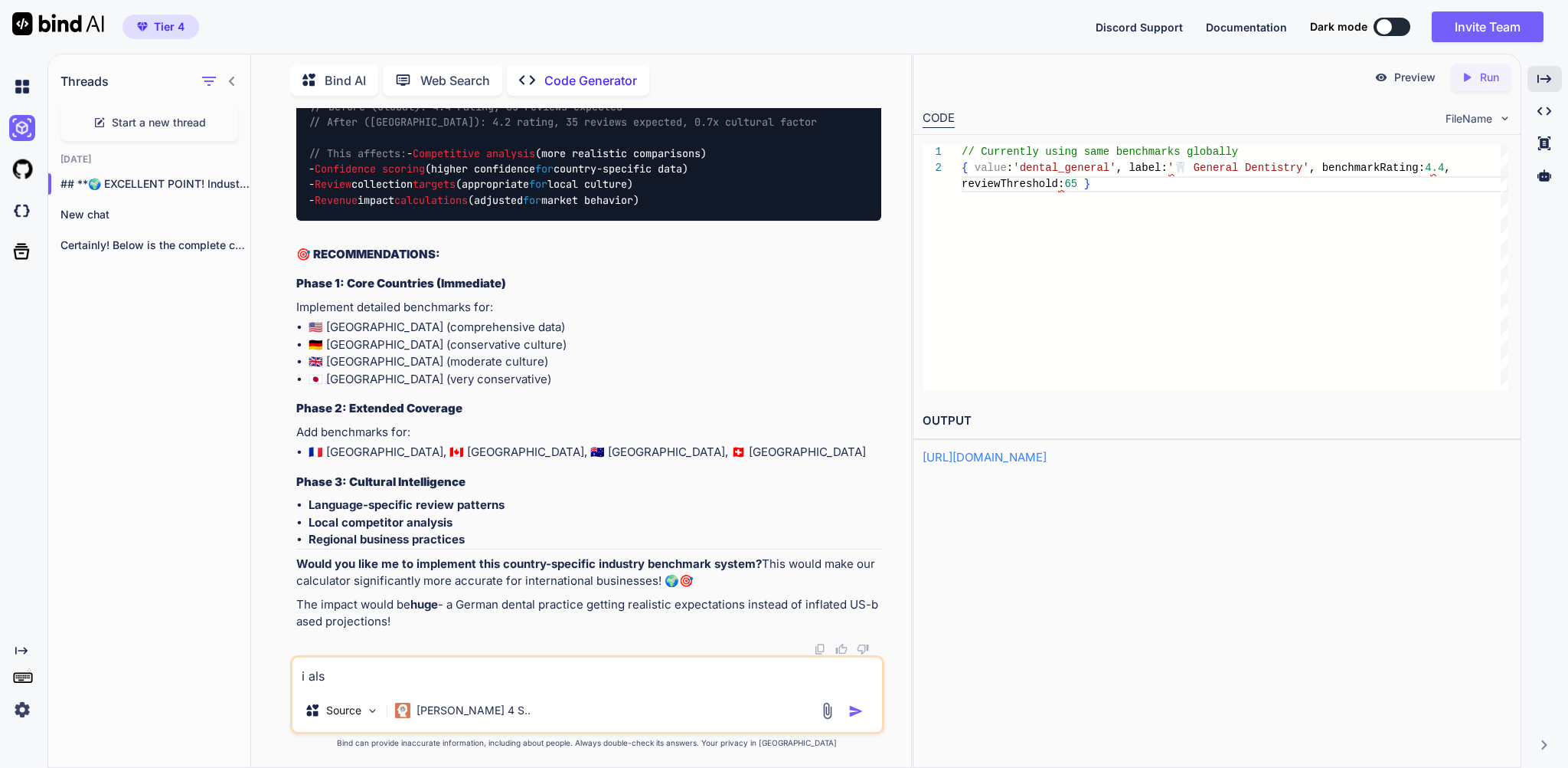
type textarea "x"
type textarea "i also"
type textarea "x"
type textarea "i also m"
type textarea "x"
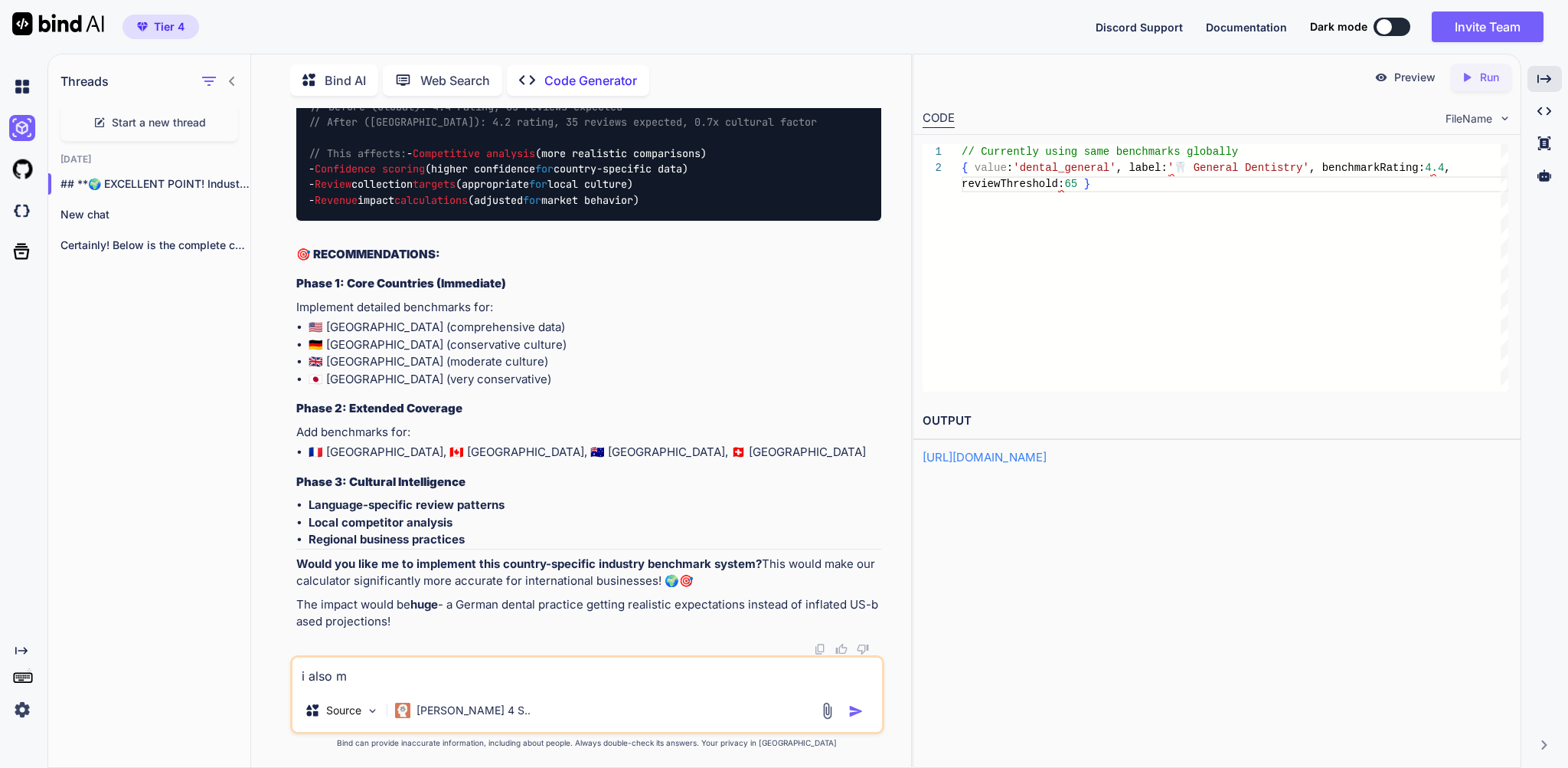
type textarea "i also me"
type textarea "x"
type textarea "i also mea"
type textarea "x"
type textarea "i also mean"
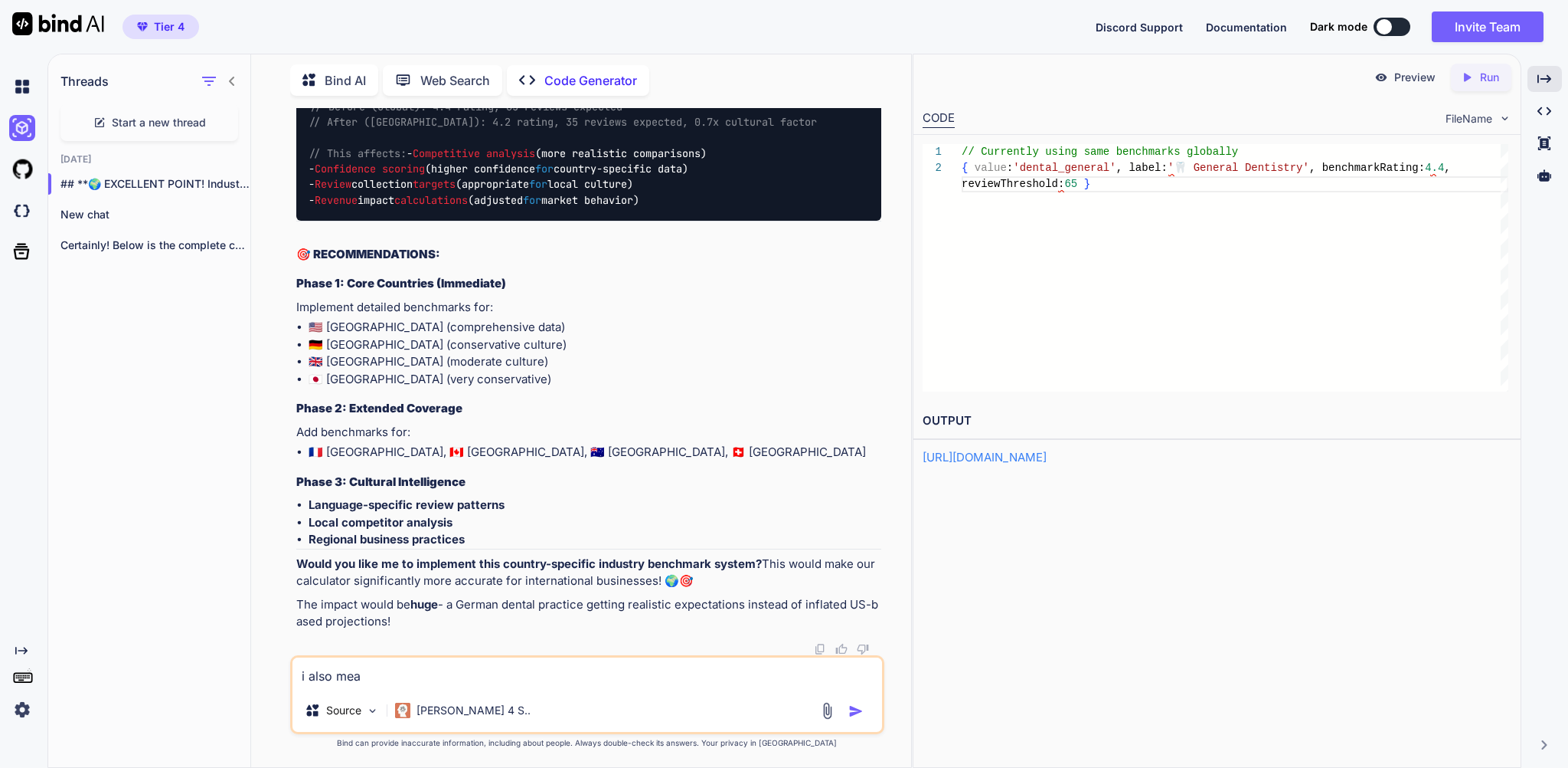
type textarea "x"
type textarea "i also mean"
type textarea "x"
type textarea "i also mean t"
type textarea "x"
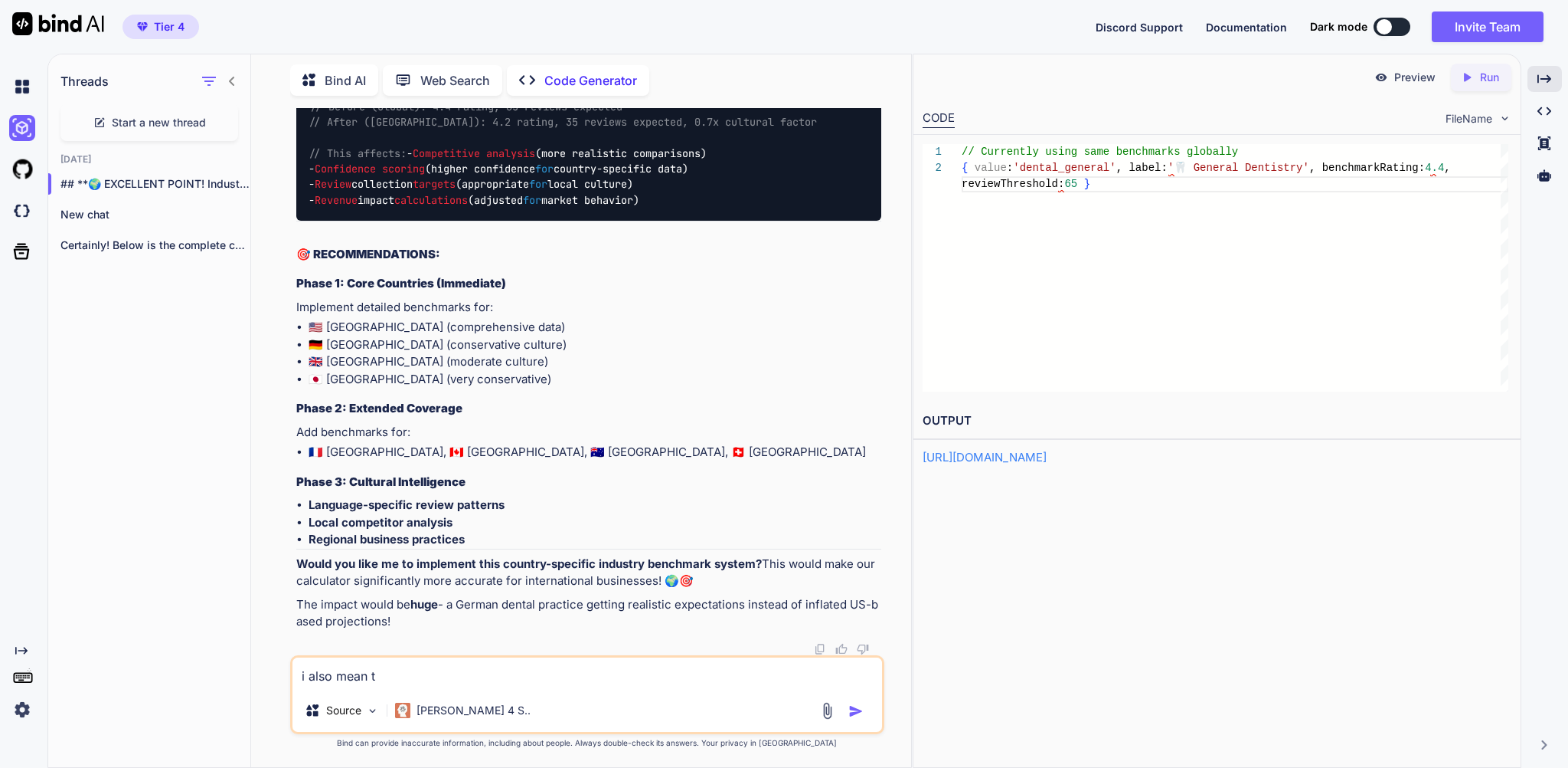
type textarea "i also mean th"
type textarea "x"
type textarea "i also mean the"
type textarea "x"
type textarea "i also mean the"
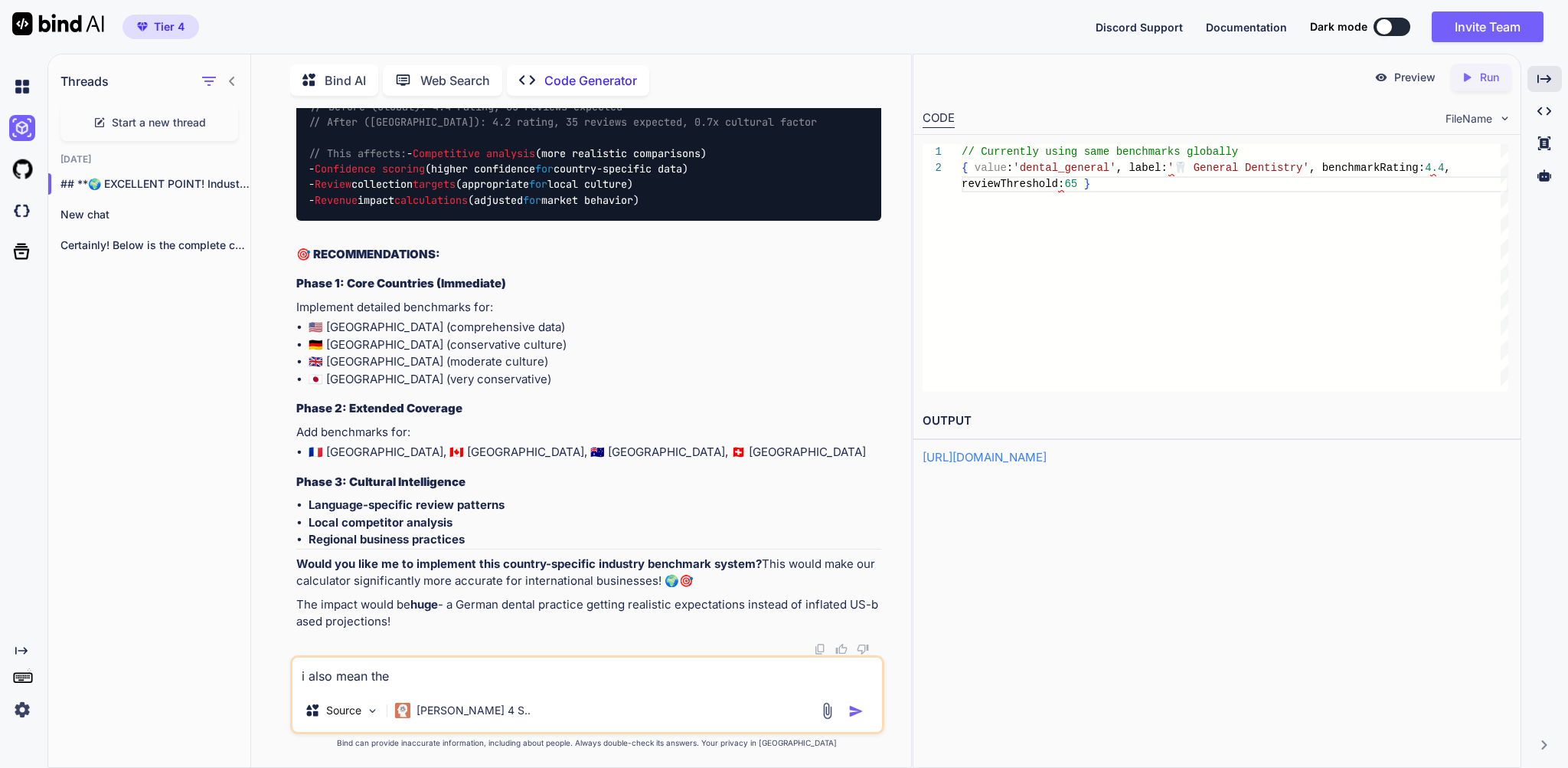
type textarea "x"
type textarea "i also mean the i"
type textarea "x"
type textarea "i also mean the in"
type textarea "x"
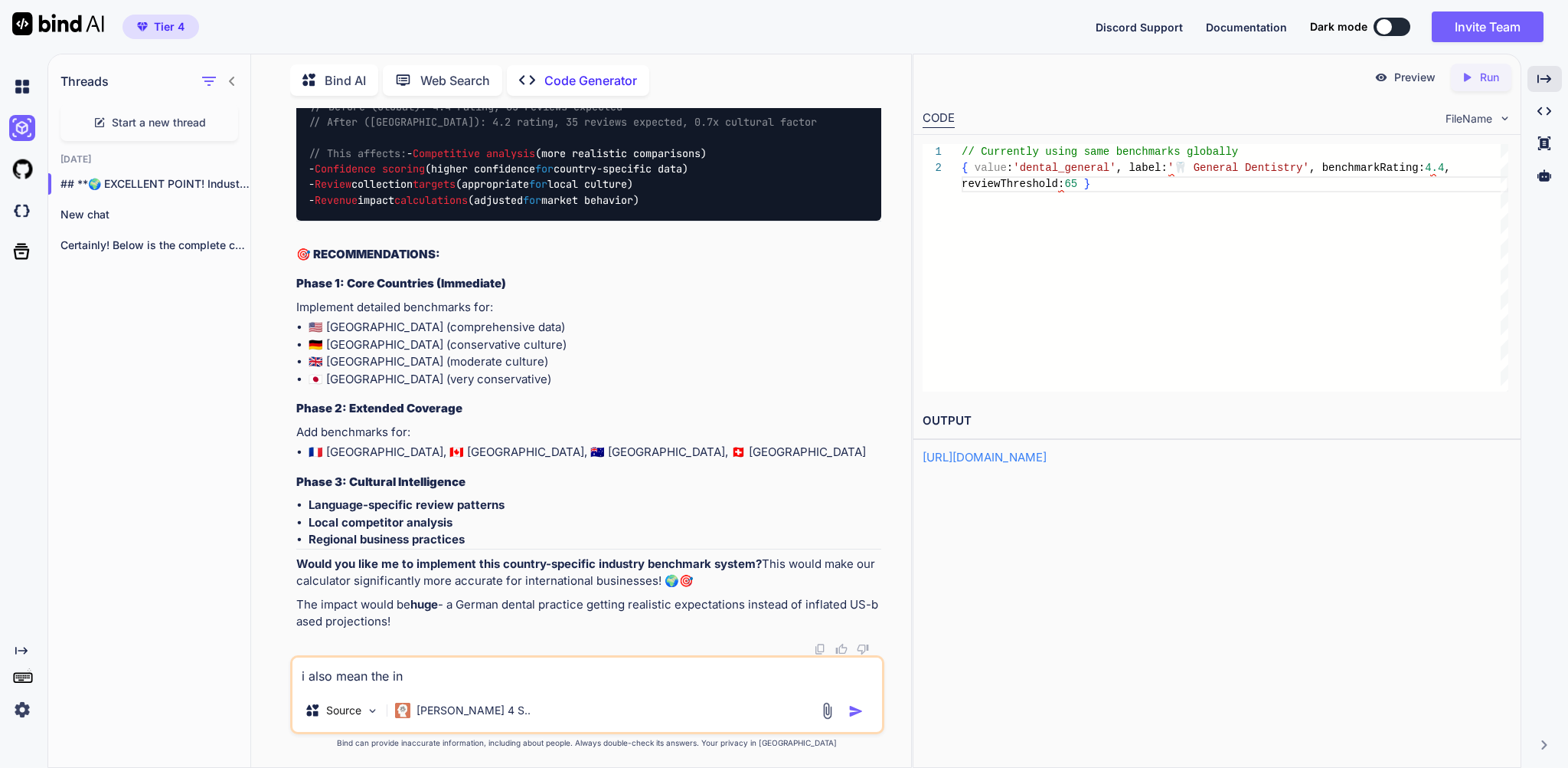
type textarea "i also mean the ind"
type textarea "x"
type textarea "i also mean the indu"
type textarea "x"
type textarea "i also mean the indus"
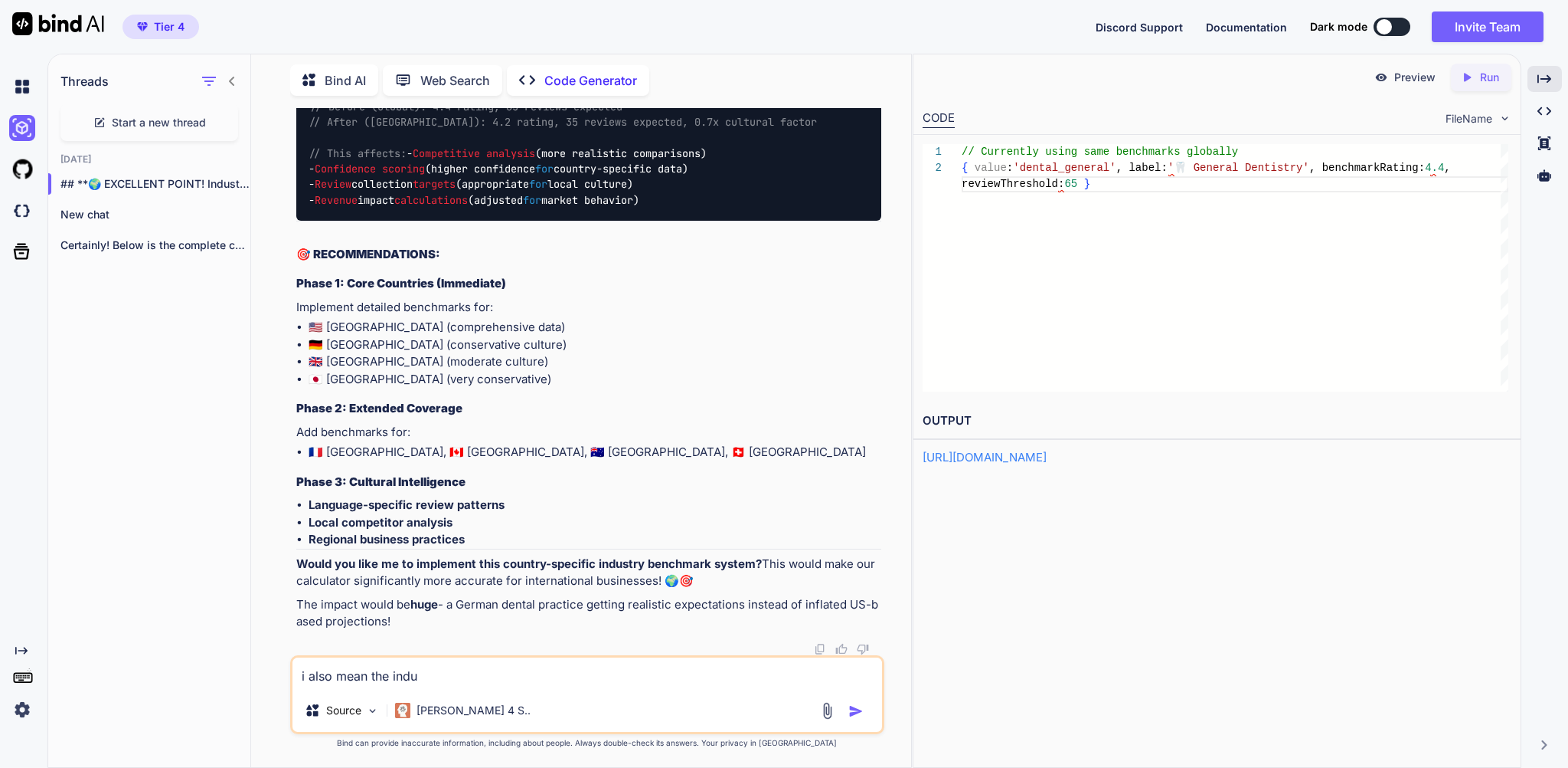
type textarea "x"
type textarea "i also mean the indust"
type textarea "x"
type textarea "i also mean the industr"
type textarea "x"
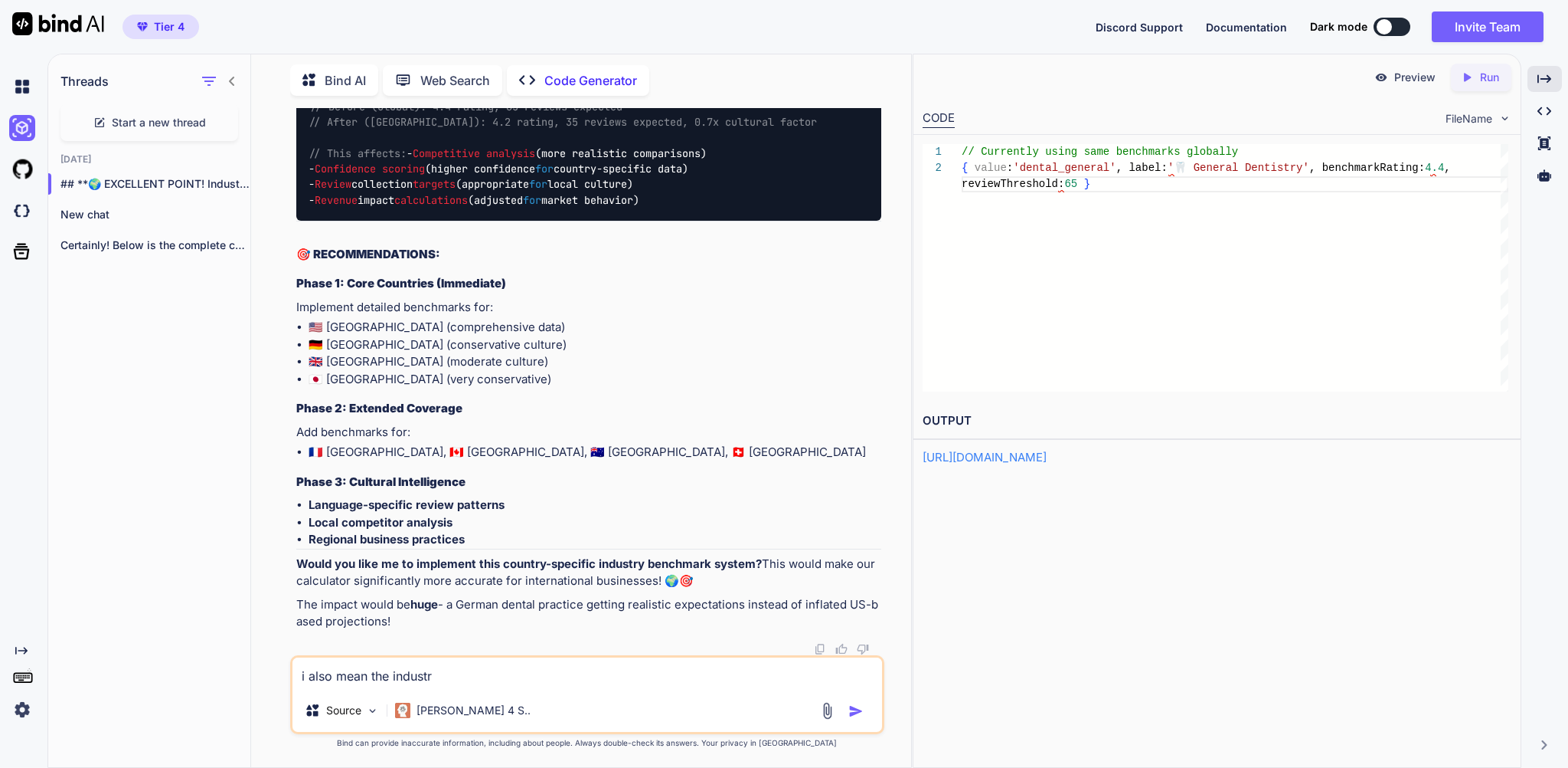
type textarea "i also mean the industry"
type textarea "x"
type textarea "i also mean the industry"
type textarea "x"
type textarea "i also mean the industry a"
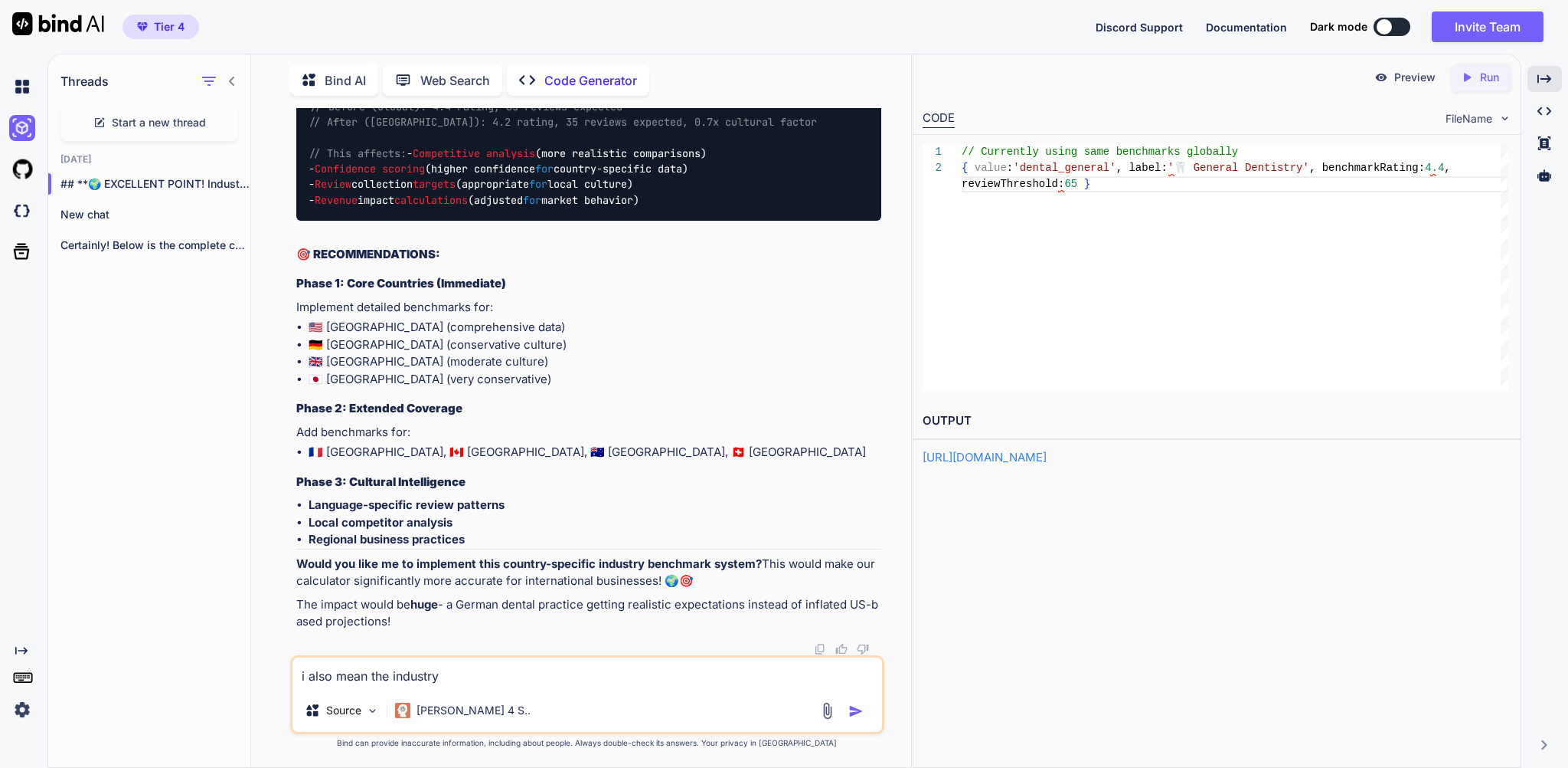
type textarea "x"
type textarea "i also mean the industry av"
type textarea "x"
type textarea "i also mean the industry ava"
type textarea "x"
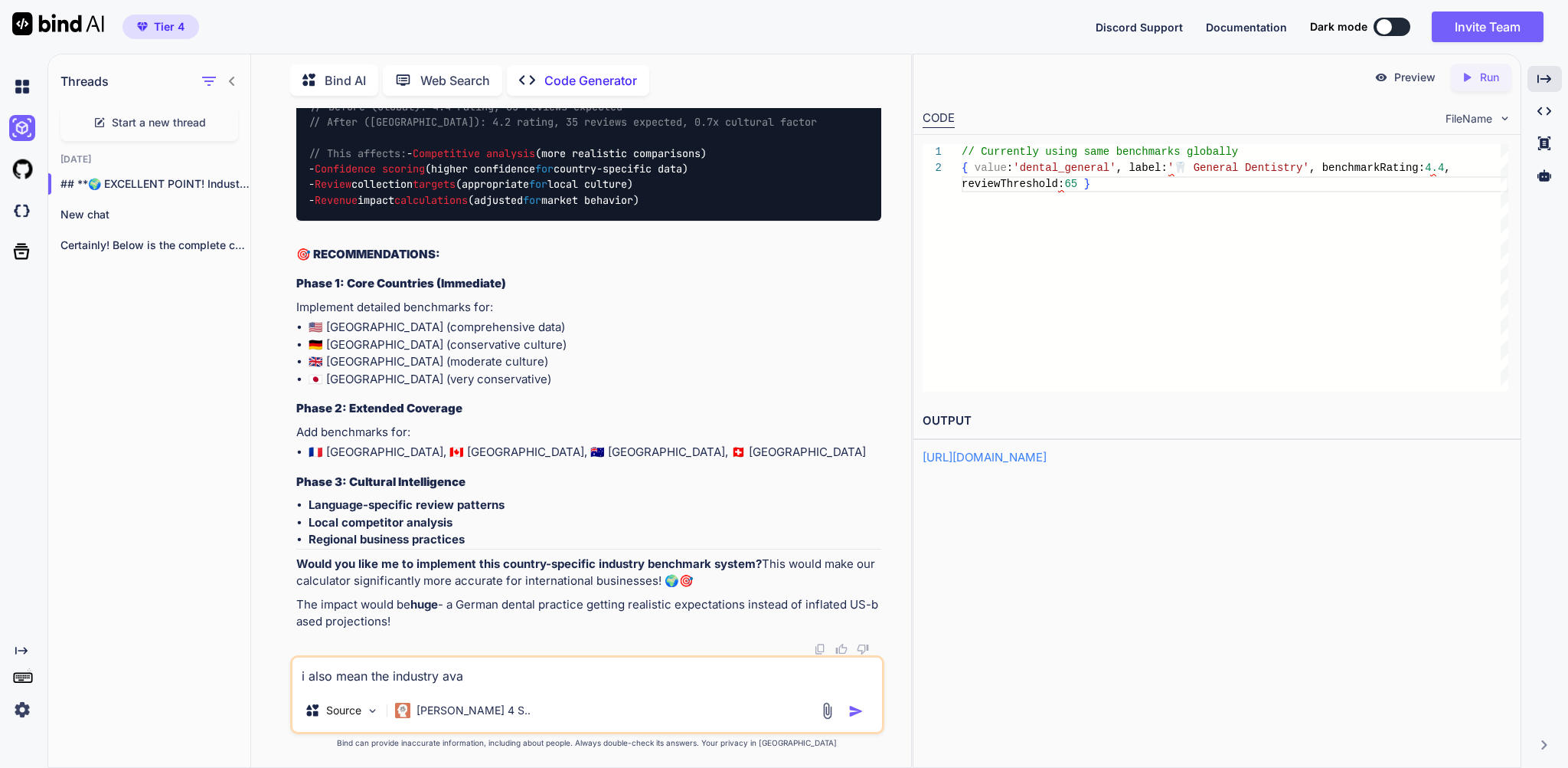
type textarea "i also mean the industry avar"
type textarea "x"
type textarea "i also mean the industry avara"
type textarea "x"
type textarea "i also mean the industry avarag"
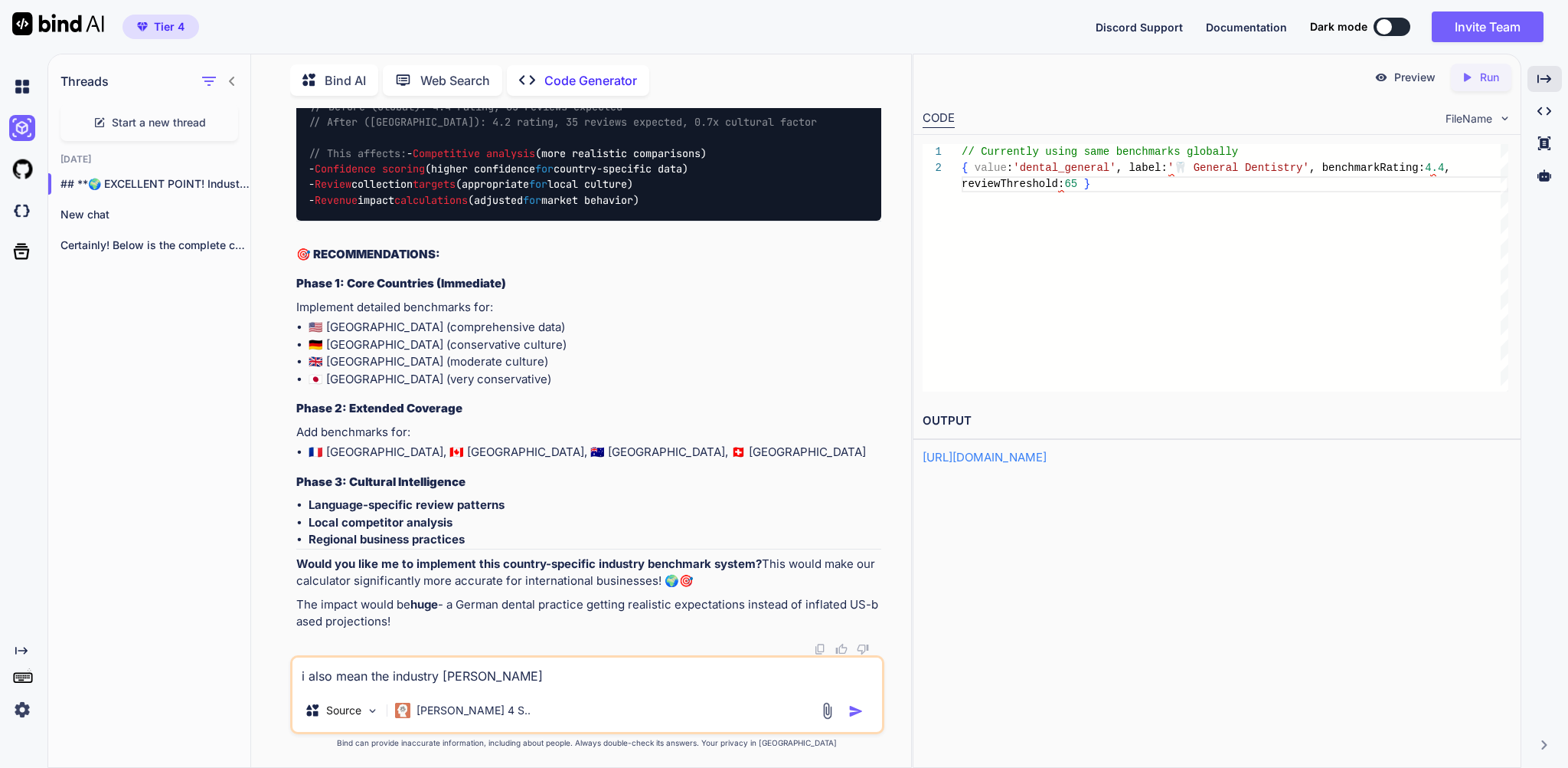
type textarea "x"
type textarea "i also mean the industry avarage"
type textarea "x"
type textarea "i also mean the industry avarage"
type textarea "x"
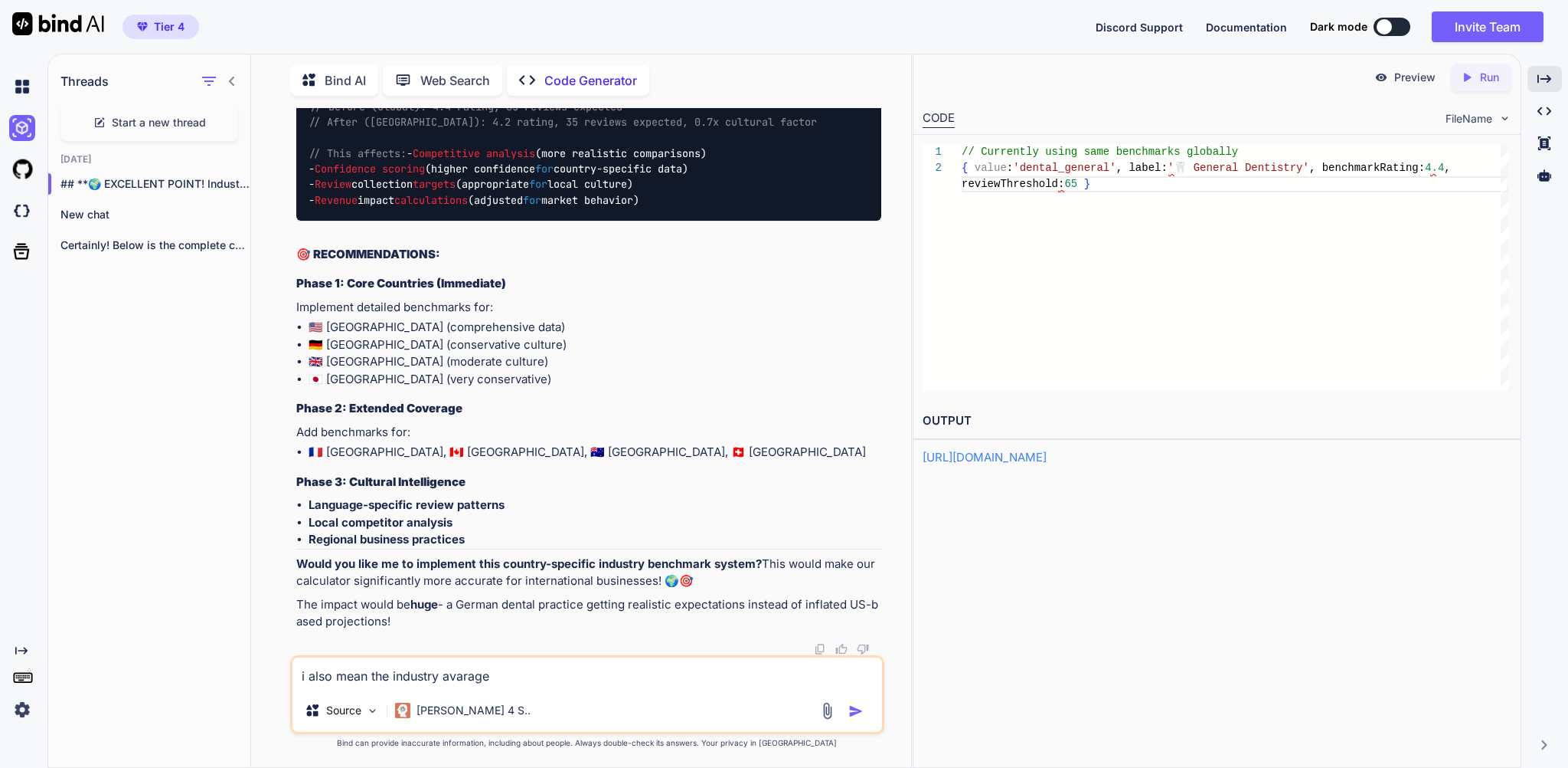
type textarea "i also mean the industry avarage f"
type textarea "x"
type textarea "i also mean the industry avarage fo"
type textarea "x"
type textarea "i also mean the industry avarage for"
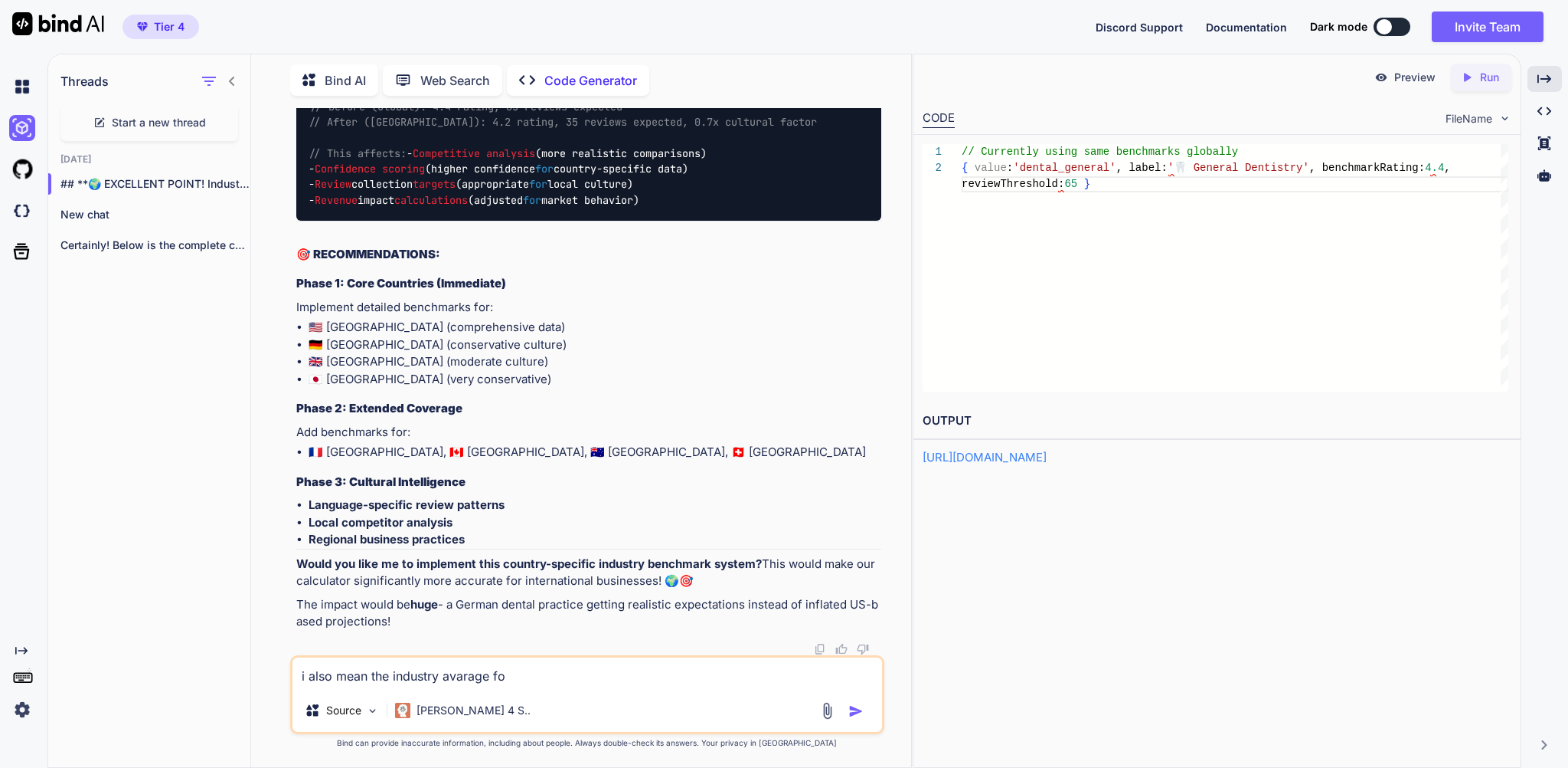
type textarea "x"
type textarea "i also mean the industry avarage for"
type textarea "x"
type textarea "i also mean the industry avarage for t"
type textarea "x"
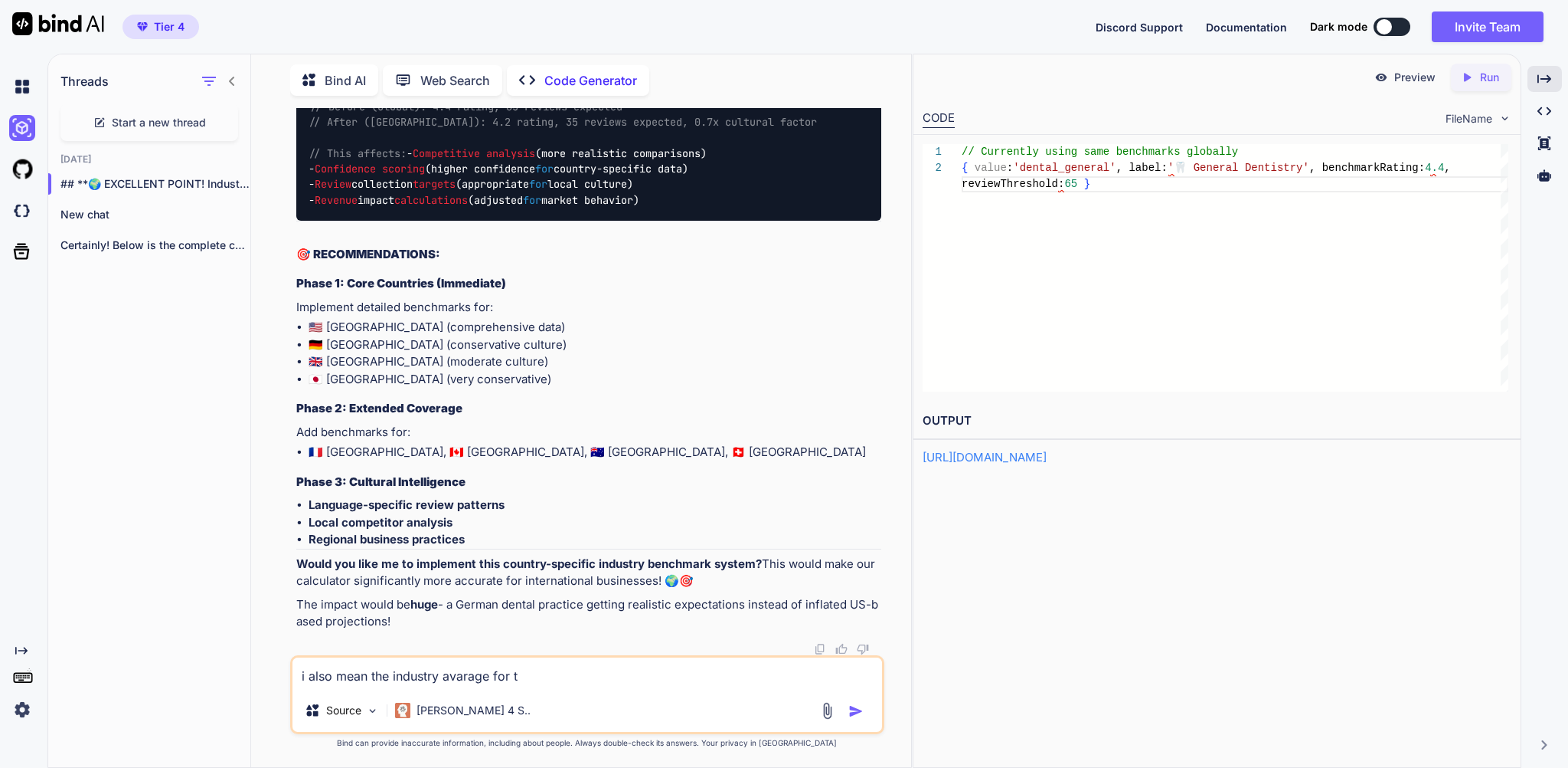
type textarea "i also mean the industry avarage for th"
type textarea "x"
type textarea "i also mean the industry avarage for the"
type textarea "x"
type textarea "i also mean the industry avarage for the"
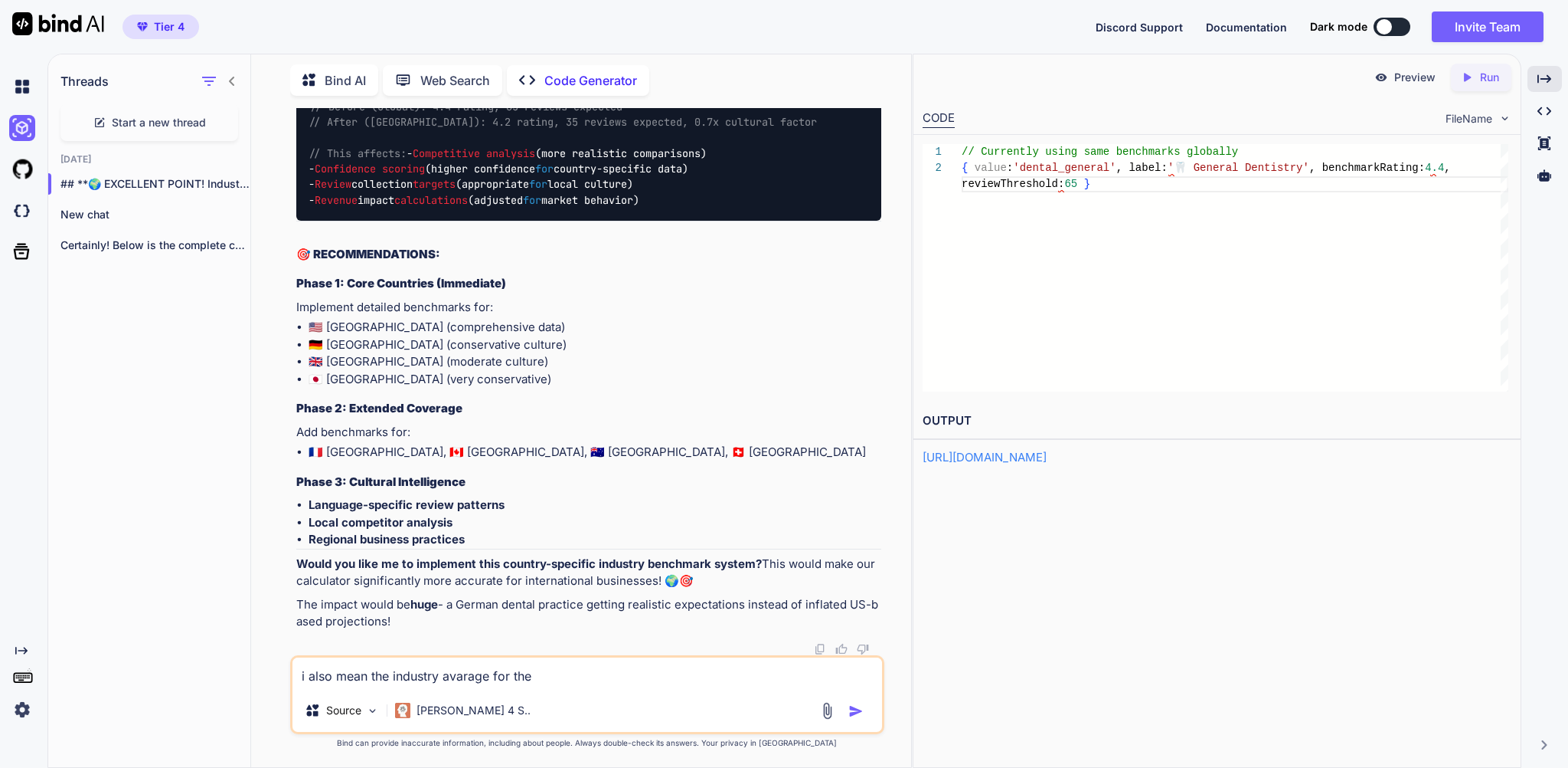
type textarea "x"
type textarea "i also mean the industry avarage for the r"
type textarea "x"
type textarea "i also mean the industry avarage for the re"
type textarea "x"
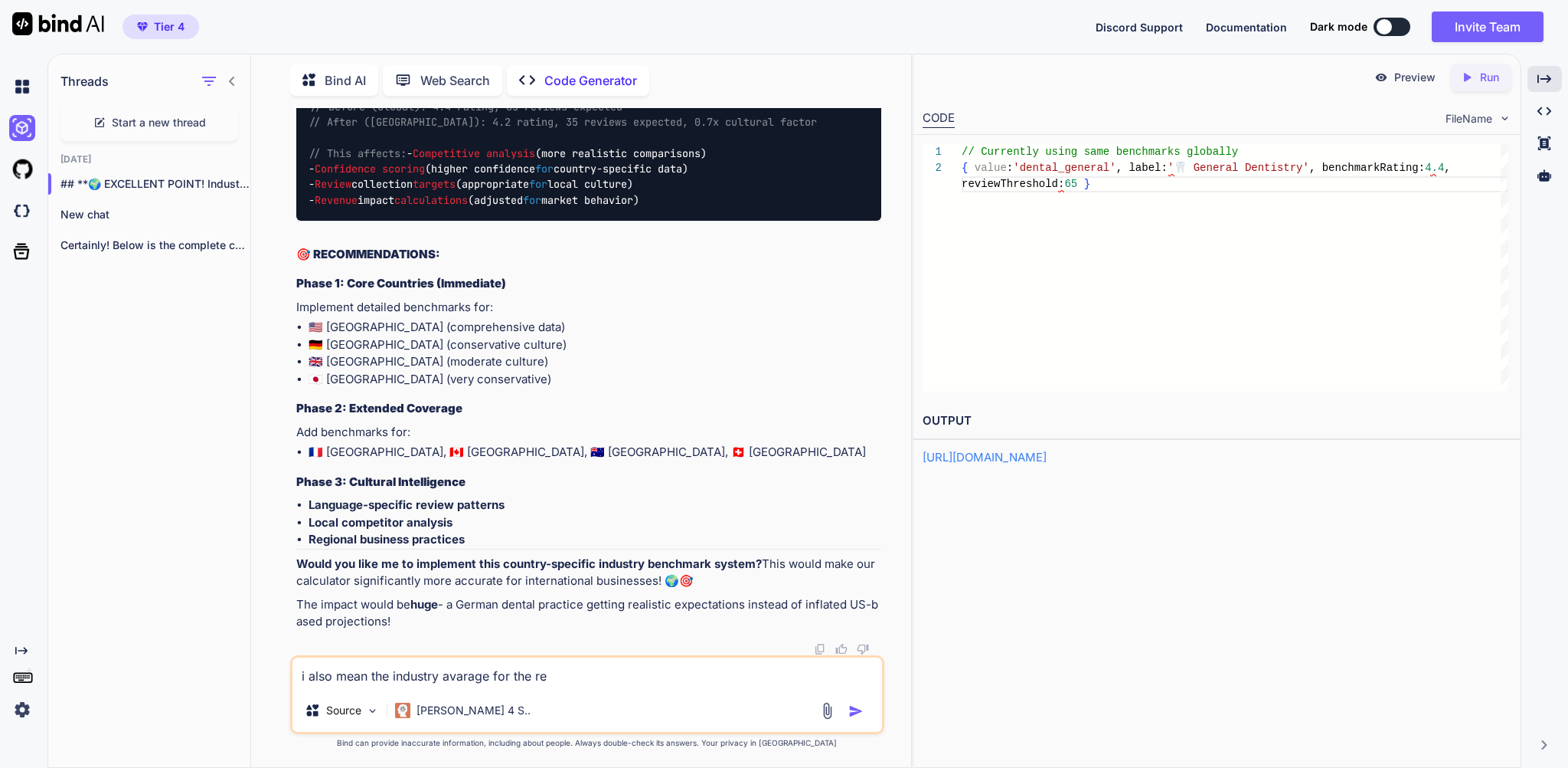
type textarea "i also mean the industry avarage for the rev"
type textarea "x"
type textarea "i also mean the industry avarage for the reve"
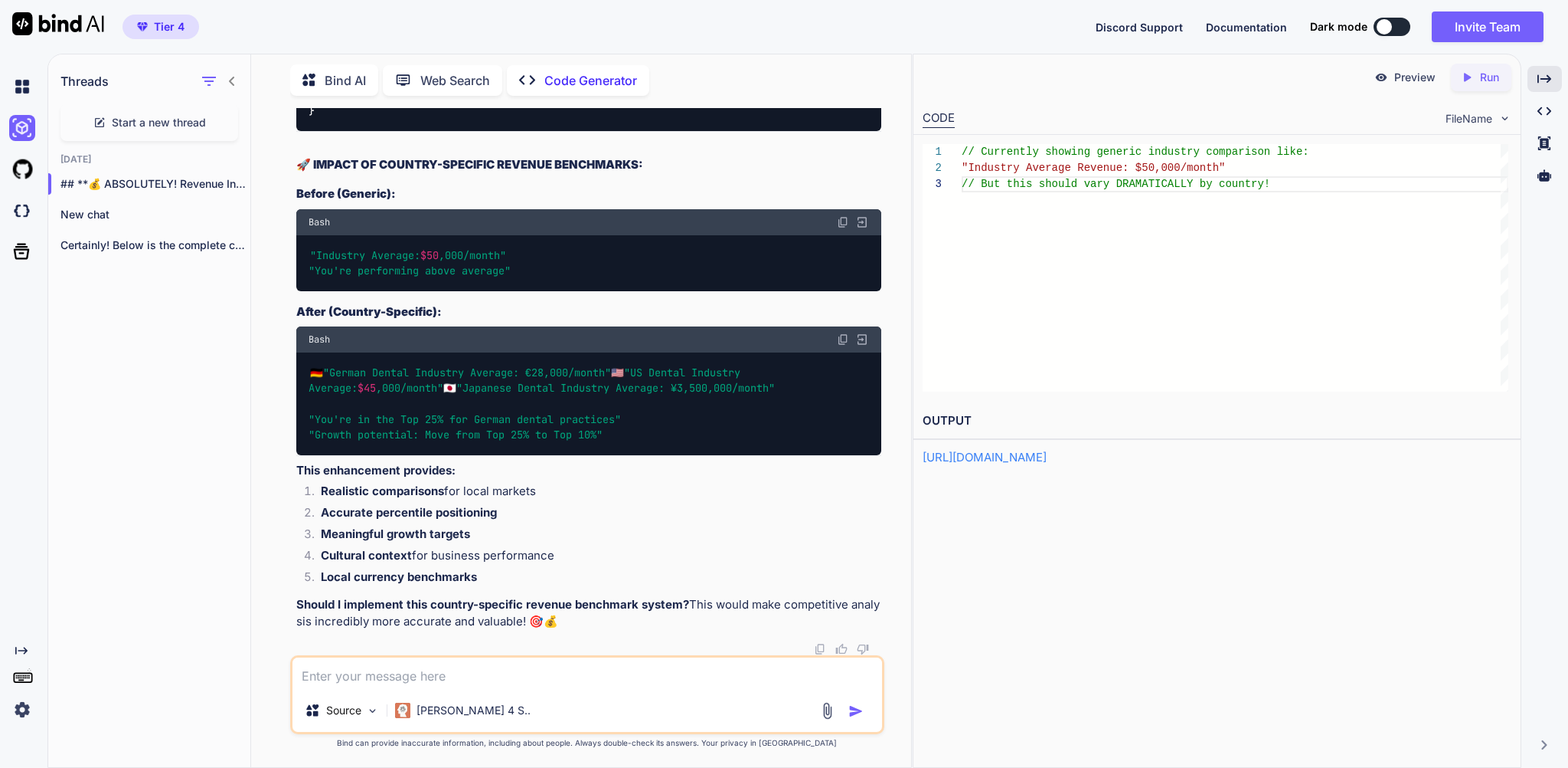
scroll to position [385160, 0]
click at [410, 673] on textarea at bounding box center [587, 673] width 589 height 31
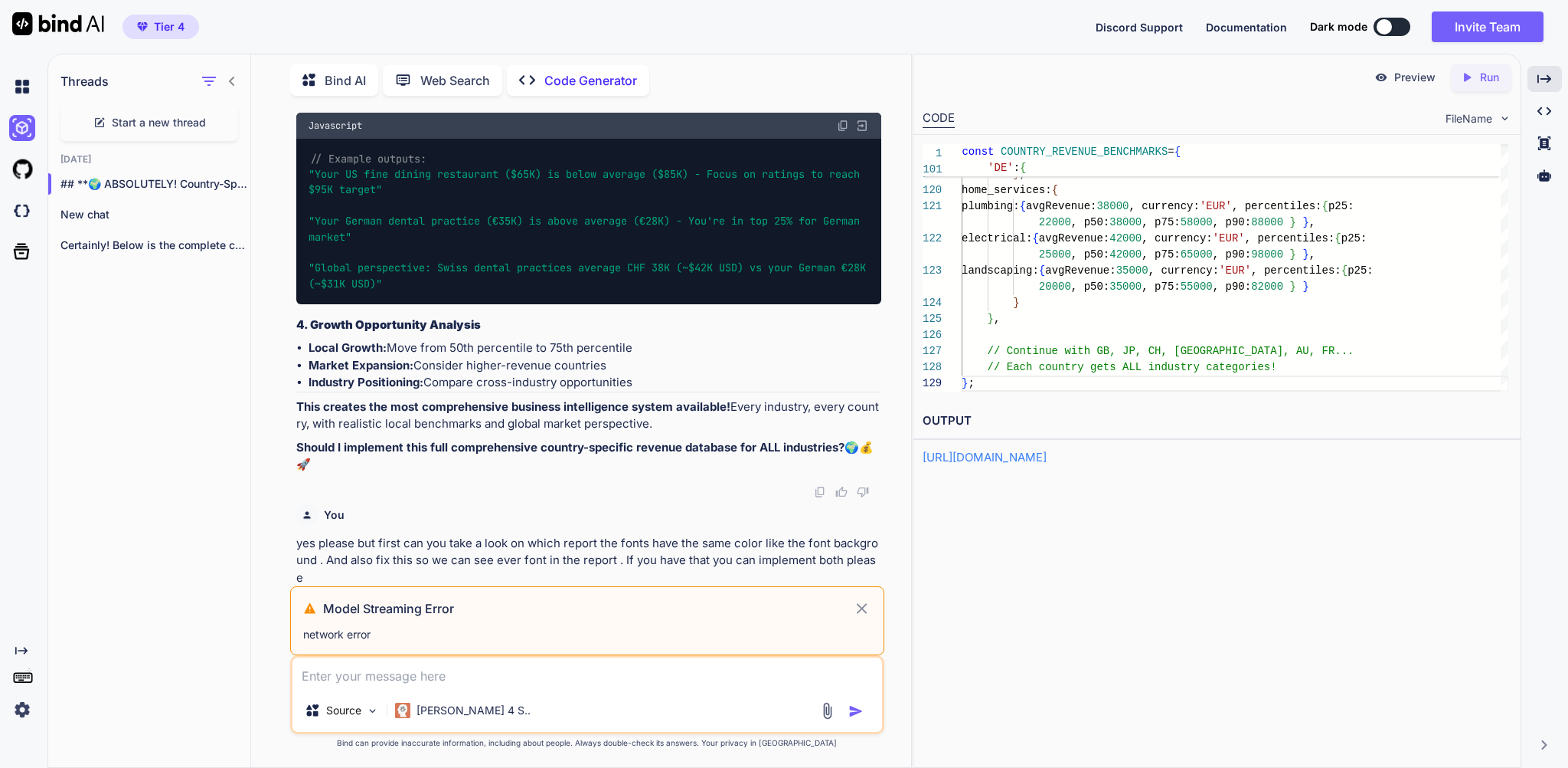
scroll to position [391324, 0]
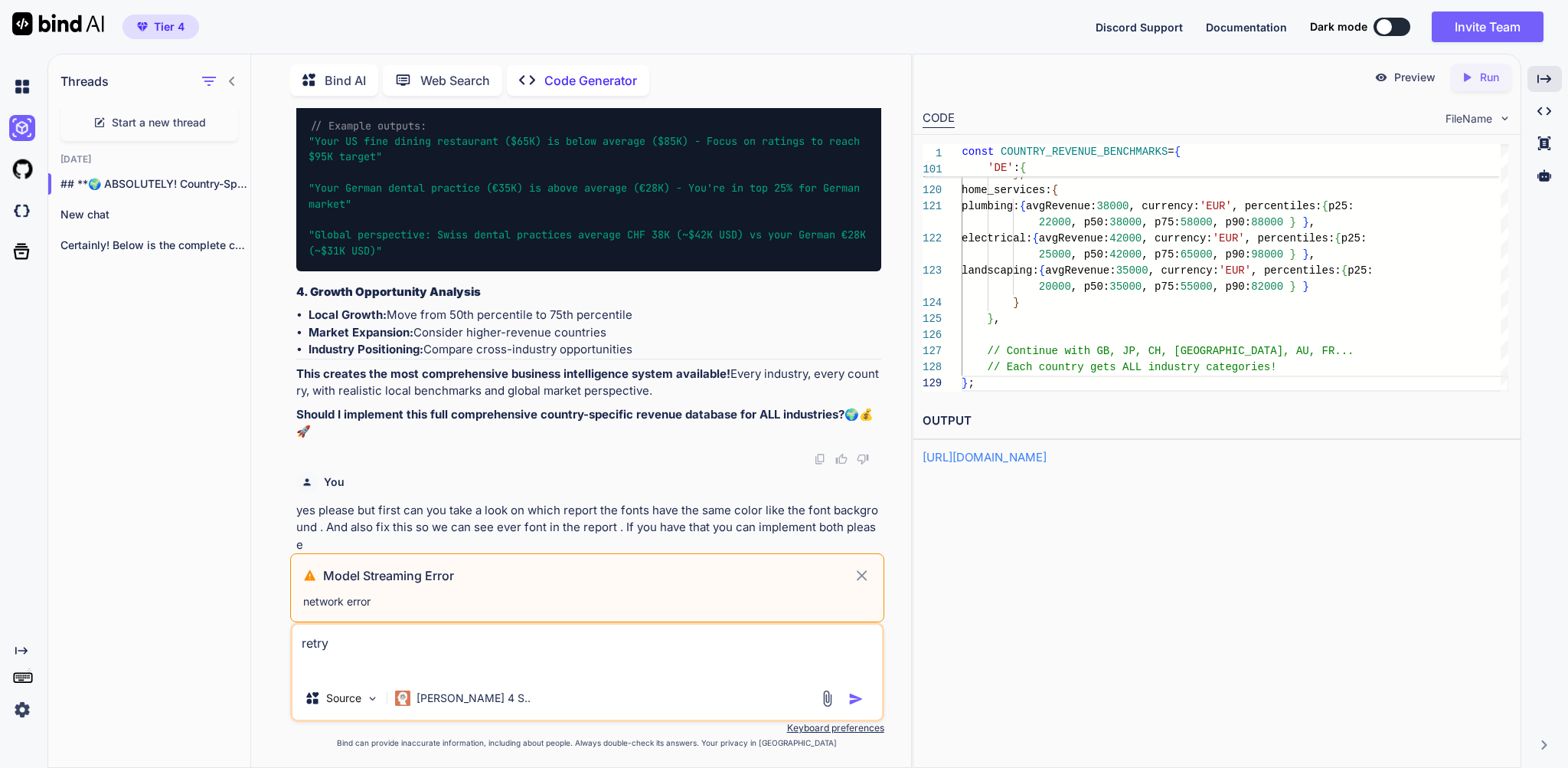
click at [457, 666] on textarea "retry" at bounding box center [587, 650] width 589 height 52
click at [350, 640] on textarea "retry" at bounding box center [587, 650] width 589 height 52
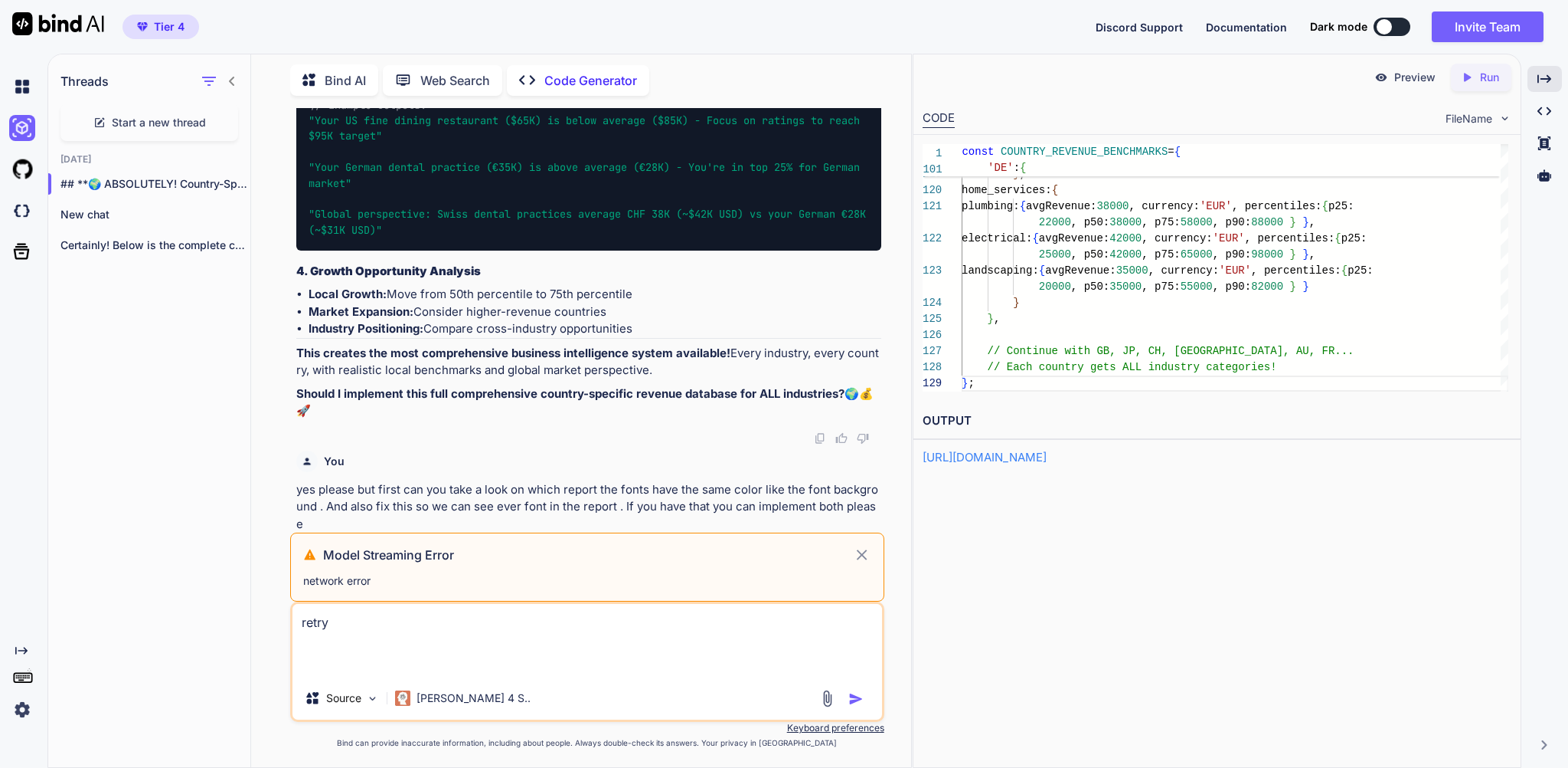
click at [859, 549] on icon at bounding box center [861, 554] width 10 height 10
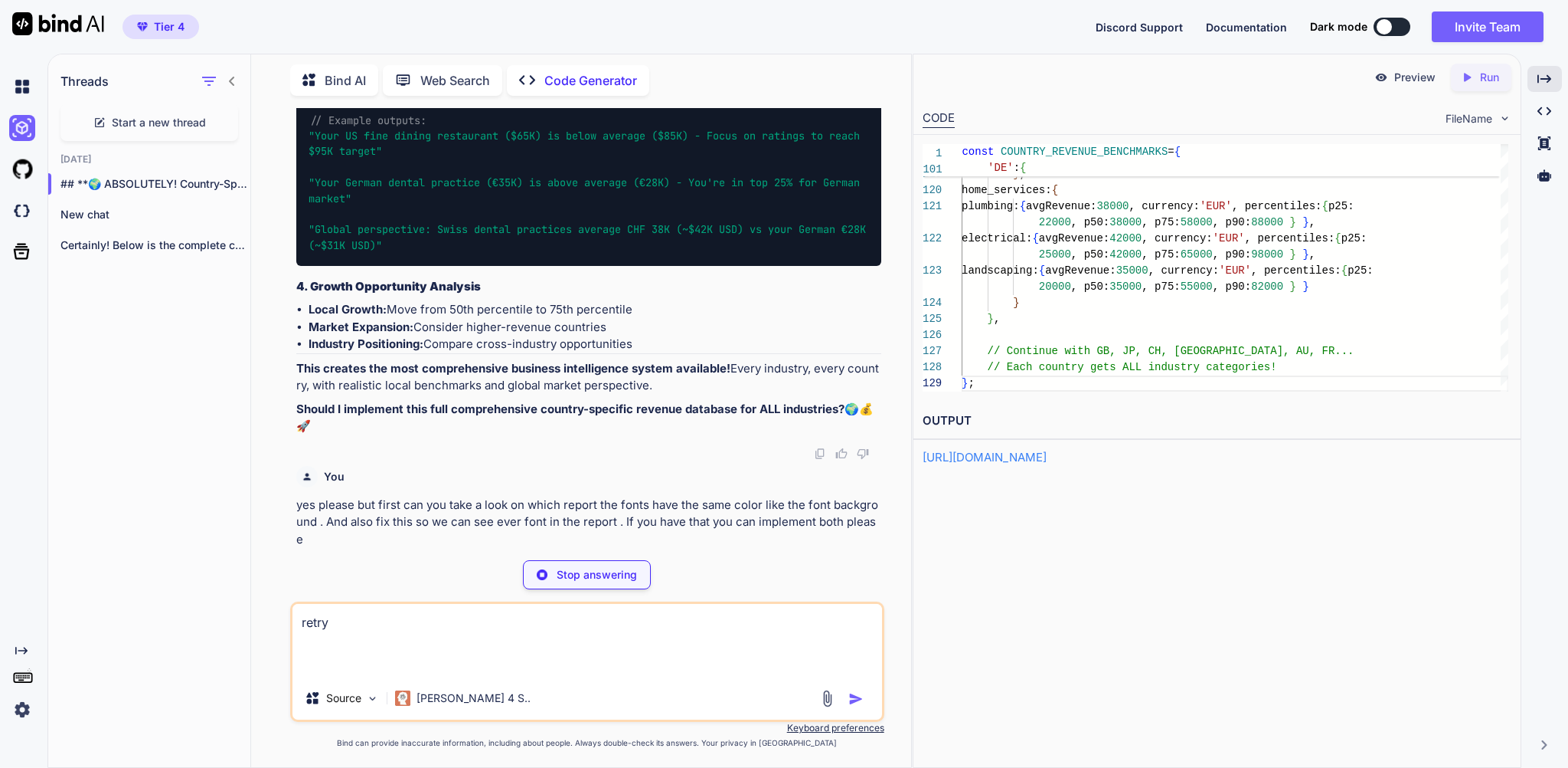
click at [400, 616] on textarea "retry" at bounding box center [587, 640] width 589 height 73
click at [346, 616] on textarea "retry" at bounding box center [587, 640] width 589 height 73
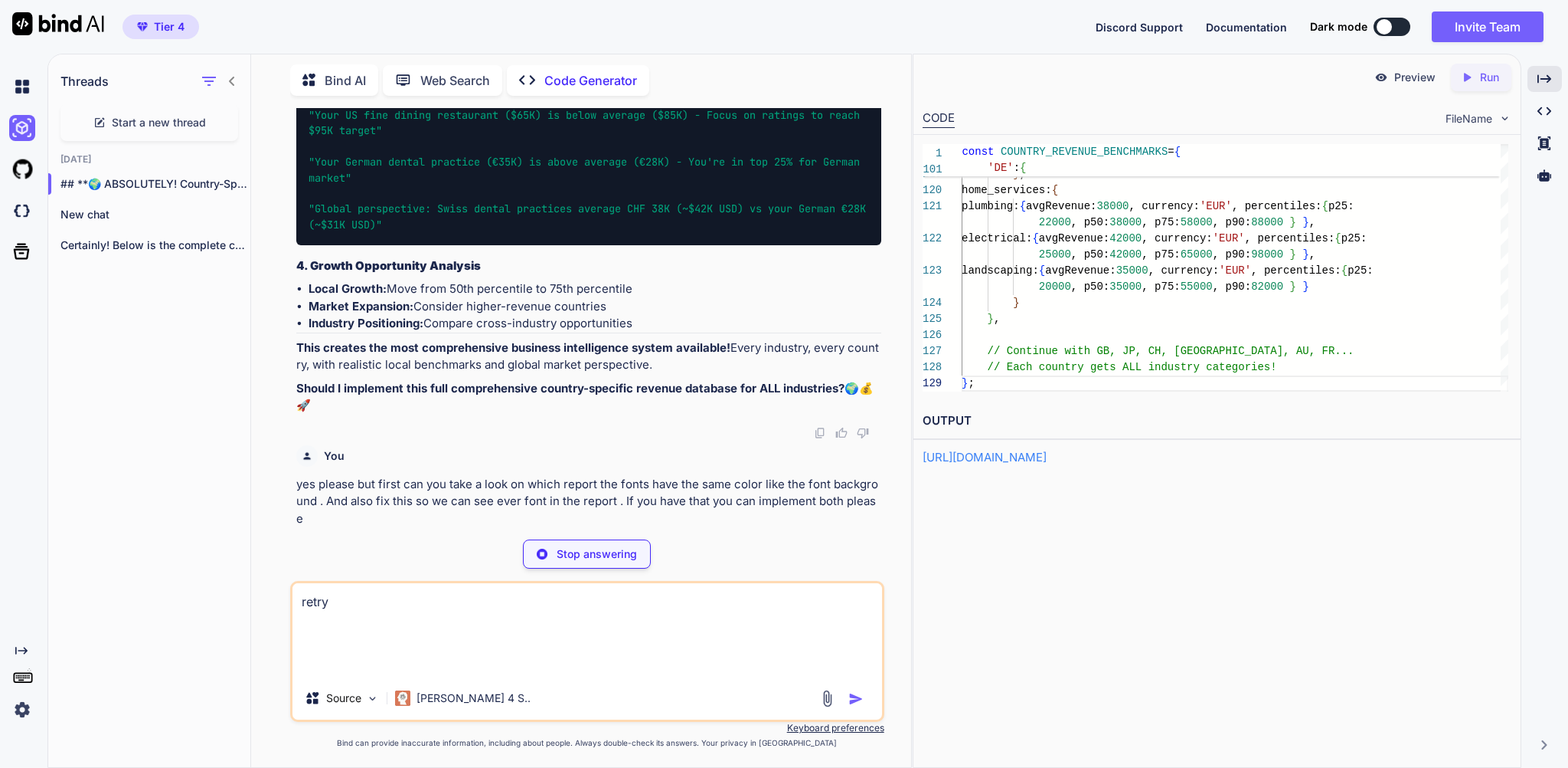
scroll to position [391382, 0]
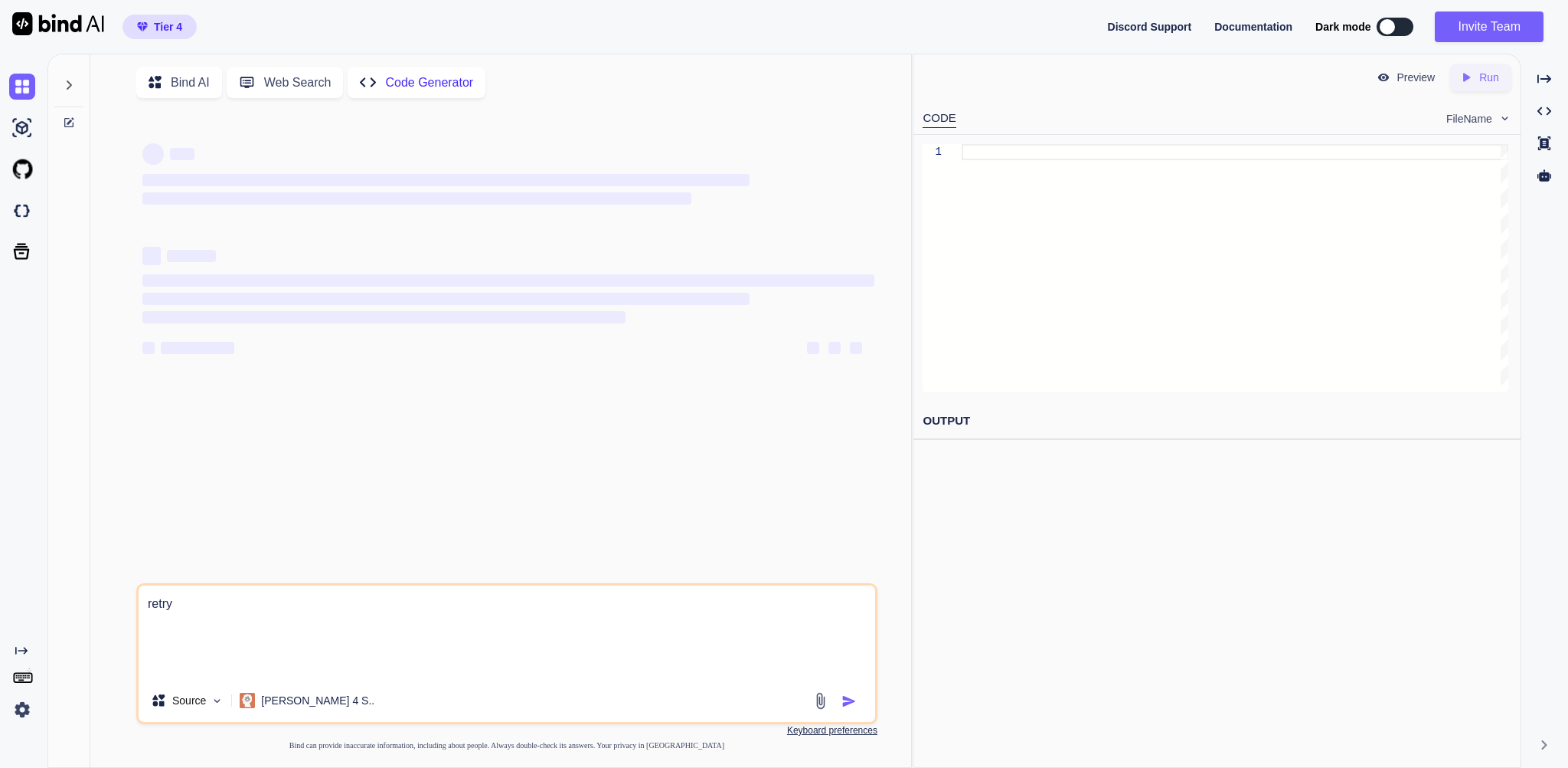
type textarea "x"
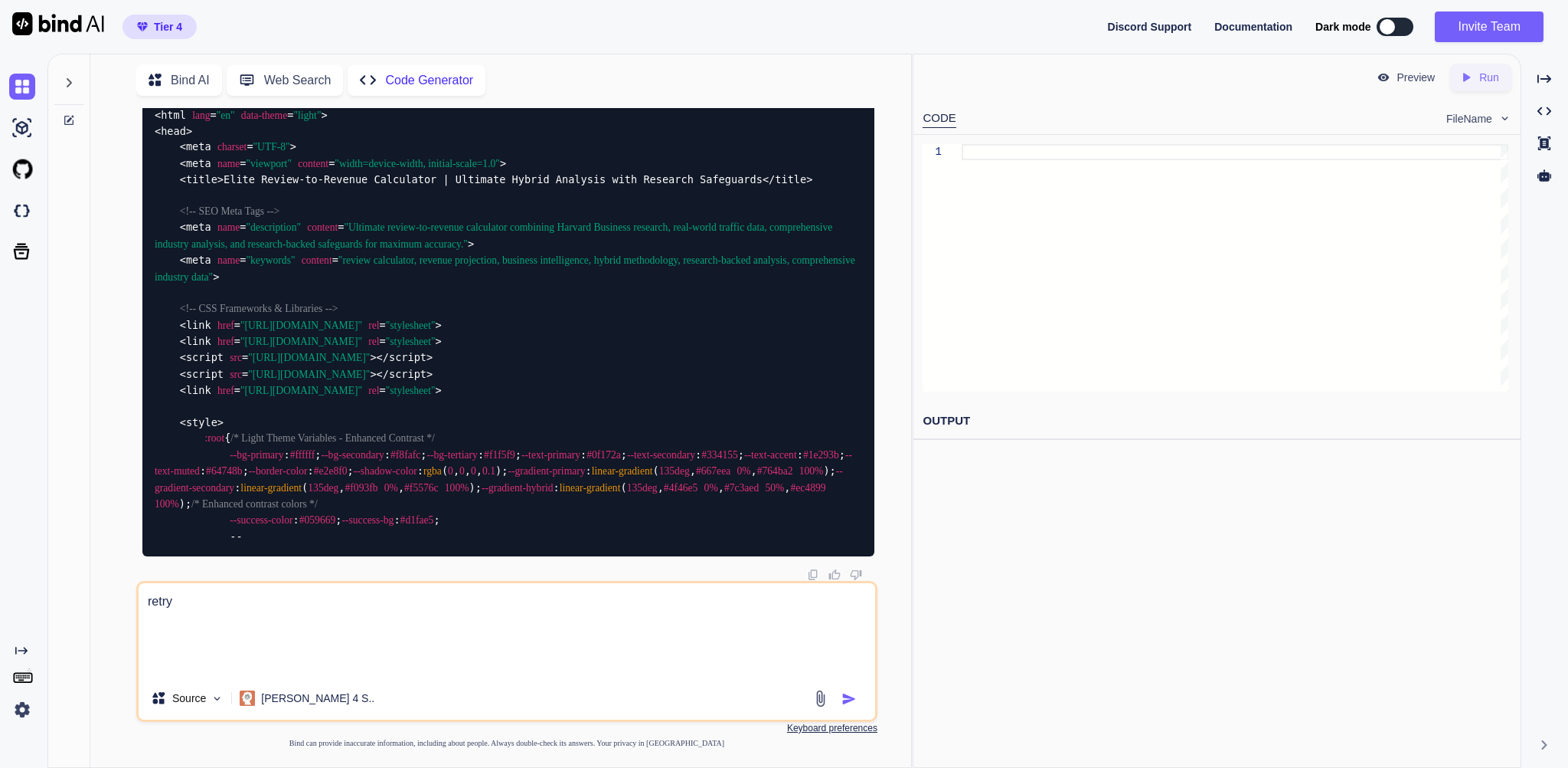
scroll to position [87619, 0]
drag, startPoint x: 197, startPoint y: 588, endPoint x: 100, endPoint y: 579, distance: 97.4
click at [100, 579] on div "Bind AI Web Search Created with Pixso. Code Generator You yes ok now you can ad…" at bounding box center [500, 412] width 820 height 709
type textarea "p"
type textarea "x"
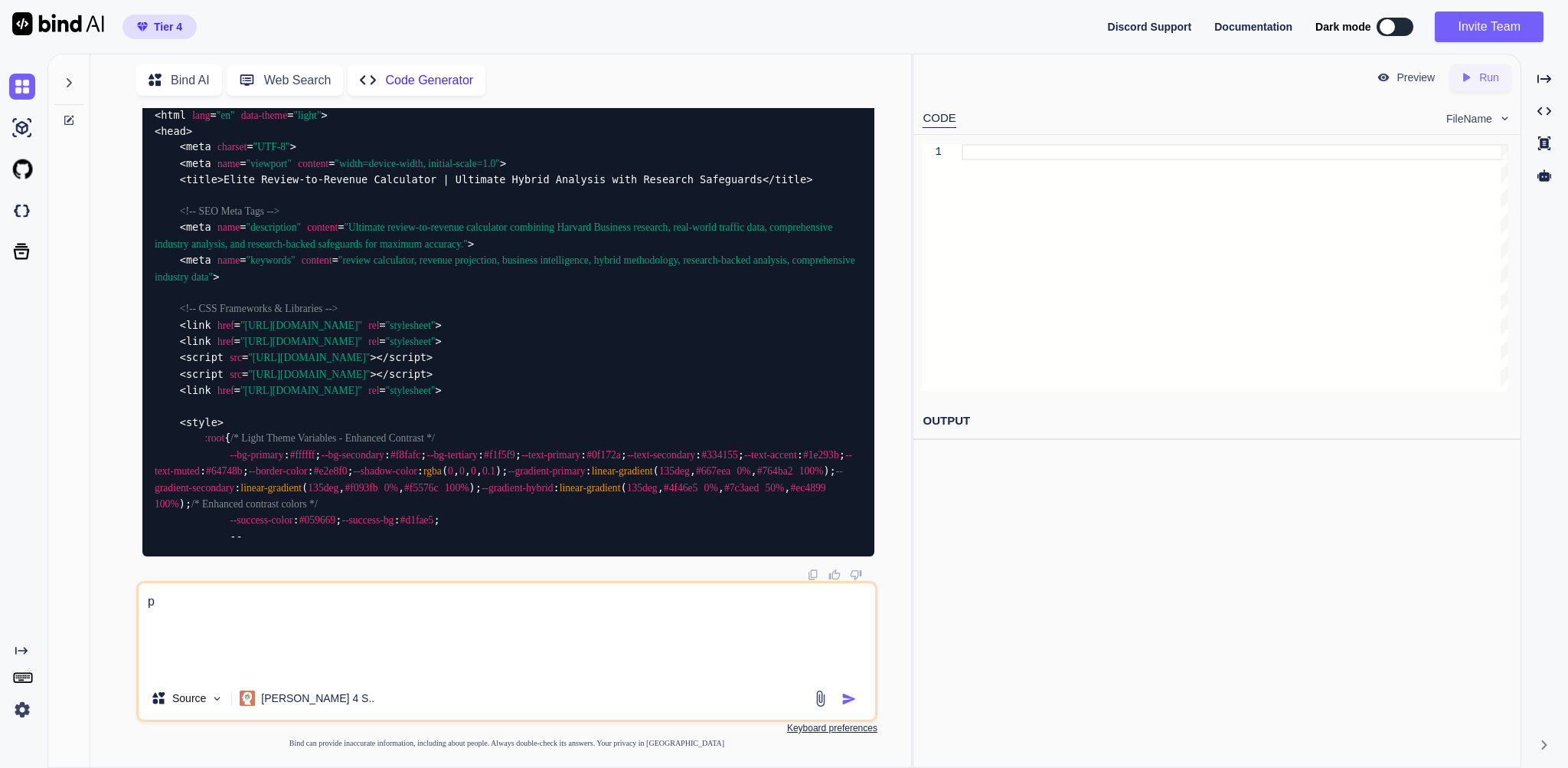
type textarea "pl"
type textarea "x"
type textarea "ple"
type textarea "x"
type textarea "plea"
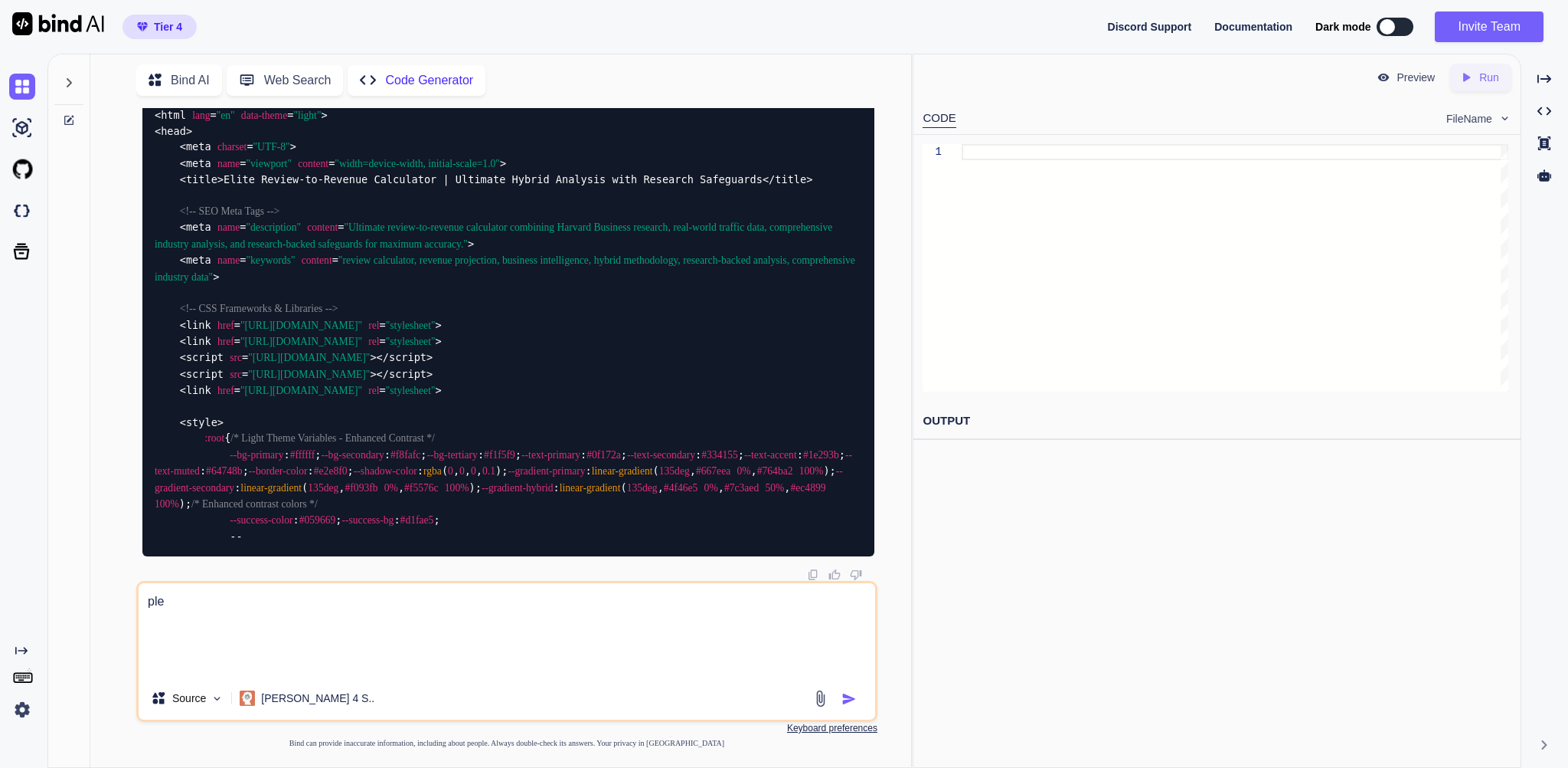
type textarea "x"
type textarea "pleas"
type textarea "x"
type textarea "please"
type textarea "x"
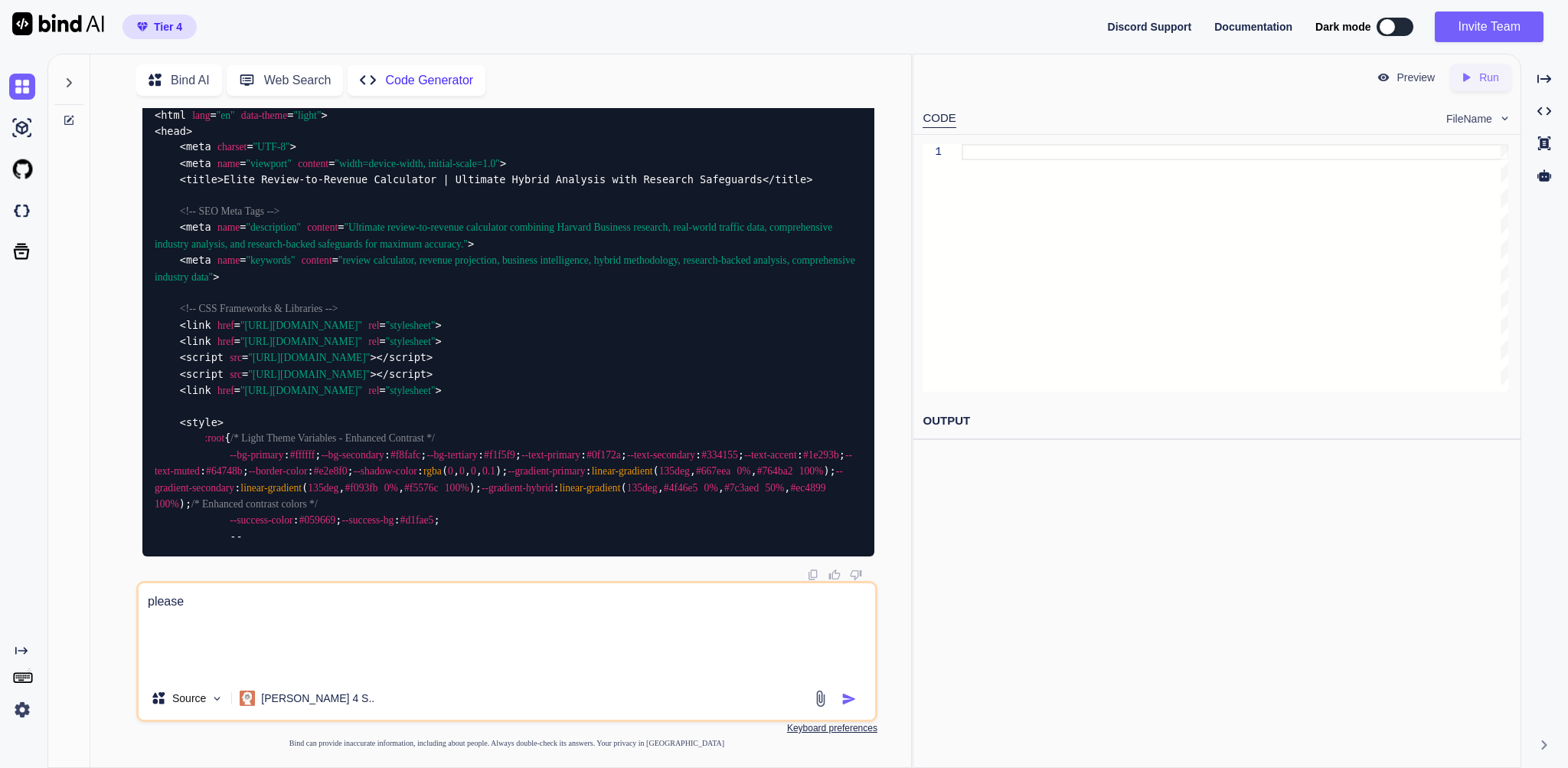
type textarea "please"
type textarea "x"
type textarea "please g"
type textarea "x"
type textarea "please gi"
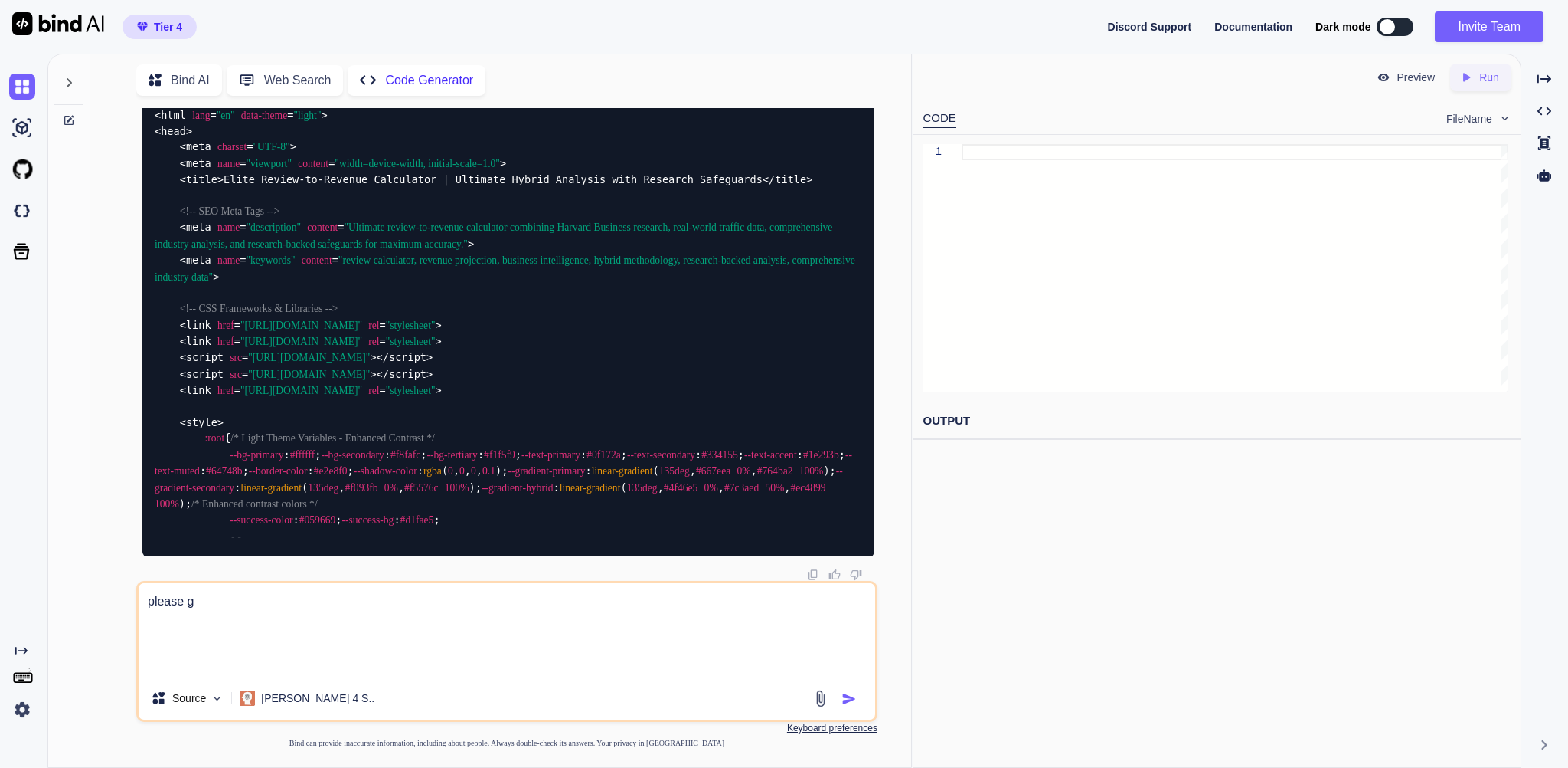
type textarea "x"
type textarea "please giv"
type textarea "x"
type textarea "please give"
type textarea "x"
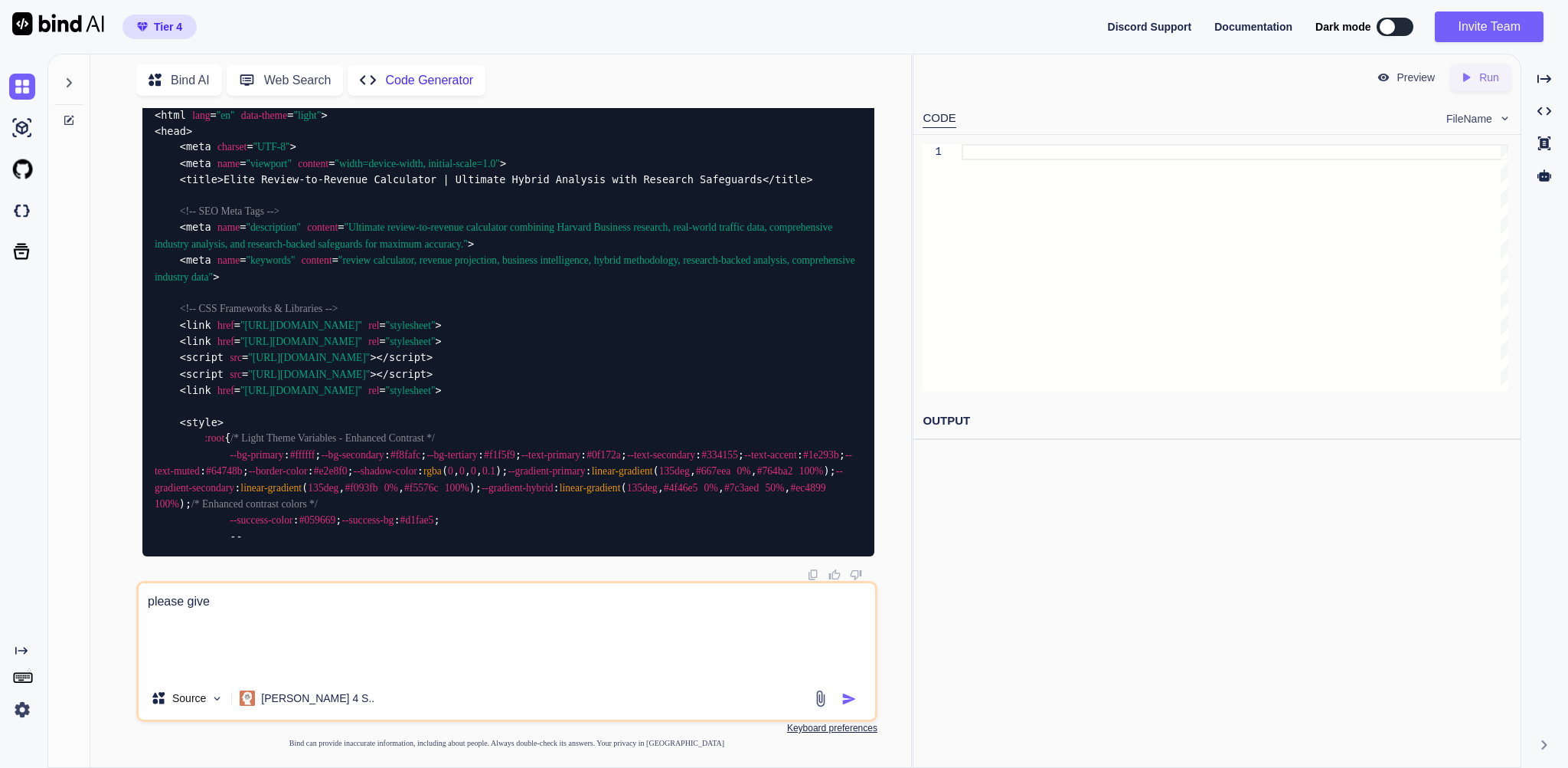
type textarea "please give"
type textarea "x"
type textarea "please give m"
type textarea "x"
type textarea "please give me"
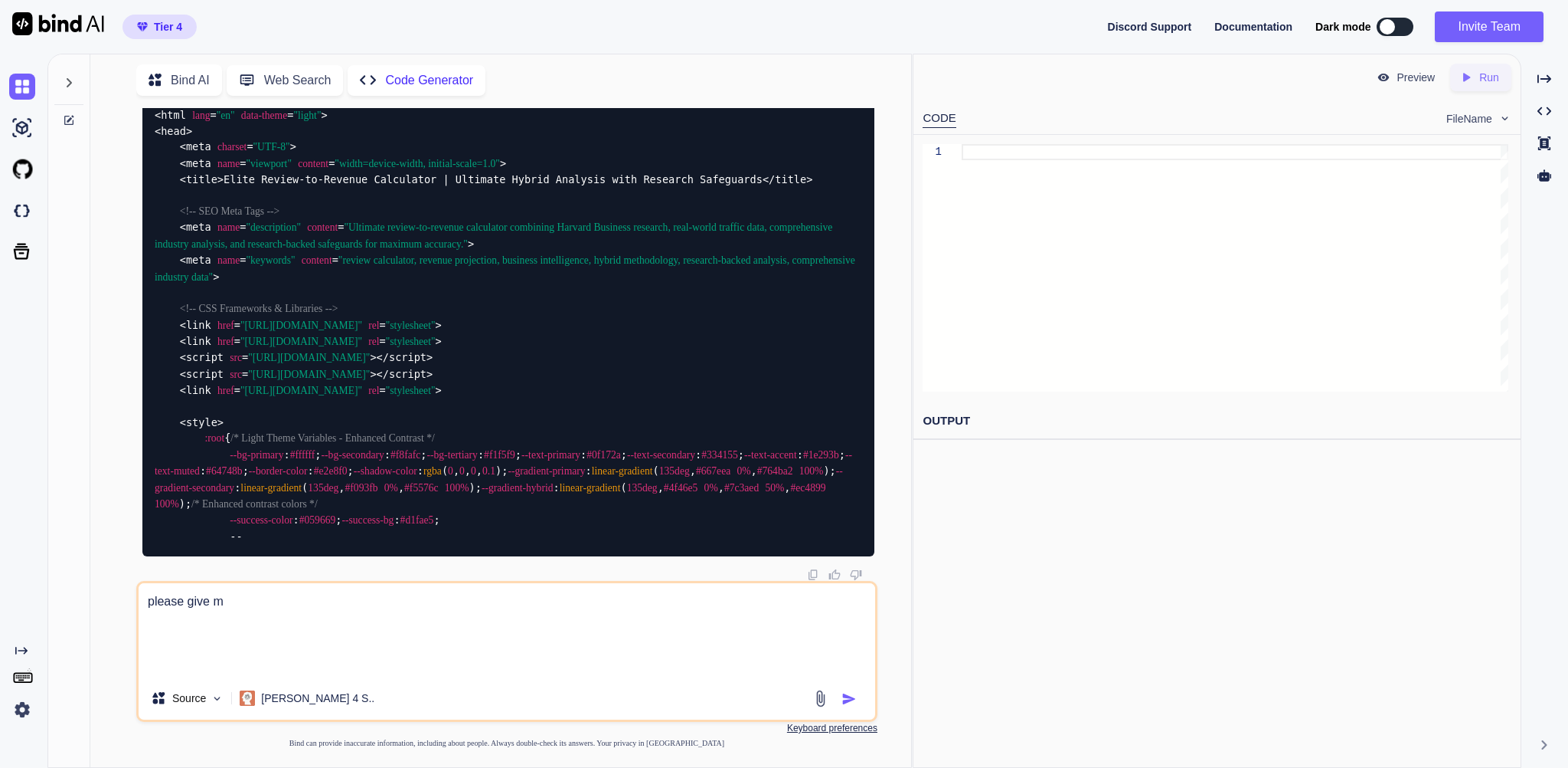
type textarea "x"
type textarea "please give me"
type textarea "x"
type textarea "please give me t"
type textarea "x"
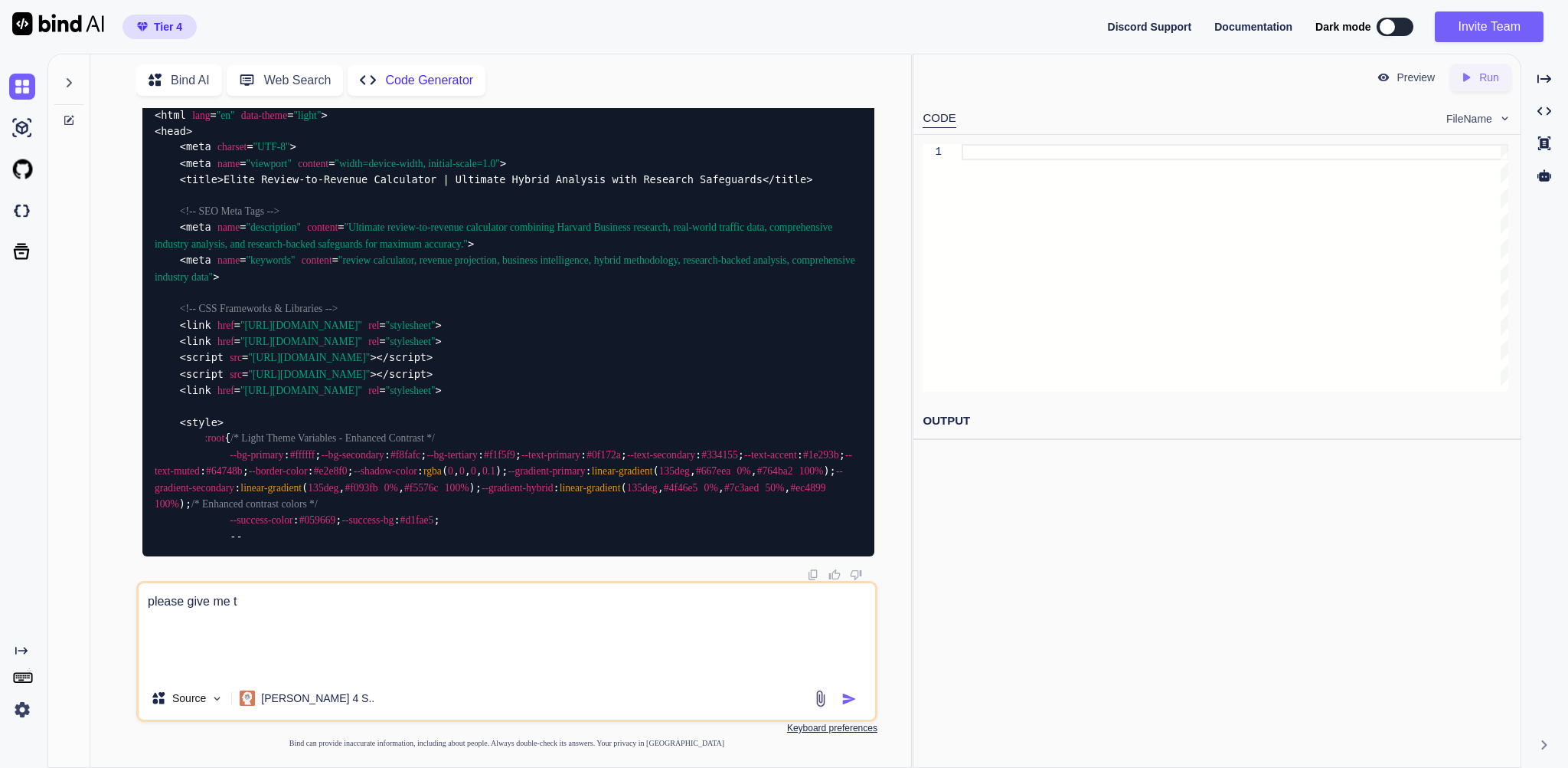
type textarea "please give me th"
type textarea "x"
type textarea "please give me the"
type textarea "x"
type textarea "please give me the"
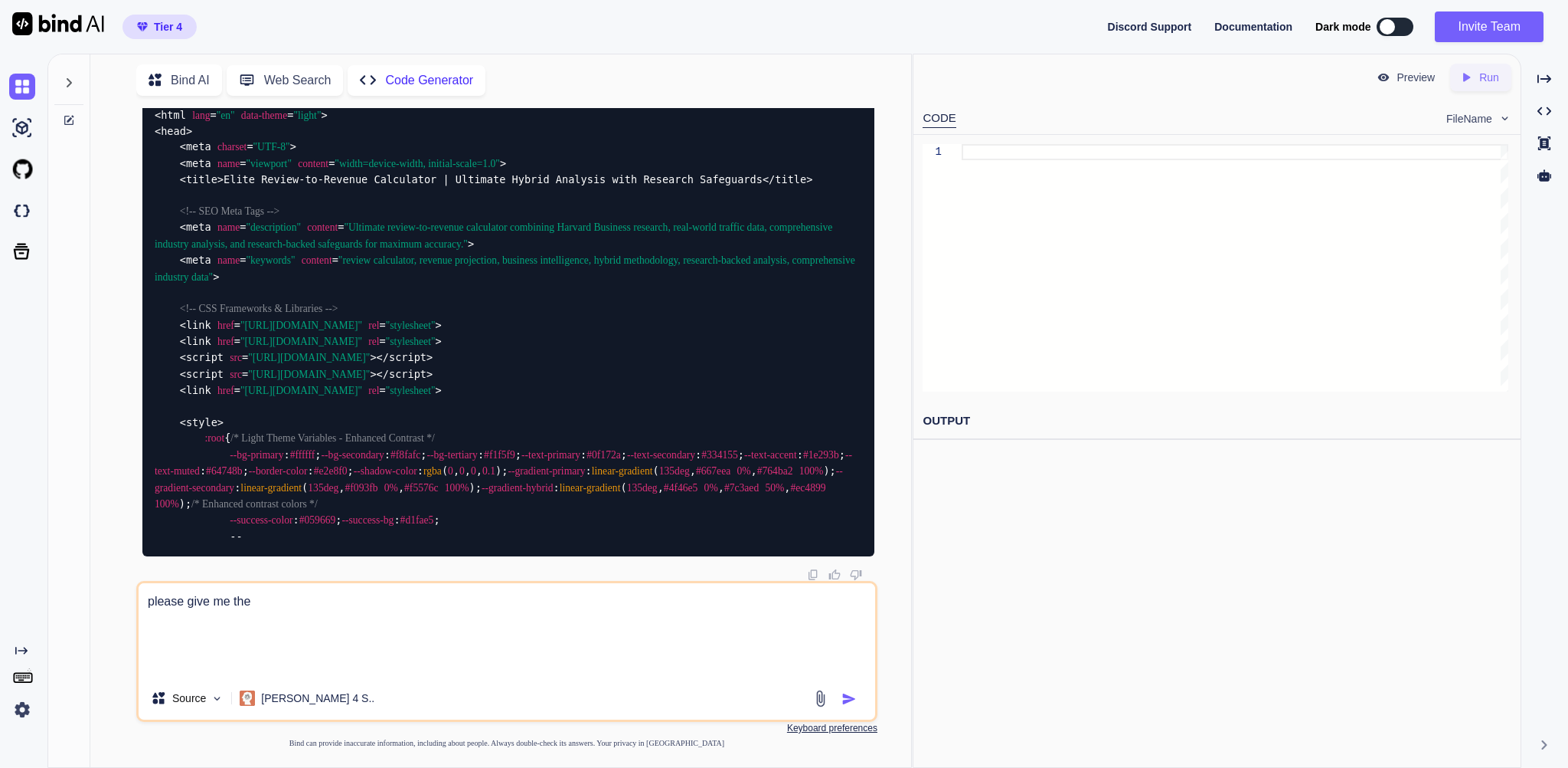
type textarea "x"
type textarea "please give me the w"
type textarea "x"
type textarea "please give me the wh"
type textarea "x"
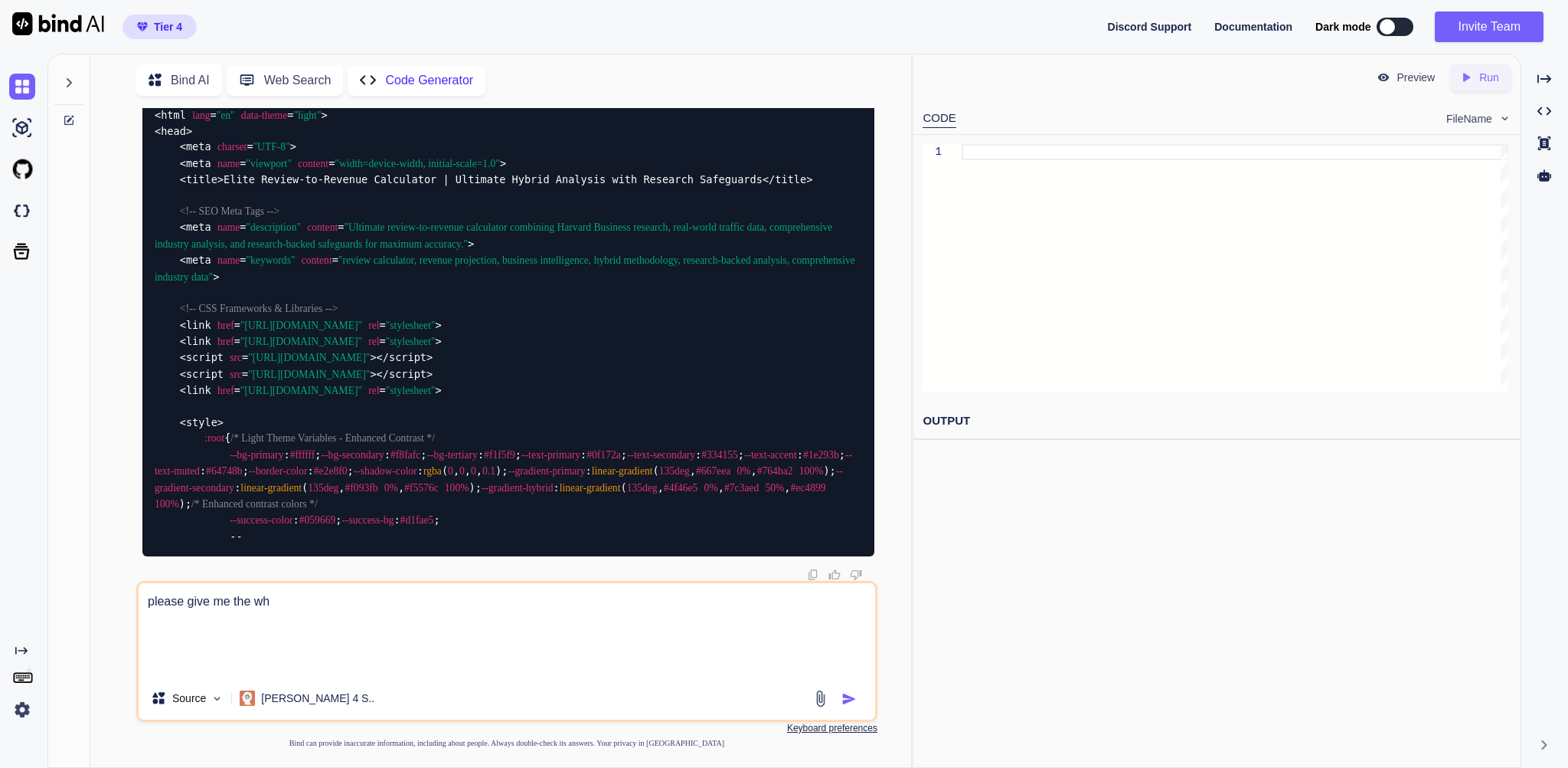
type textarea "please give me the who"
type textarea "x"
type textarea "please give me the whol"
type textarea "x"
type textarea "please give me the whole"
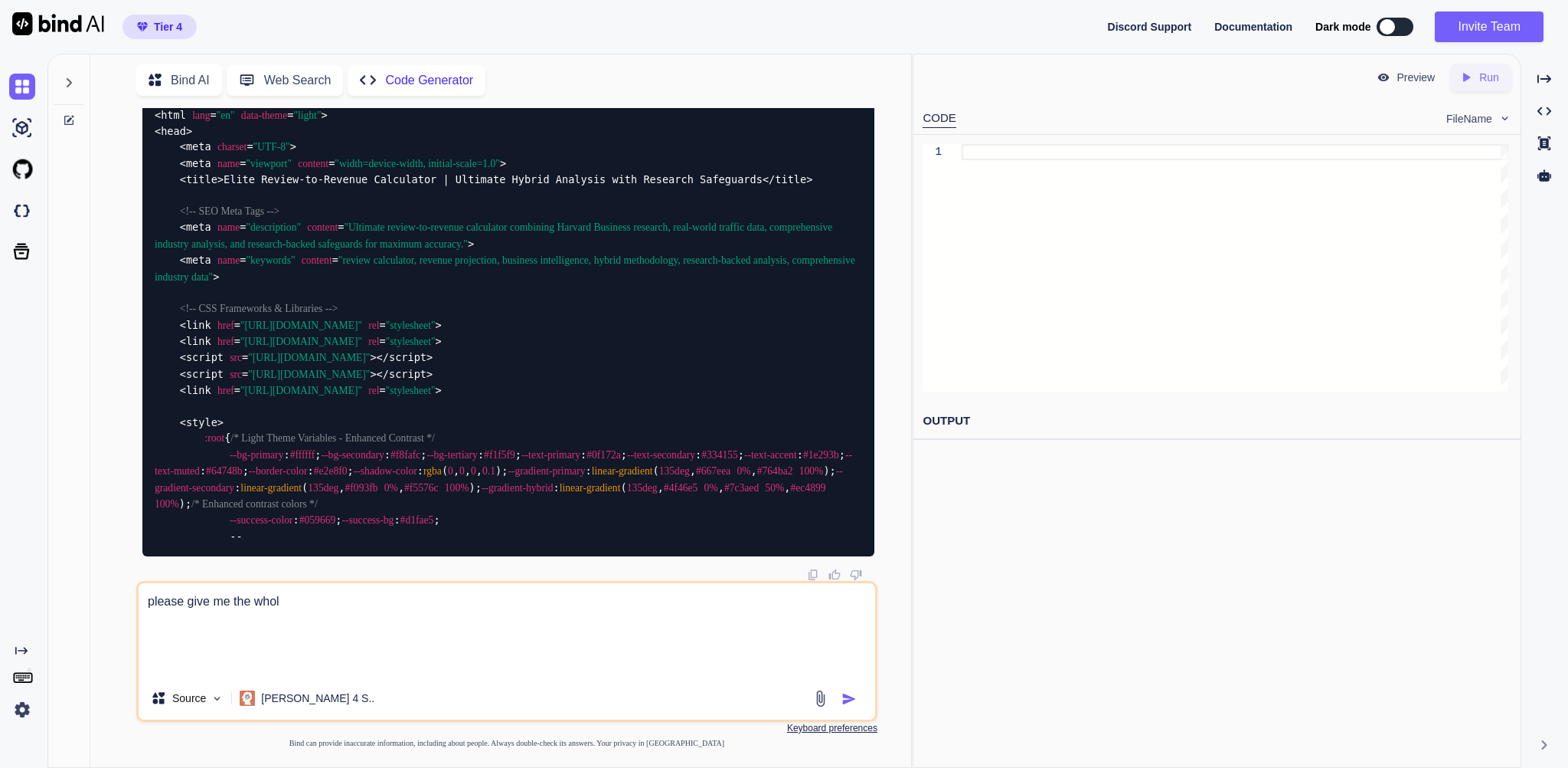
type textarea "x"
type textarea "please give me the whole"
type textarea "x"
type textarea "please give me the whole c"
type textarea "x"
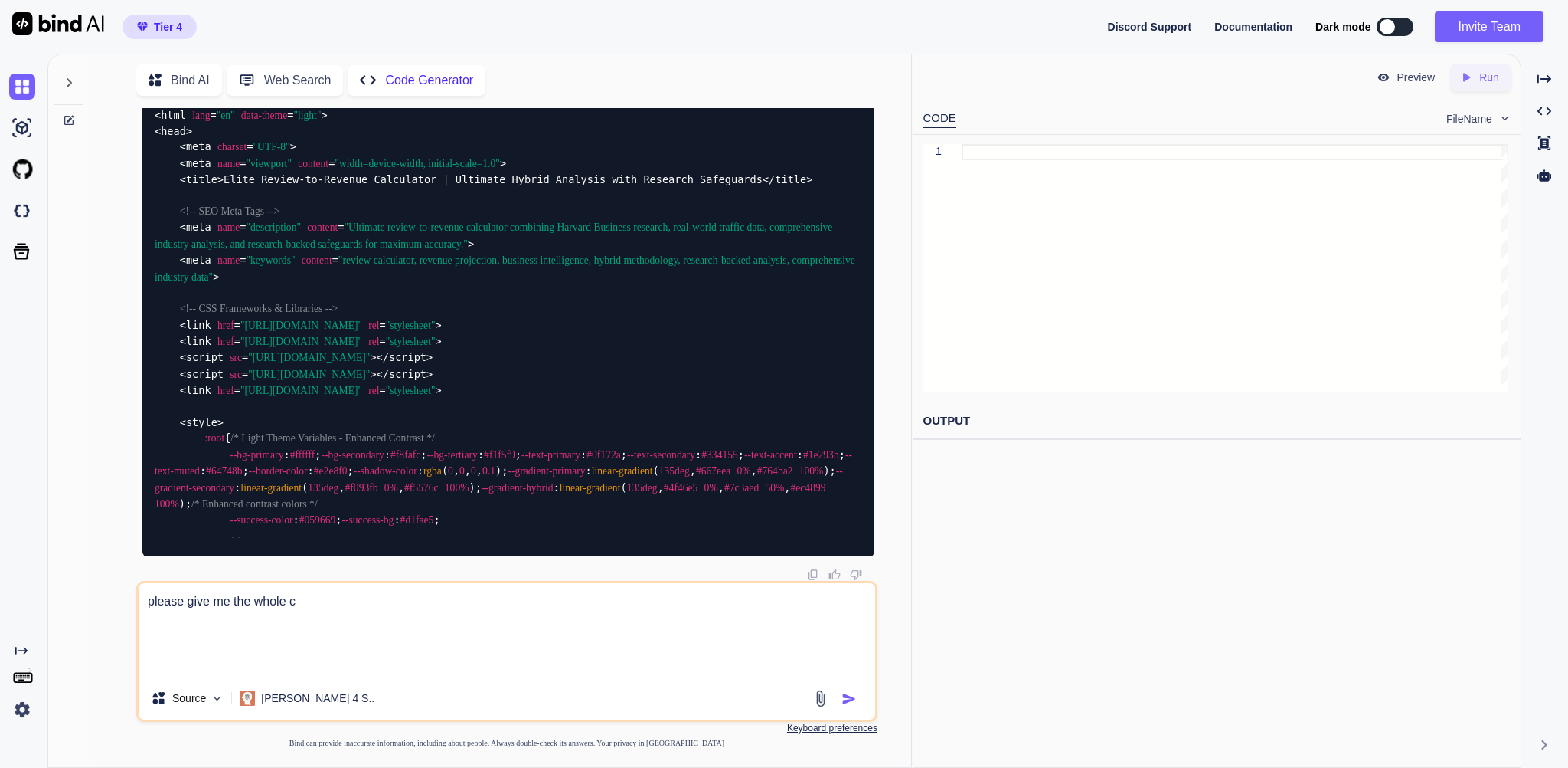
type textarea "please give me the whole co"
type textarea "x"
type textarea "please give me the whole c"
type textarea "x"
type textarea "please give me the whole"
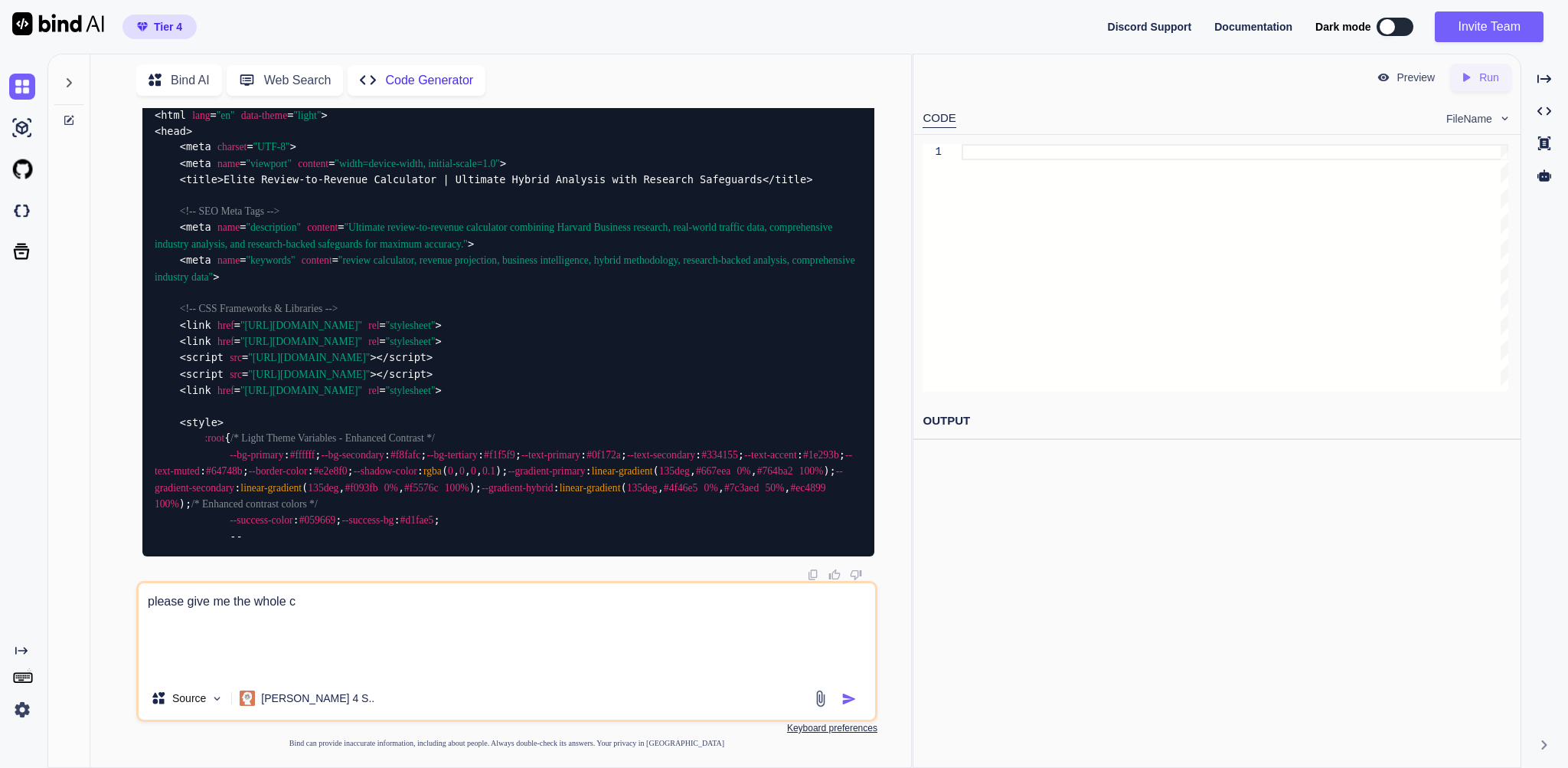
type textarea "x"
type textarea "please give me the whole"
type textarea "x"
type textarea "please give me the whol"
type textarea "x"
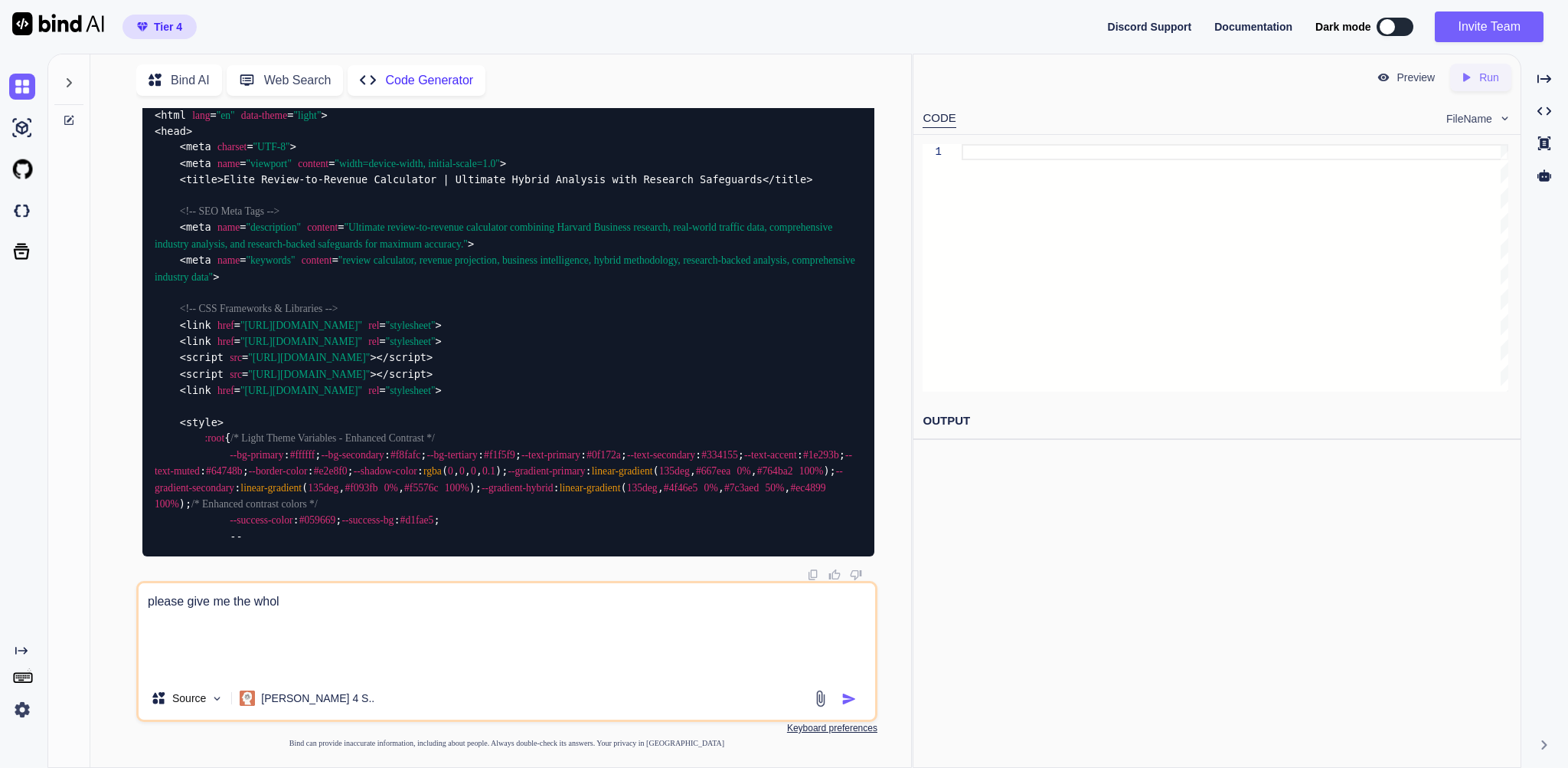
type textarea "please give me the who"
type textarea "x"
type textarea "please give me the wh"
type textarea "x"
type textarea "please give me the w"
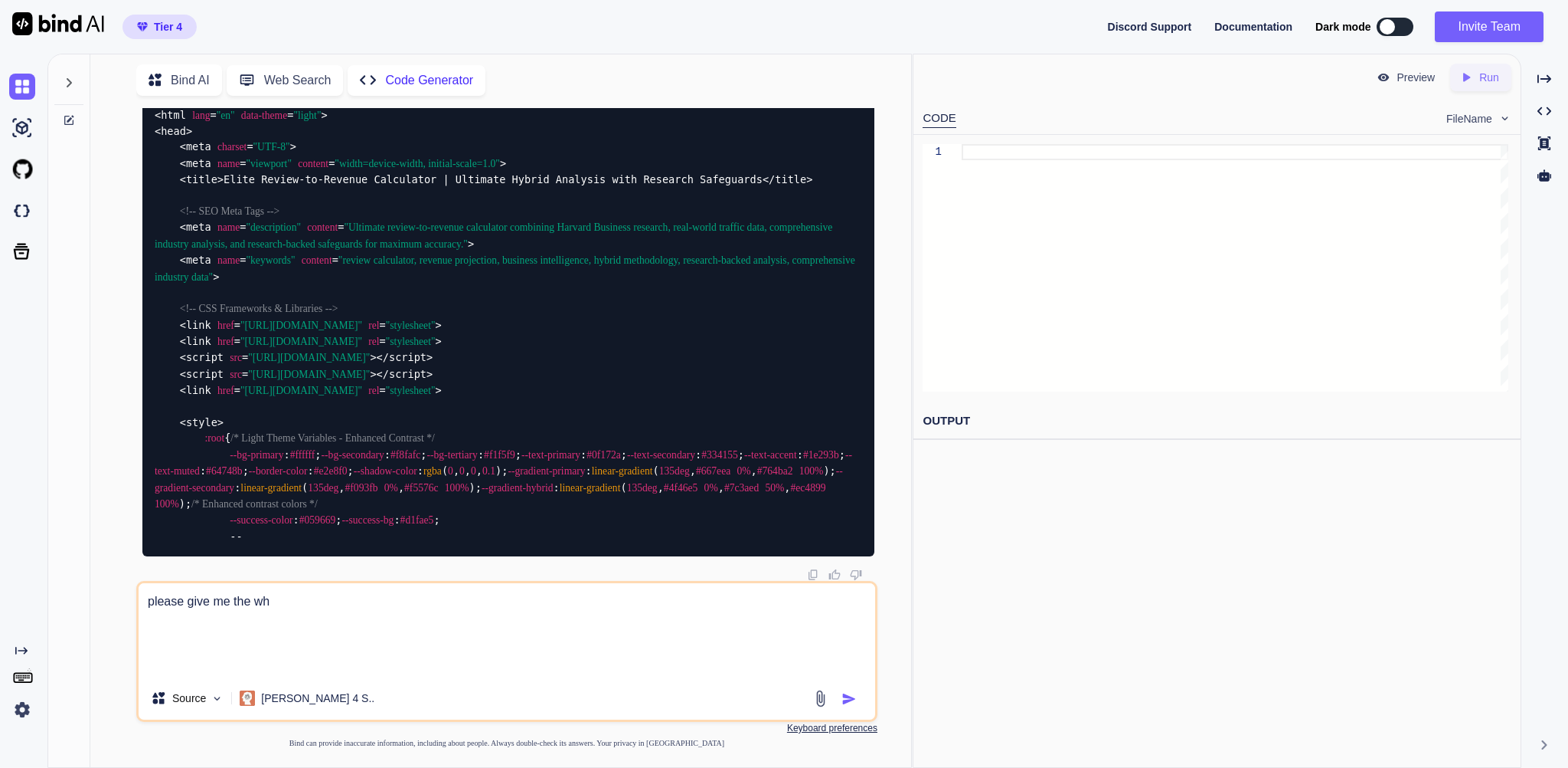
type textarea "x"
type textarea "please give me the"
type textarea "x"
type textarea "please give me the"
type textarea "x"
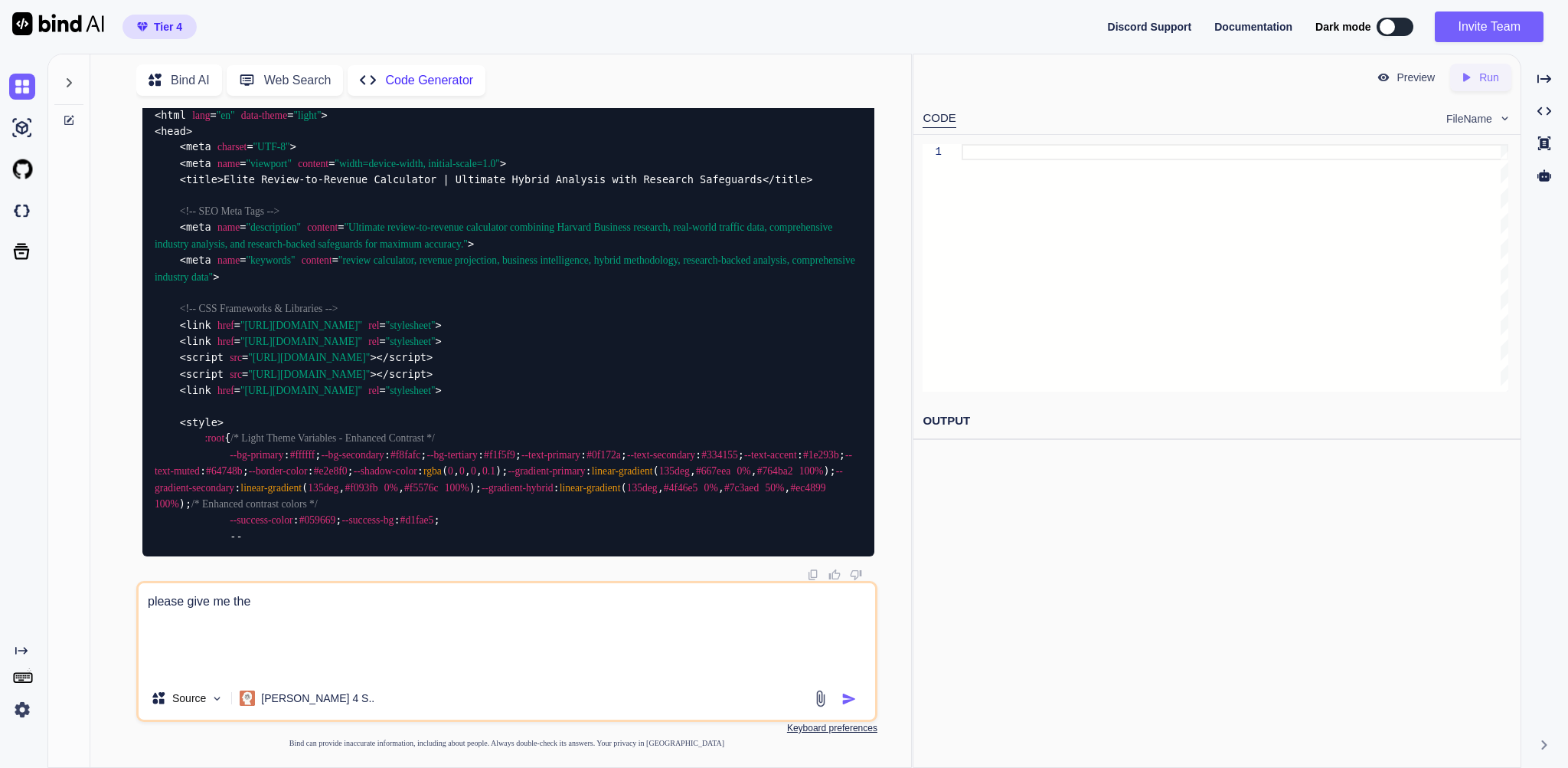
type textarea "please give me th"
type textarea "x"
type textarea "please give me t"
type textarea "x"
type textarea "please give me"
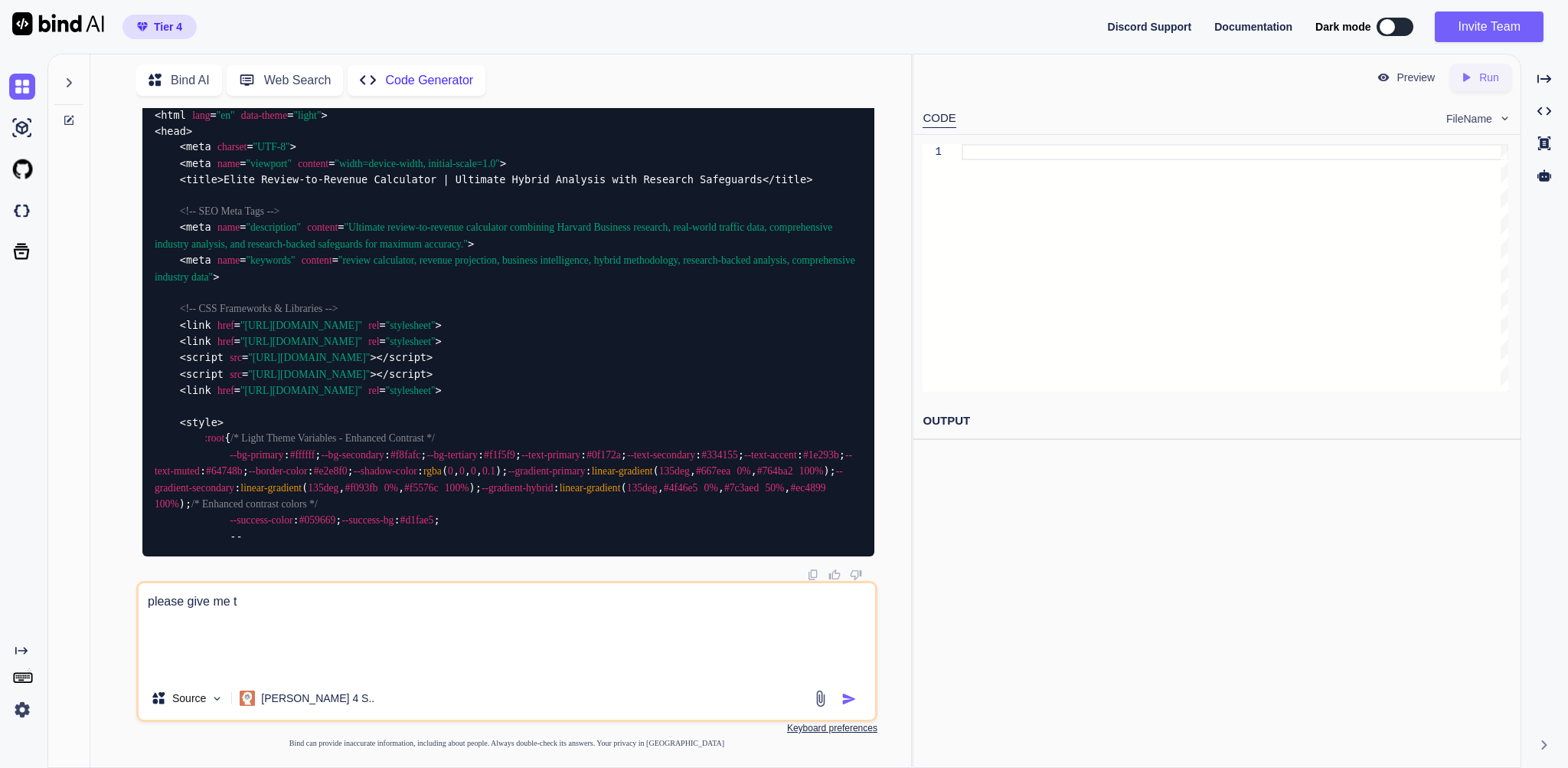
type textarea "x"
type textarea "please give me"
type textarea "x"
type textarea "please give m"
type textarea "x"
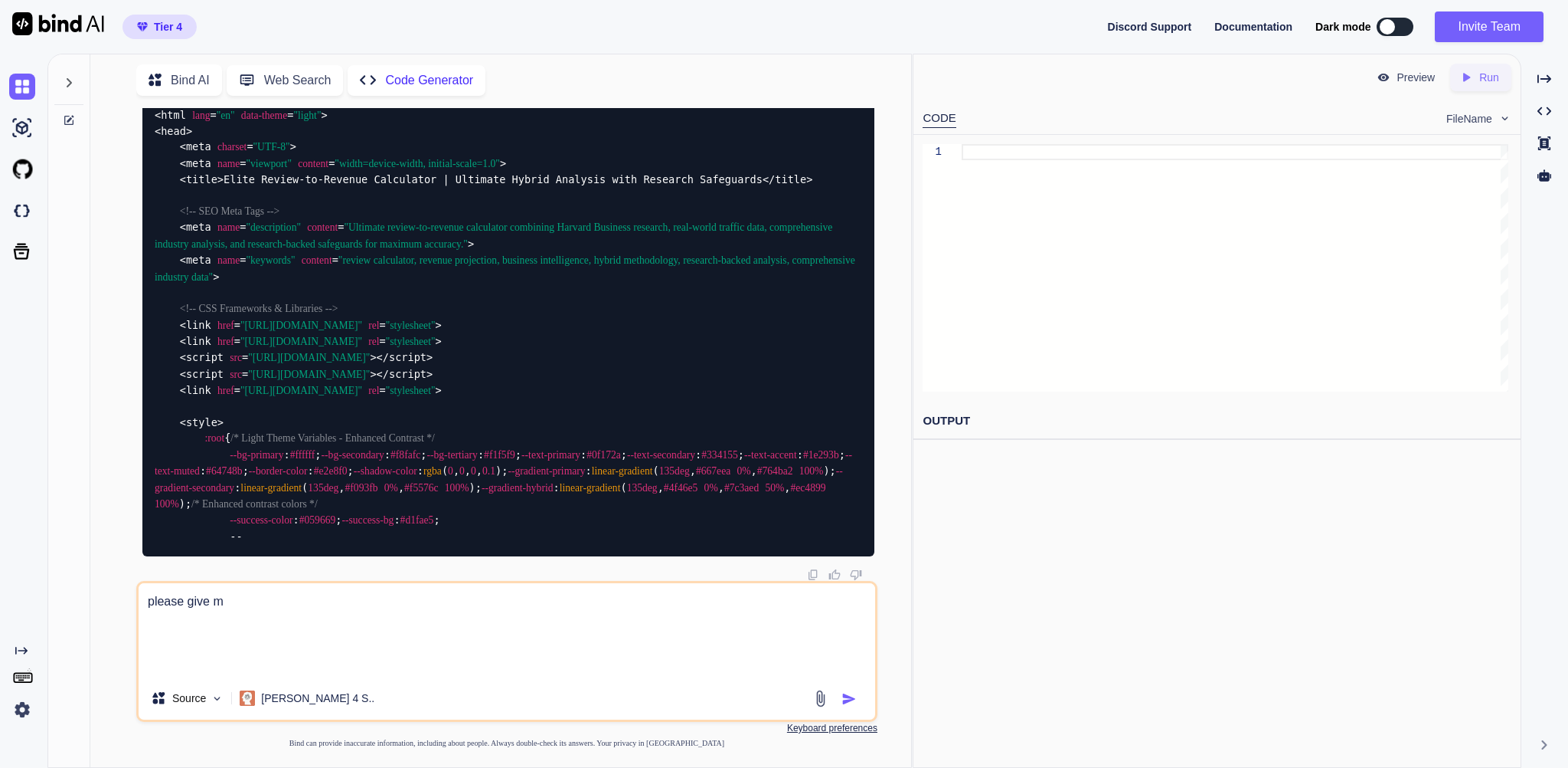
type textarea "please give"
type textarea "x"
type textarea "please give"
type textarea "x"
type textarea "please giv"
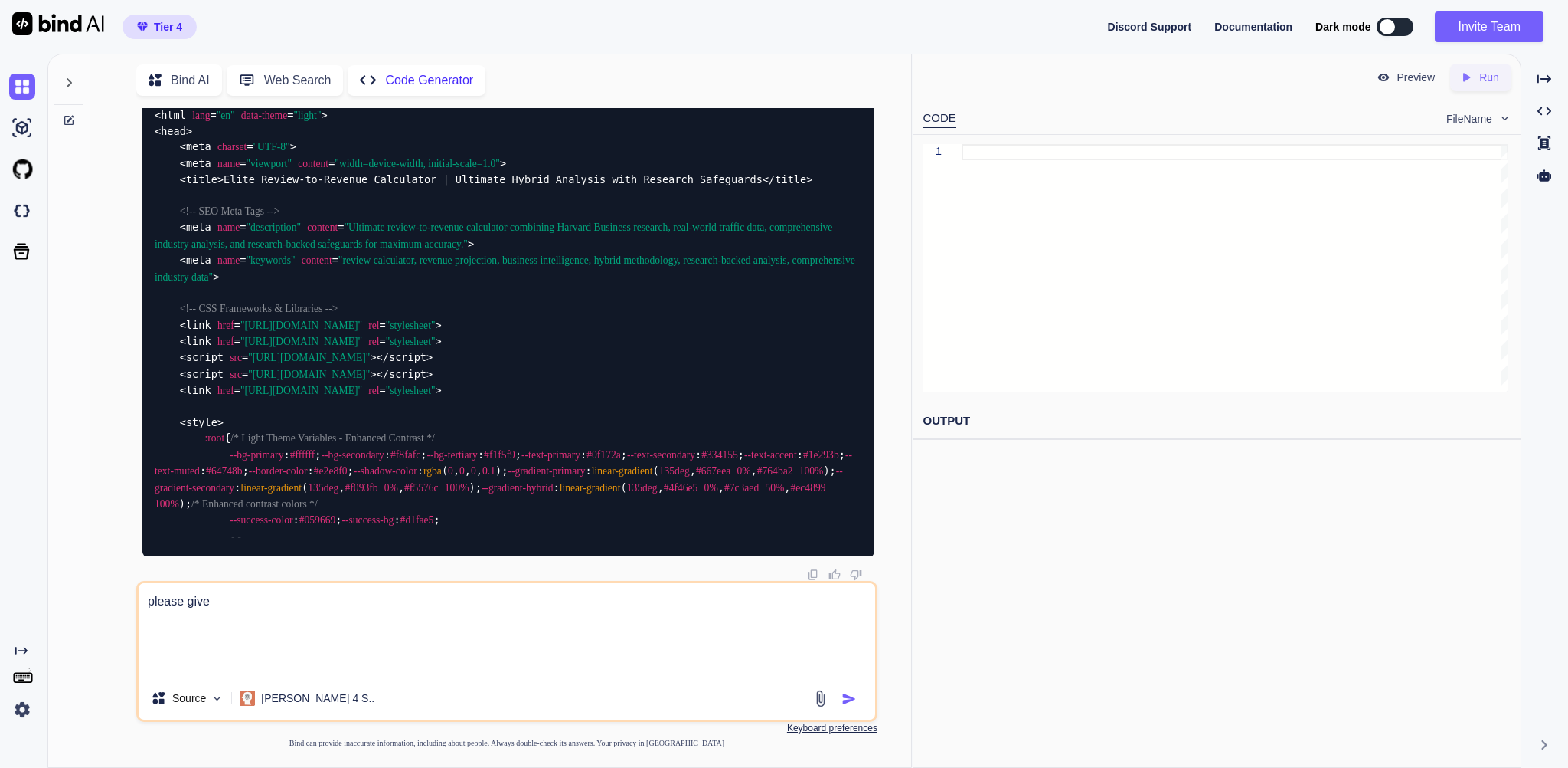
type textarea "x"
type textarea "please gi"
type textarea "x"
type textarea "please g"
type textarea "x"
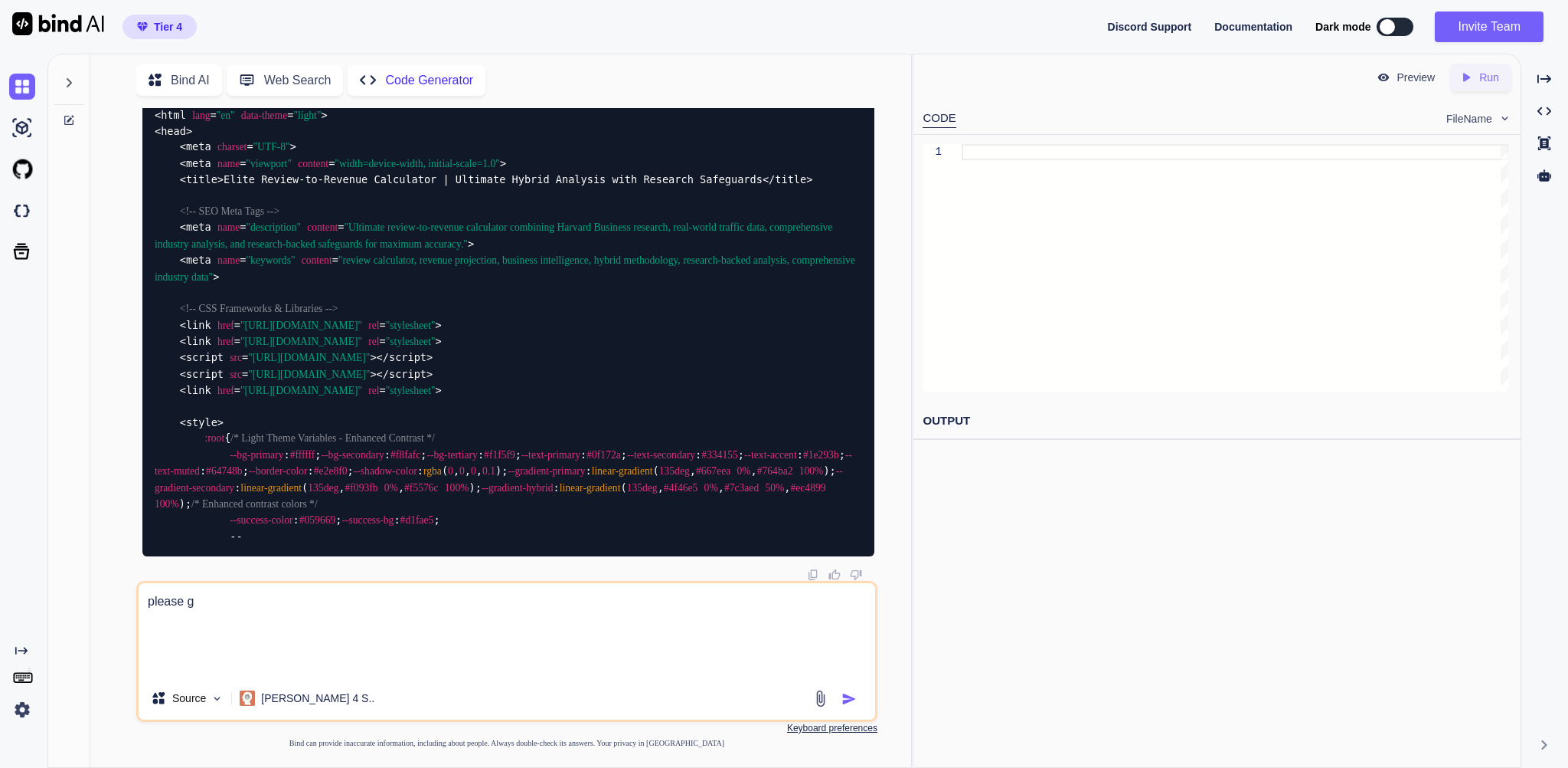
type textarea "please"
type textarea "x"
type textarea "please"
type textarea "x"
type textarea "pleas"
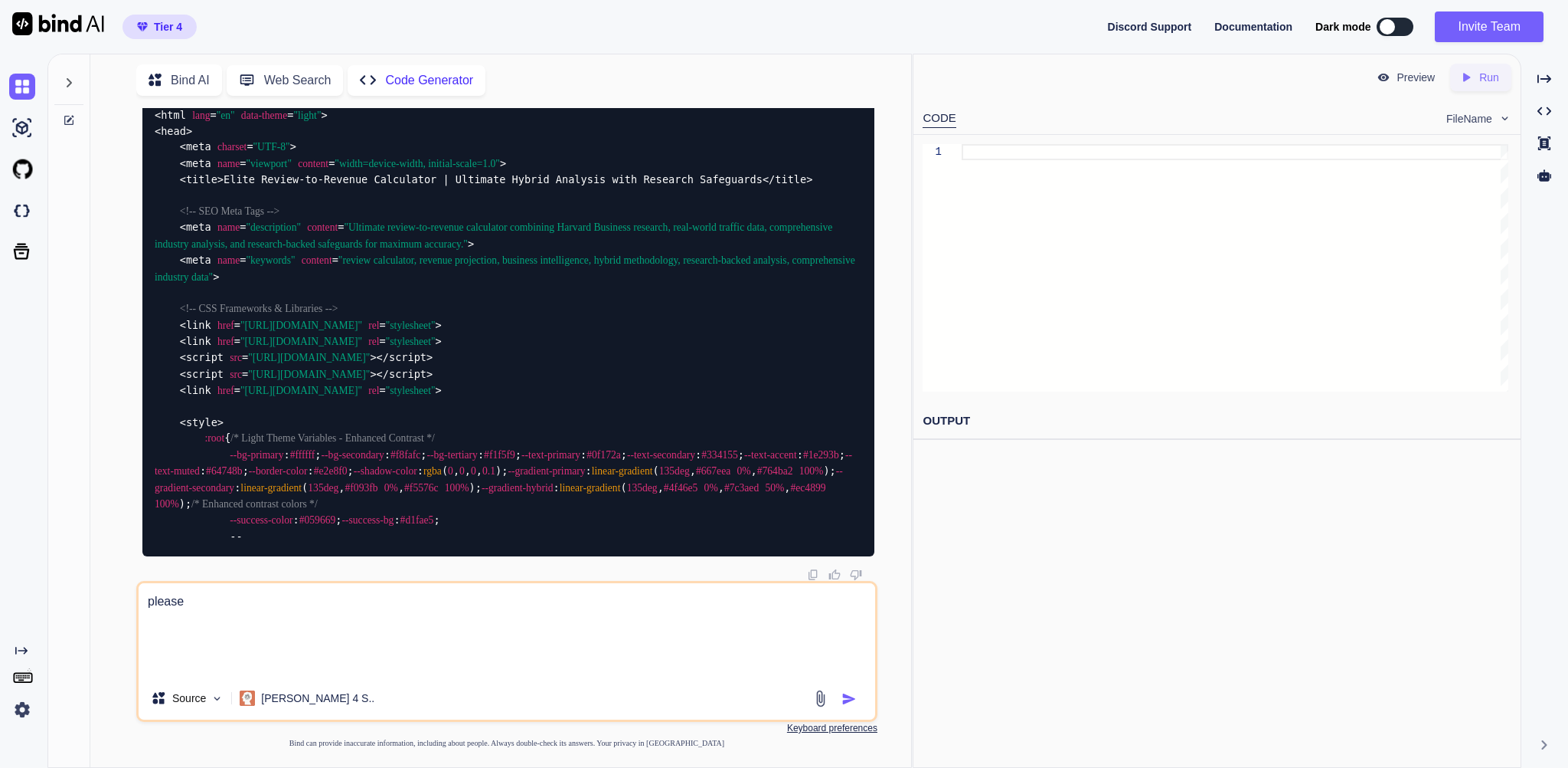
type textarea "x"
type textarea "plea"
type textarea "x"
type textarea "ple"
type textarea "x"
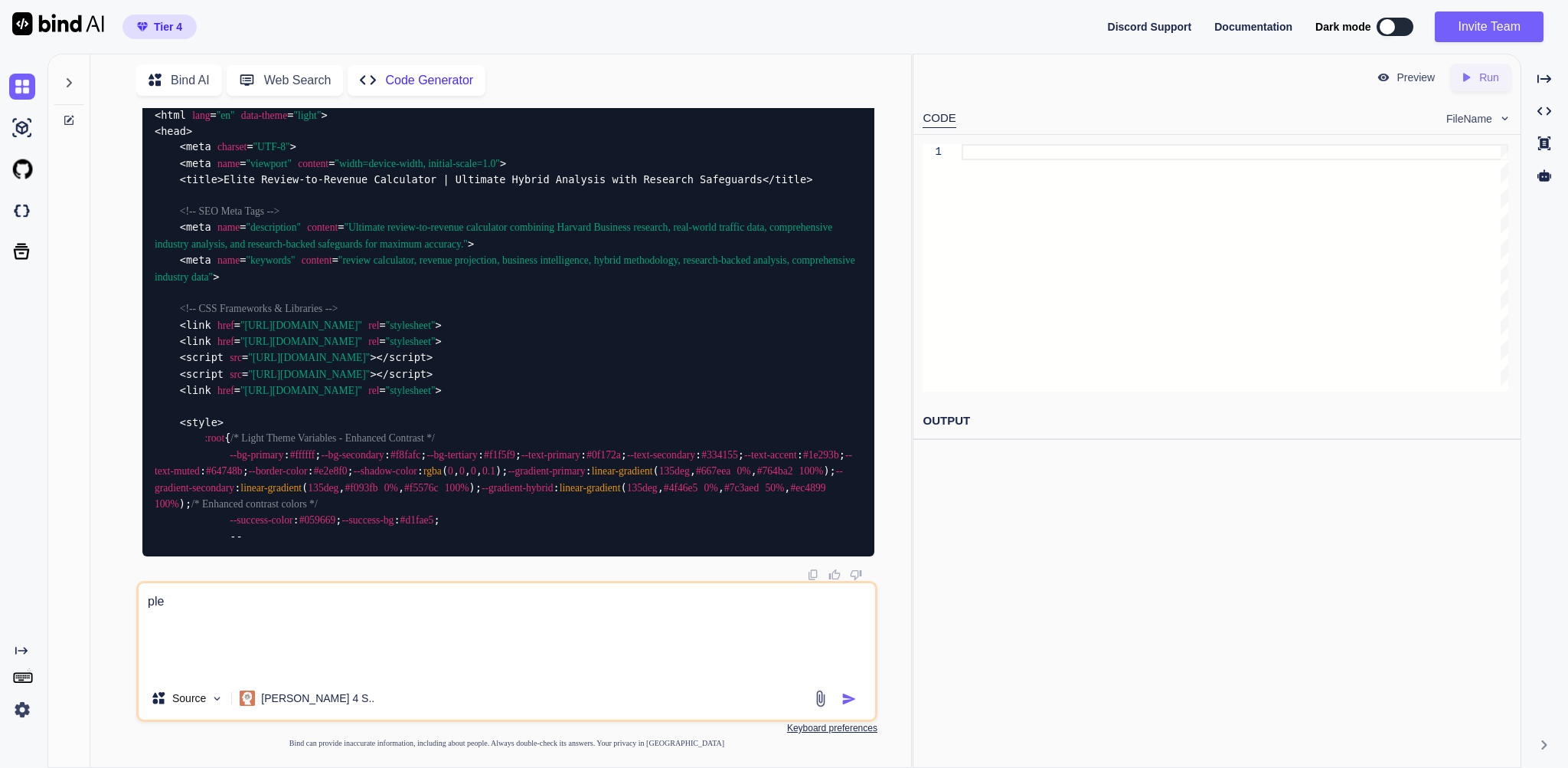
type textarea "pl"
type textarea "x"
type textarea "p"
type textarea "x"
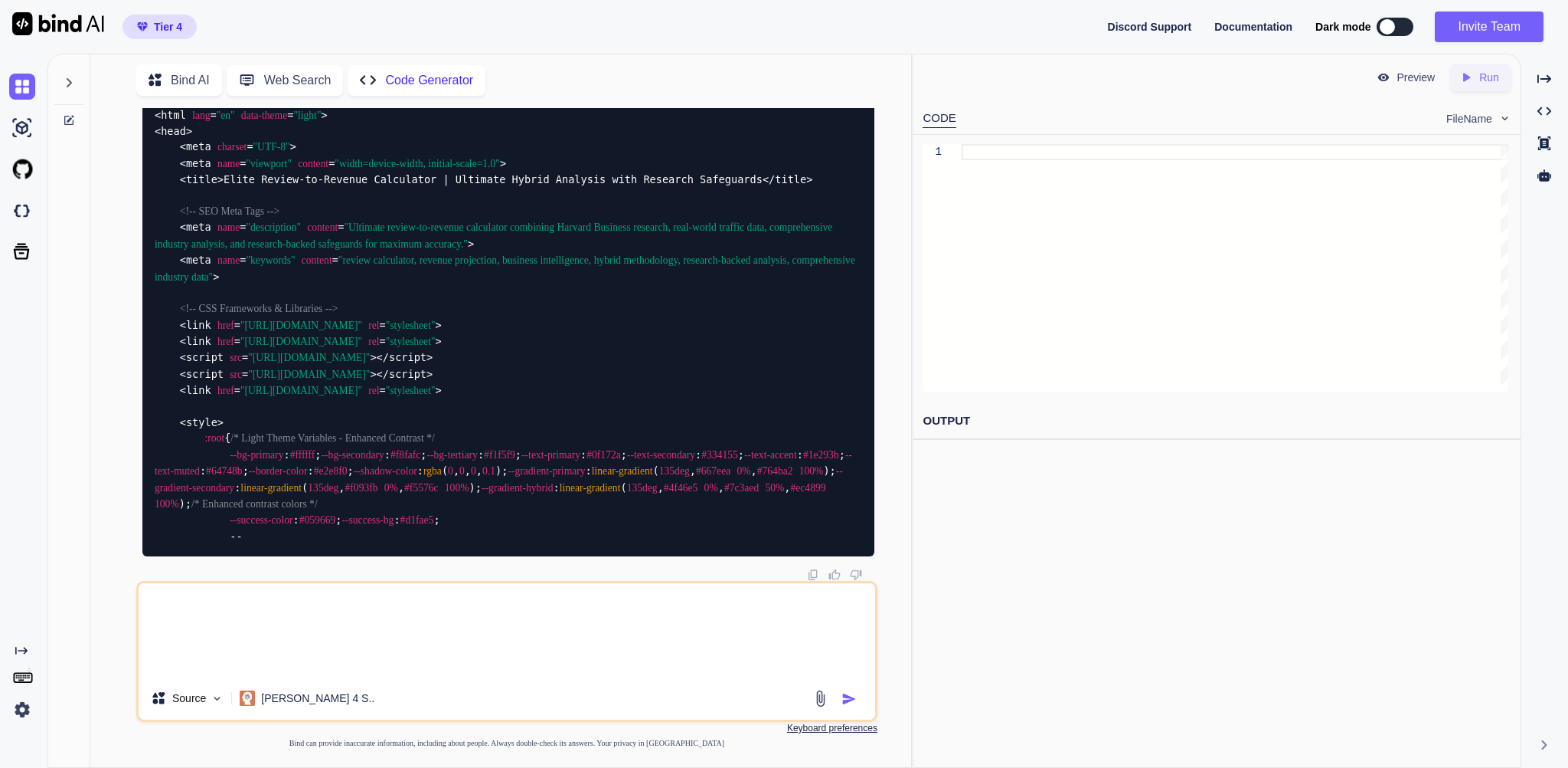
type textarea "a"
type textarea "x"
type textarea "an"
type textarea "x"
type textarea "any"
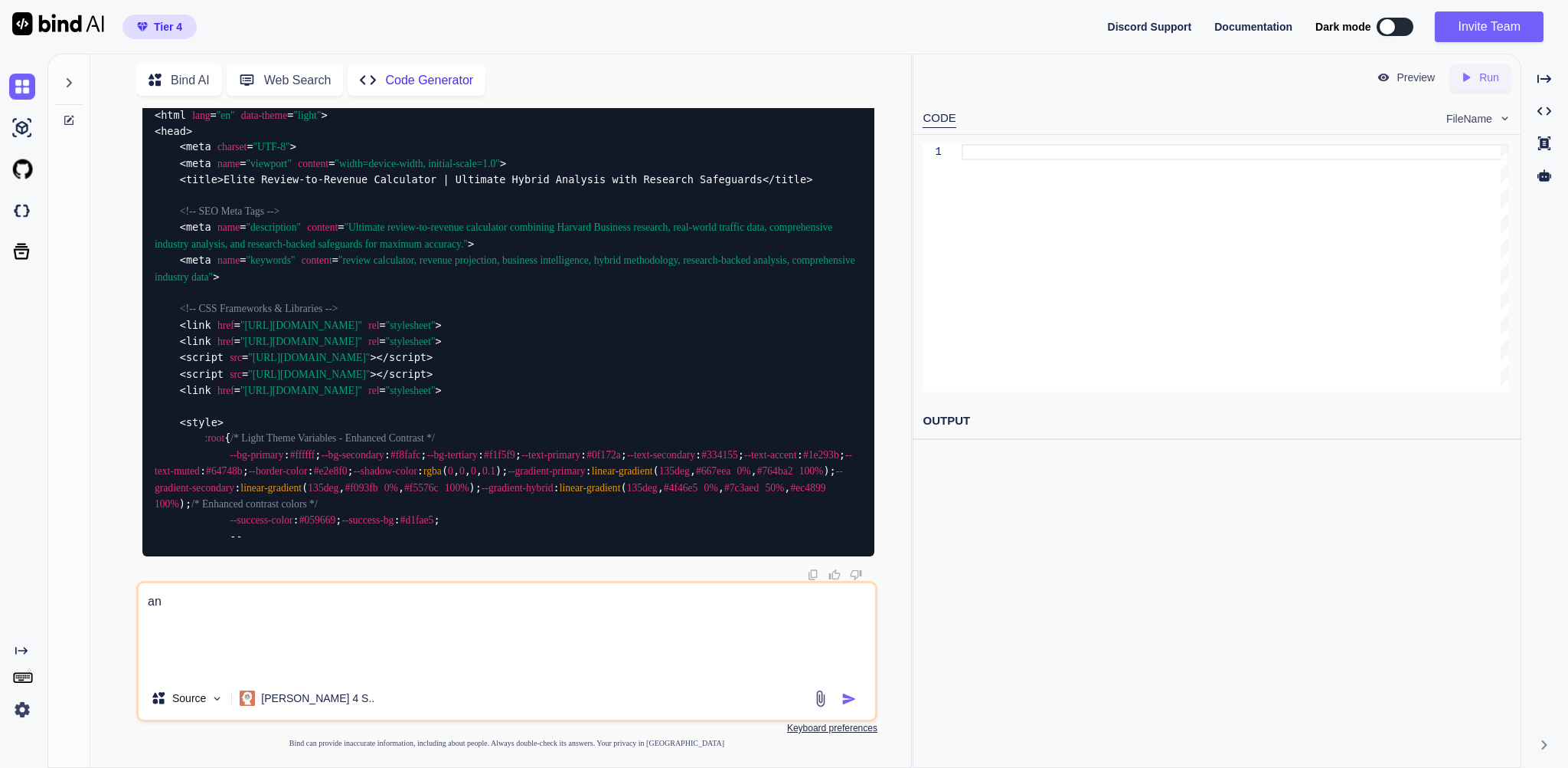
type textarea "x"
type textarea "anyt"
type textarea "x"
type textarea "anythi"
type textarea "x"
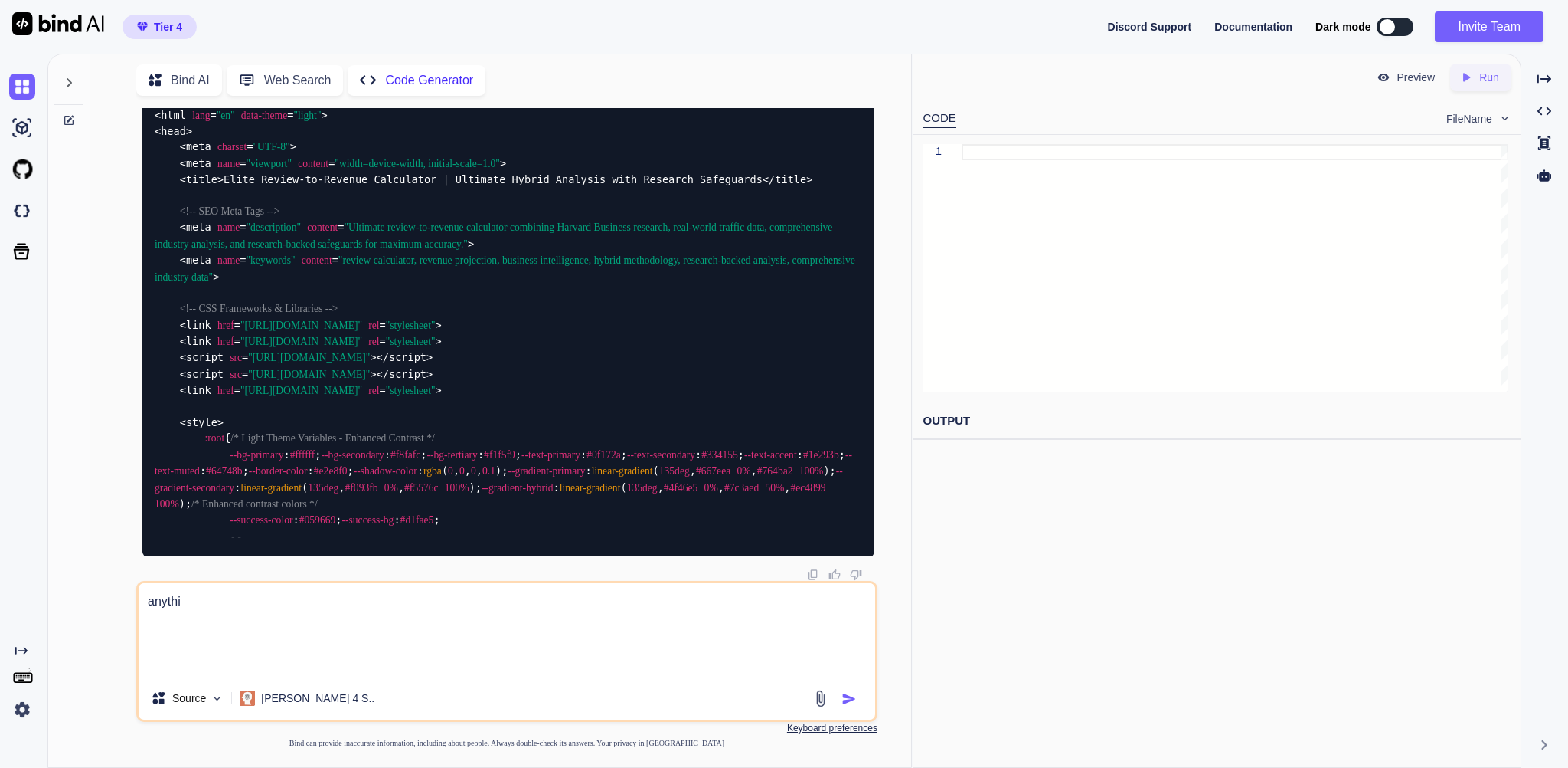
type textarea "anythig"
type textarea "x"
type textarea "anythi"
type textarea "x"
type textarea "anythin"
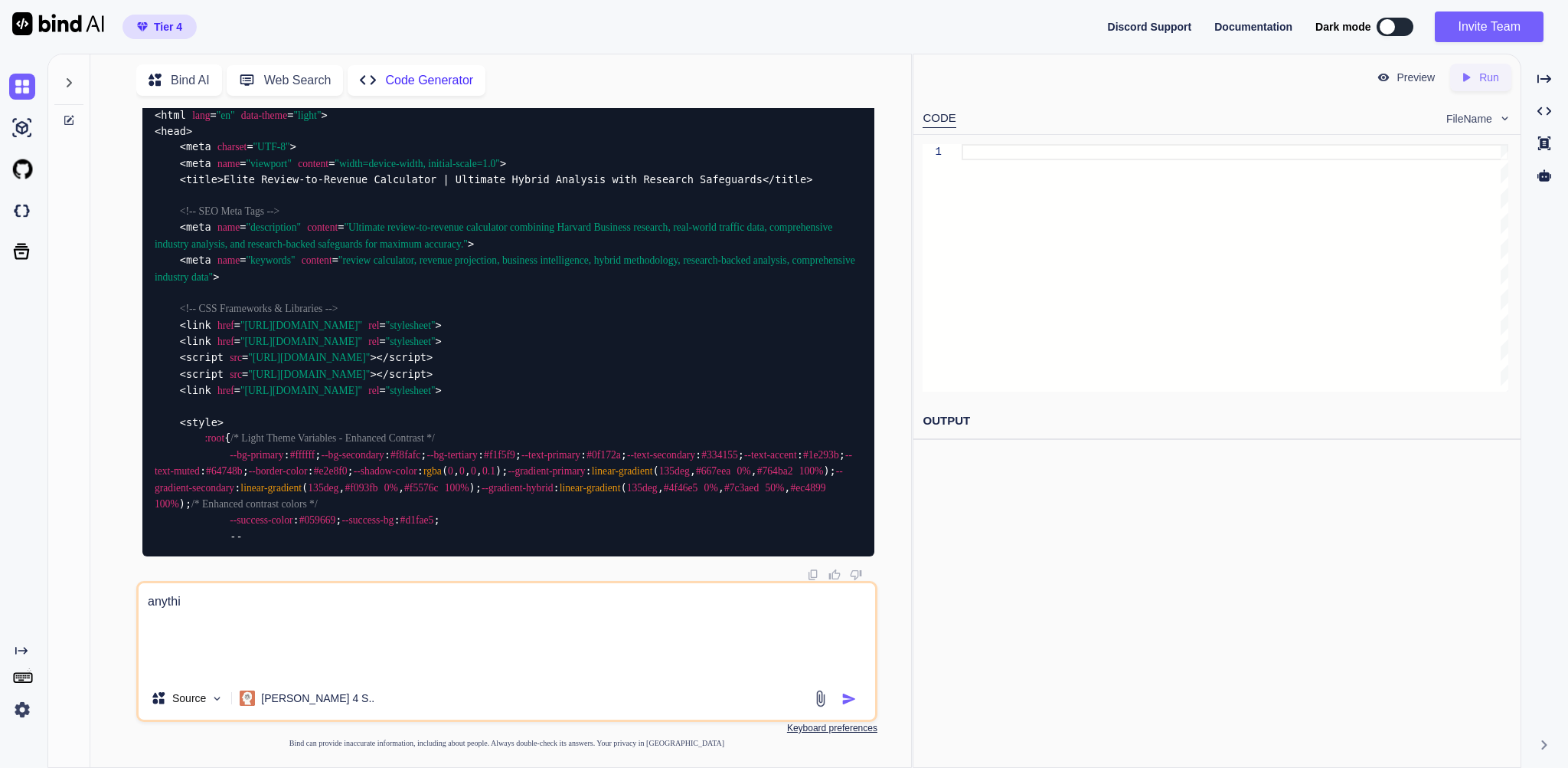
type textarea "x"
type textarea "anything"
type textarea "x"
type textarea "anything"
type textarea "x"
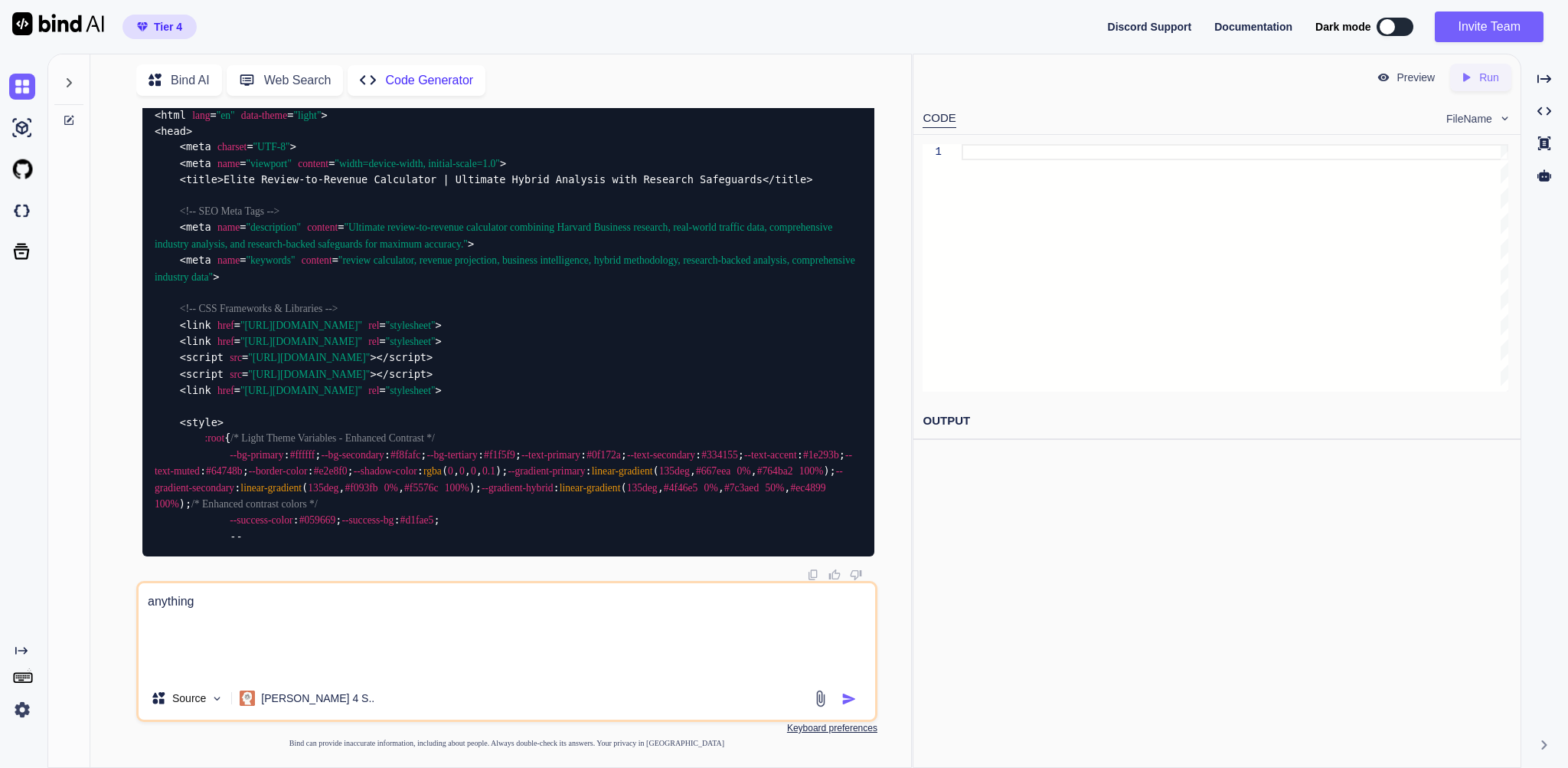
type textarea "anything e"
type textarea "x"
type textarea "anything el"
type textarea "x"
type textarea "anything els"
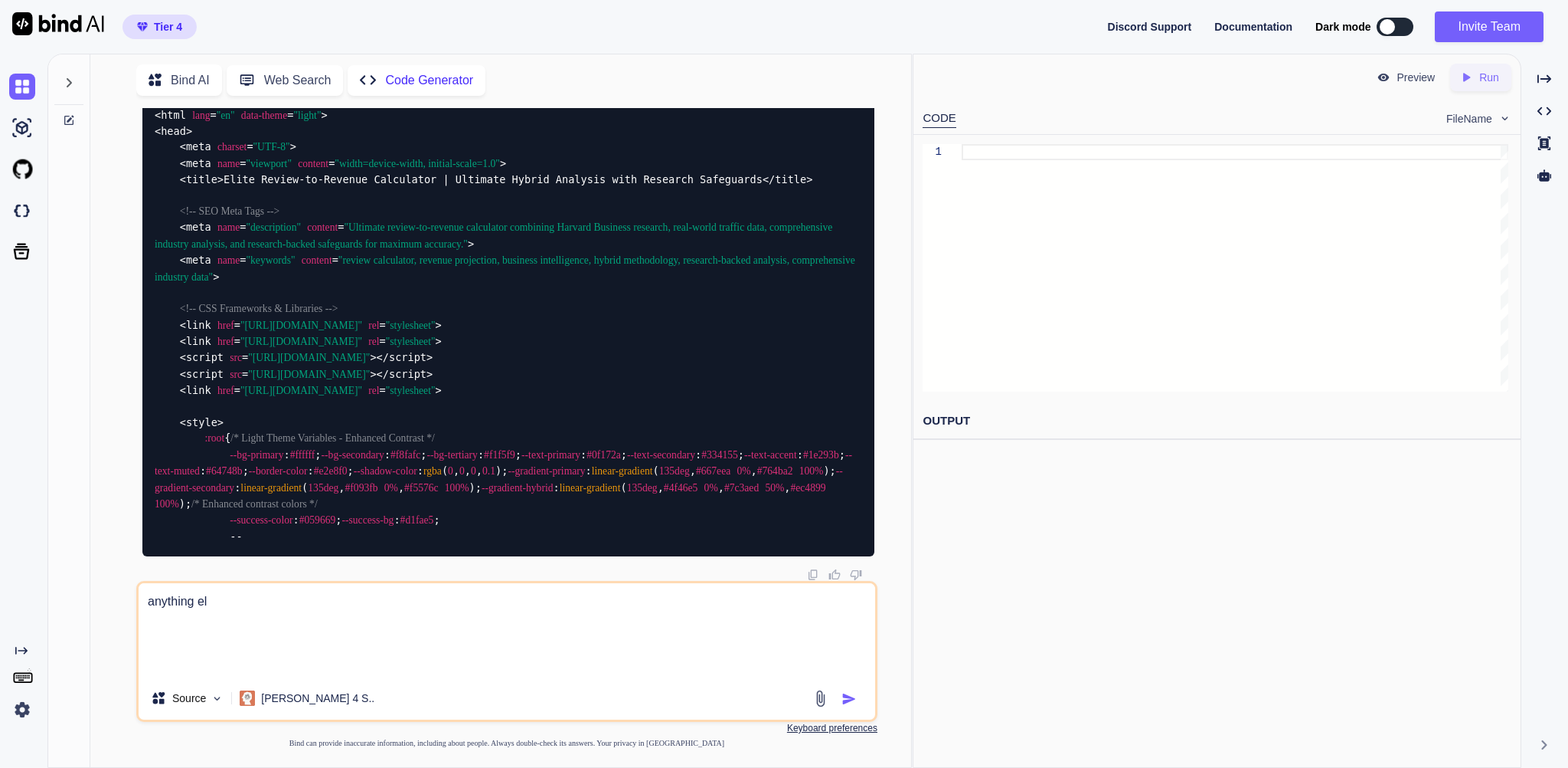
type textarea "x"
type textarea "anything else"
type textarea "x"
type textarea "anything else"
type textarea "x"
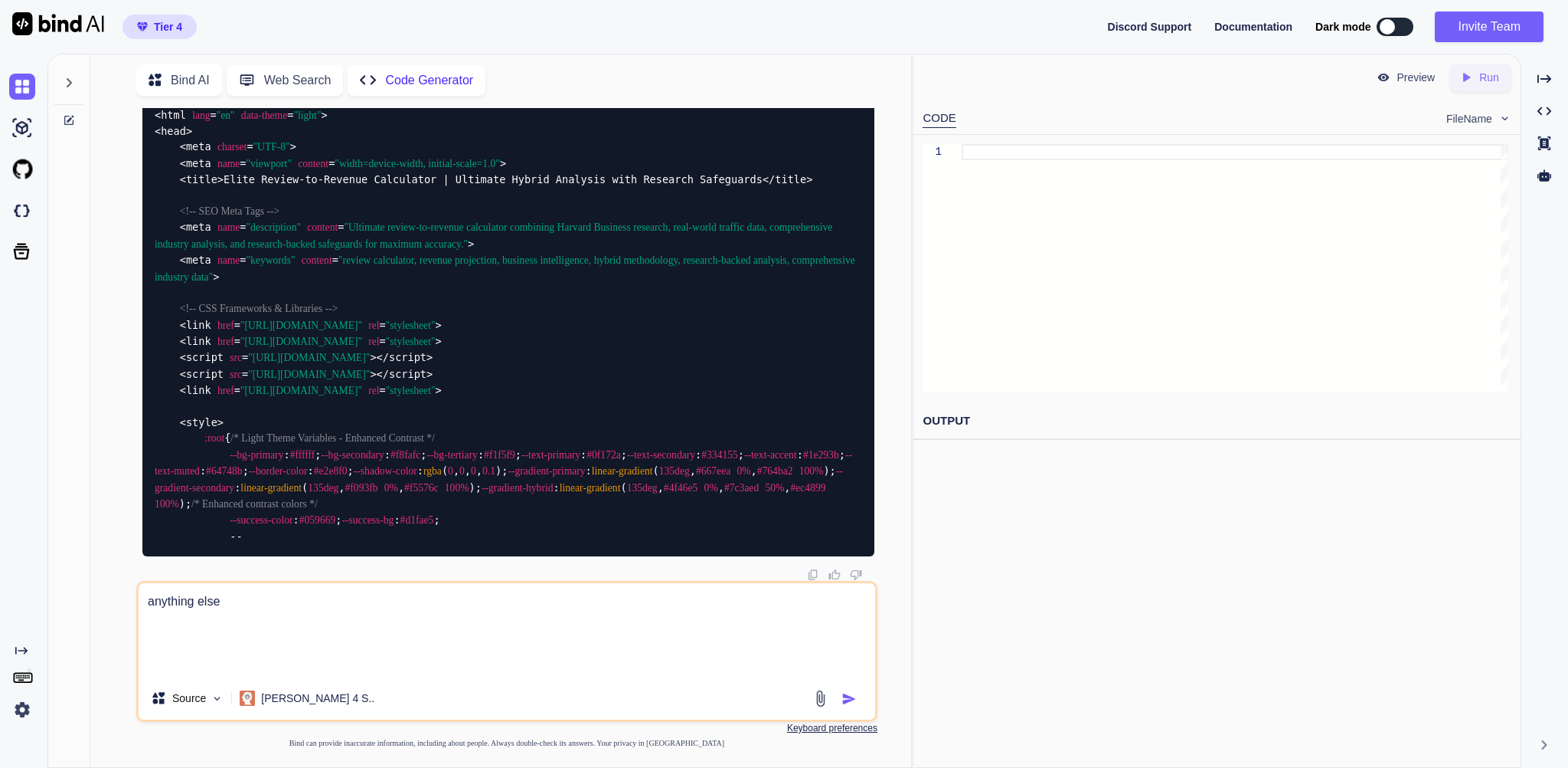
type textarea "anything else w"
type textarea "x"
type textarea "anything else we"
type textarea "x"
type textarea "anything else we"
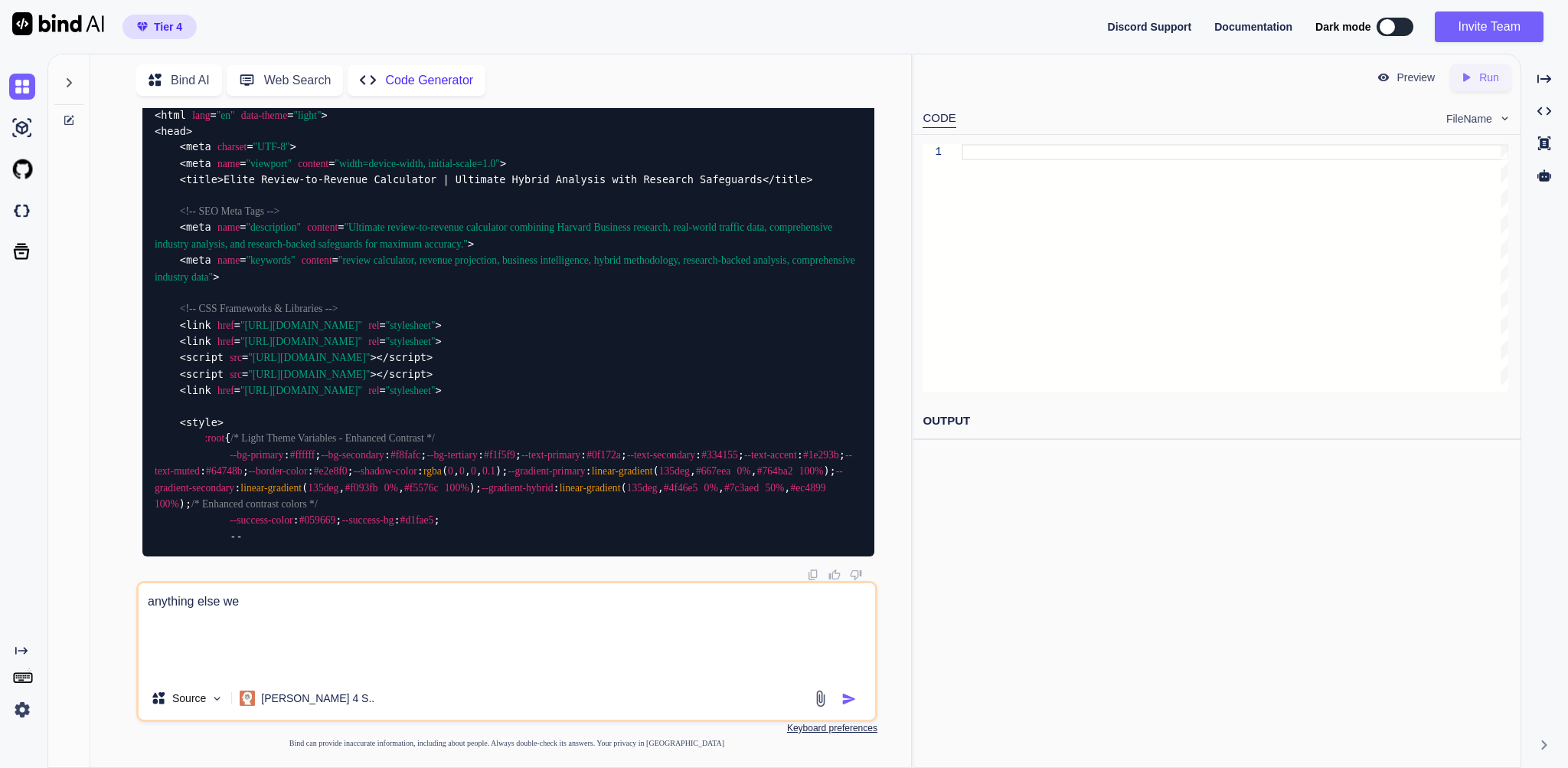
type textarea "x"
type textarea "anything else we s"
type textarea "x"
type textarea "anything else we sh"
type textarea "x"
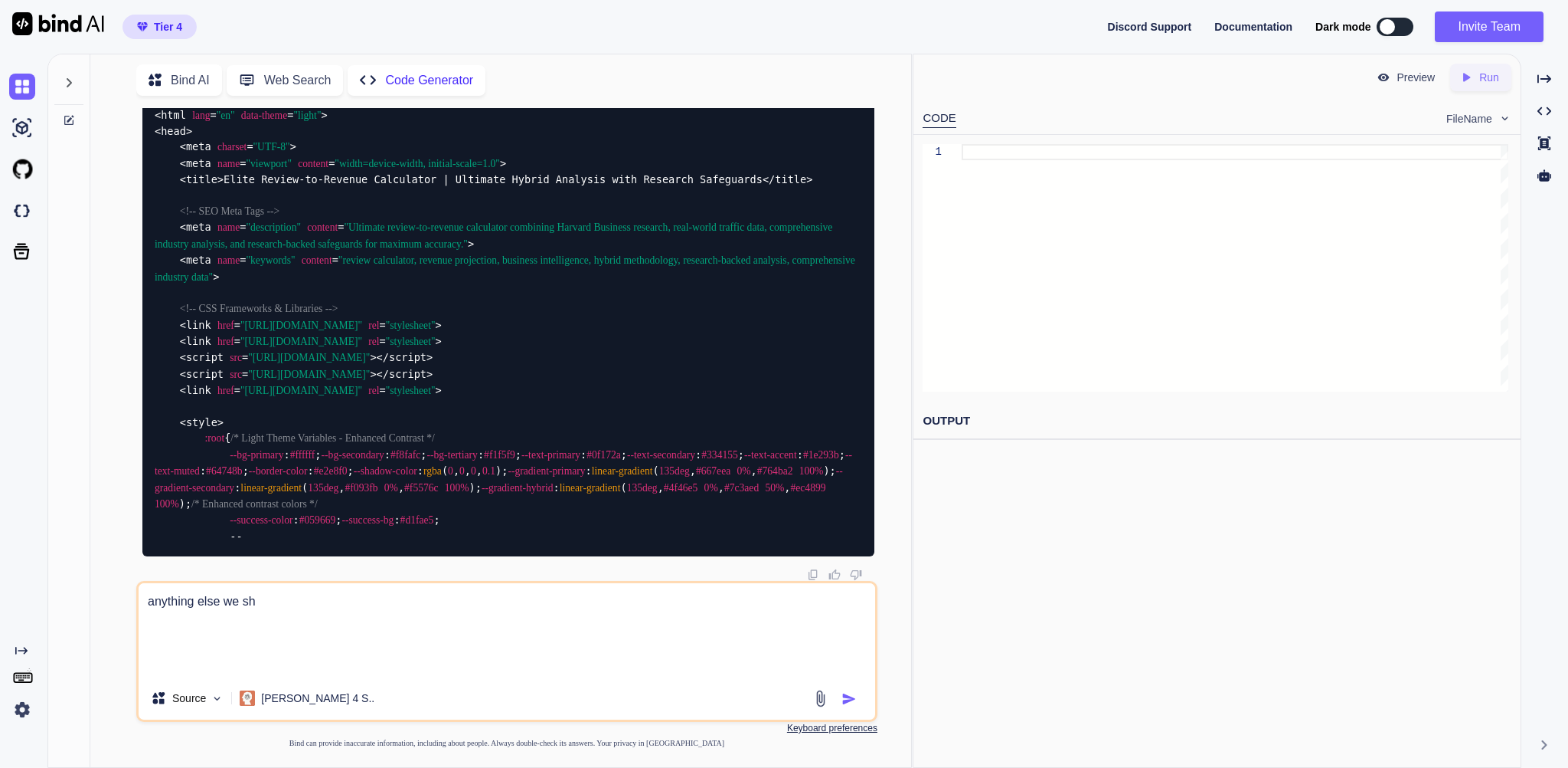
type textarea "anything else we sho"
type textarea "x"
type textarea "anything else we shou"
type textarea "x"
type textarea "anything else we shoul"
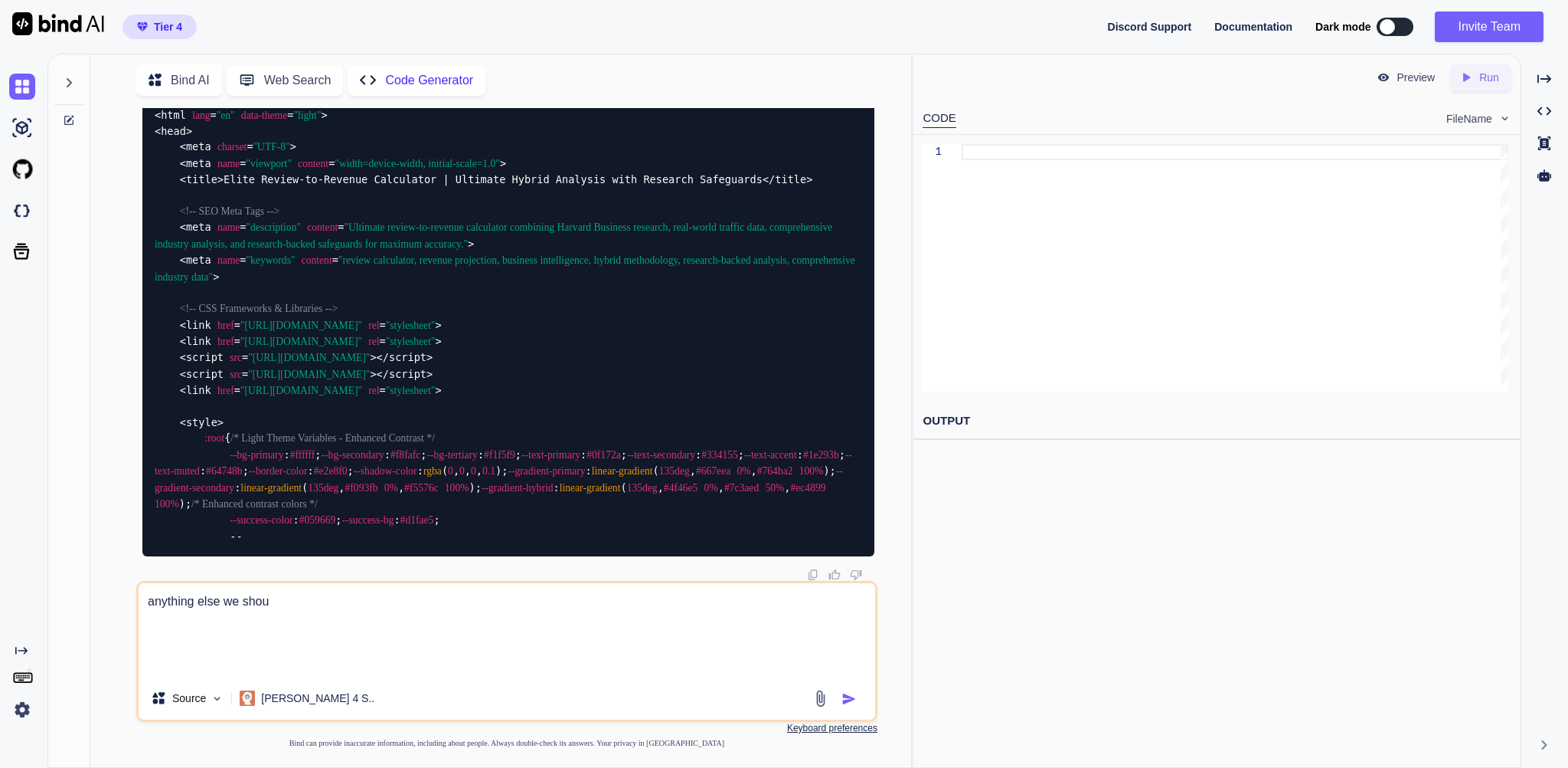
type textarea "x"
type textarea "anything else we should"
type textarea "x"
type textarea "anything else we should"
type textarea "x"
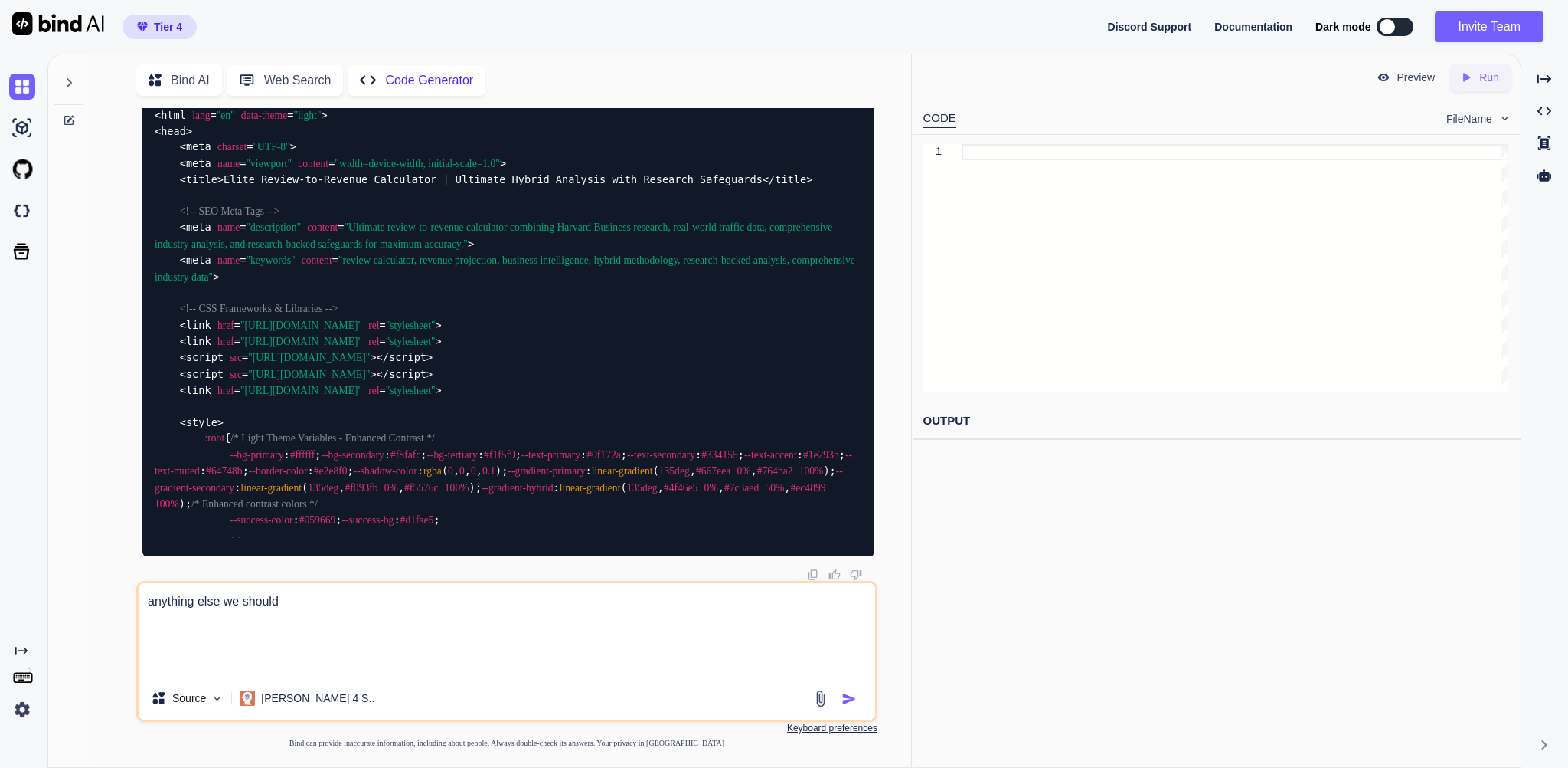
type textarea "anything else we should c"
type textarea "x"
type textarea "anything else we should co"
type textarea "x"
type textarea "anything else we should con"
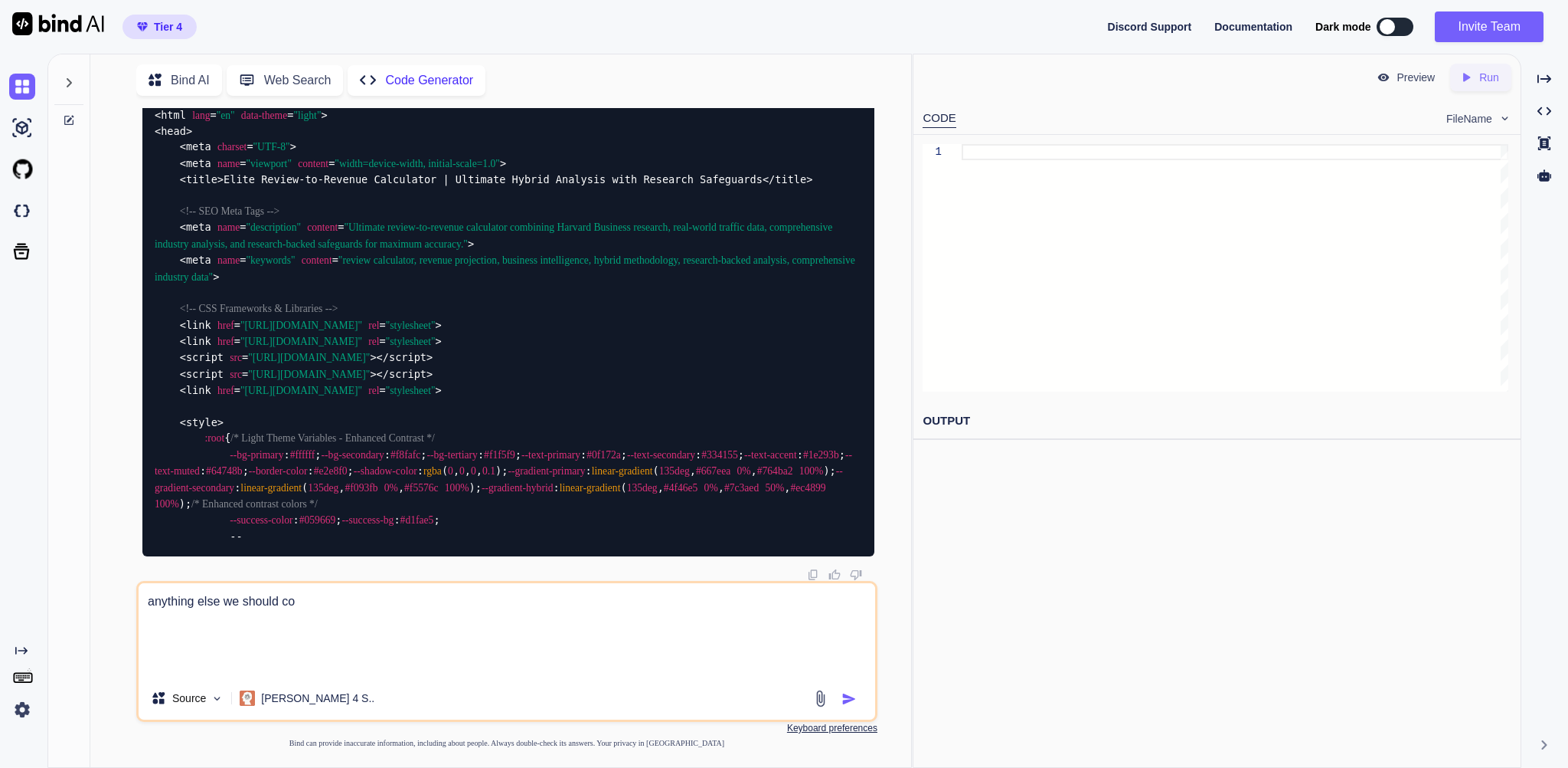
type textarea "x"
type textarea "anything else we should cons"
type textarea "x"
type textarea "anything else we should consi"
type textarea "x"
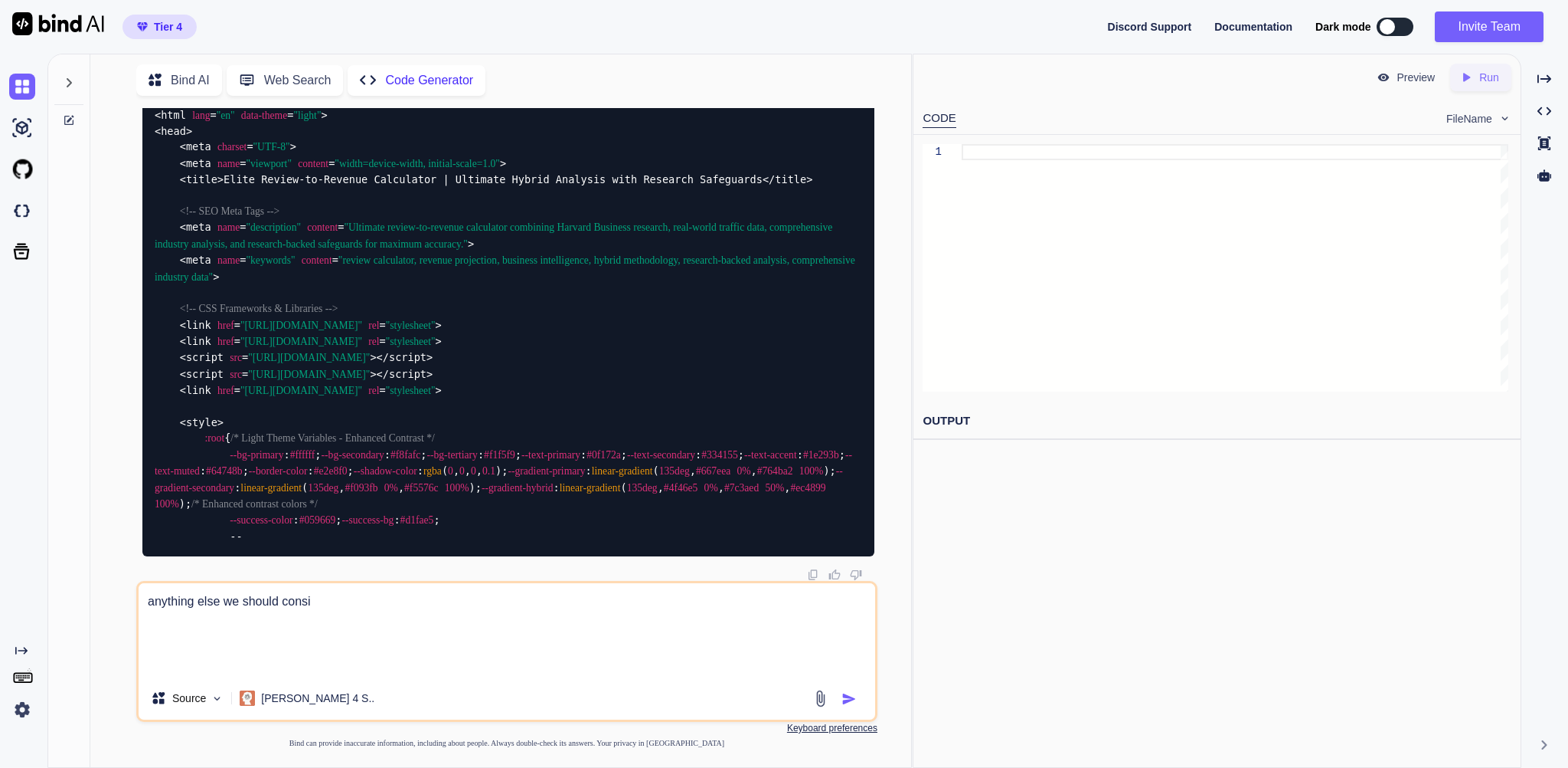
type textarea "anything else we should consid"
type textarea "x"
type textarea "anything else we should conside"
type textarea "x"
type textarea "anything else we should consider"
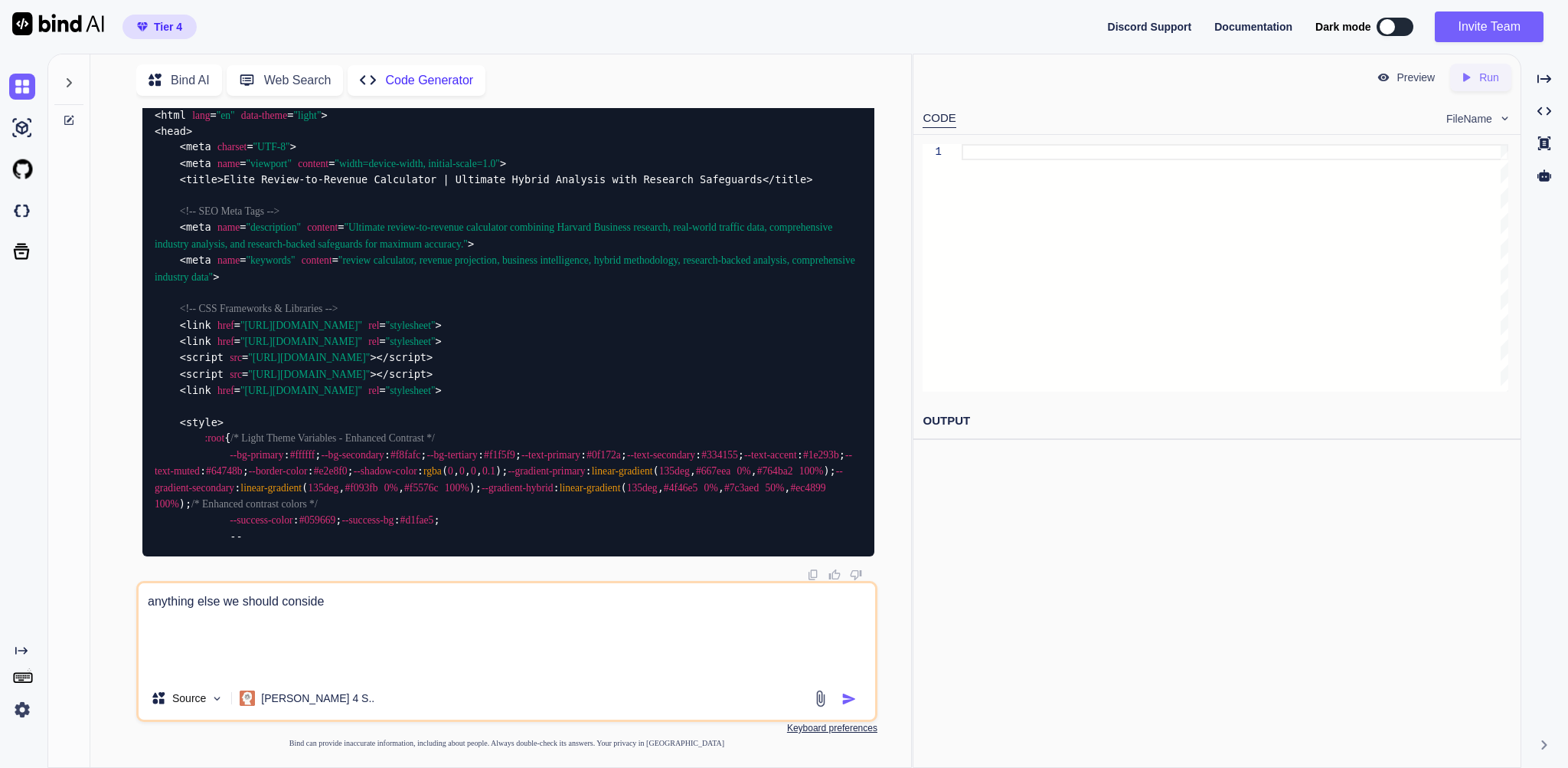
type textarea "x"
type textarea "anything else we should consider"
type textarea "x"
type textarea "anything else we should consider ?"
type textarea "x"
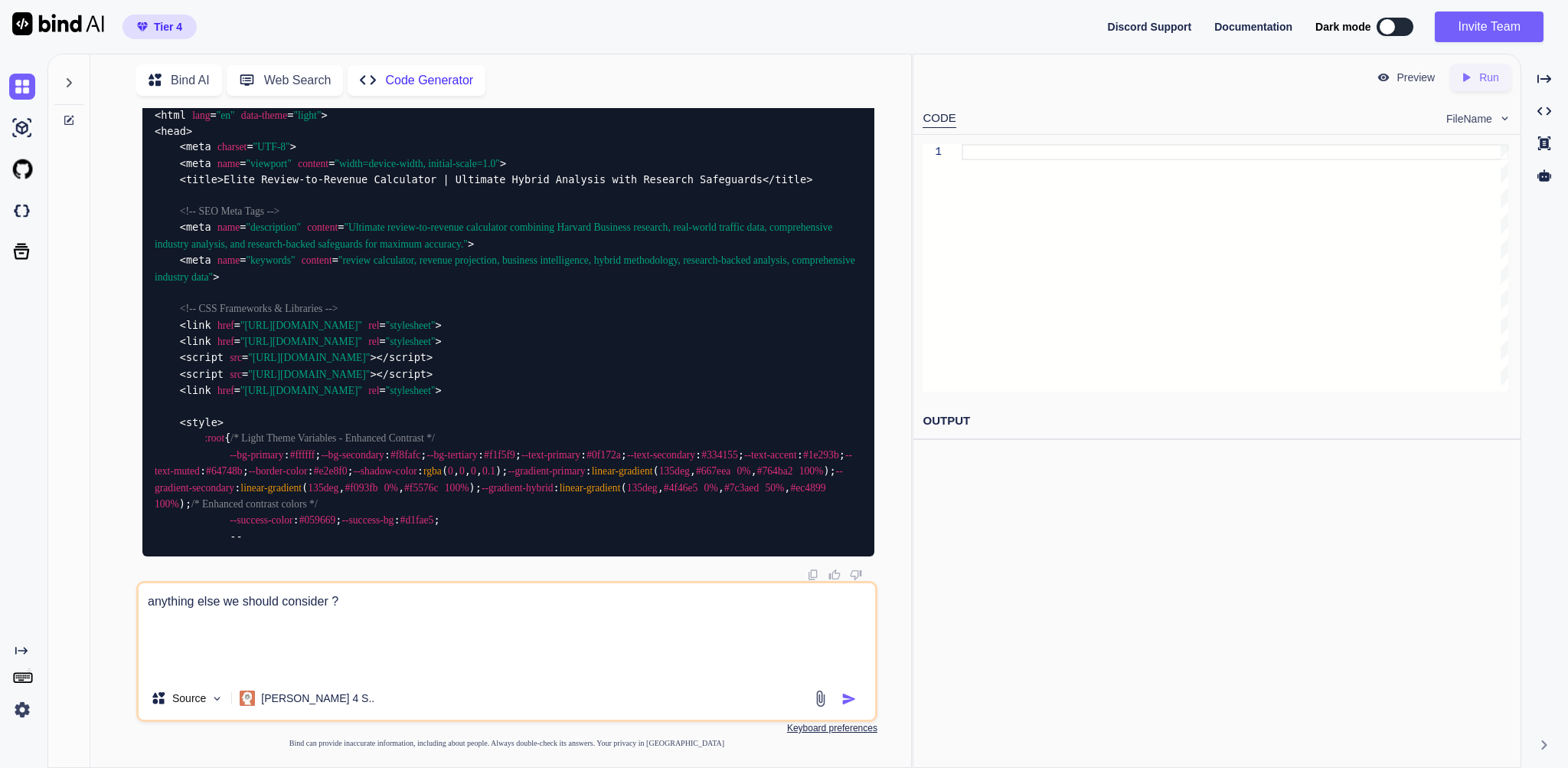
type textarea "anything else we should consider"
type textarea "x"
type textarea "anything else we should consider"
type textarea "x"
type textarea "anything else we should consider t"
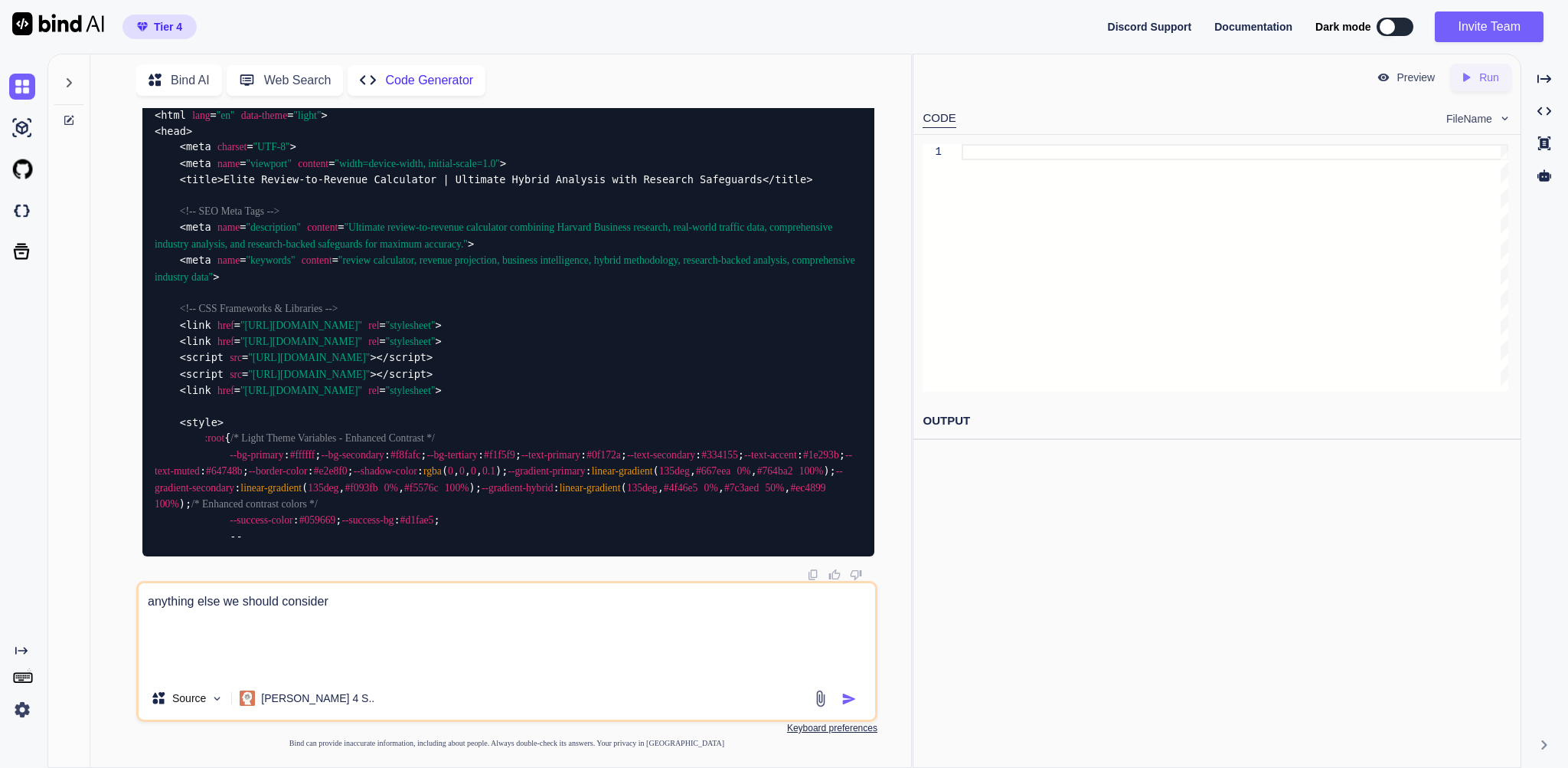
type textarea "x"
type textarea "anything else we should consider to"
type textarea "x"
type textarea "anything else we should consider to"
type textarea "x"
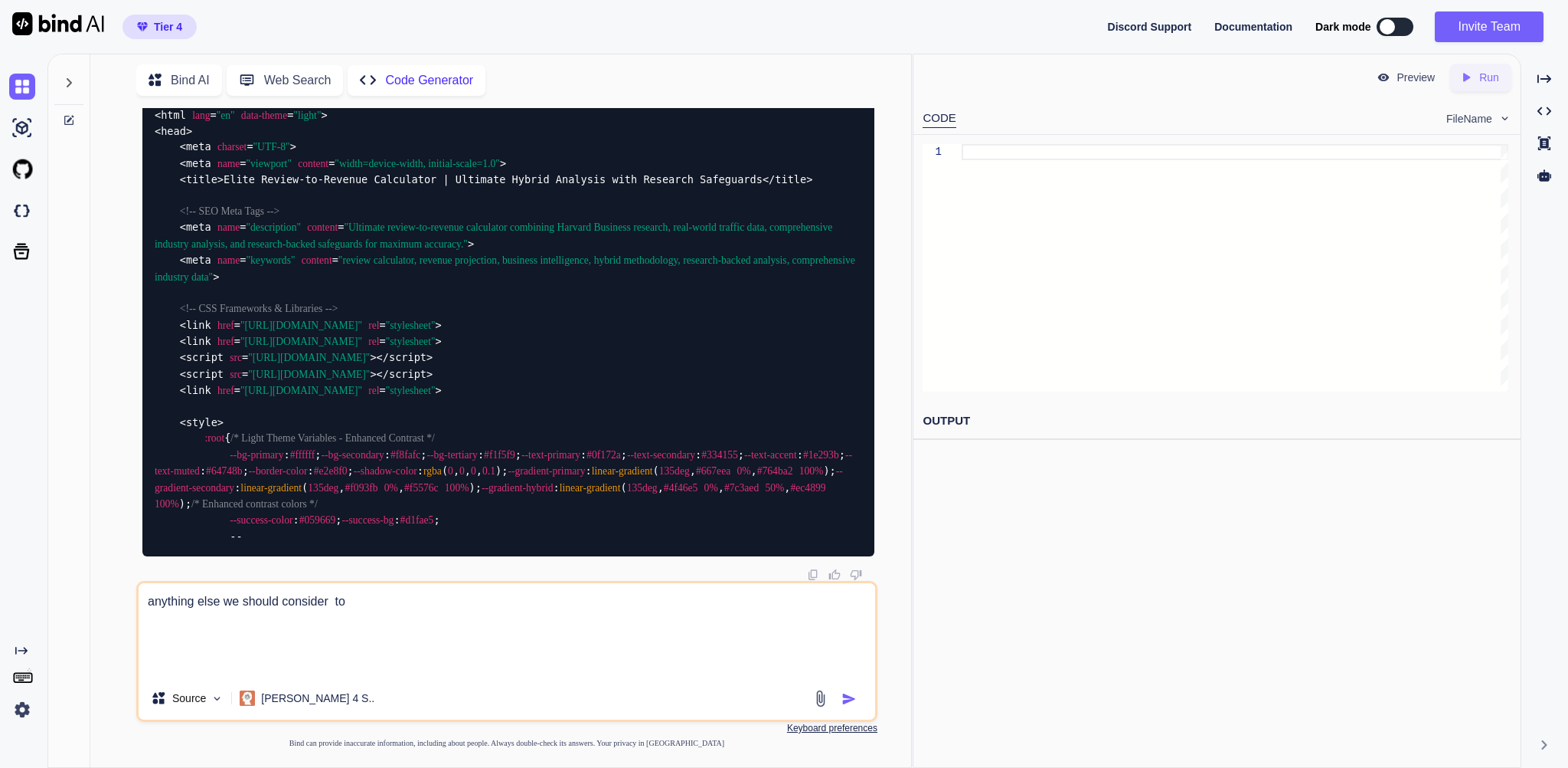
type textarea "anything else we should consider to m"
type textarea "x"
type textarea "anything else we should consider to ma"
type textarea "x"
type textarea "anything else we should consider to mak"
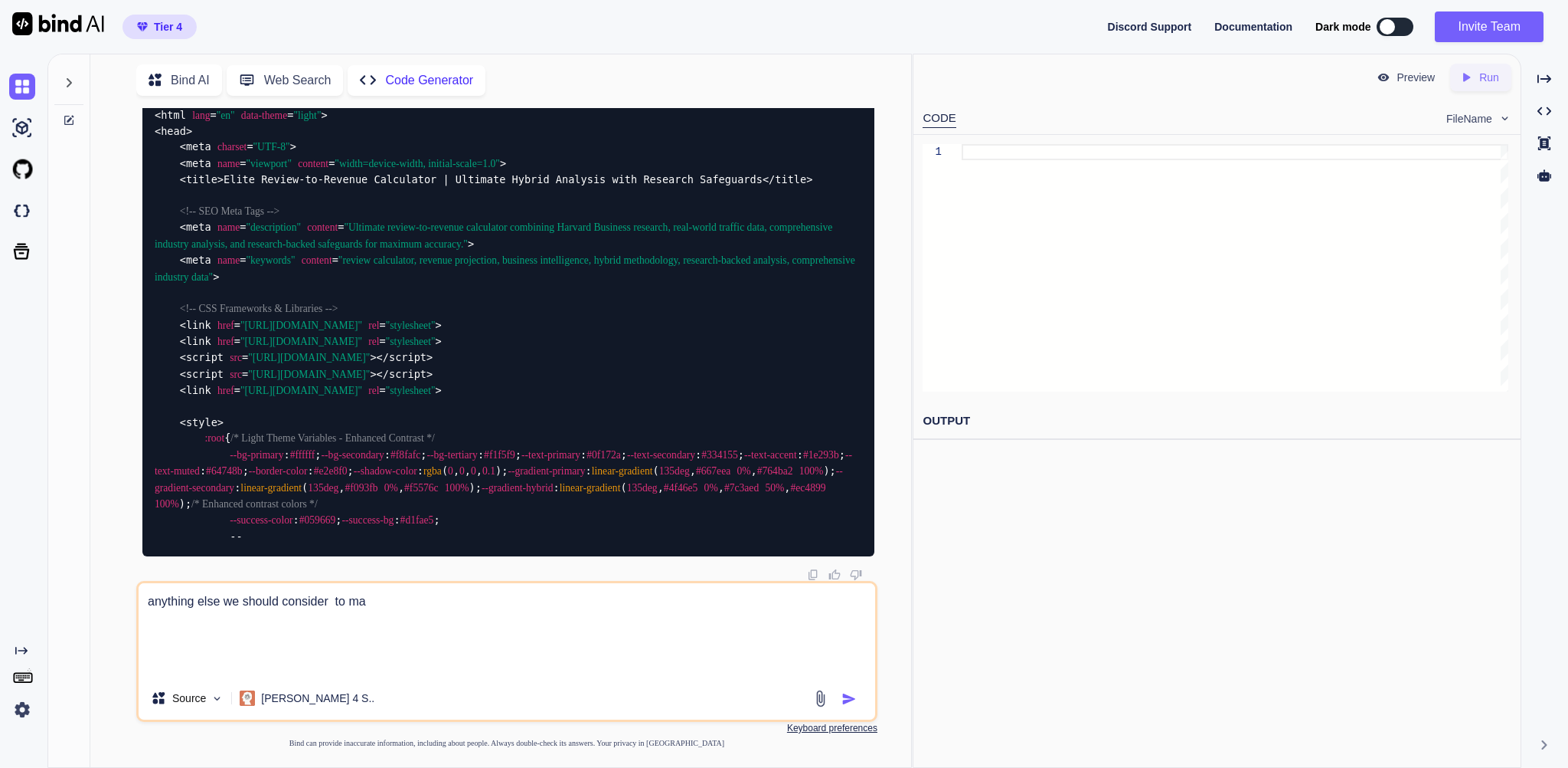
type textarea "x"
type textarea "anything else we should consider to make"
type textarea "x"
type textarea "anything else we should consider to make"
type textarea "x"
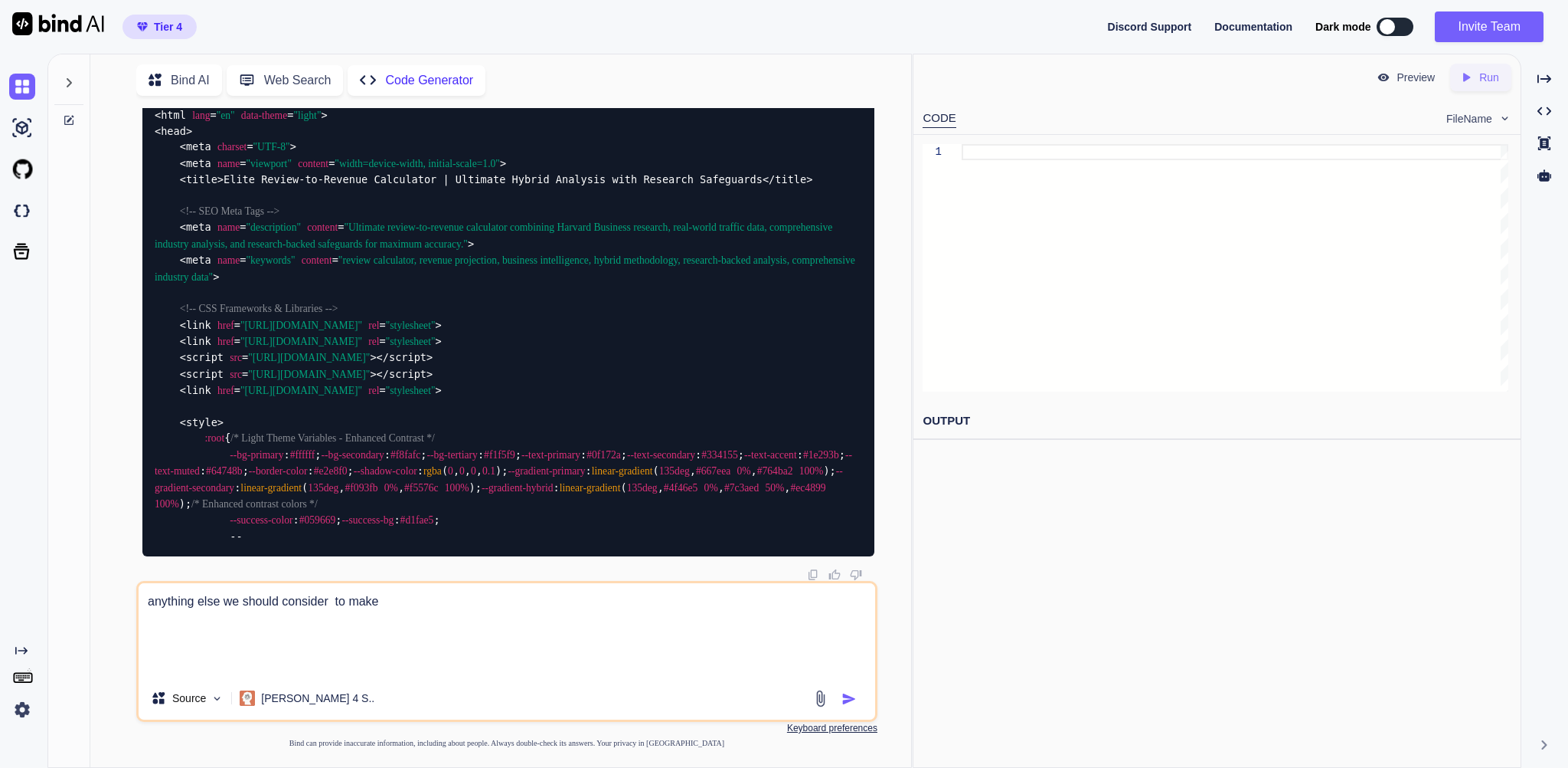
type textarea "anything else we should consider to make i"
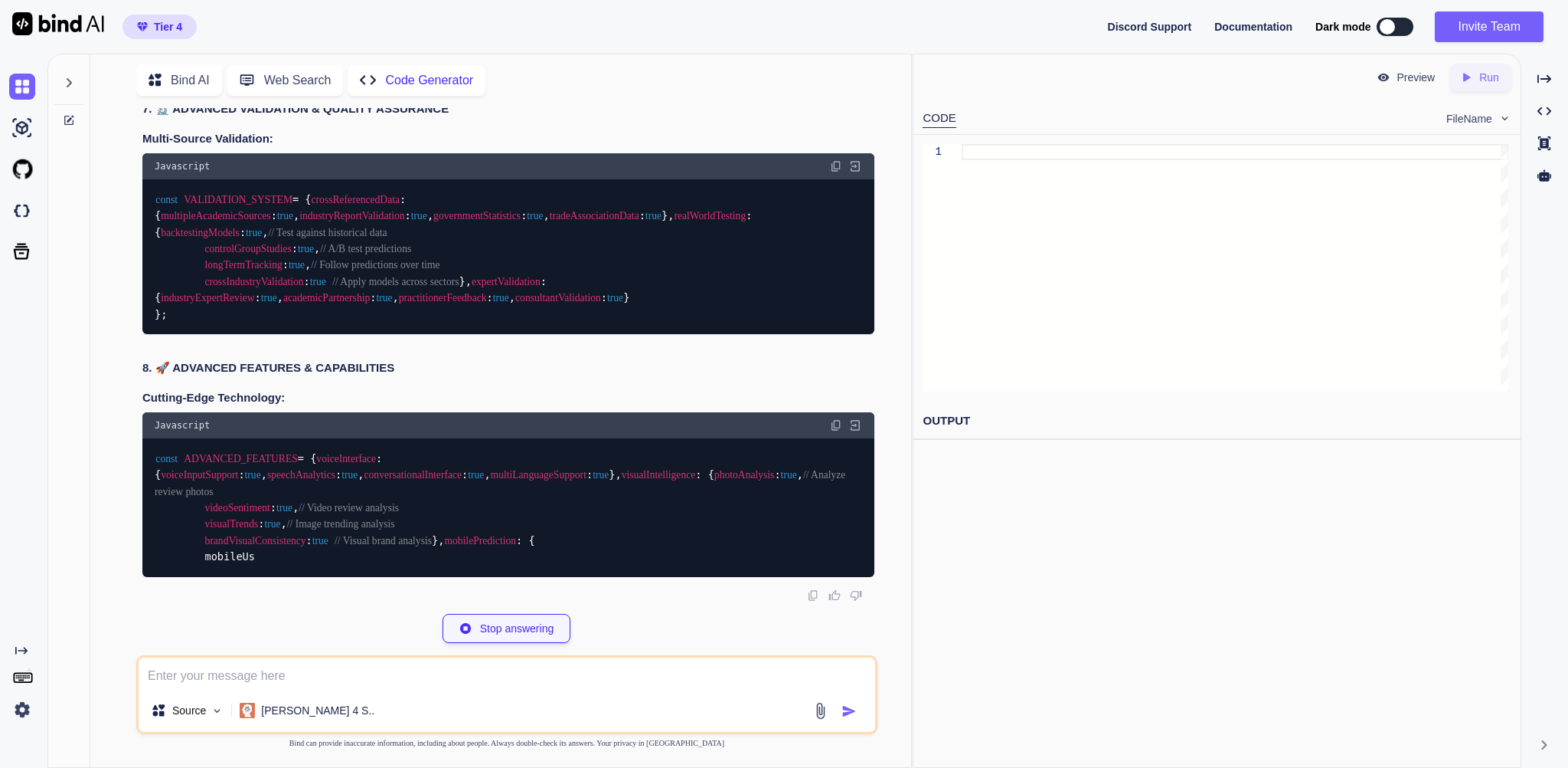
scroll to position [91008, 0]
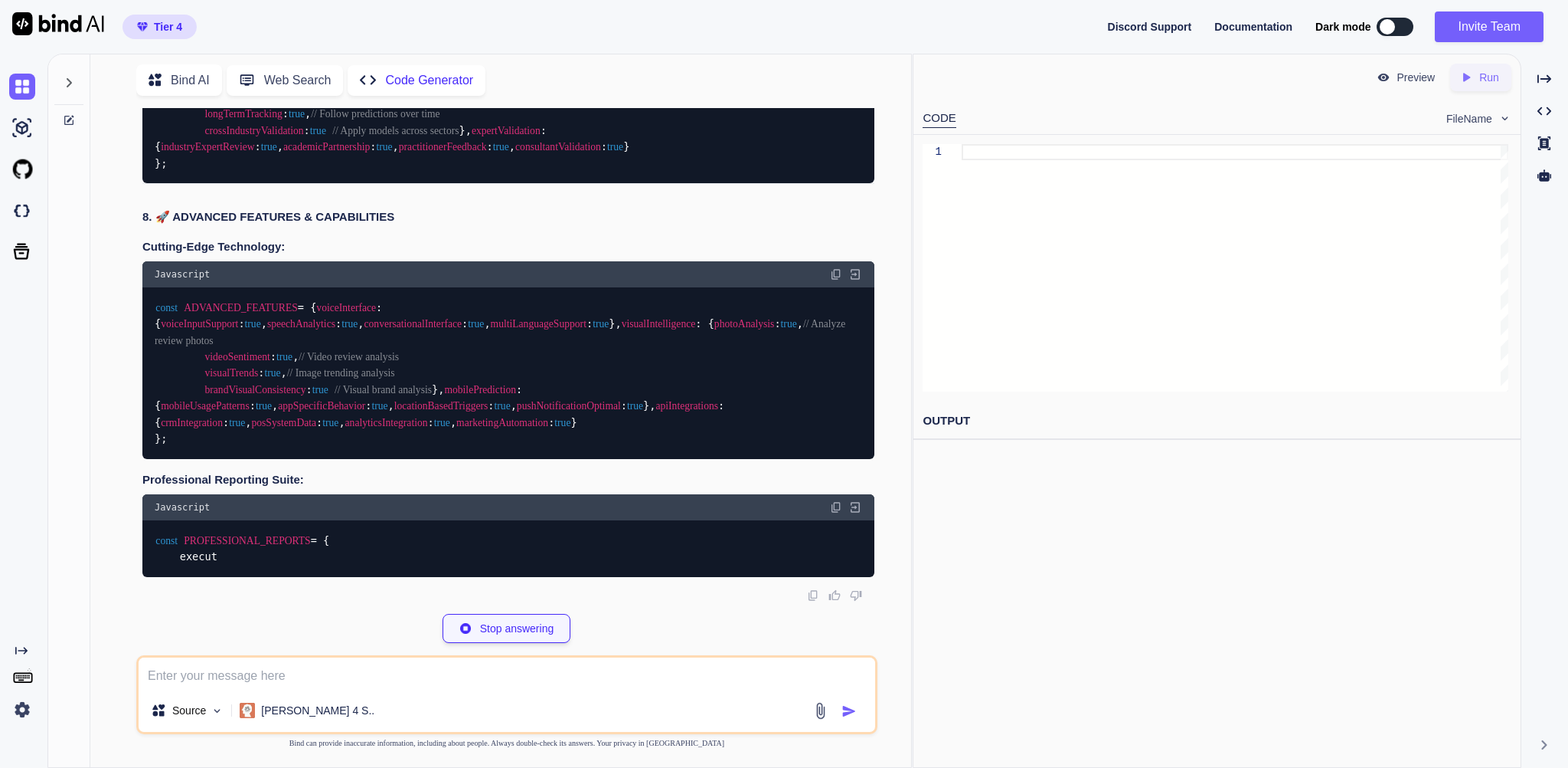
drag, startPoint x: 276, startPoint y: 380, endPoint x: 141, endPoint y: 384, distance: 135.1
click at [141, 384] on div "You yes ok now you can add all this also what we have spoken before . I#Ve also…" at bounding box center [508, 355] width 738 height 494
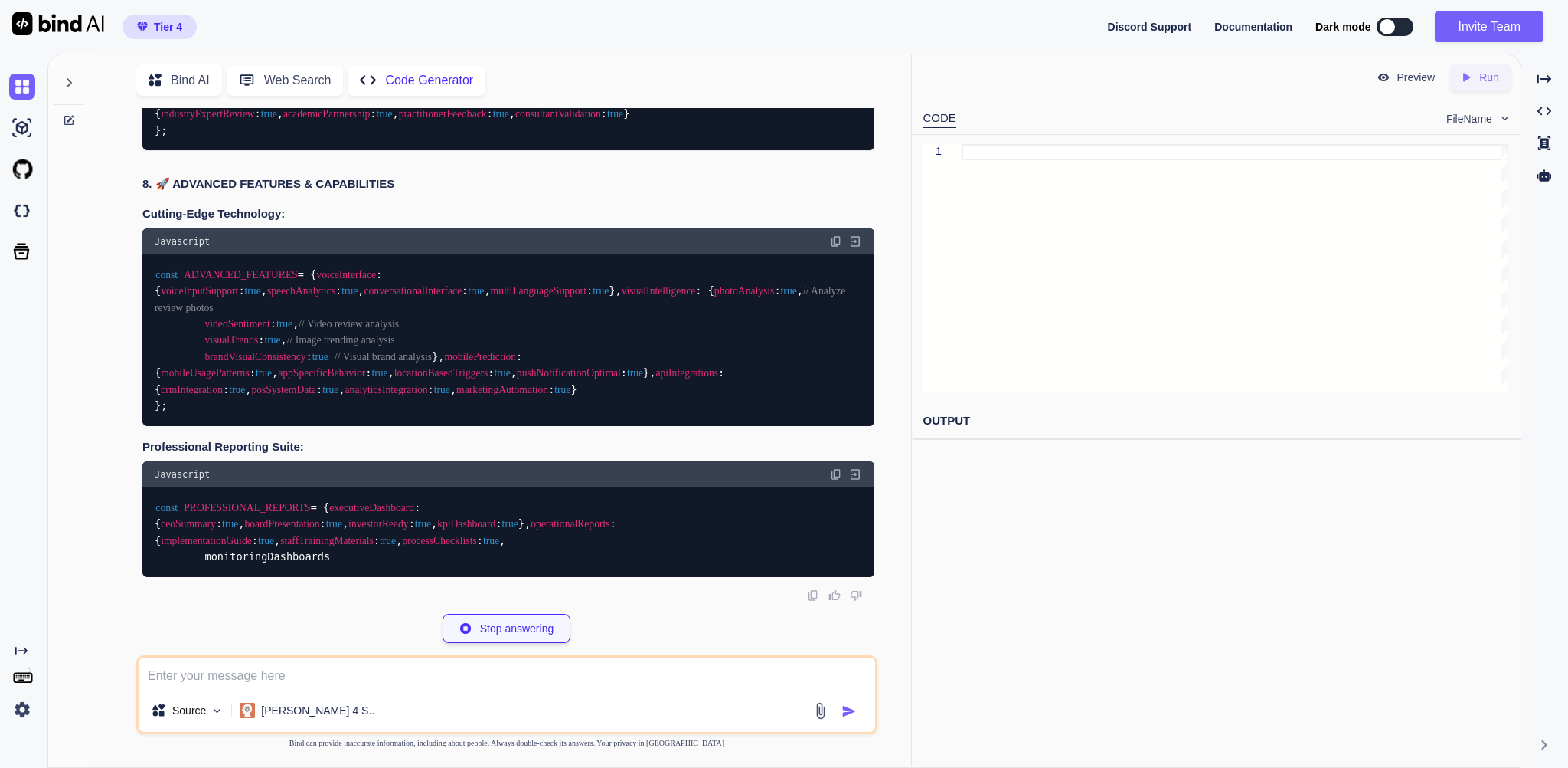
copy strong "Scenario Planning:"
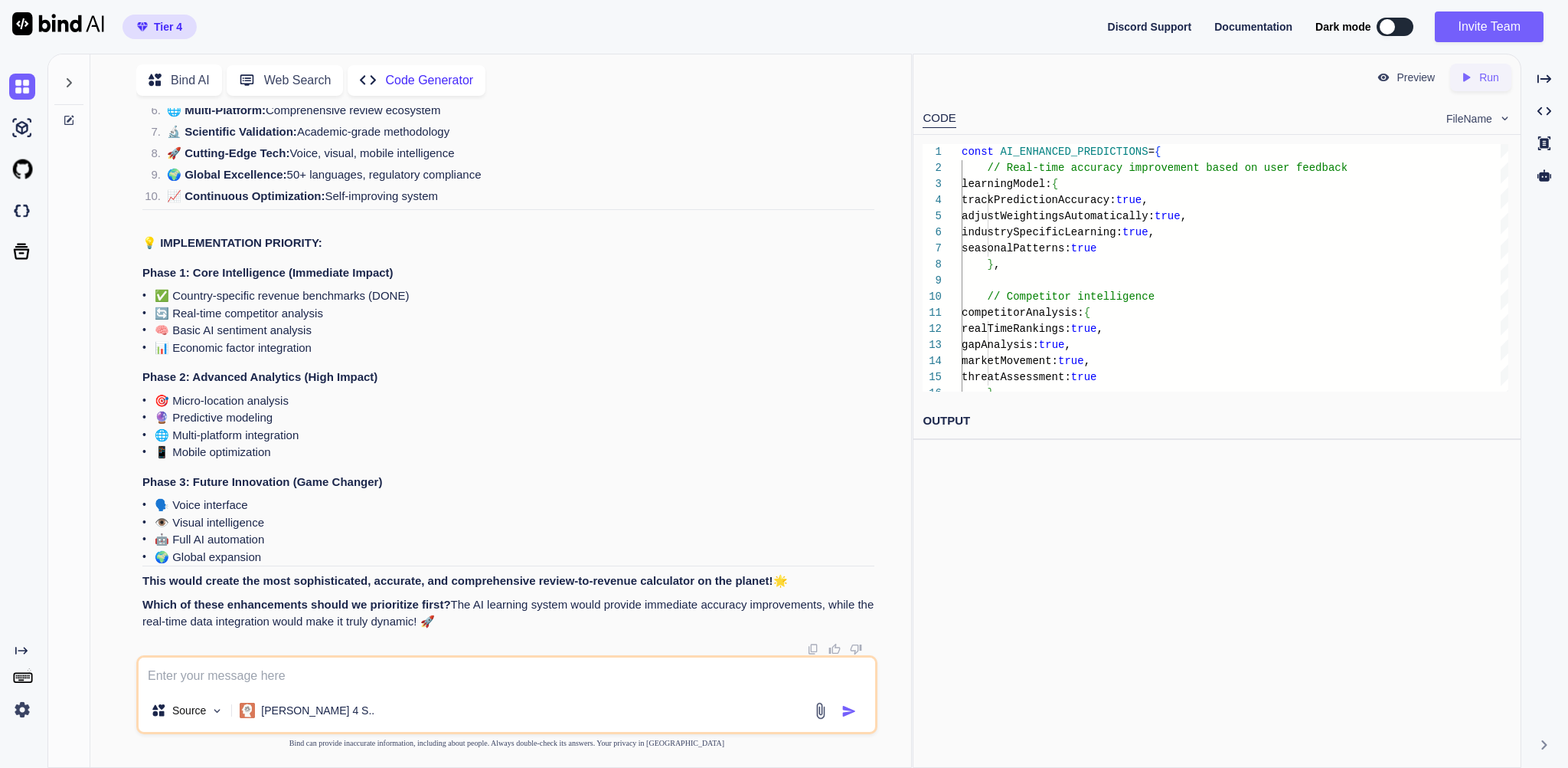
scroll to position [95994, 0]
drag, startPoint x: 157, startPoint y: 283, endPoint x: 380, endPoint y: 290, distance: 223.1
click at [380, 290] on ul "✅ Country-specific revenue benchmarks (DONE) 🔄 Real-time competitor analysis 🧠 …" at bounding box center [508, 322] width 732 height 69
copy li "✅ Country-specific revenue benchmarks"
click at [265, 659] on textarea at bounding box center [507, 673] width 736 height 31
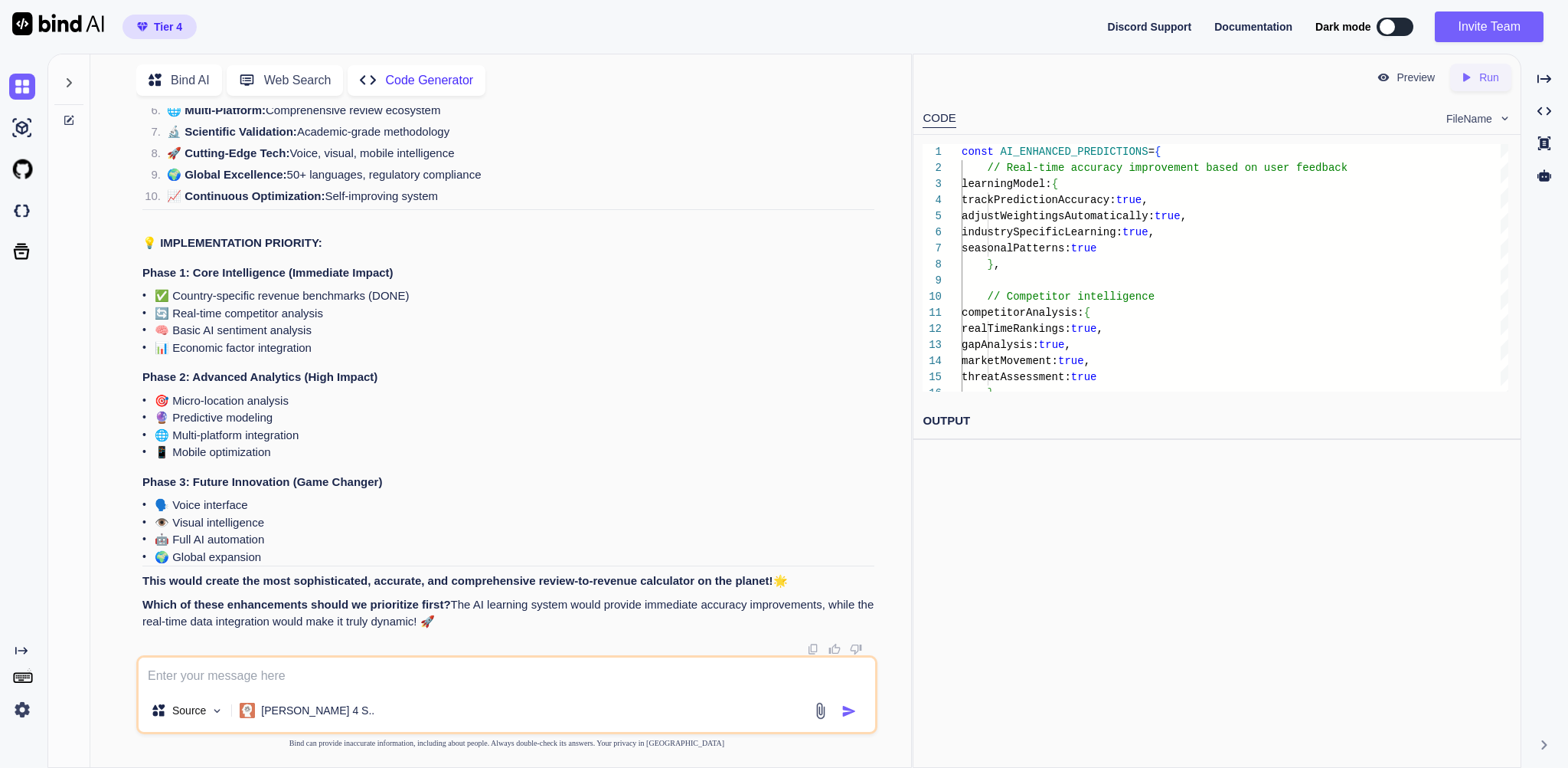
paste textarea "✅ Country-specific revenue benchmarks"
drag, startPoint x: 172, startPoint y: 319, endPoint x: 320, endPoint y: 319, distance: 148.0
click at [320, 322] on li "🧠 Basic AI sentiment analysis" at bounding box center [514, 331] width 719 height 18
copy li "asic AI sentiment analysis"
click at [472, 663] on textarea "✅ Country-specific revenue benchmarks" at bounding box center [507, 673] width 736 height 31
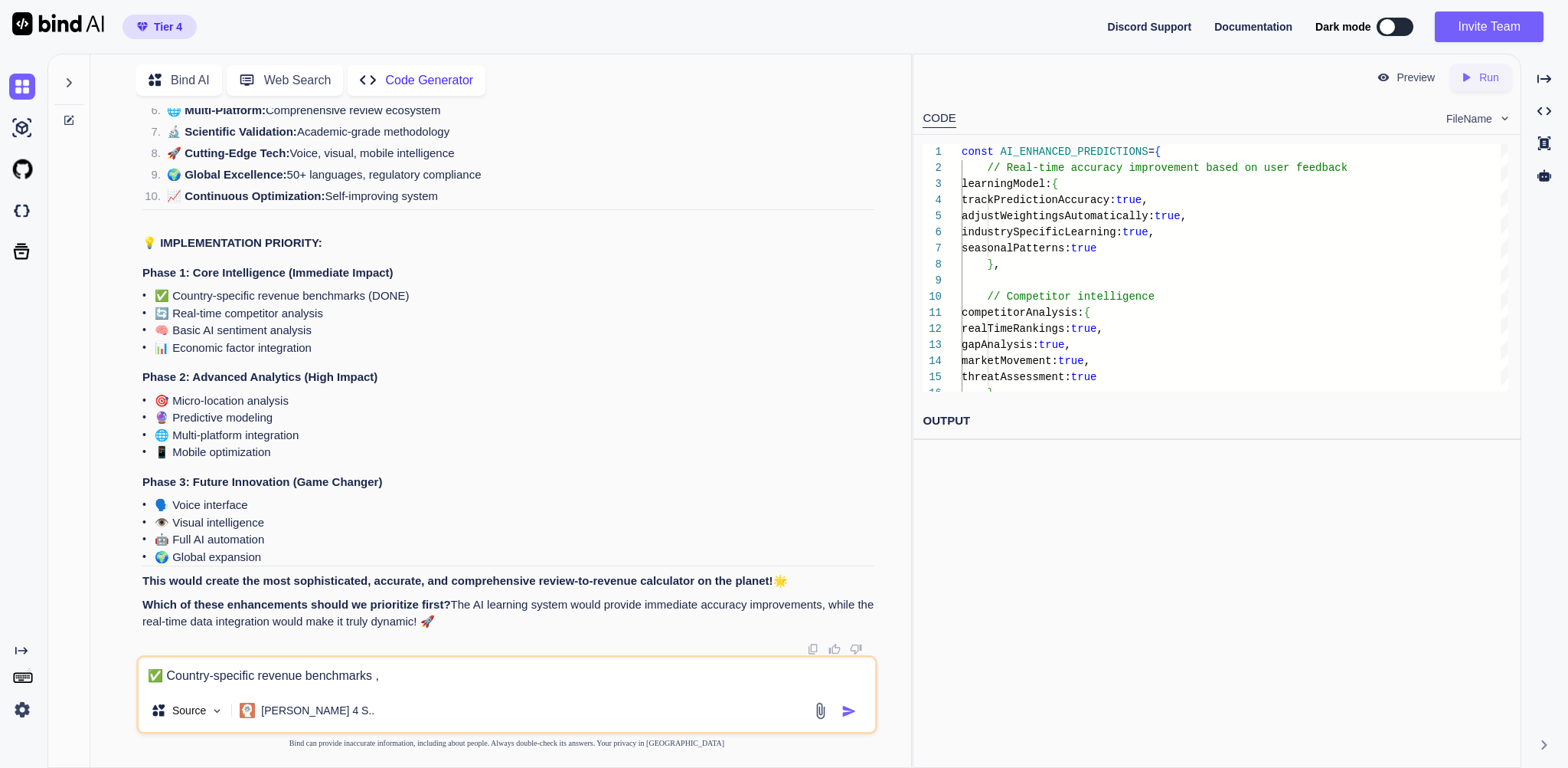
paste textarea "Basic AI sentiment analysis"
drag, startPoint x: 319, startPoint y: 338, endPoint x: 174, endPoint y: 343, distance: 145.1
click at [174, 343] on li "📊 Economic factor integration" at bounding box center [514, 348] width 719 height 18
click at [389, 427] on li "🌐 Multi-platform integration" at bounding box center [514, 436] width 719 height 18
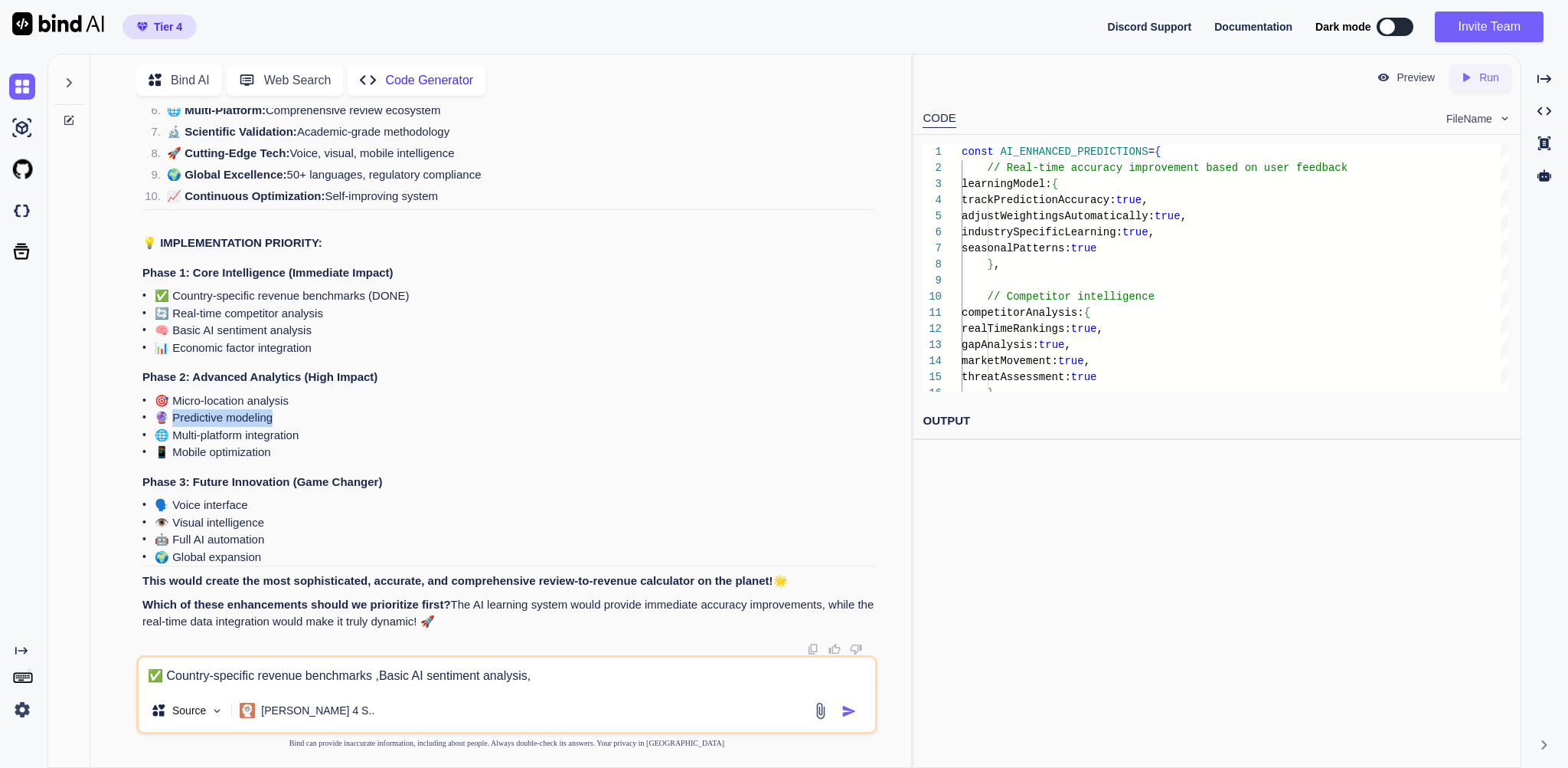
drag, startPoint x: 292, startPoint y: 402, endPoint x: 173, endPoint y: 407, distance: 119.1
click at [173, 409] on li "🔮 Predictive modeling" at bounding box center [514, 418] width 719 height 18
copy li "redictive modeling"
click at [636, 679] on textarea "✅ Country-specific revenue benchmarks ,Basic AI sentiment analysis," at bounding box center [507, 673] width 736 height 31
paste textarea "Predictive modeling"
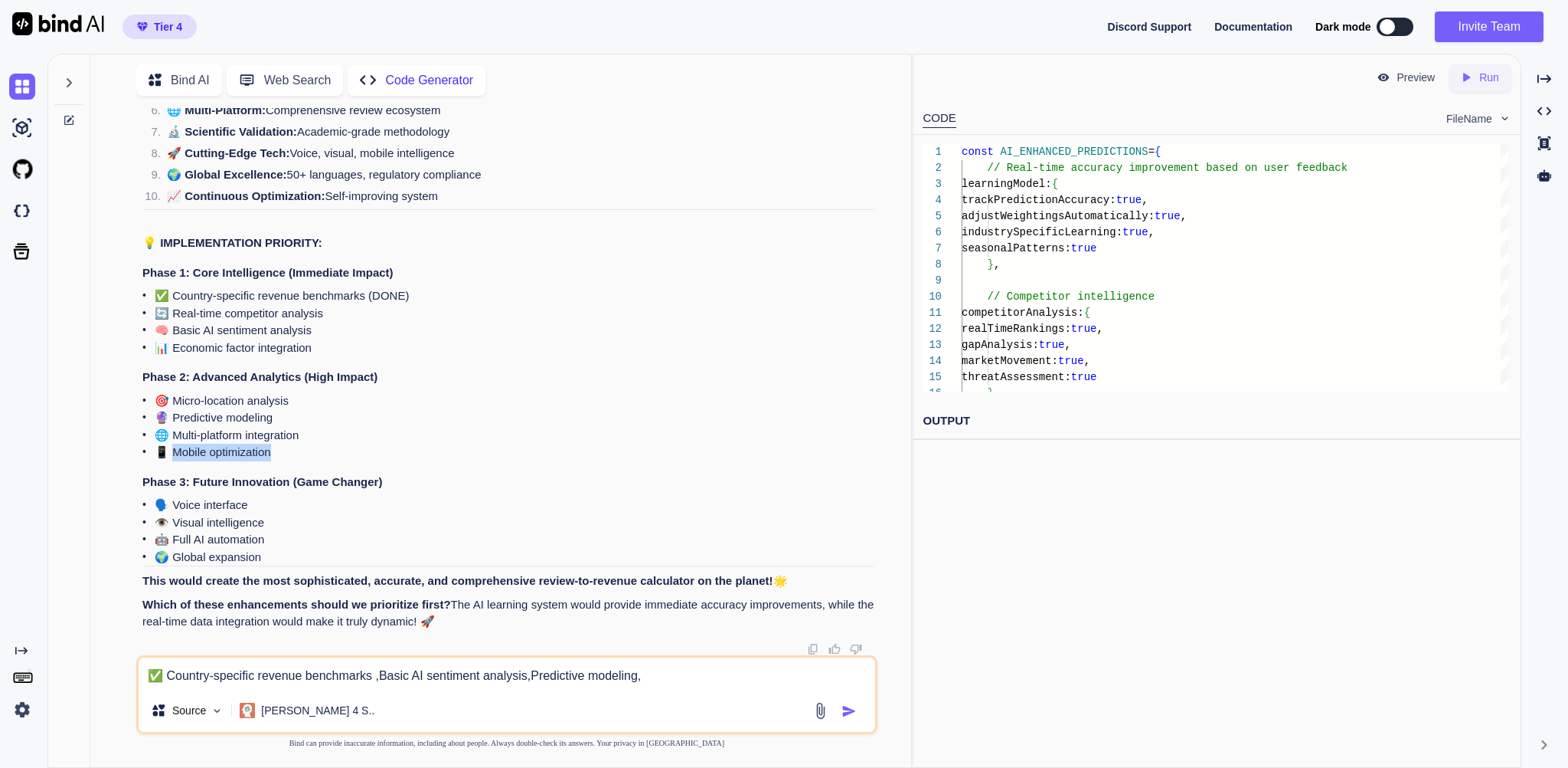
drag, startPoint x: 279, startPoint y: 437, endPoint x: 172, endPoint y: 437, distance: 107.0
click at [172, 444] on li "📱 Mobile optimization" at bounding box center [514, 453] width 719 height 18
copy li "obile optimization"
click at [743, 669] on textarea "✅ Country-specific revenue benchmarks ,Basic AI sentiment analysis,Predictive m…" at bounding box center [507, 673] width 736 height 31
paste textarea "Mobile optimization"
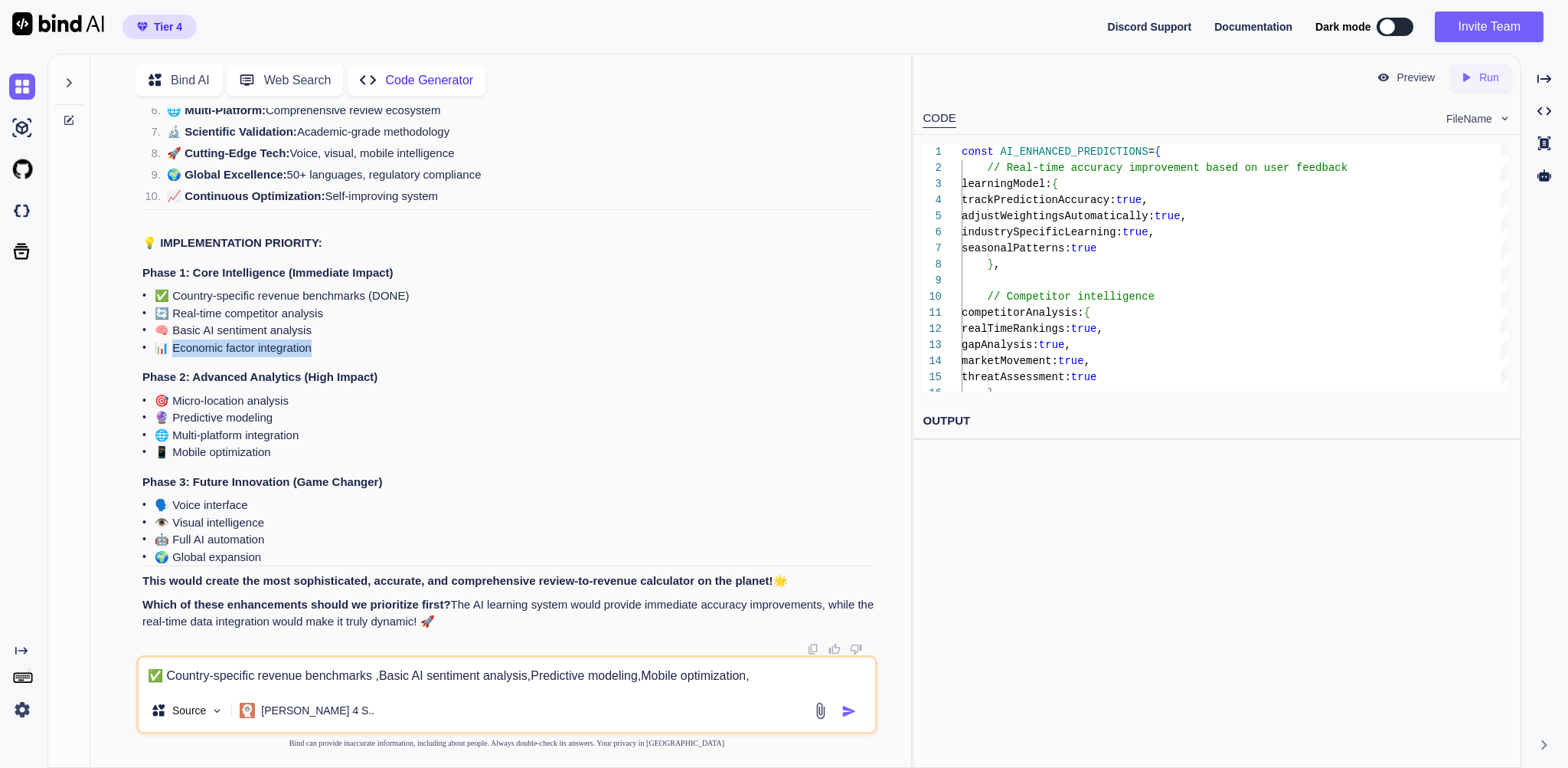
drag, startPoint x: 327, startPoint y: 332, endPoint x: 174, endPoint y: 334, distance: 153.0
click at [174, 339] on li "📊 Economic factor integration" at bounding box center [514, 348] width 719 height 18
click at [427, 339] on li "📊 Economic factor integration" at bounding box center [514, 348] width 719 height 18
drag, startPoint x: 861, startPoint y: 666, endPoint x: 853, endPoint y: 668, distance: 8.2
click at [853, 668] on textarea "✅ Country-specific revenue benchmarks ,Basic AI sentiment analysis,Predictive m…" at bounding box center [507, 673] width 736 height 31
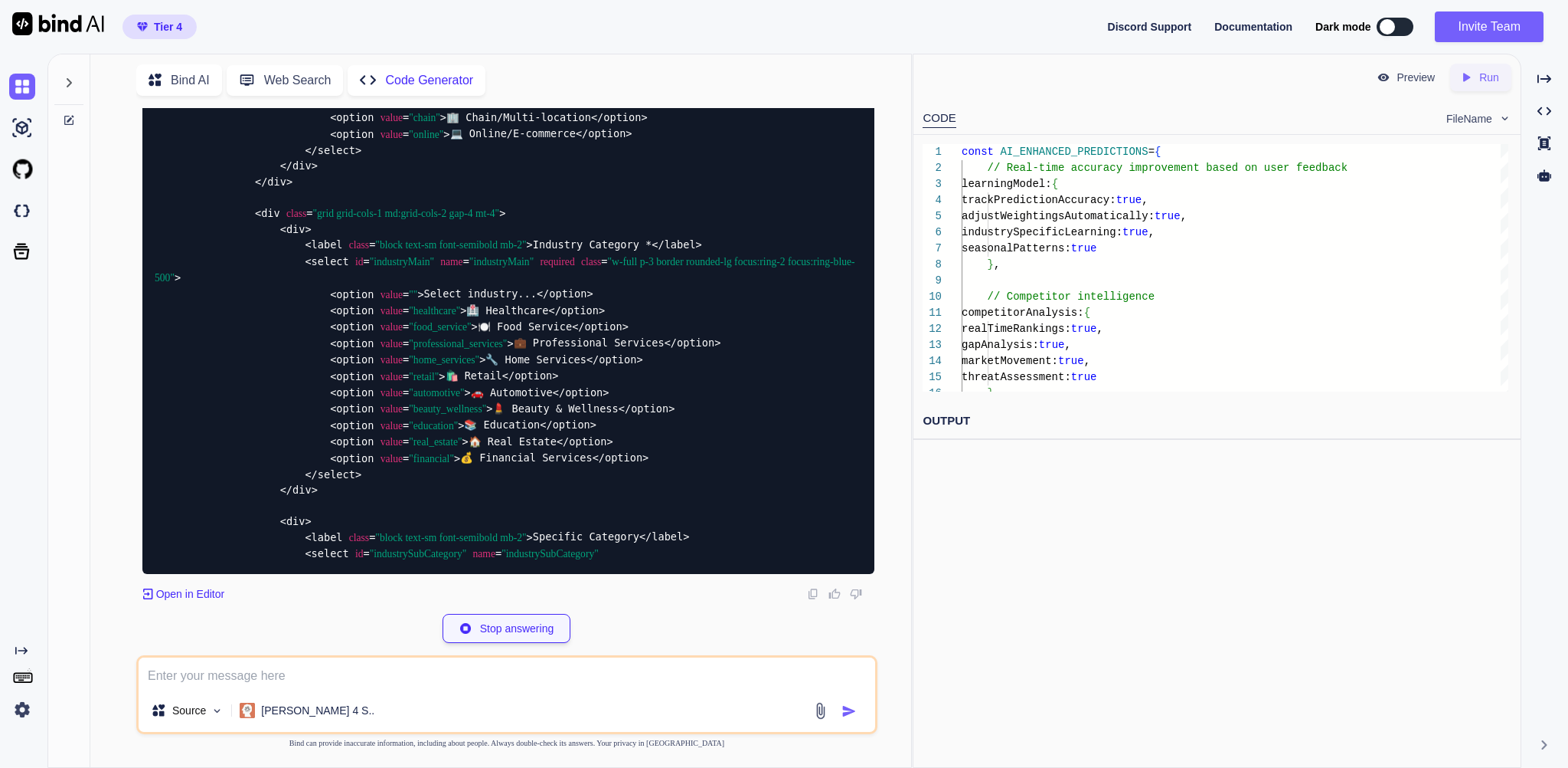
scroll to position [99329, 0]
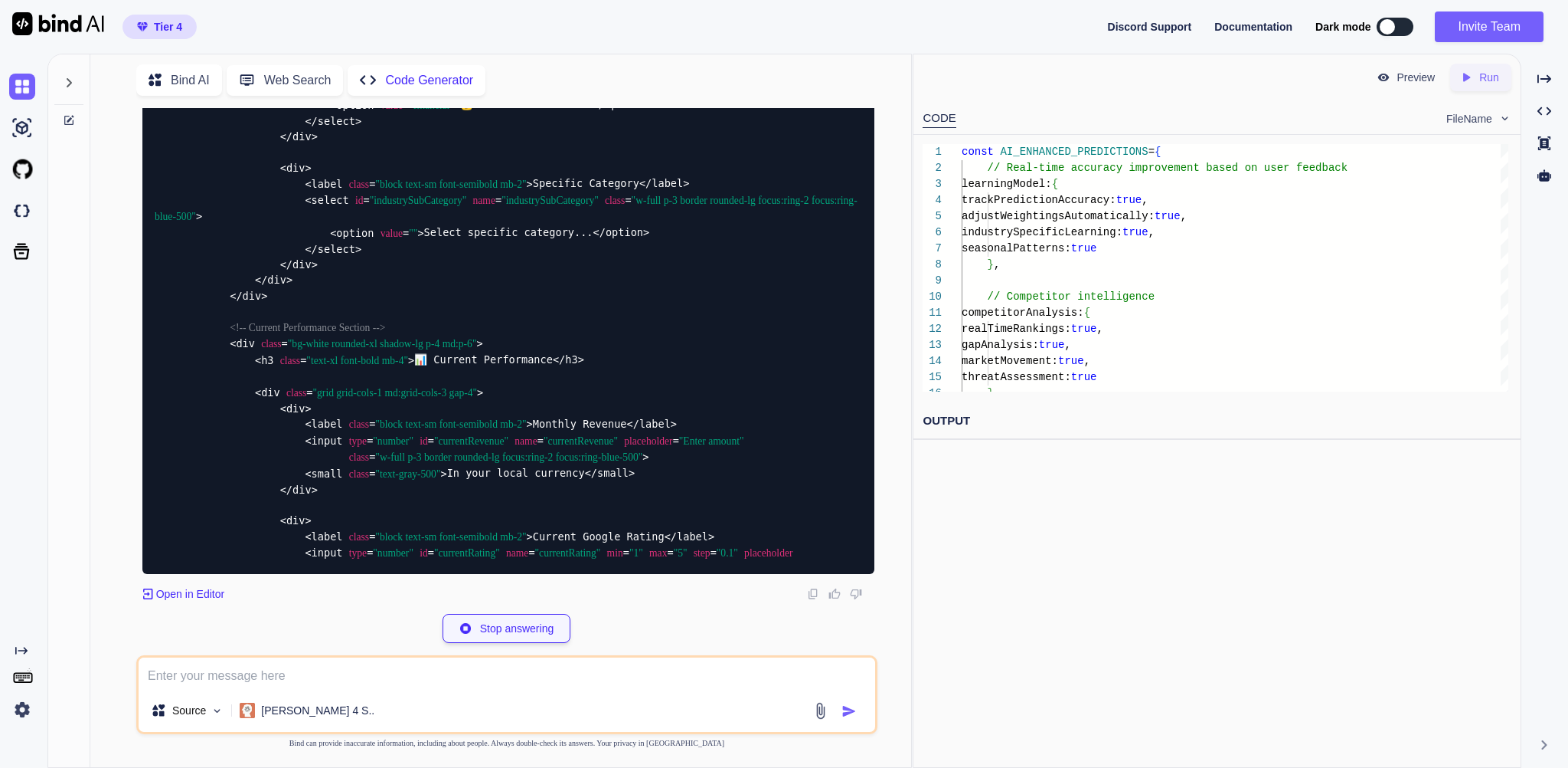
click at [511, 620] on p "Stop answering" at bounding box center [517, 628] width 75 height 15
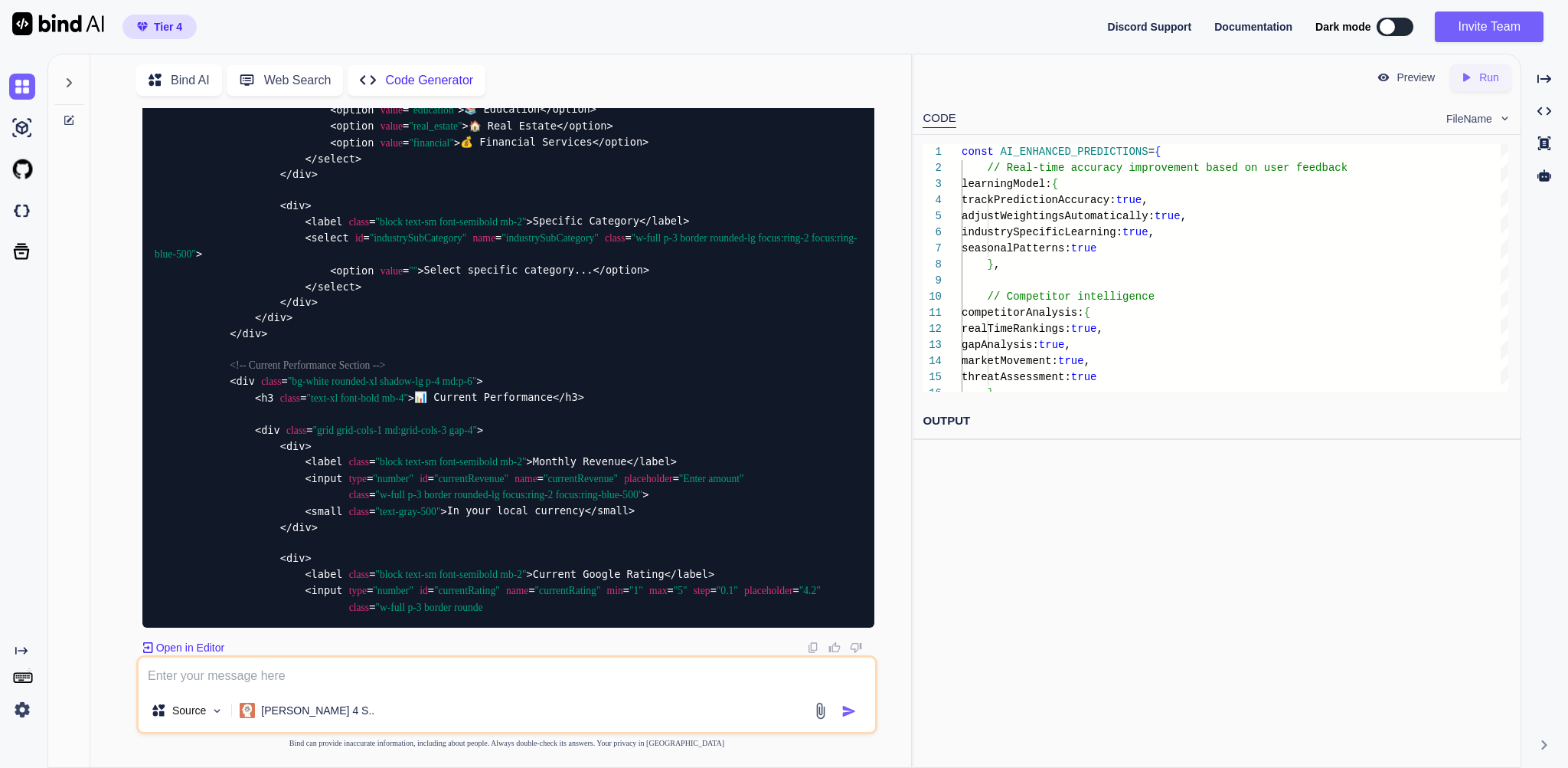
click at [273, 663] on textarea at bounding box center [507, 673] width 736 height 31
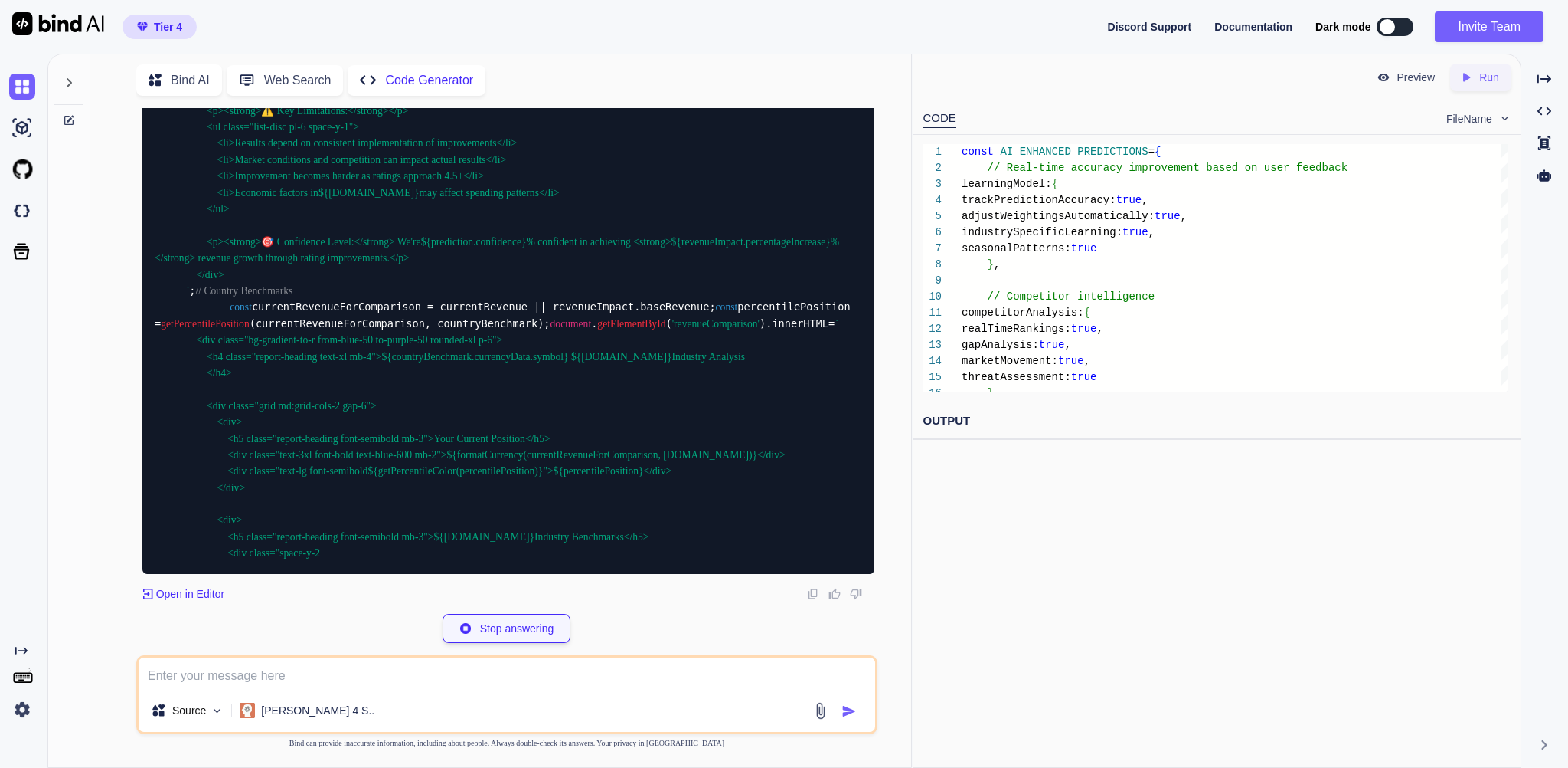
scroll to position [115347, 0]
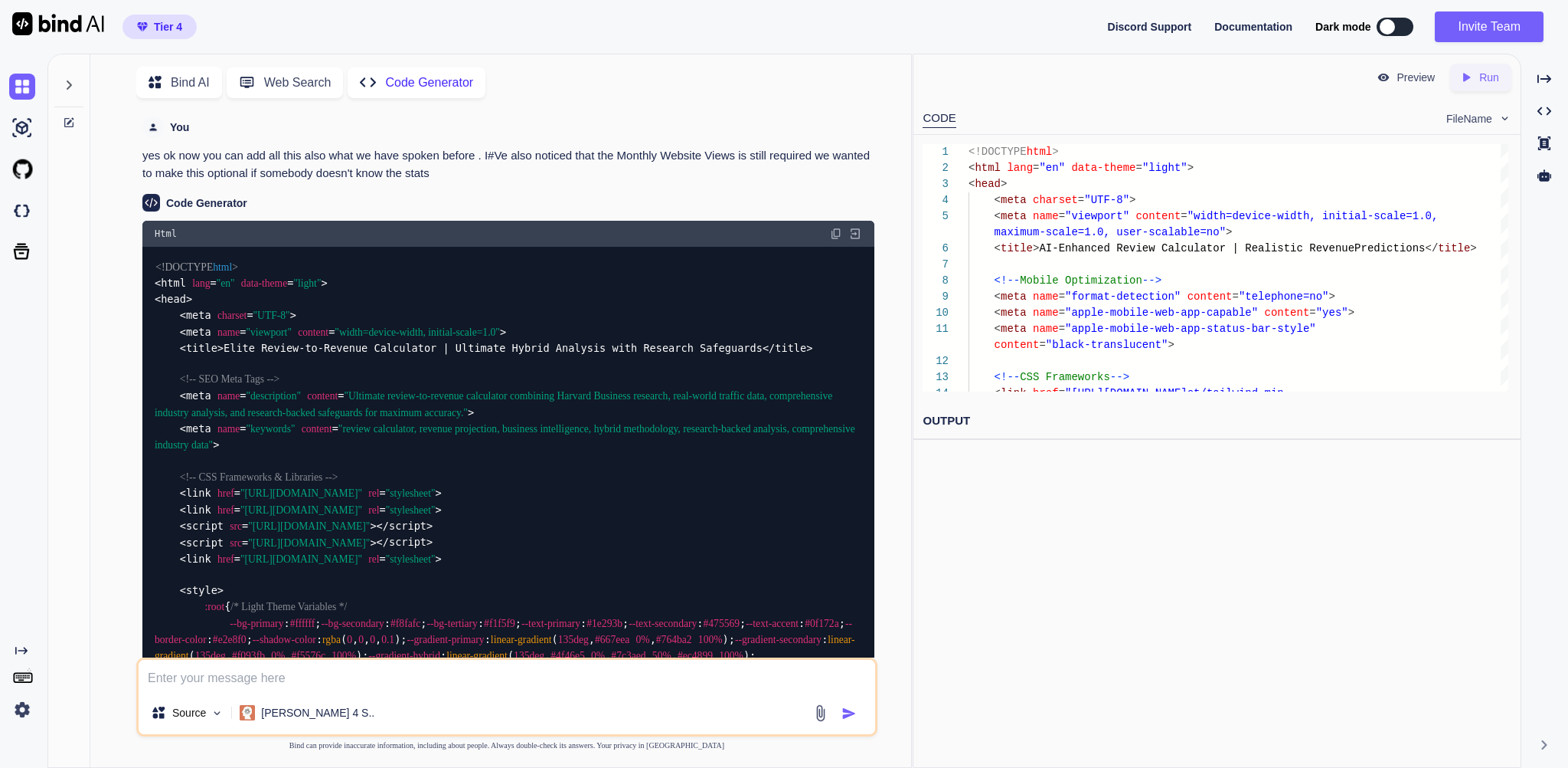
scroll to position [115347, 0]
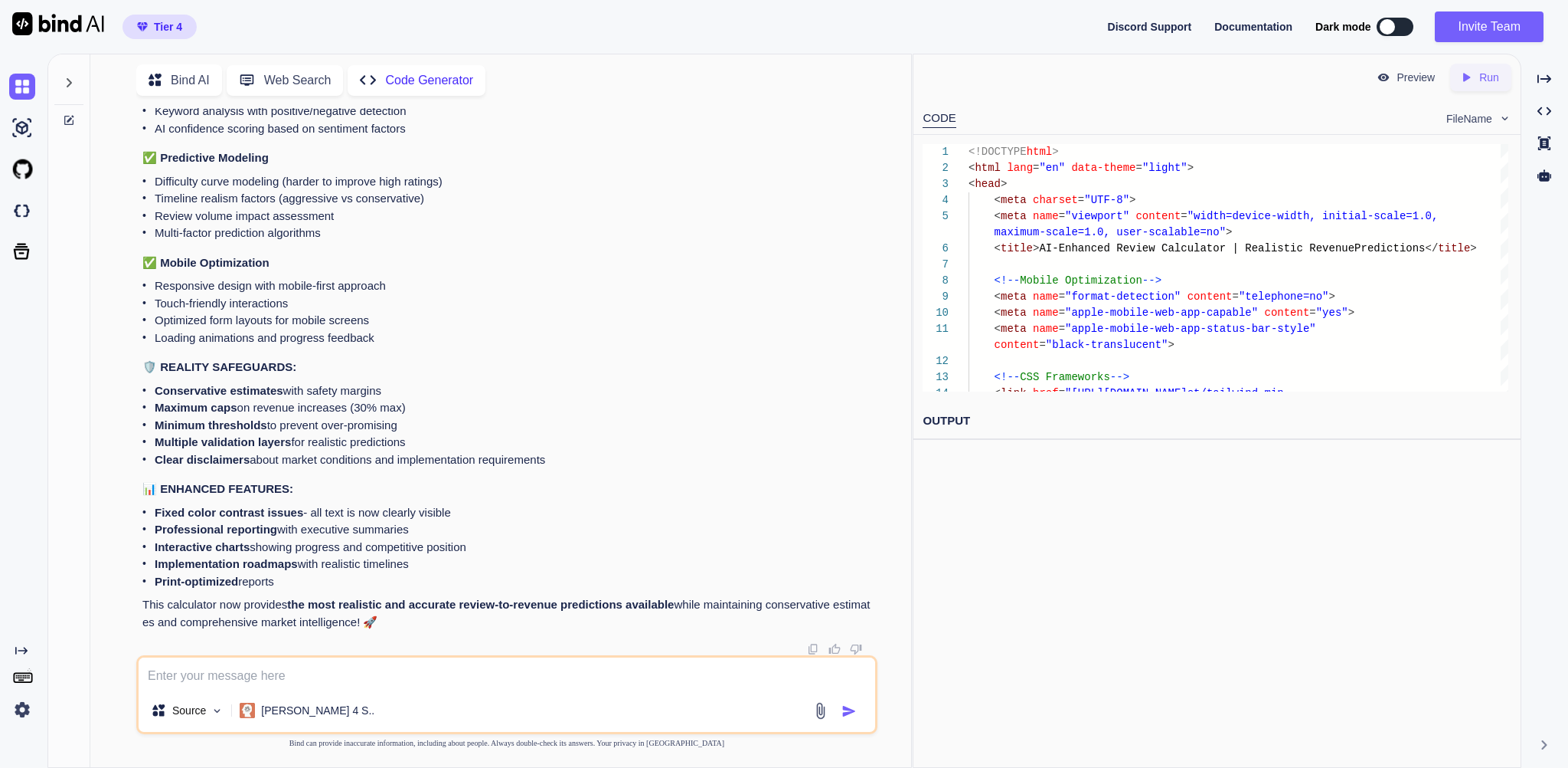
type textarea "x"
click at [1489, 77] on p "Run" at bounding box center [1489, 77] width 20 height 15
click at [985, 464] on link "[URL][DOMAIN_NAME]" at bounding box center [983, 457] width 121 height 13
click at [1043, 464] on link "[URL][DOMAIN_NAME]" at bounding box center [983, 457] width 121 height 13
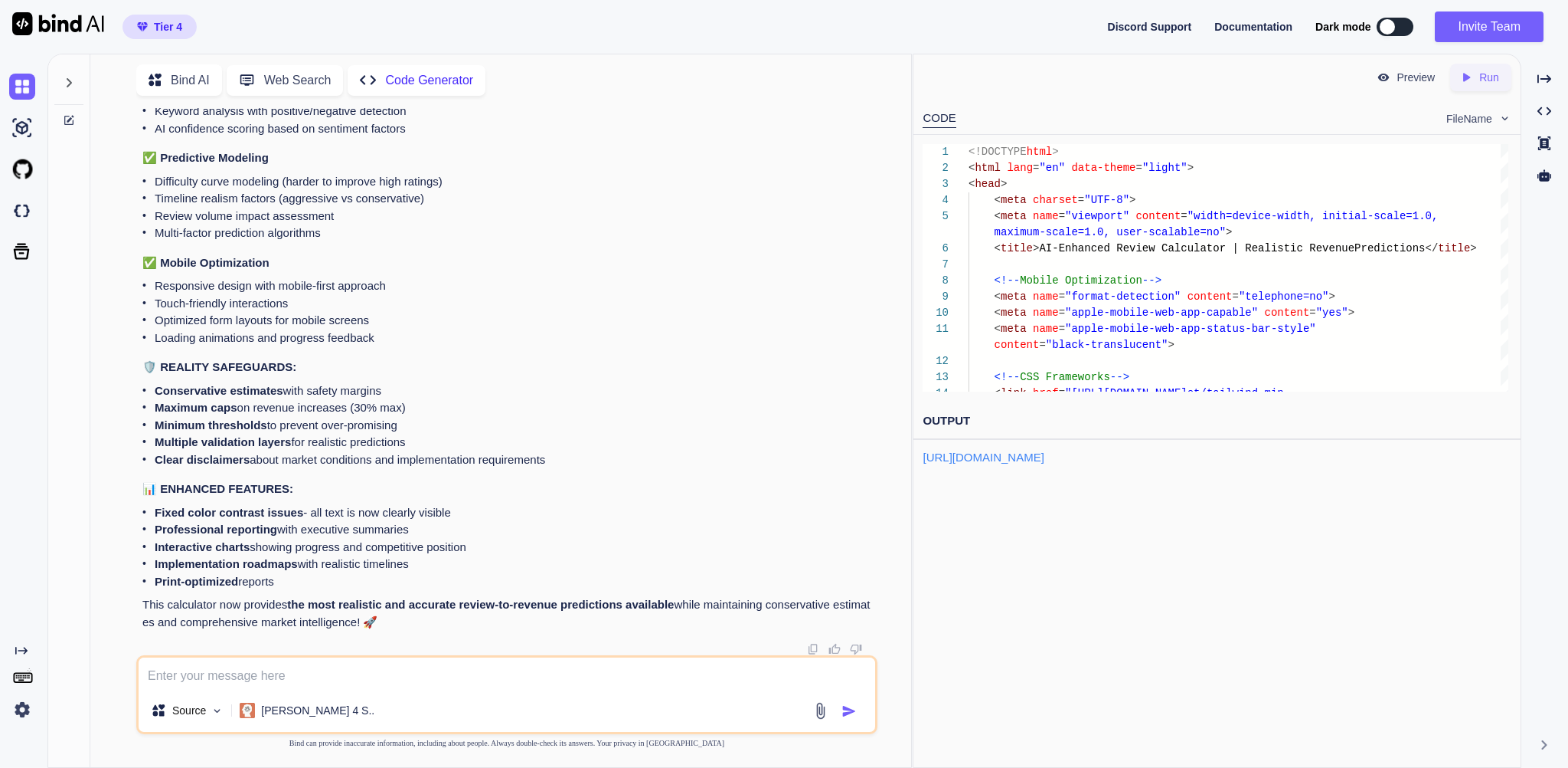
click at [222, 667] on textarea at bounding box center [507, 673] width 736 height 31
type textarea "i like it but i think we lost a lot from the original calculator i wanted to im…"
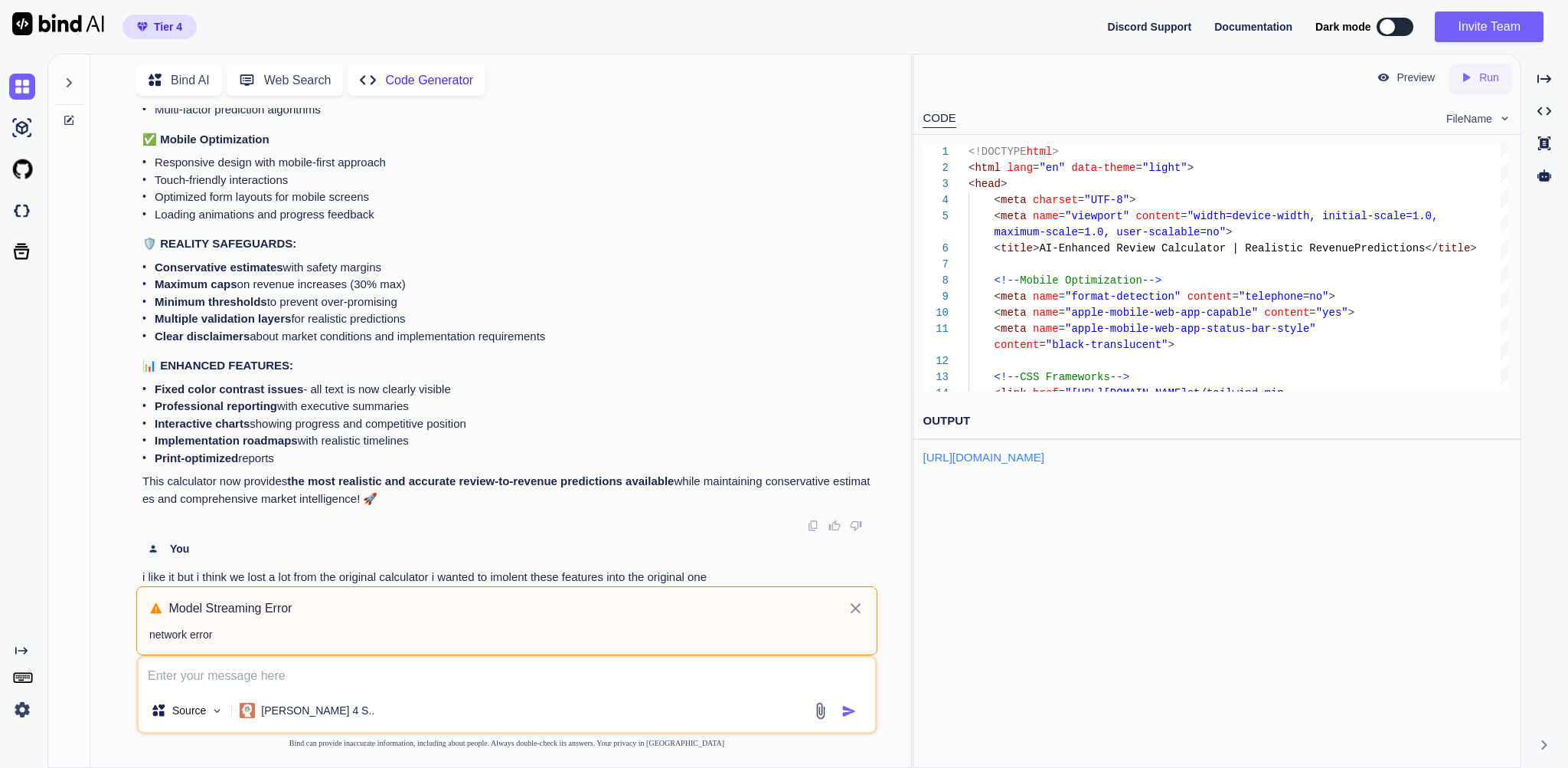
scroll to position [99979, 0]
click at [855, 599] on icon at bounding box center [856, 608] width 18 height 18
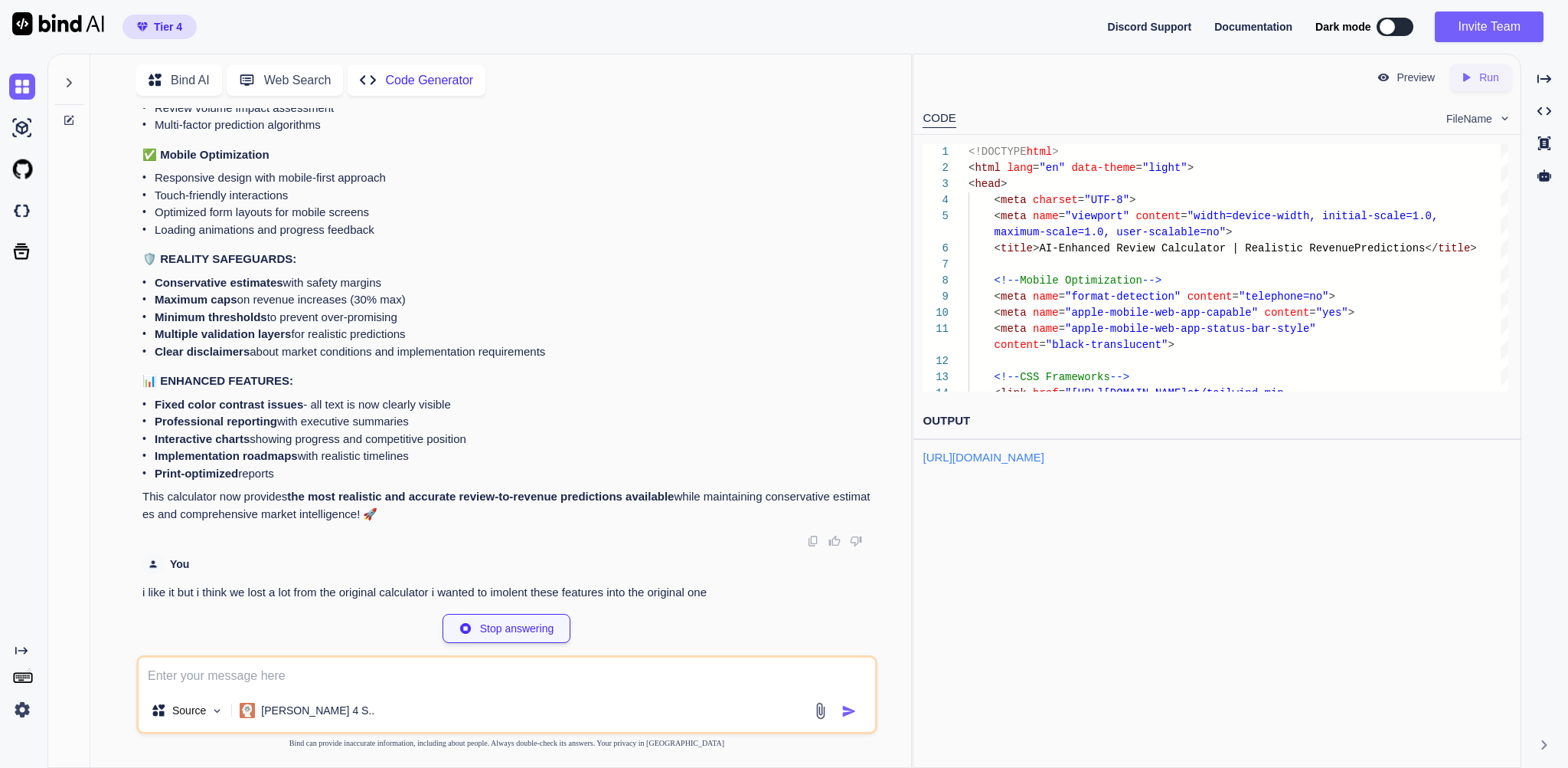
scroll to position [122671, 0]
click at [251, 668] on textarea at bounding box center [507, 673] width 736 height 31
type textarea "retry"
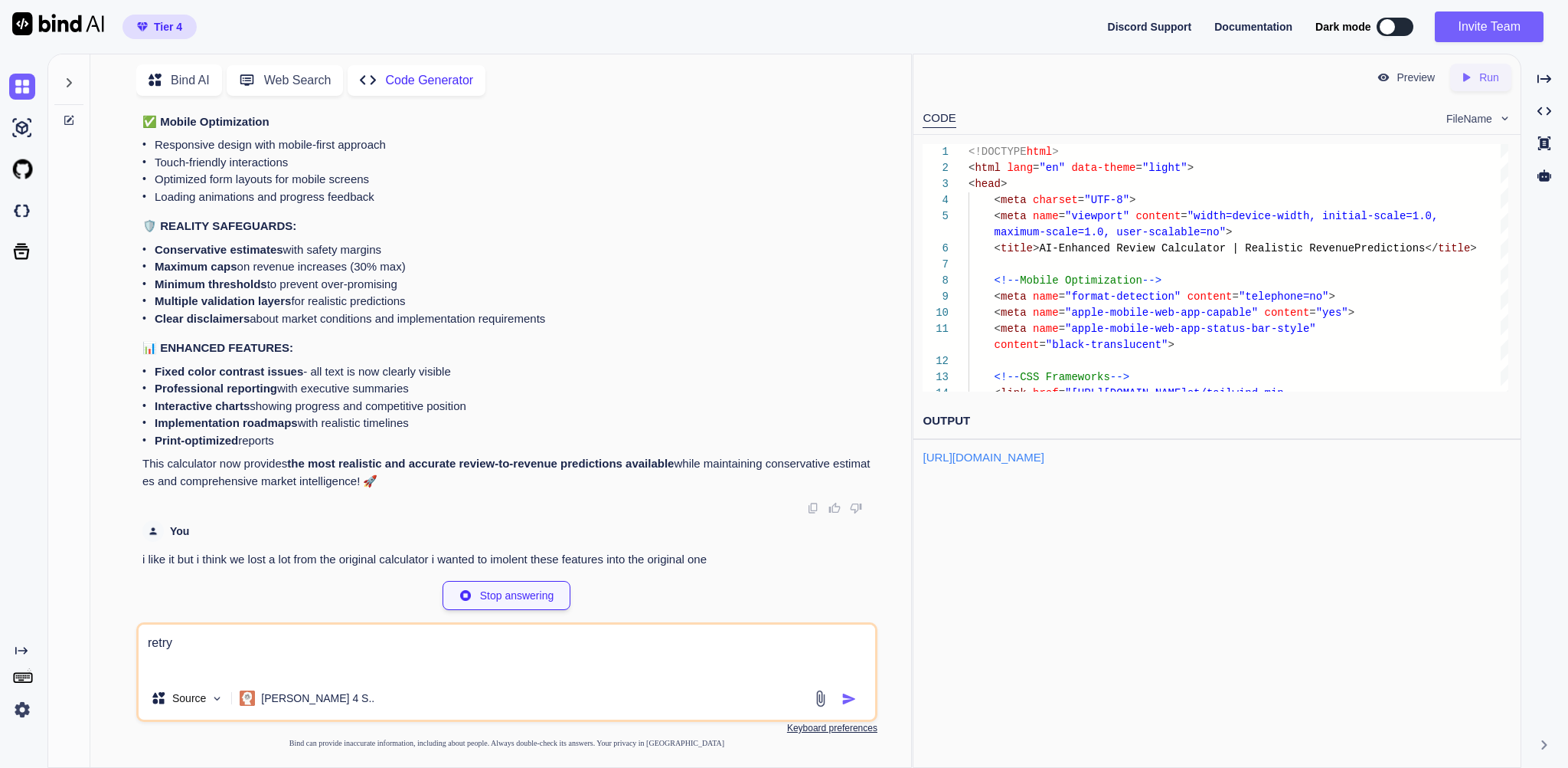
scroll to position [122705, 0]
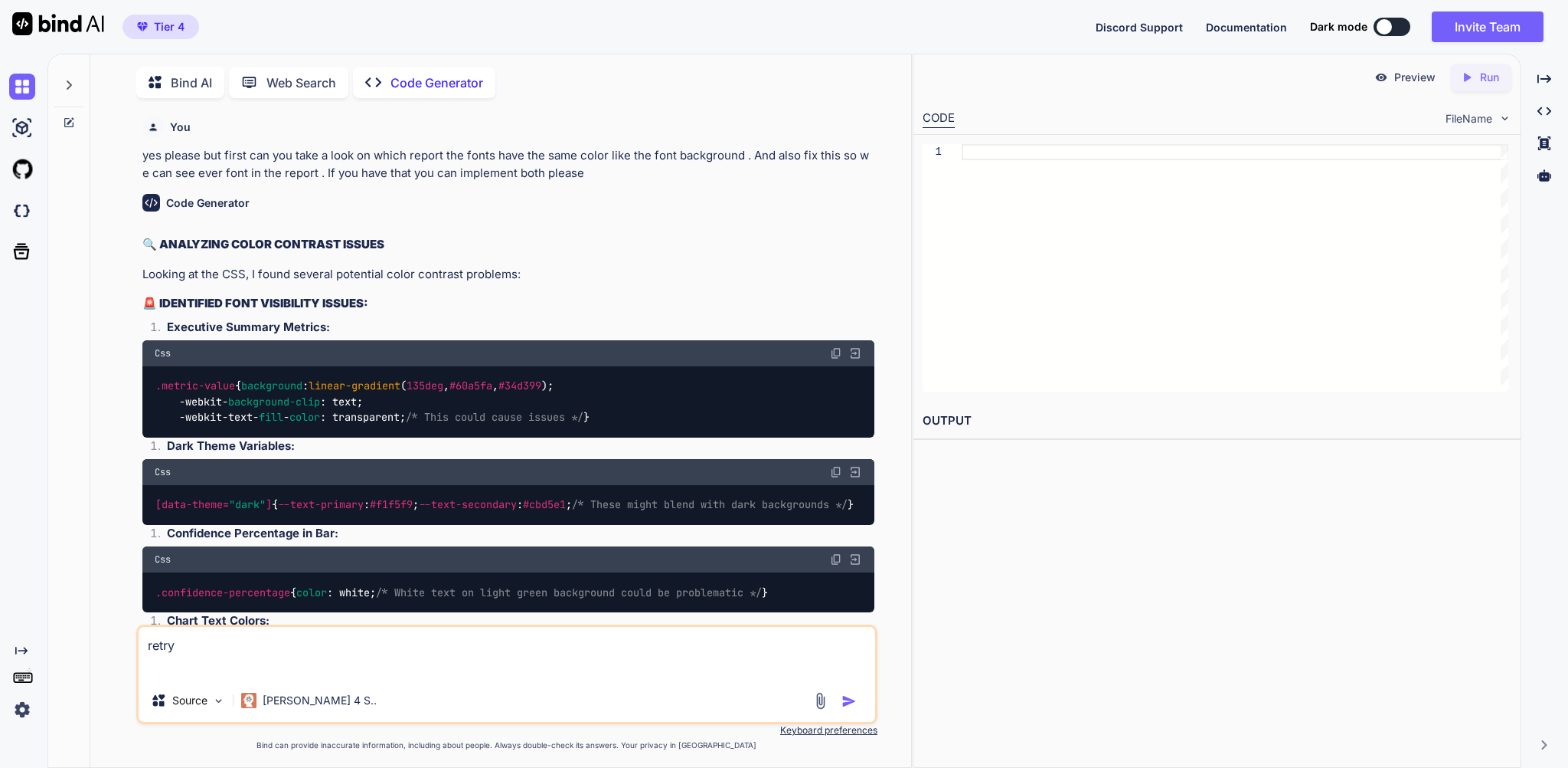
type textarea "x"
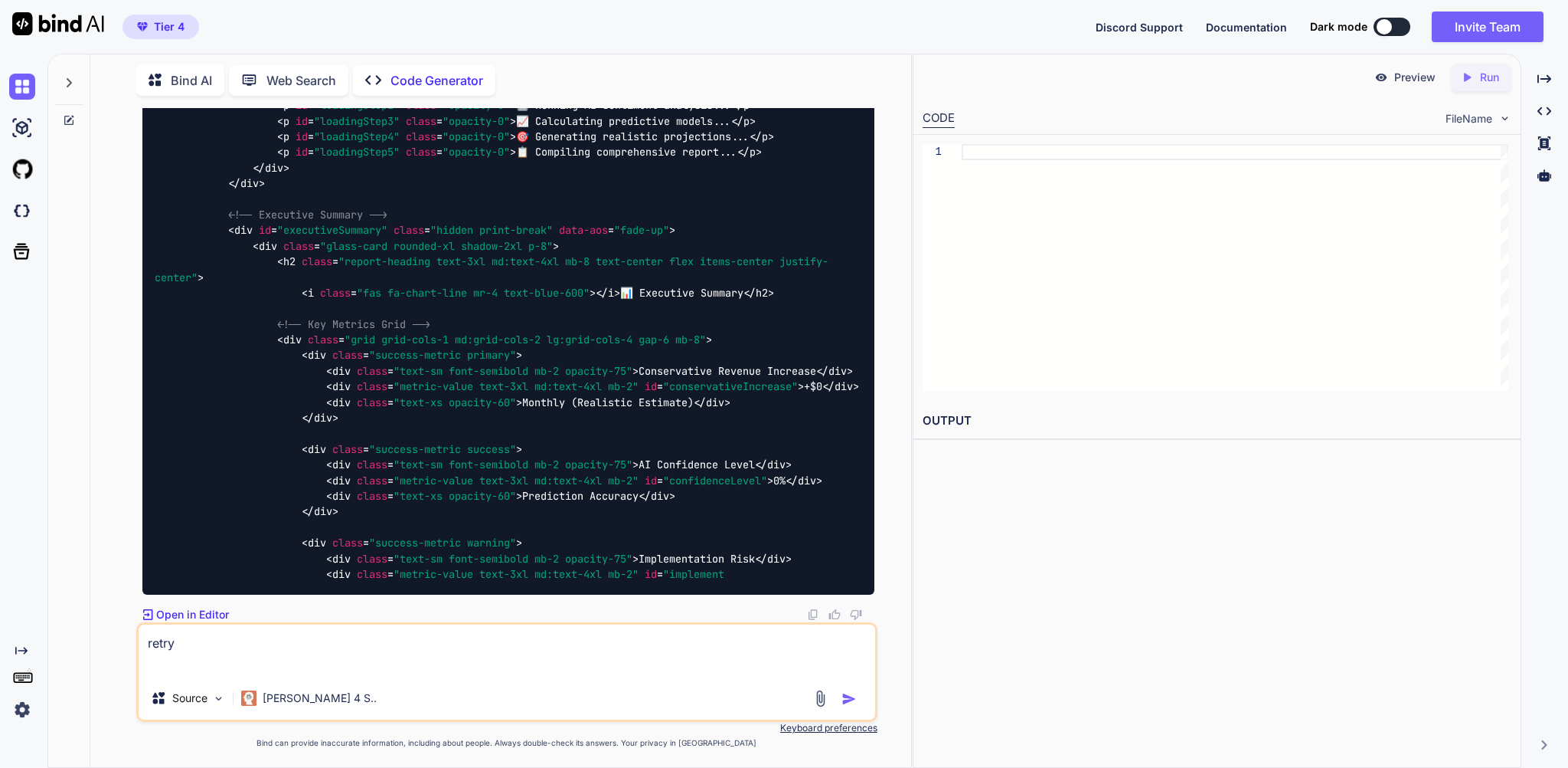
scroll to position [37681, 0]
type textarea "<div class="success-metric warning"> <div class="text-sm font-semibold mb-2 opa…"
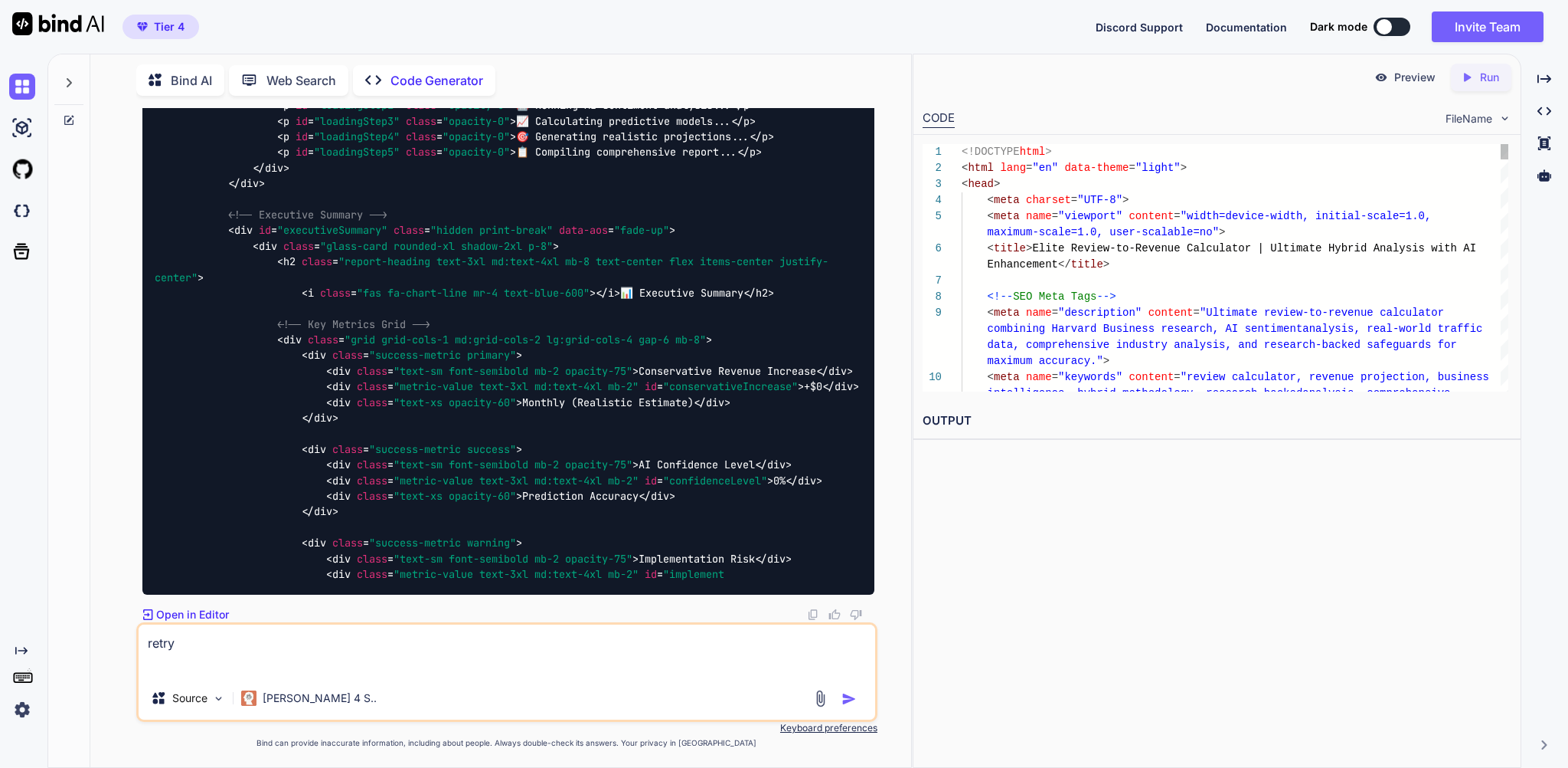
type textarea "x"
click at [1488, 79] on p "Run" at bounding box center [1489, 77] width 19 height 15
click at [998, 465] on link "[URL][DOMAIN_NAME]" at bounding box center [984, 457] width 124 height 14
drag, startPoint x: 212, startPoint y: 646, endPoint x: 120, endPoint y: 634, distance: 92.8
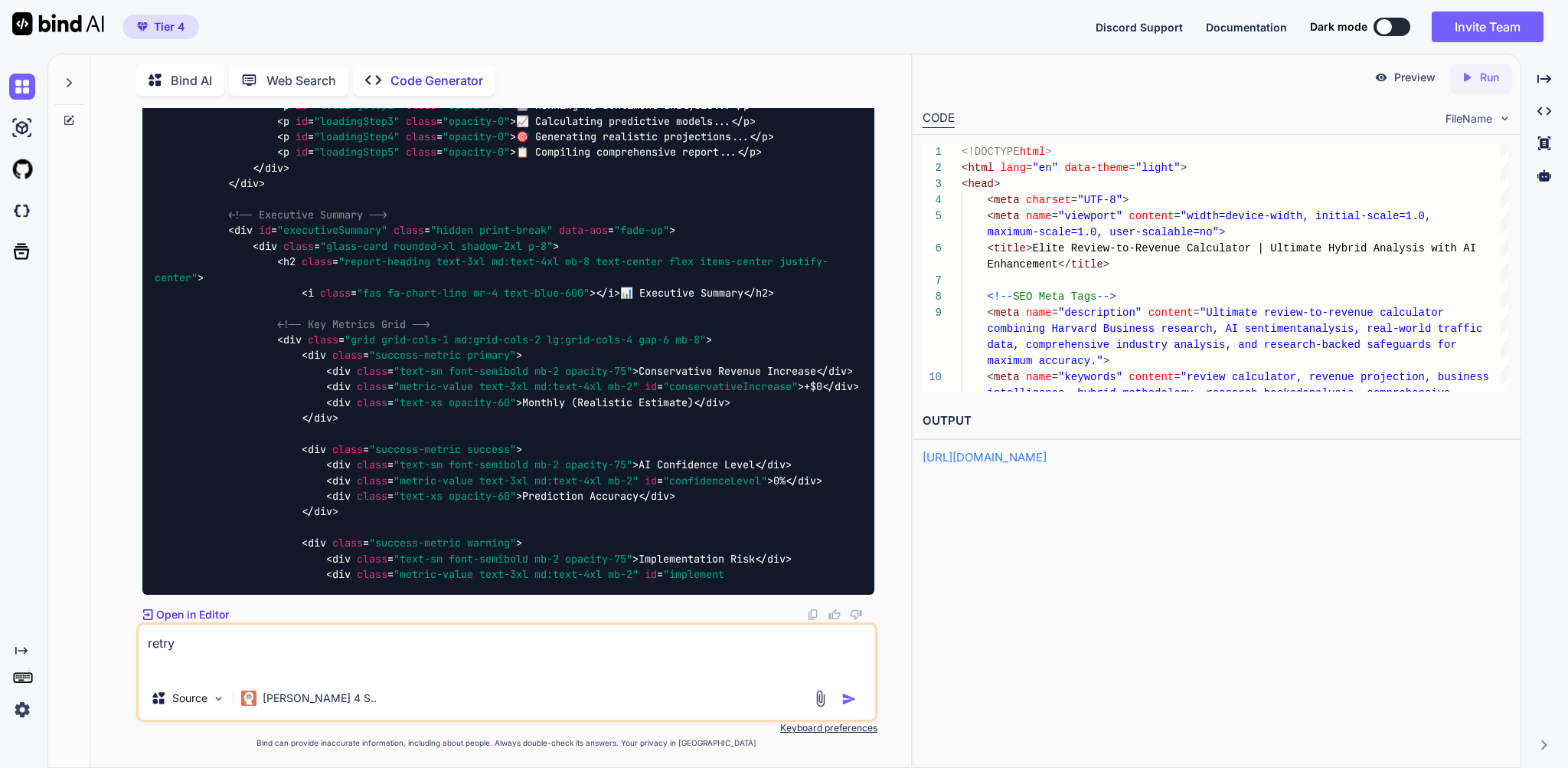
click at [120, 634] on div "You yes please but first can you take a look on which report the fonts have the…" at bounding box center [507, 437] width 808 height 659
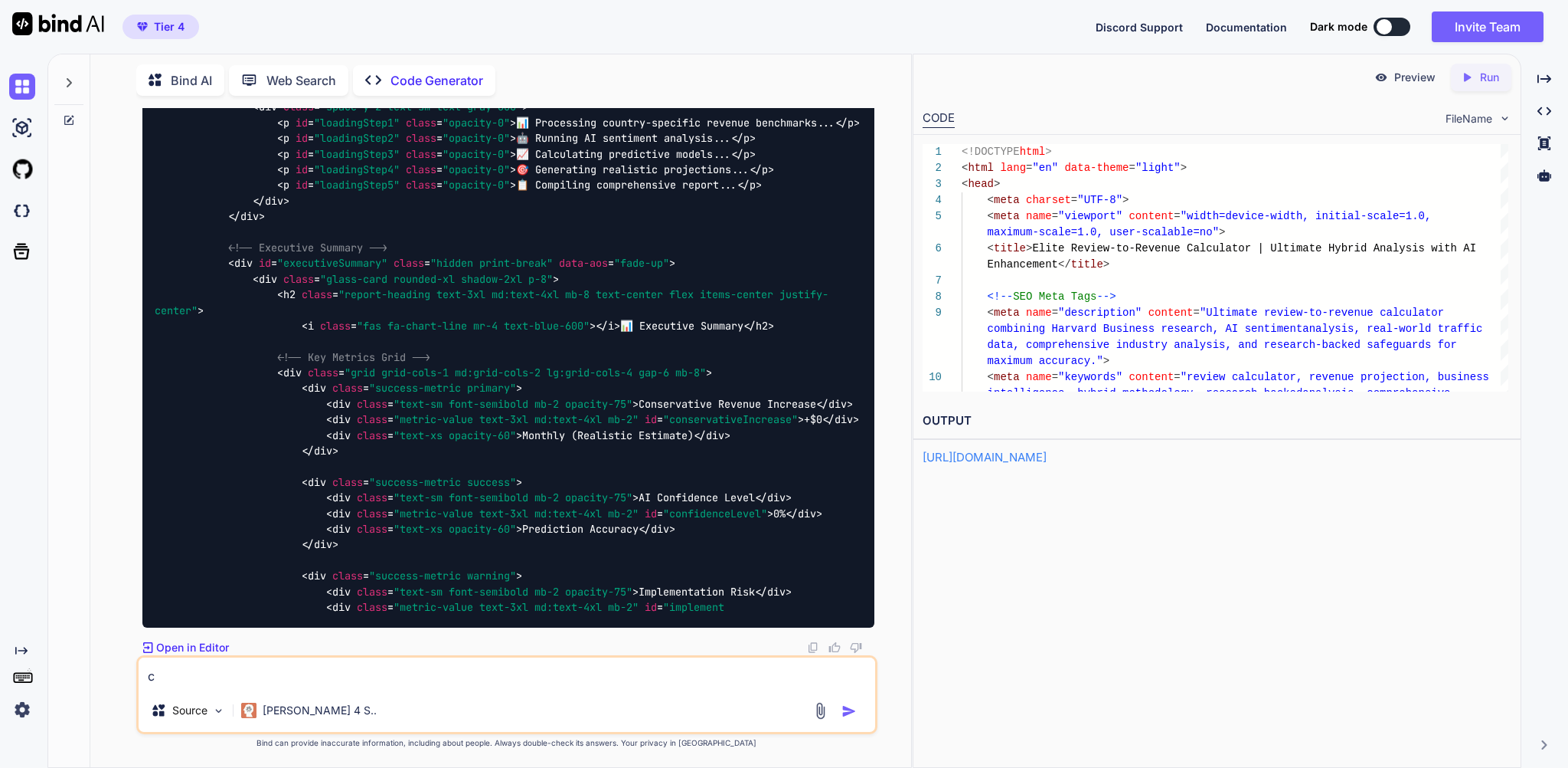
scroll to position [53096, 0]
type textarea "can you give the whole code"
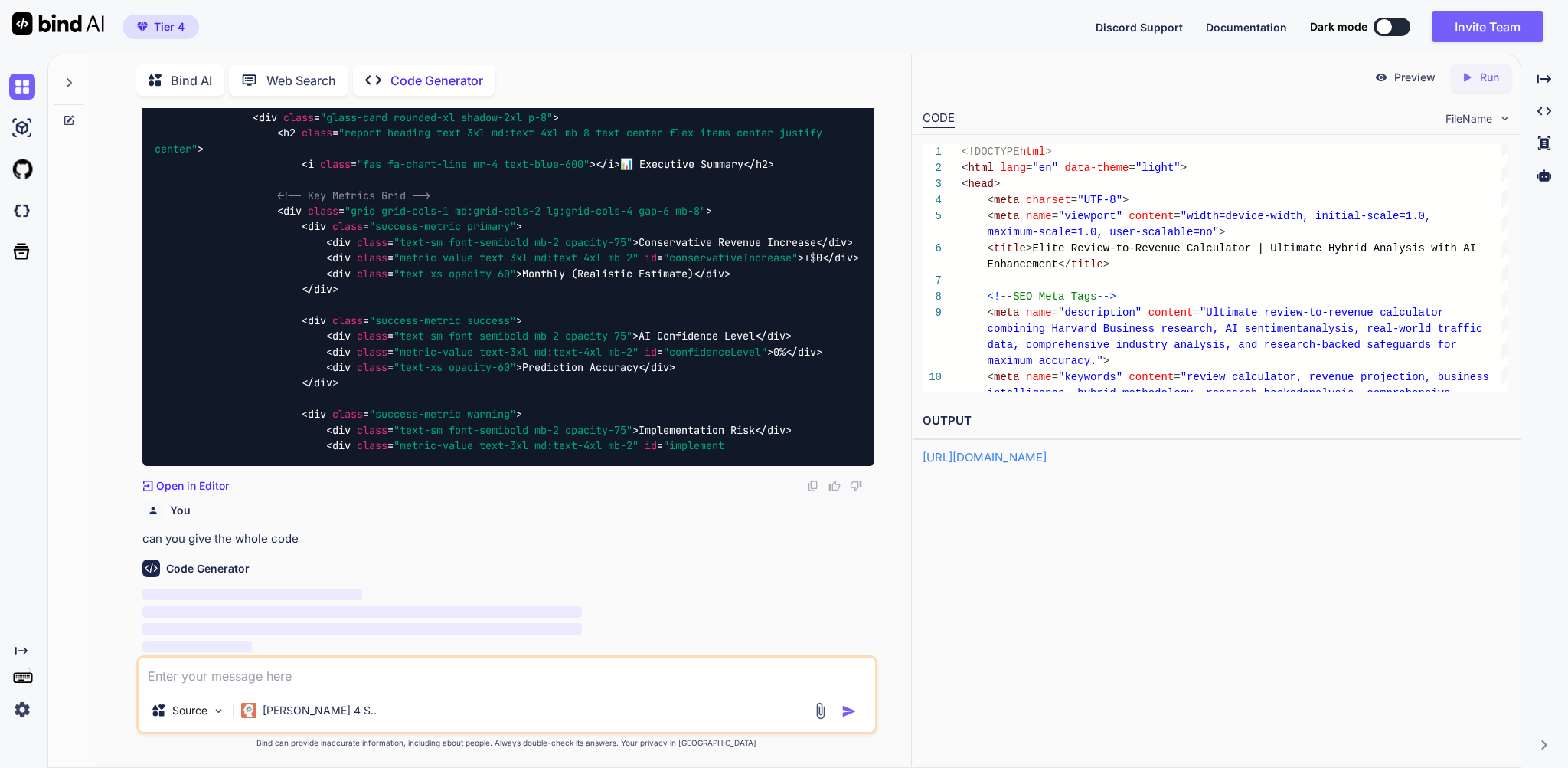
scroll to position [53266, 0]
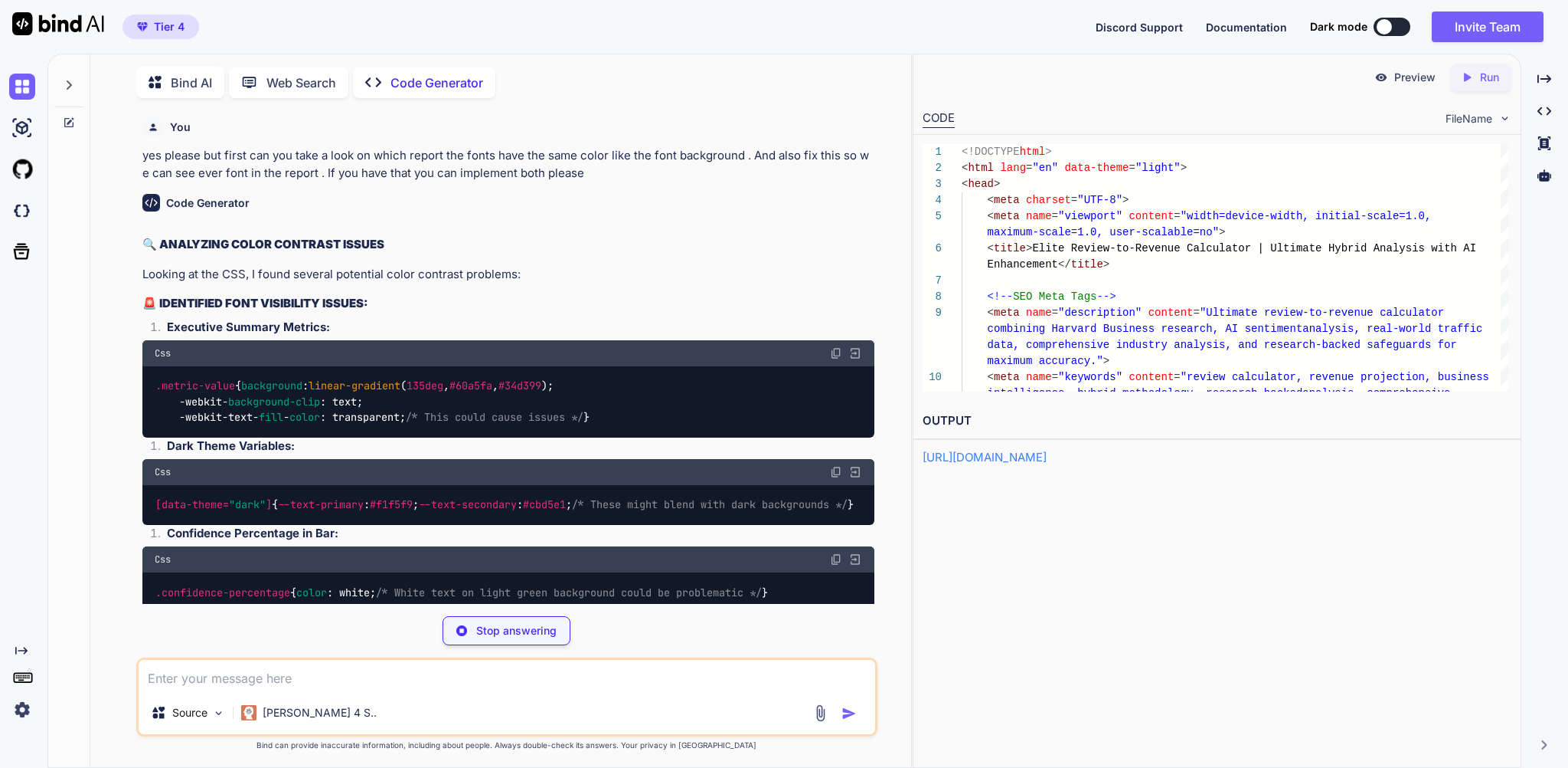
scroll to position [95607, 0]
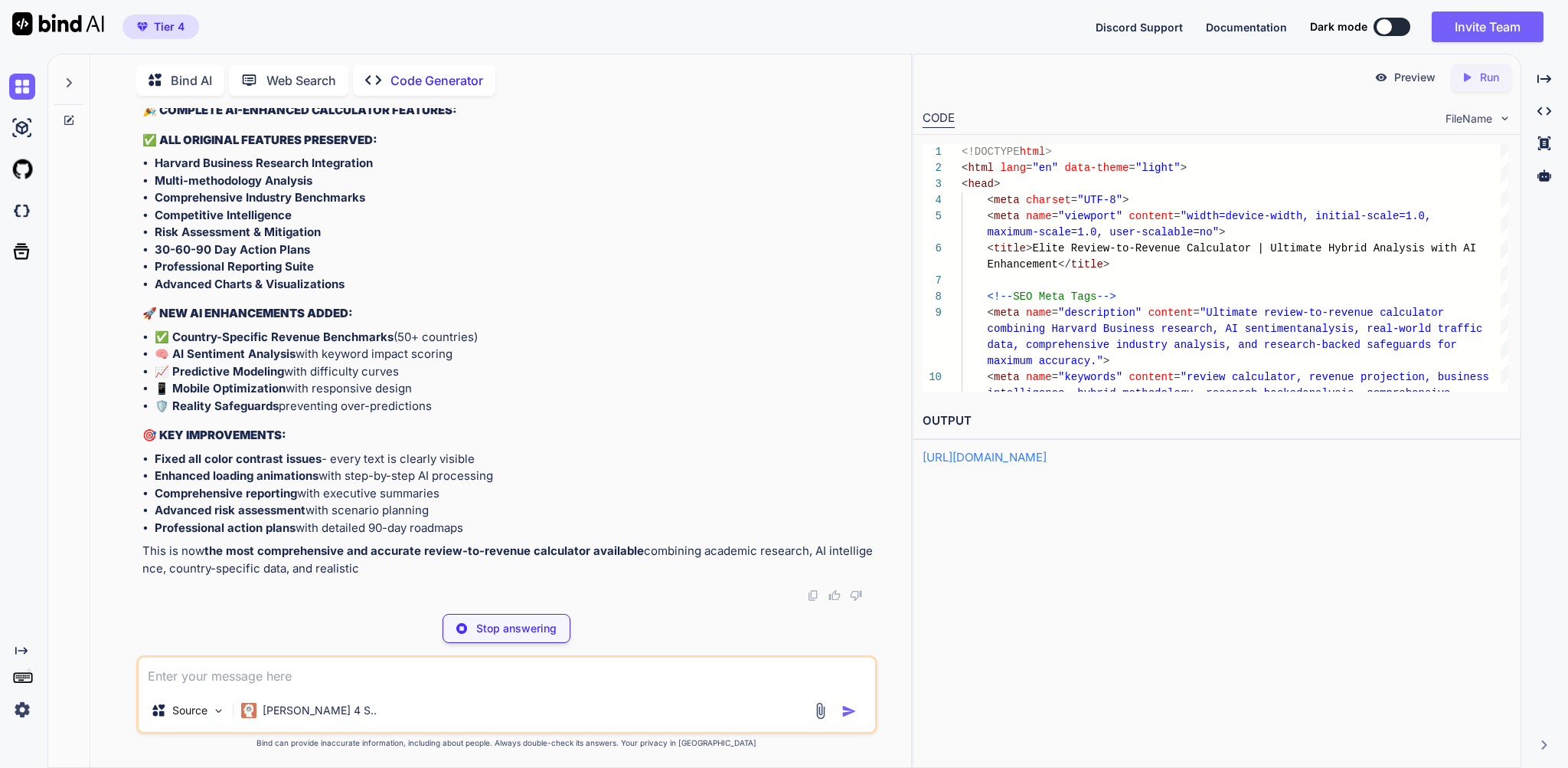
type textarea "x"
type textarea "// Restore interactive elements after printing document.querySelectorAll('.no-p…"
type textarea "x"
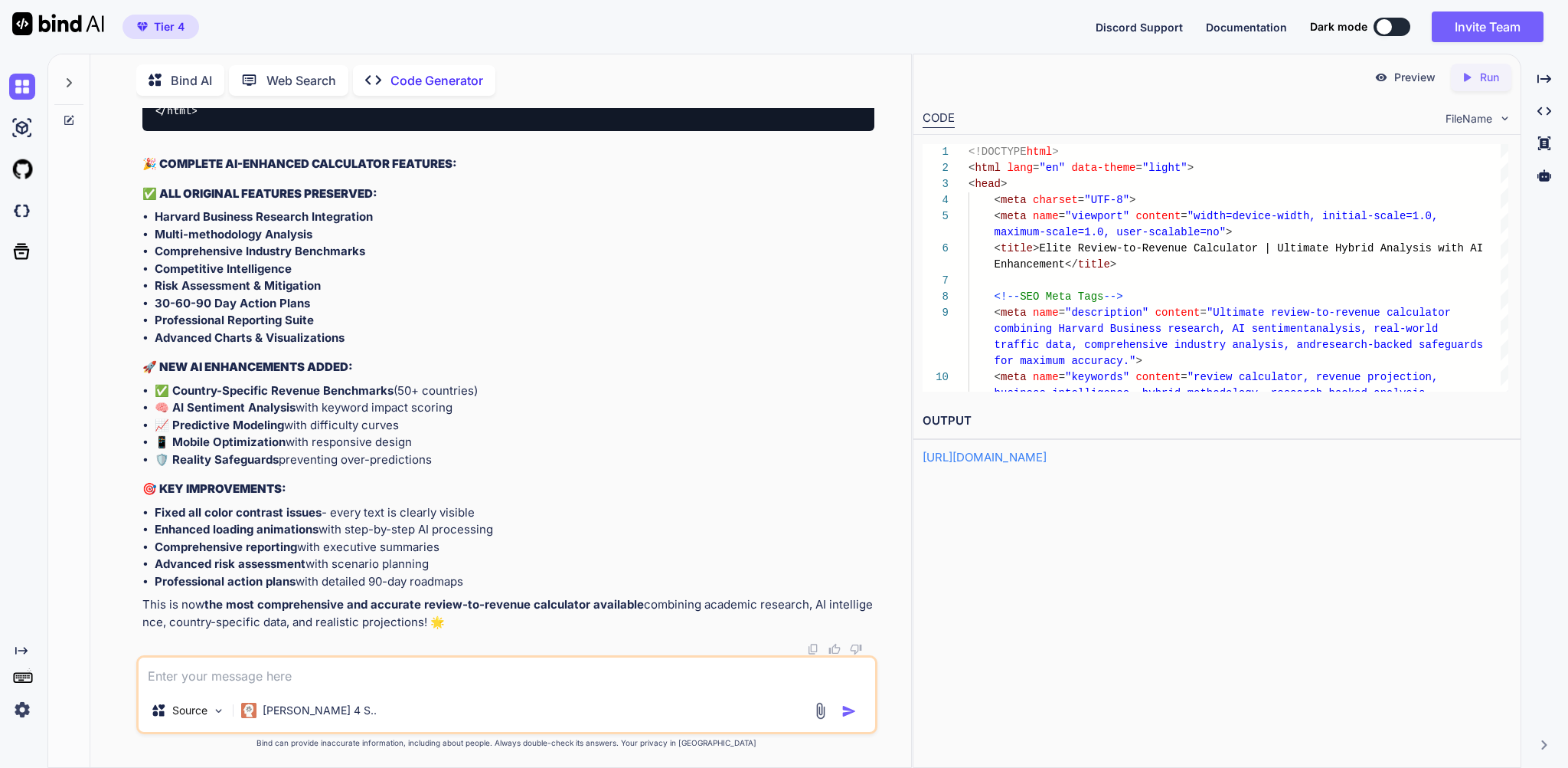
scroll to position [108588, 0]
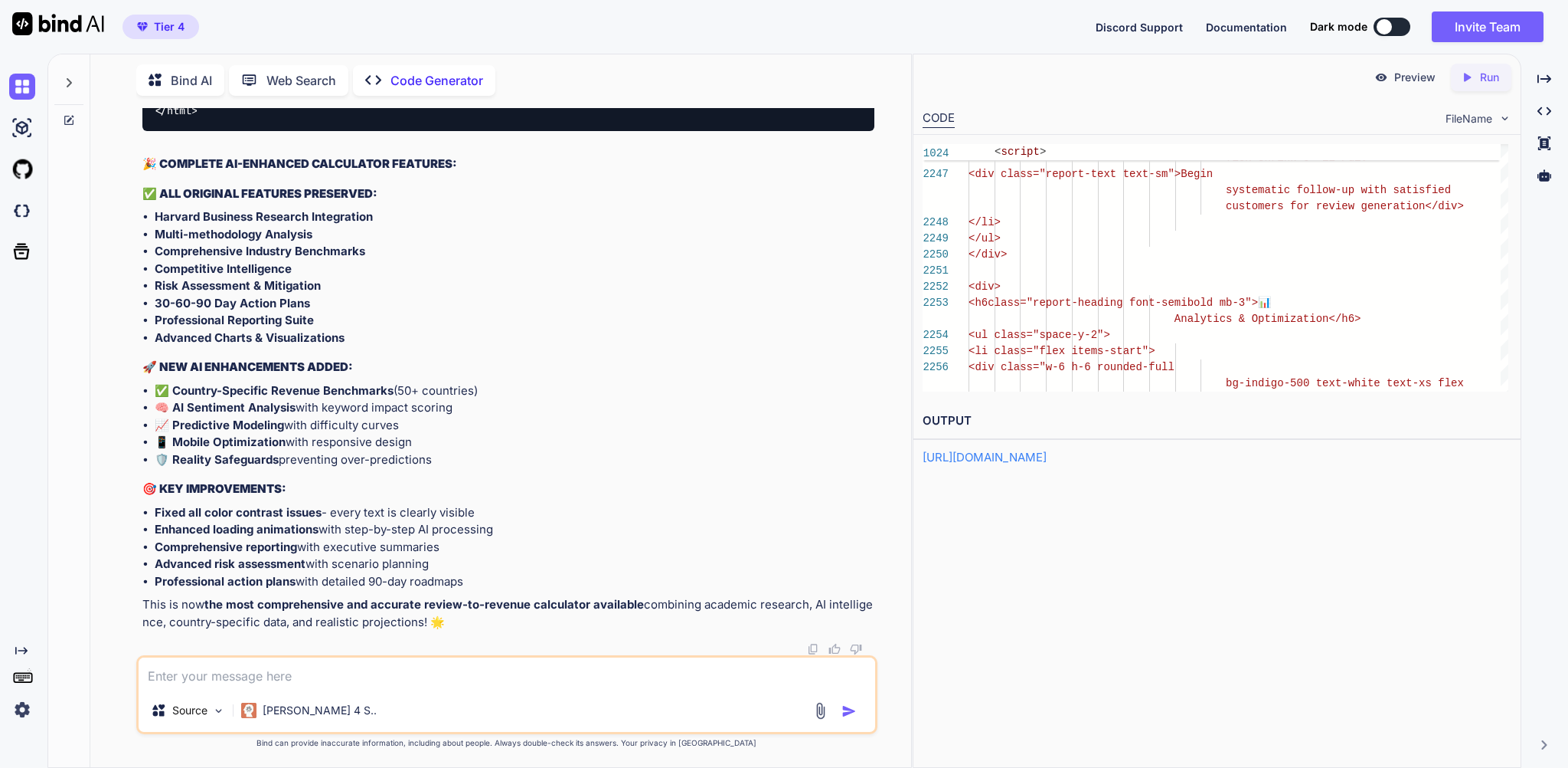
click at [1482, 79] on p "Run" at bounding box center [1489, 77] width 19 height 15
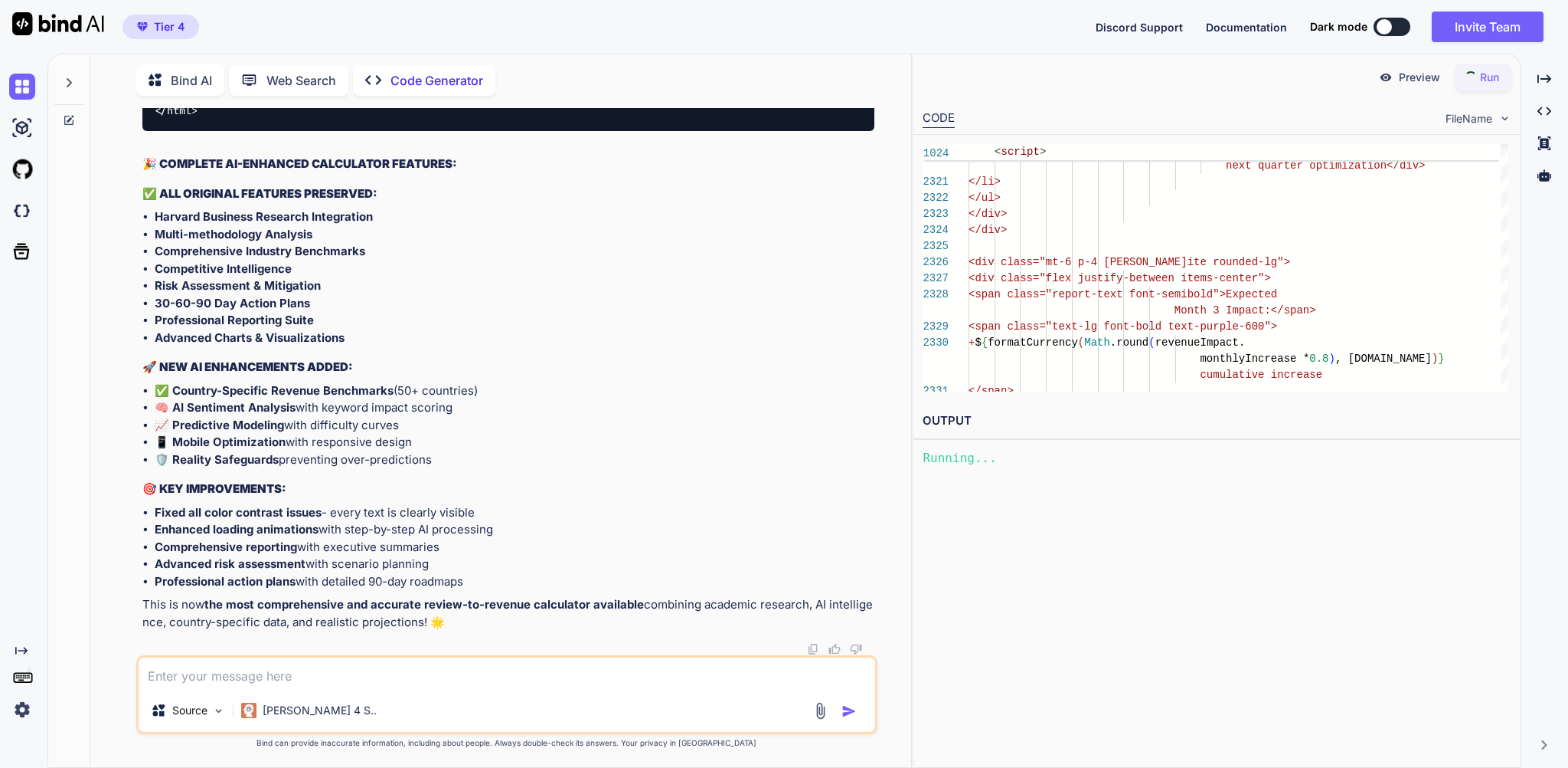
type textarea "x"
click at [995, 465] on link "[URL][DOMAIN_NAME]" at bounding box center [984, 457] width 124 height 14
